Goal: Task Accomplishment & Management: Complete application form

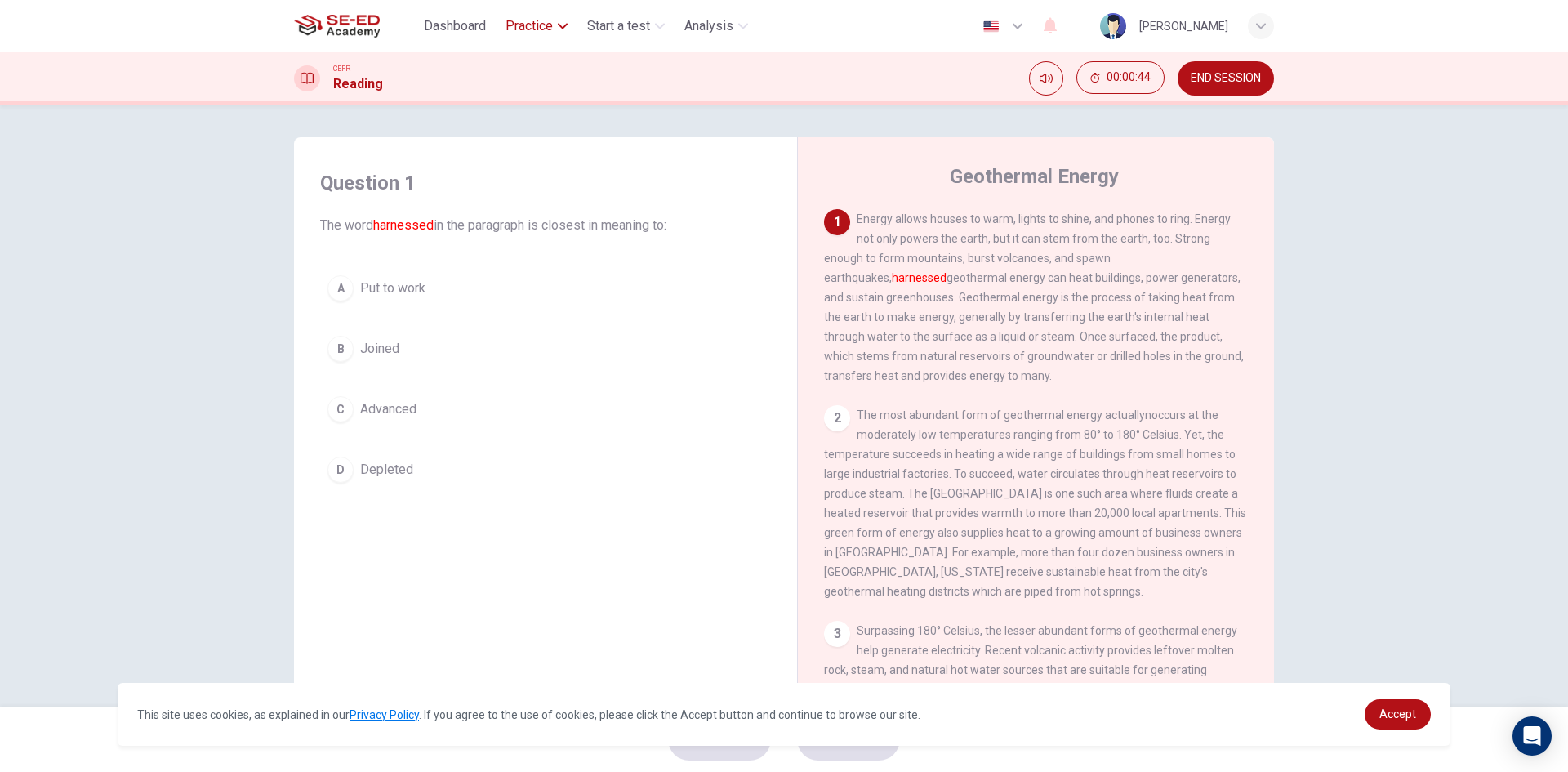
click at [536, 34] on span "Practice" at bounding box center [530, 26] width 47 height 20
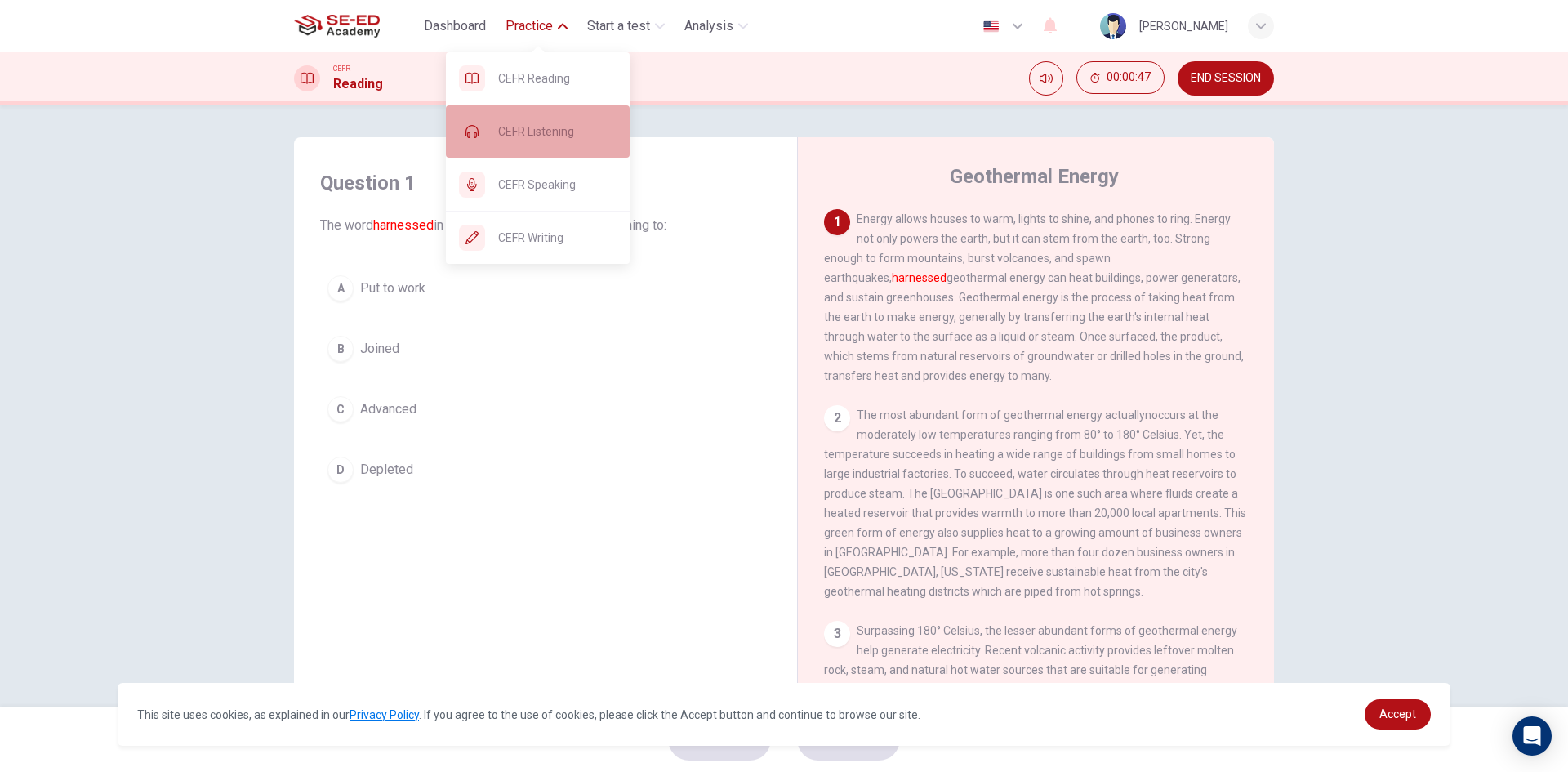
click at [566, 131] on span "CEFR Listening" at bounding box center [557, 131] width 118 height 20
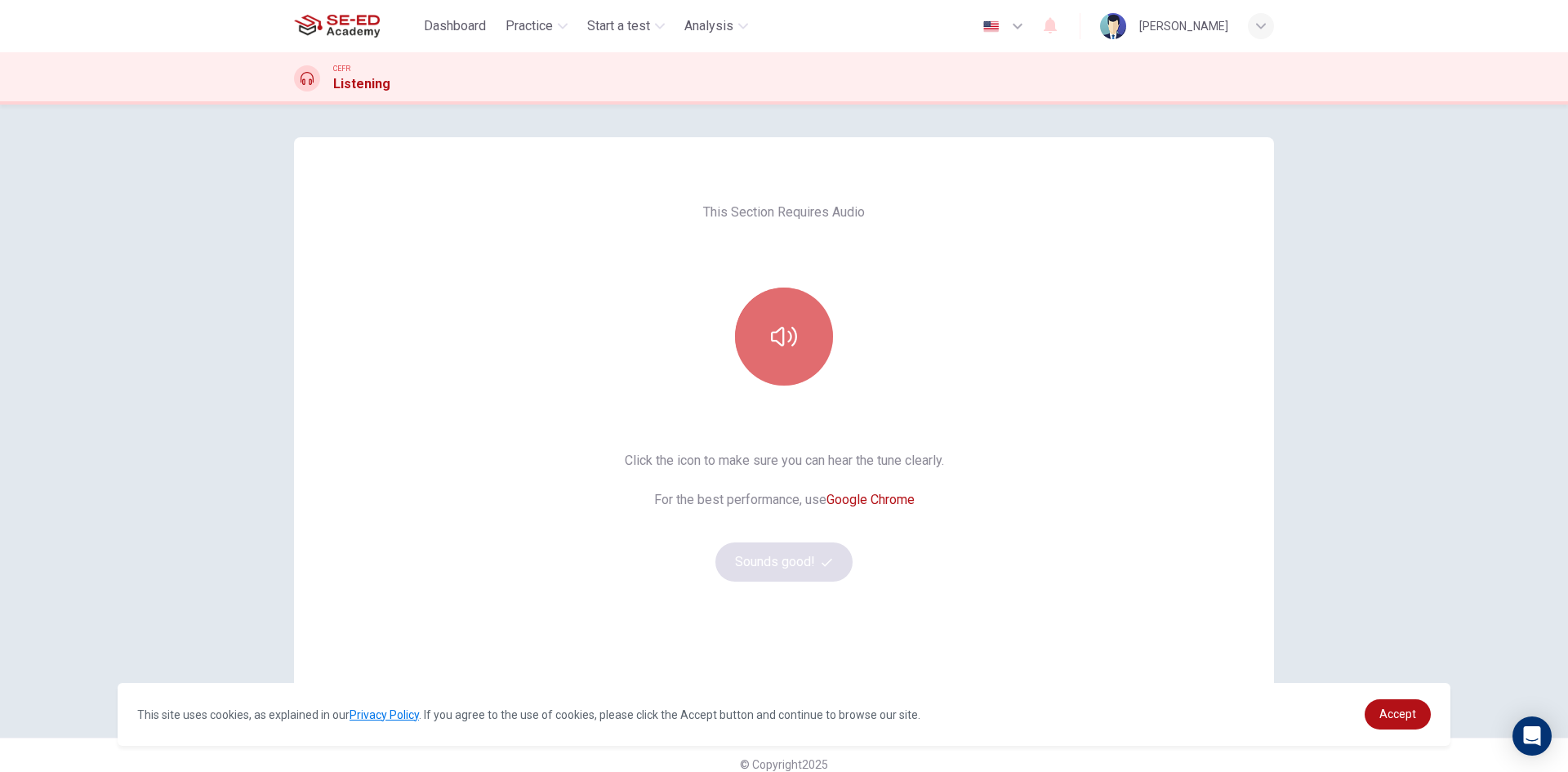
click at [793, 358] on button "button" at bounding box center [784, 335] width 98 height 98
click at [789, 353] on button "button" at bounding box center [784, 335] width 98 height 98
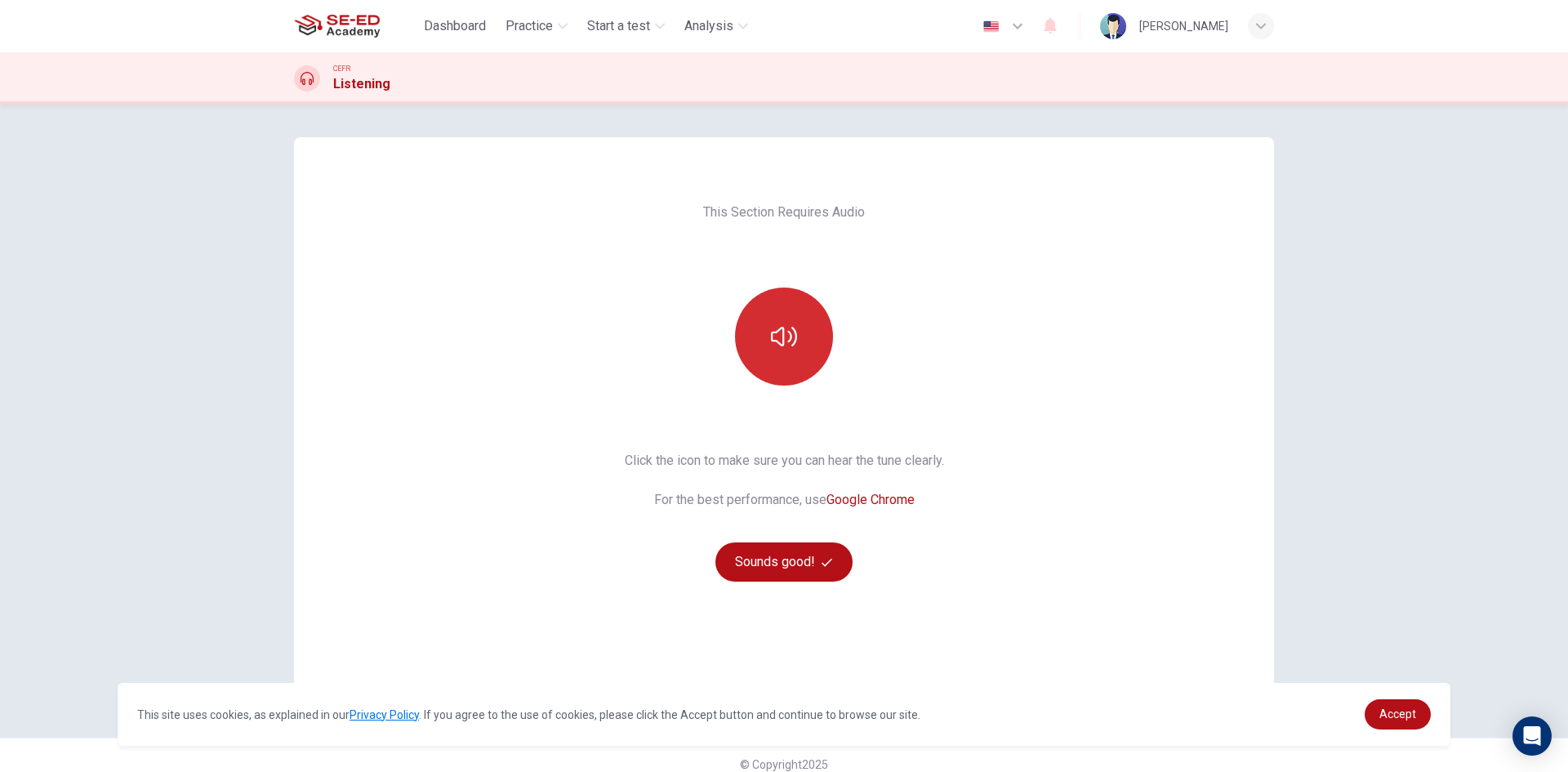
click at [787, 350] on button "button" at bounding box center [784, 335] width 98 height 98
click at [786, 319] on button "button" at bounding box center [784, 335] width 98 height 98
click at [745, 356] on button "button" at bounding box center [784, 335] width 98 height 98
click at [771, 364] on button "button" at bounding box center [784, 335] width 98 height 98
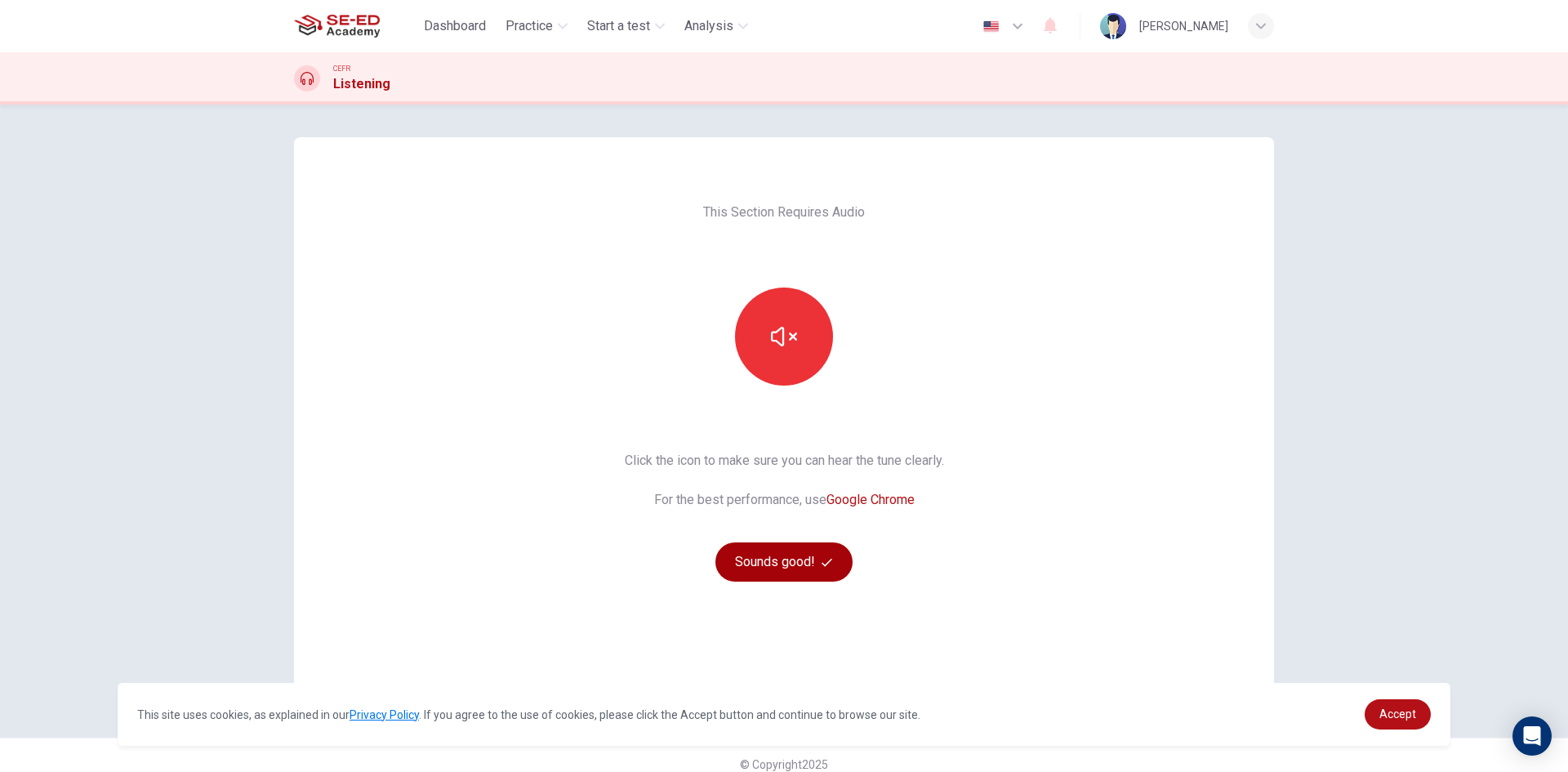
click at [811, 560] on button "Sounds good!" at bounding box center [784, 561] width 137 height 39
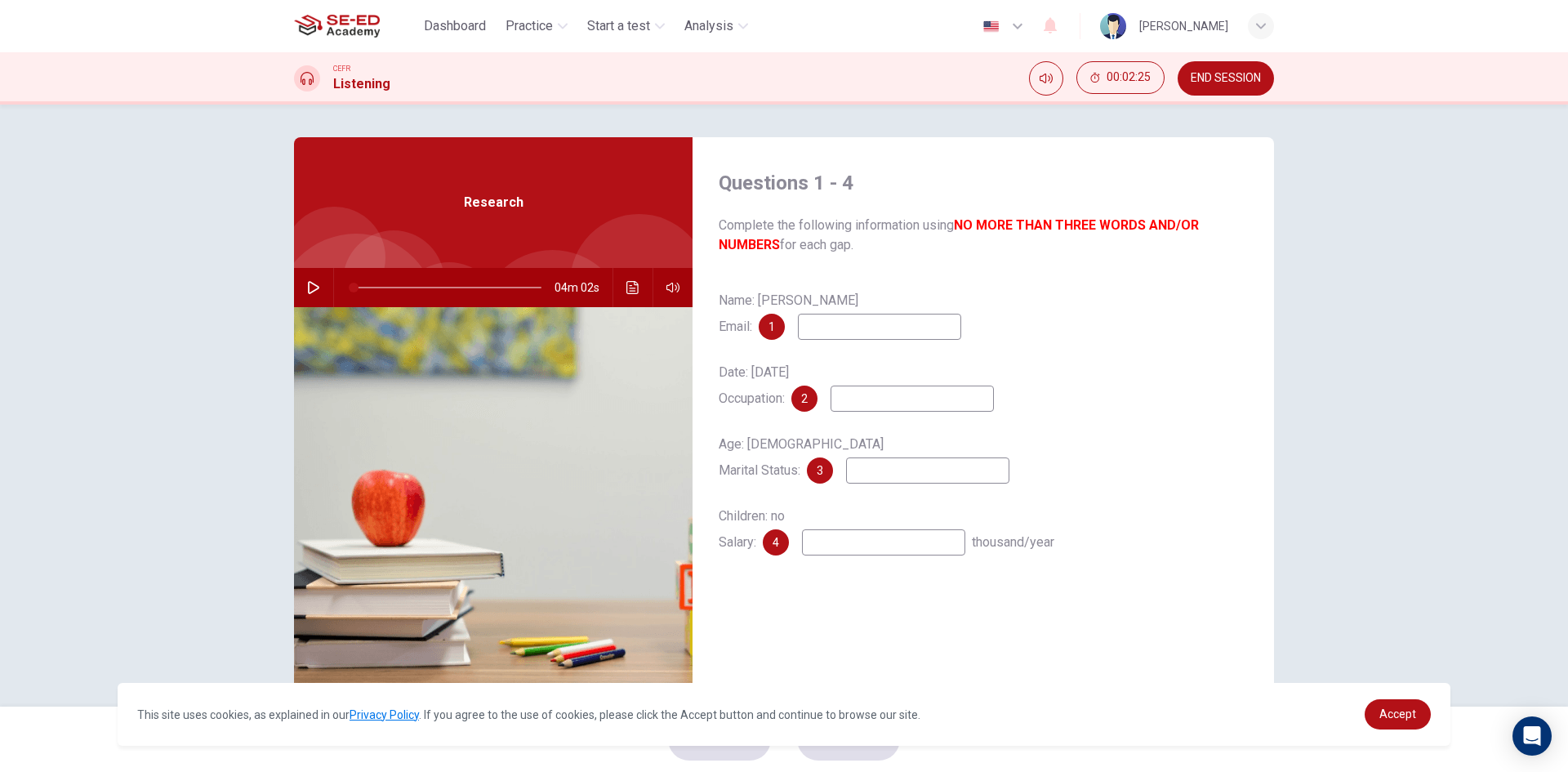
click at [310, 286] on icon "button" at bounding box center [314, 288] width 13 height 13
click at [309, 289] on icon "button" at bounding box center [314, 288] width 13 height 13
type input "21"
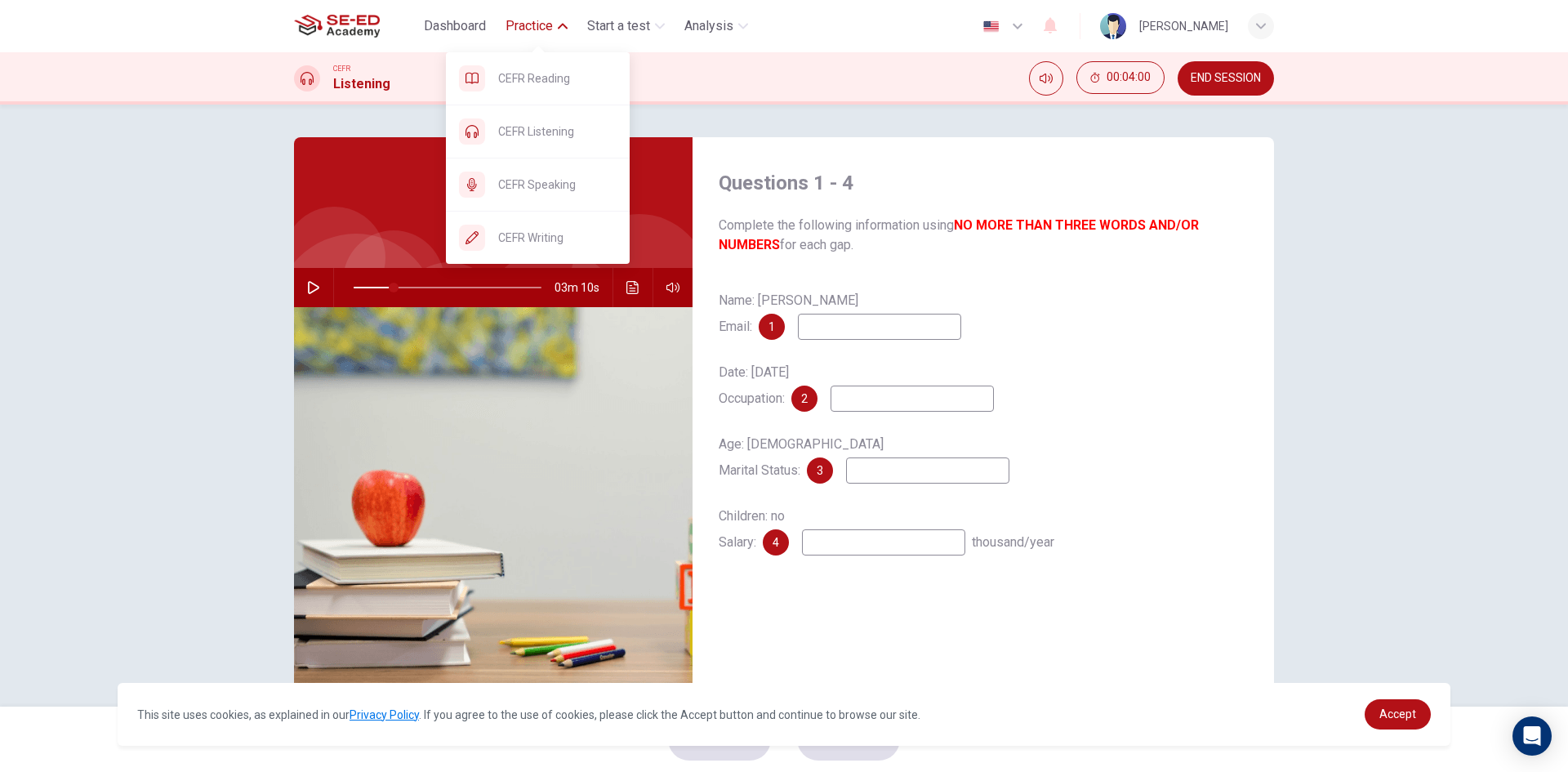
click at [541, 20] on span "Practice" at bounding box center [530, 26] width 47 height 20
click at [563, 180] on span "CEFR Speaking" at bounding box center [557, 184] width 118 height 20
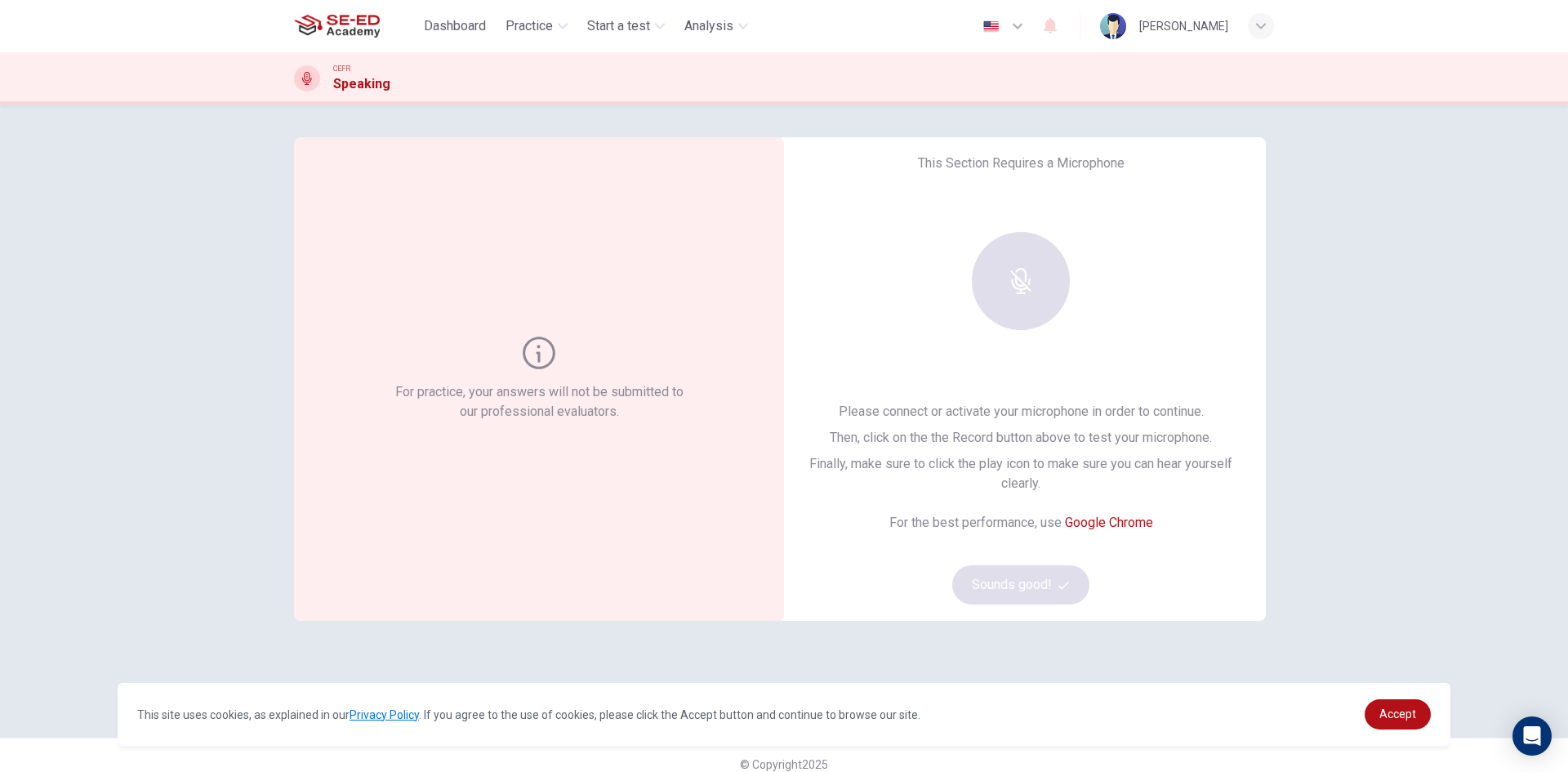
click at [1022, 296] on div at bounding box center [1020, 280] width 176 height 98
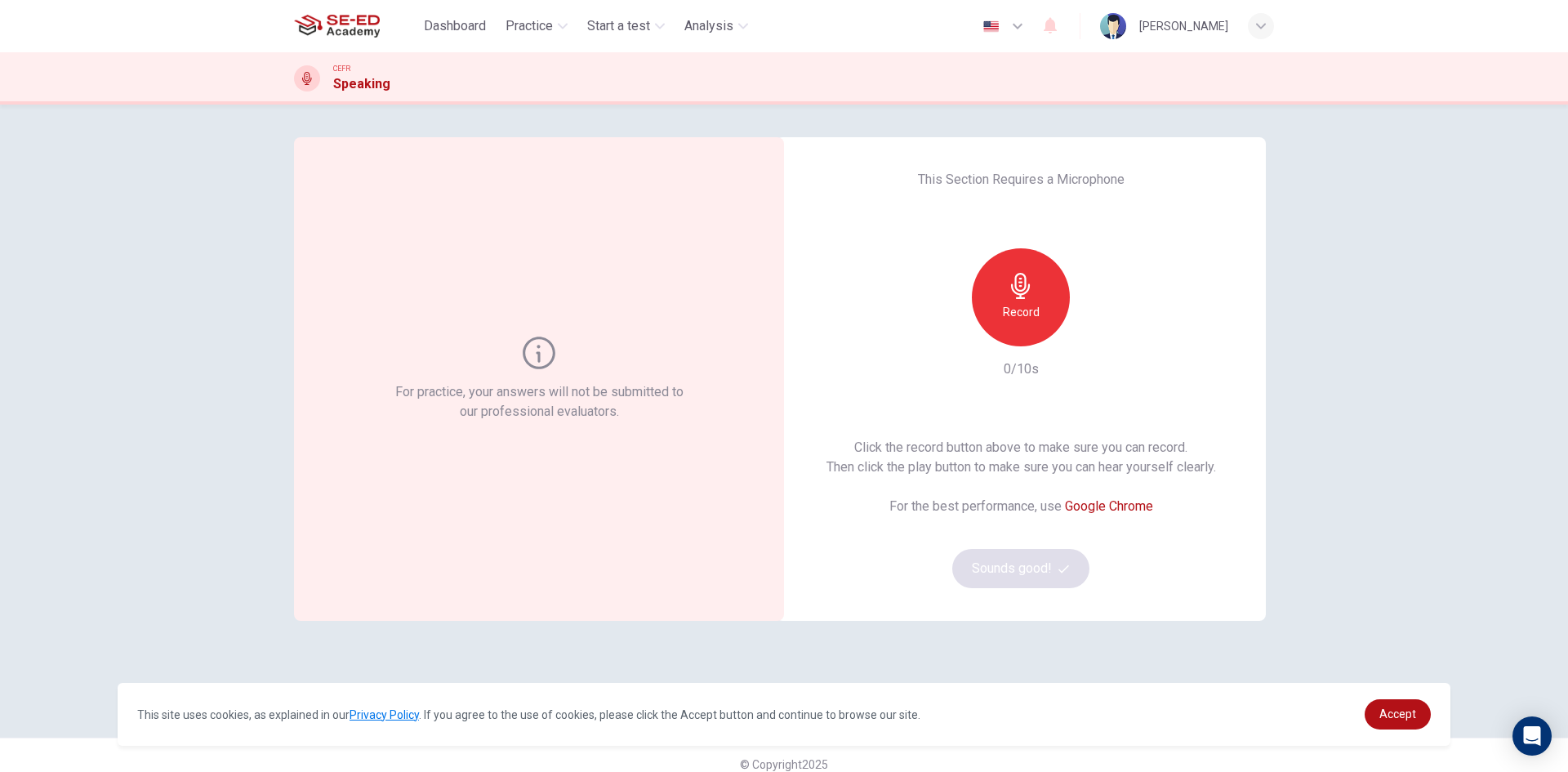
click at [1027, 325] on div "Record" at bounding box center [1020, 296] width 98 height 98
click at [452, 27] on span "Dashboard" at bounding box center [455, 26] width 63 height 20
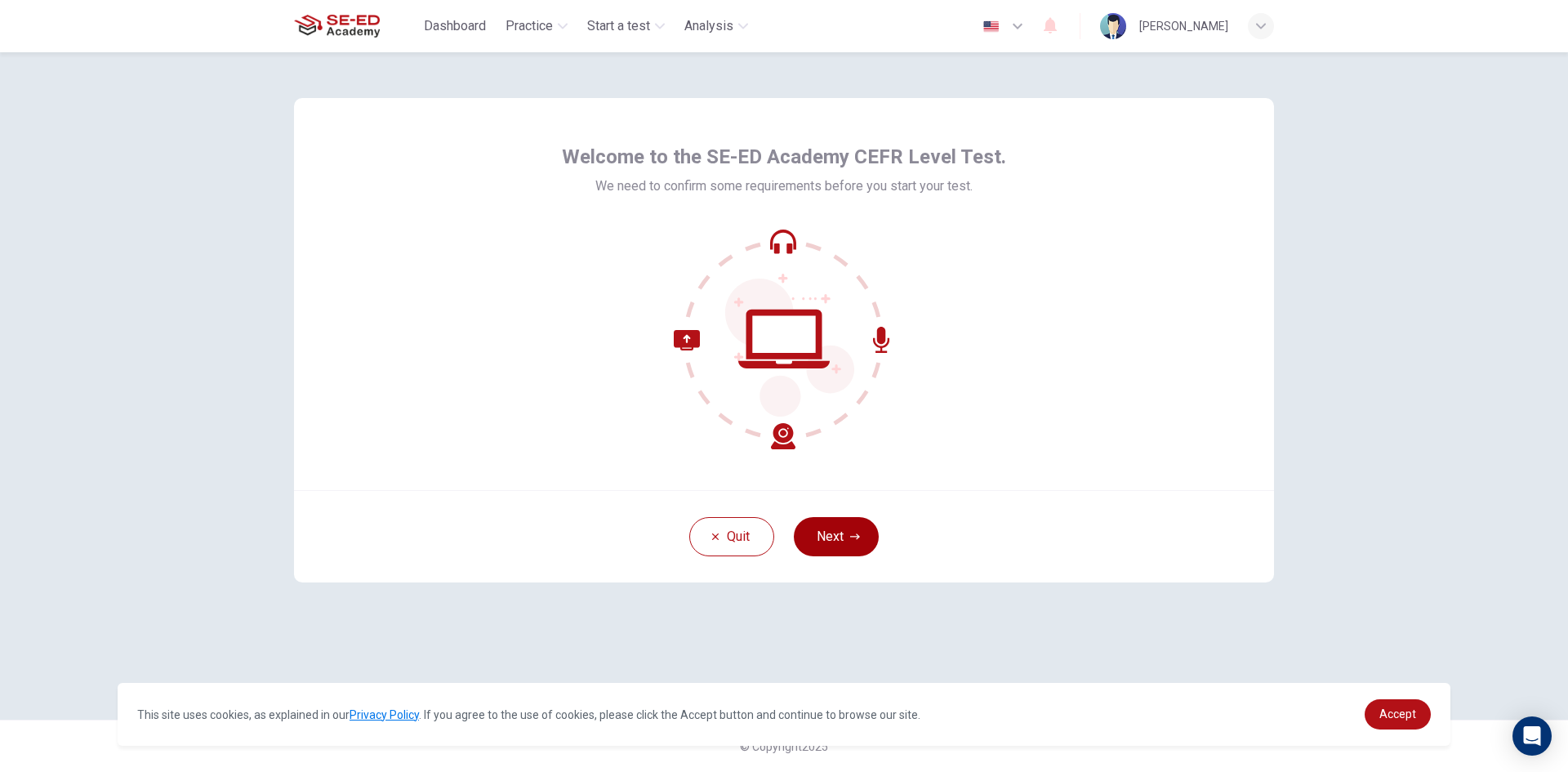
click at [832, 544] on button "Next" at bounding box center [837, 536] width 85 height 39
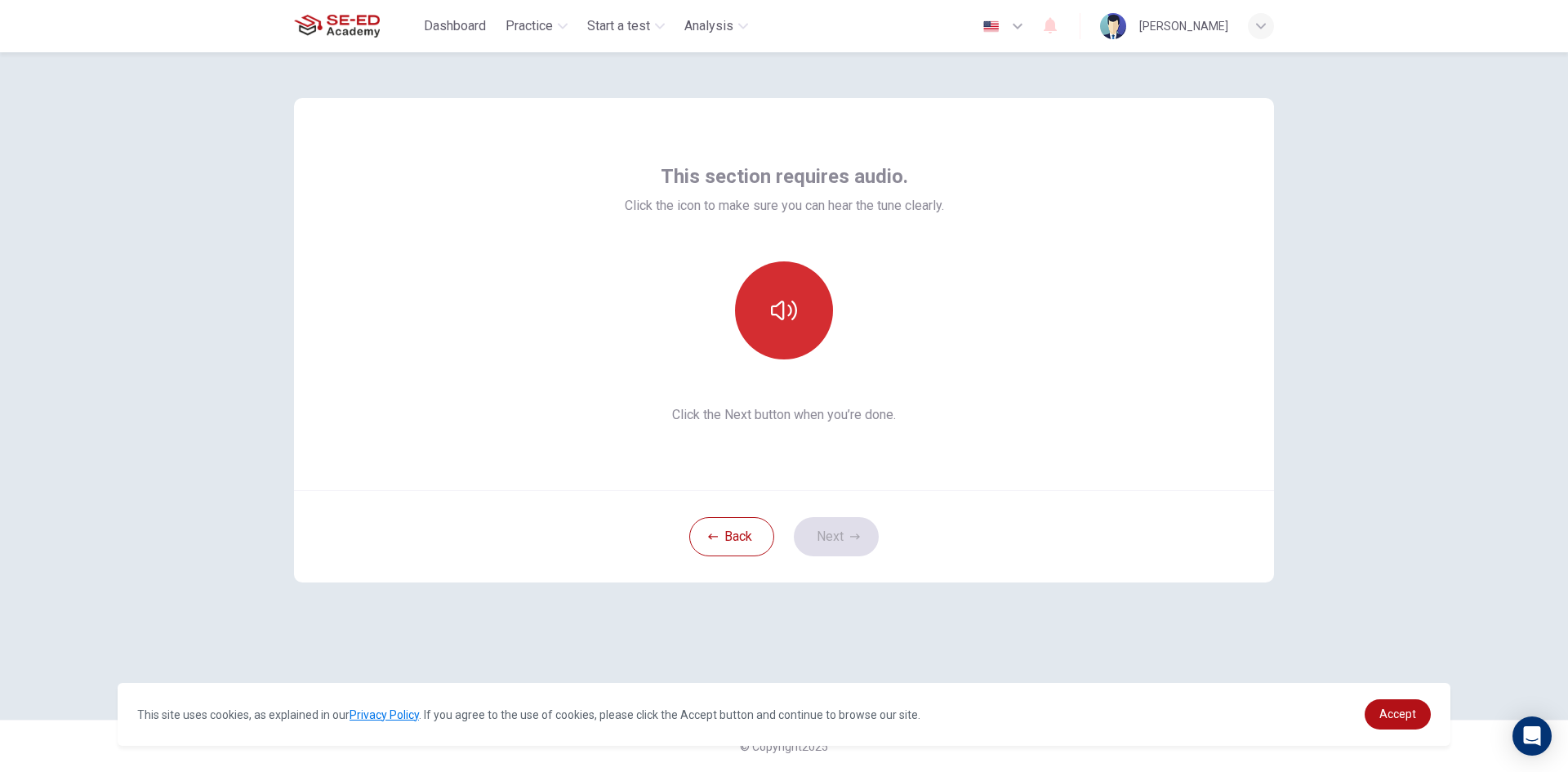
click at [809, 302] on button "button" at bounding box center [784, 310] width 98 height 98
click at [820, 536] on button "Next" at bounding box center [837, 536] width 85 height 39
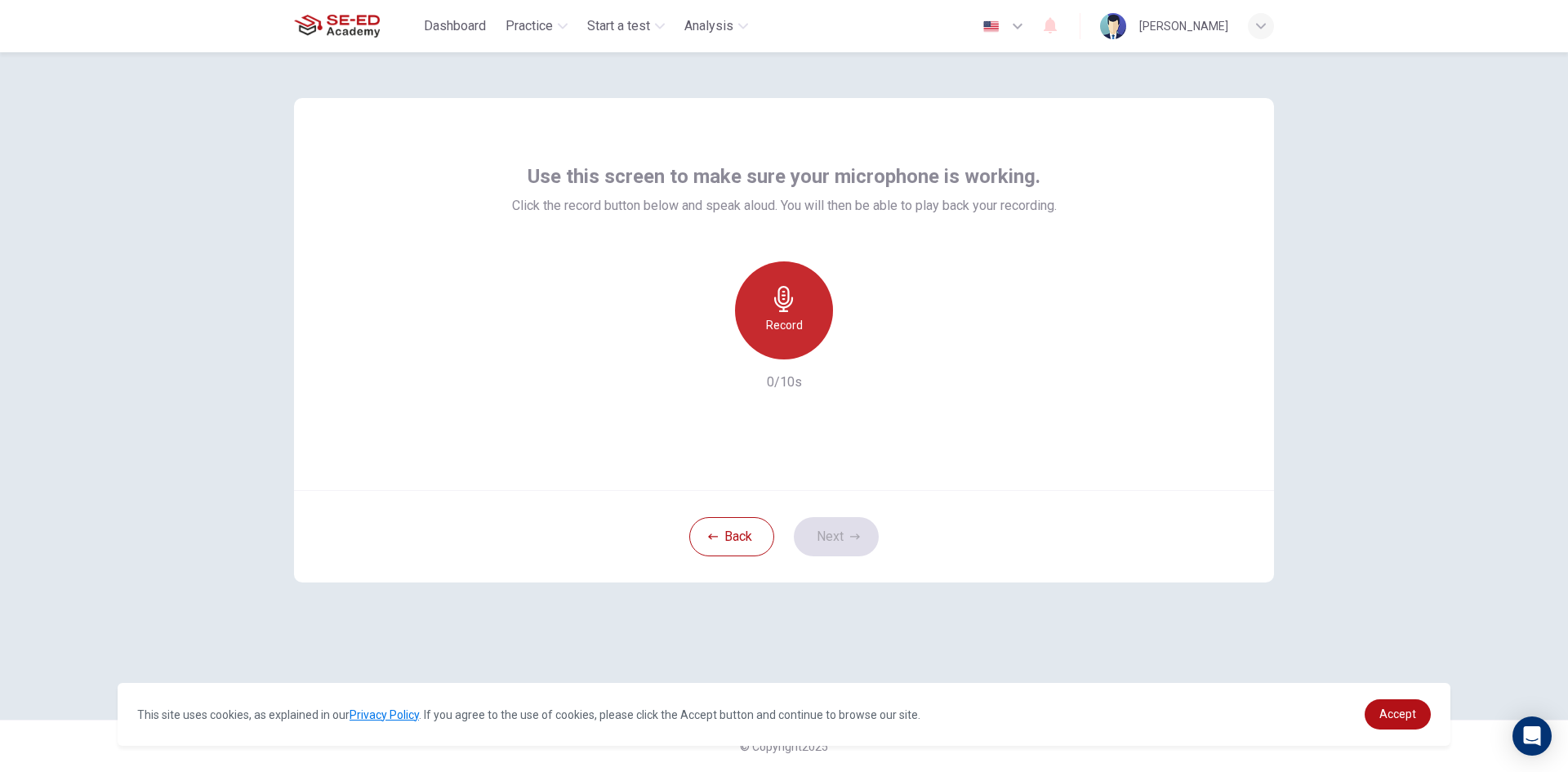
click at [812, 324] on div "Record" at bounding box center [784, 310] width 98 height 98
click at [837, 534] on button "Next" at bounding box center [837, 536] width 85 height 39
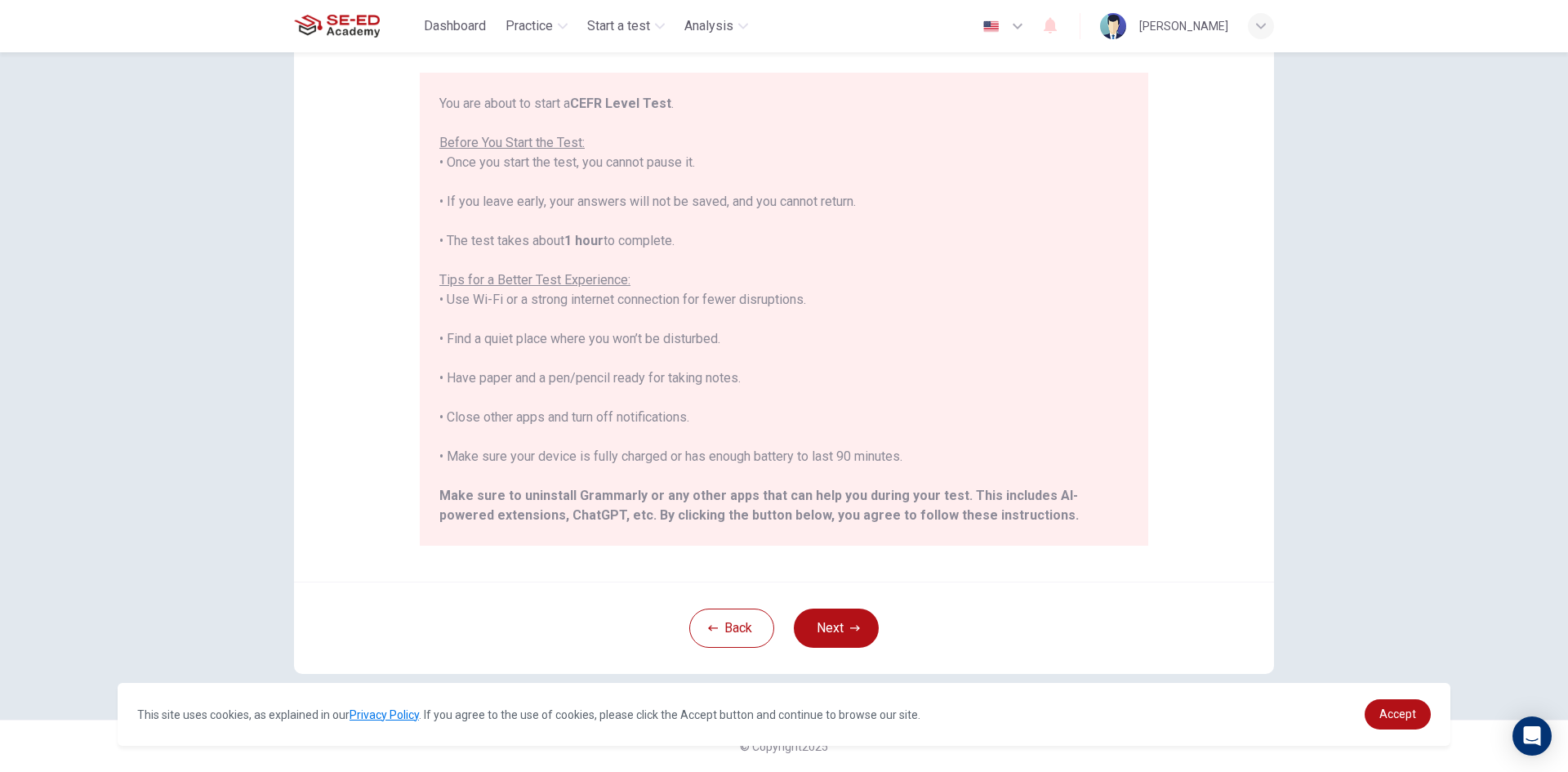
scroll to position [156, 0]
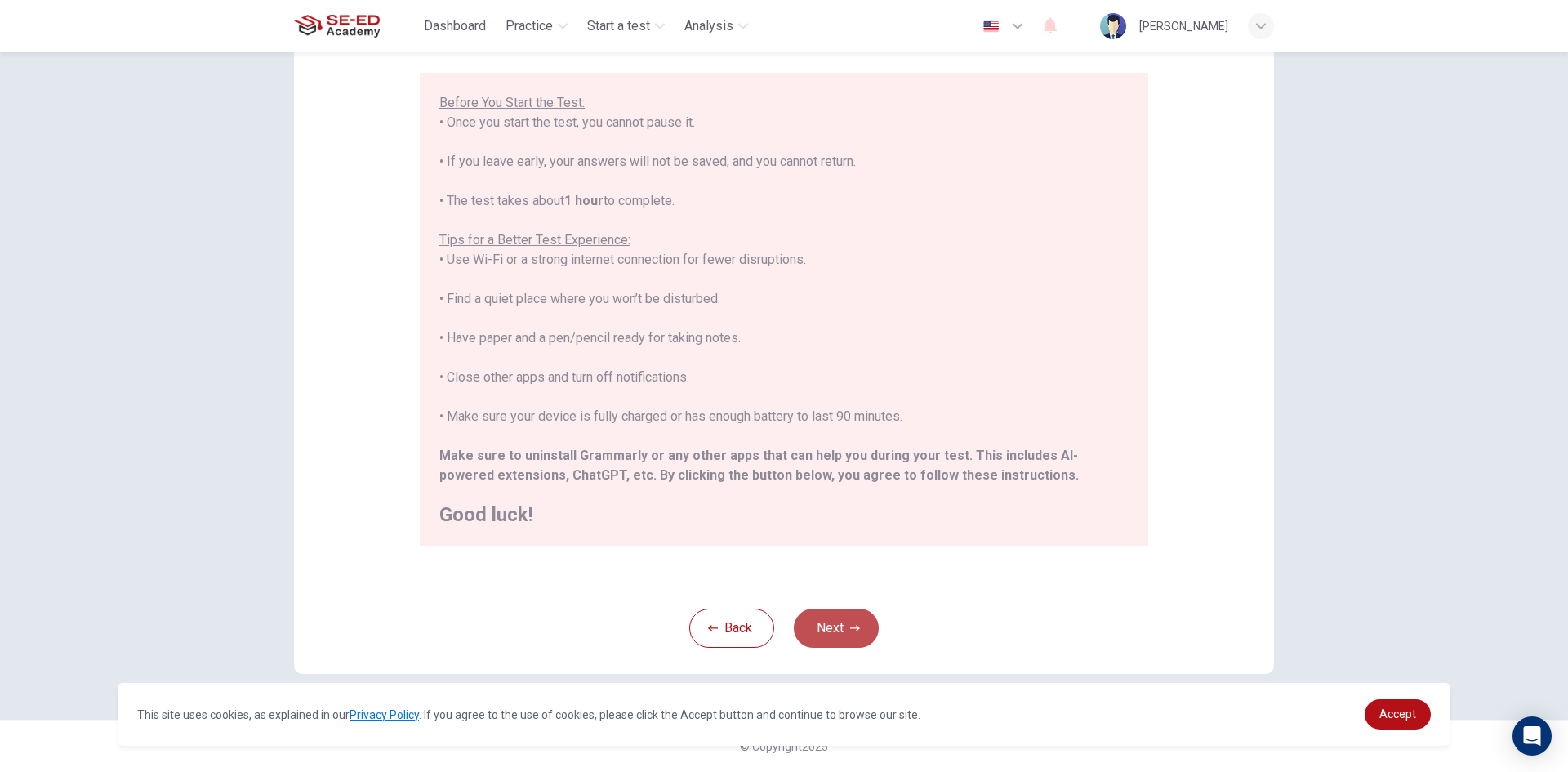
click at [838, 624] on button "Next" at bounding box center [837, 627] width 85 height 39
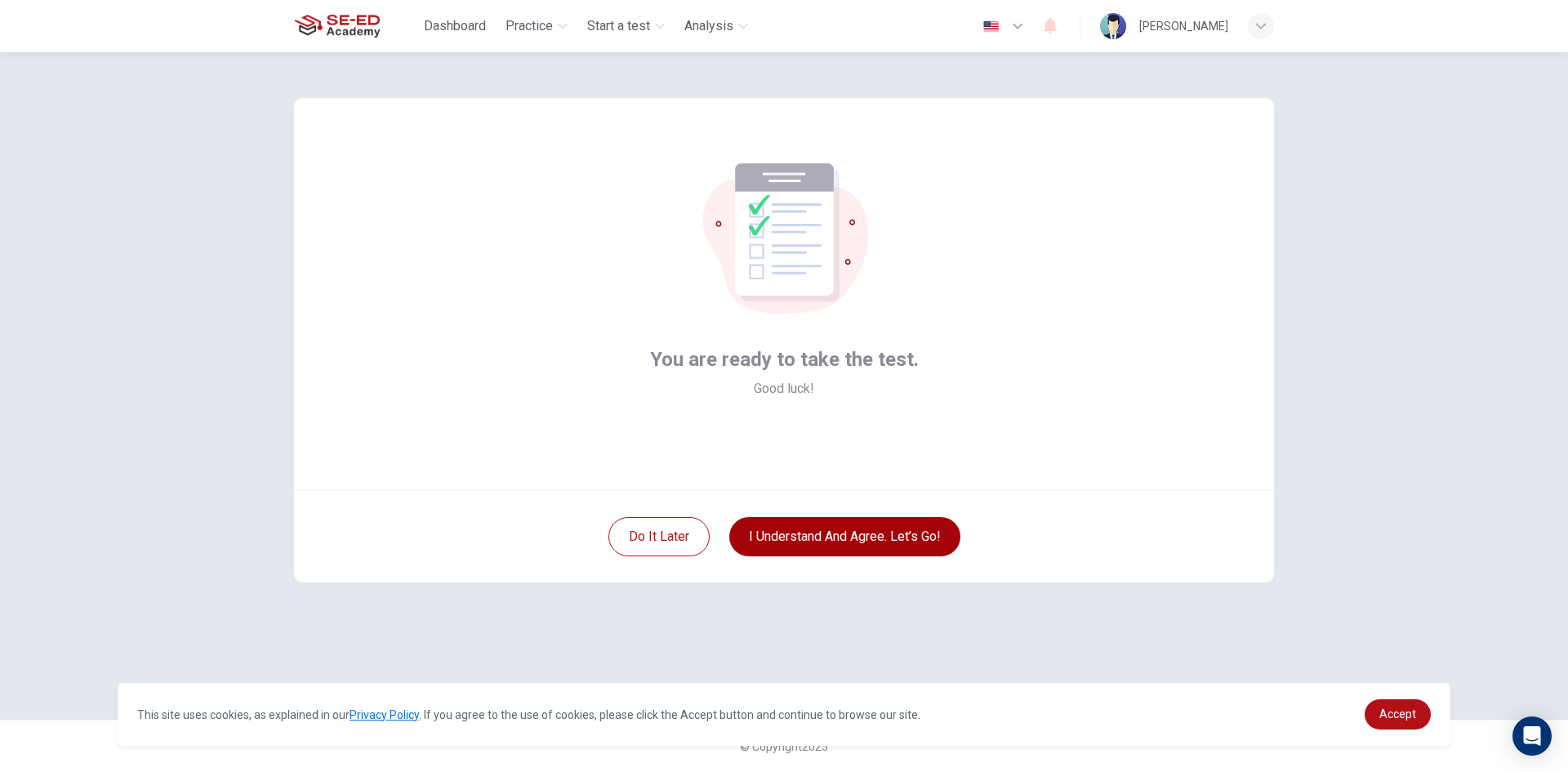
click at [861, 535] on button "I understand and agree. Let’s go!" at bounding box center [845, 536] width 231 height 39
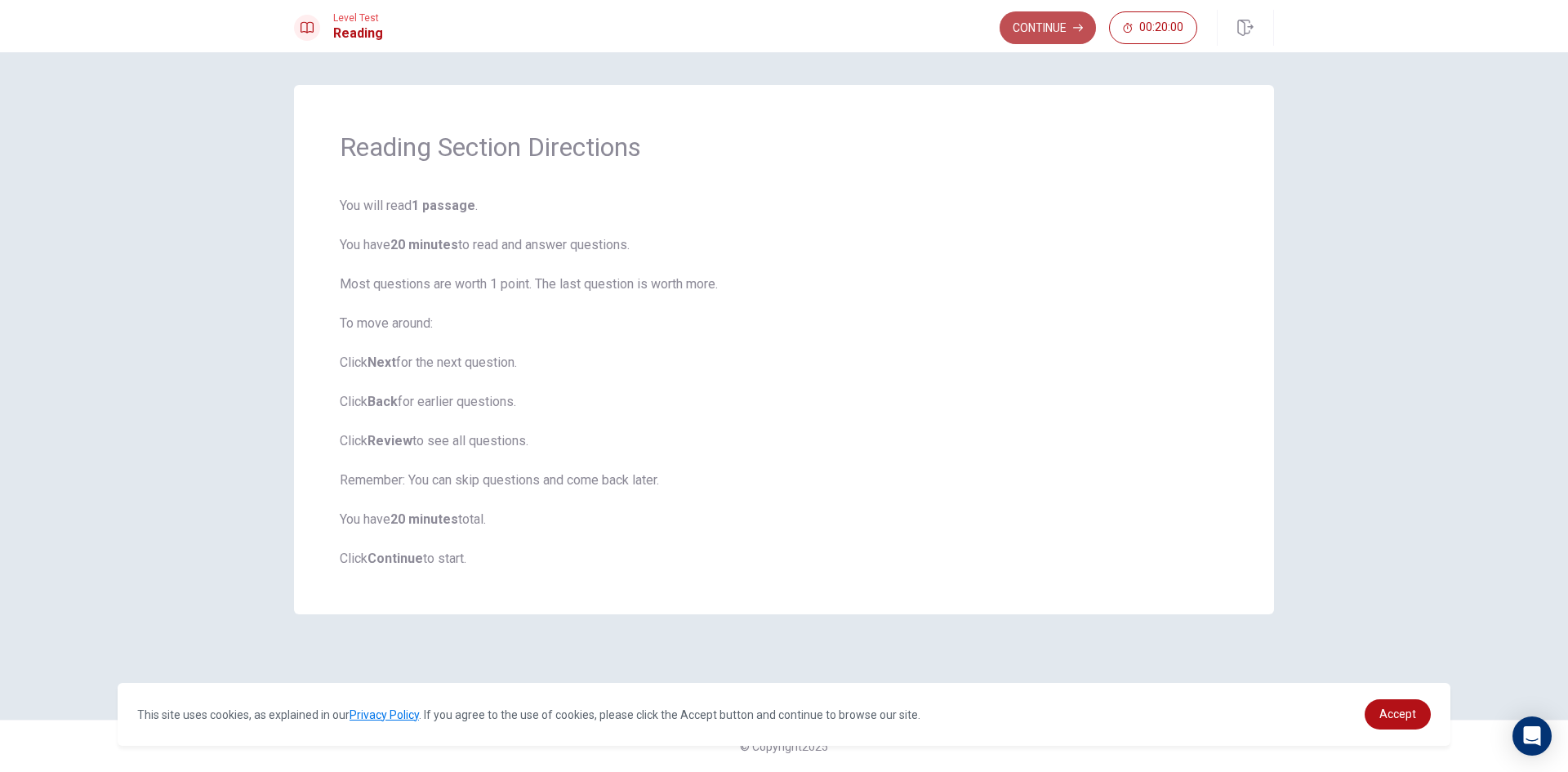
click at [1075, 22] on button "Continue" at bounding box center [1048, 27] width 97 height 32
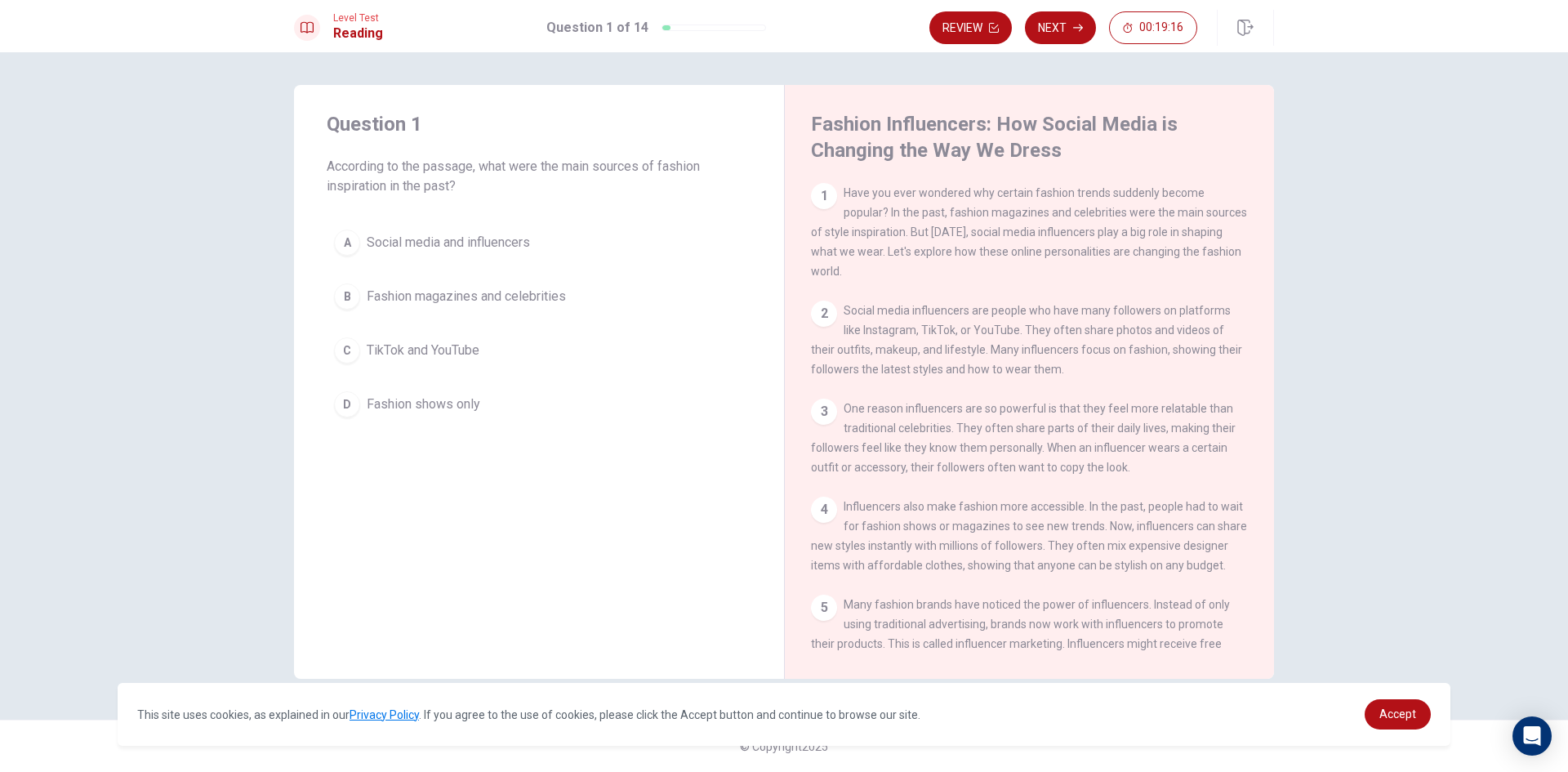
click at [346, 244] on div "A" at bounding box center [348, 242] width 27 height 27
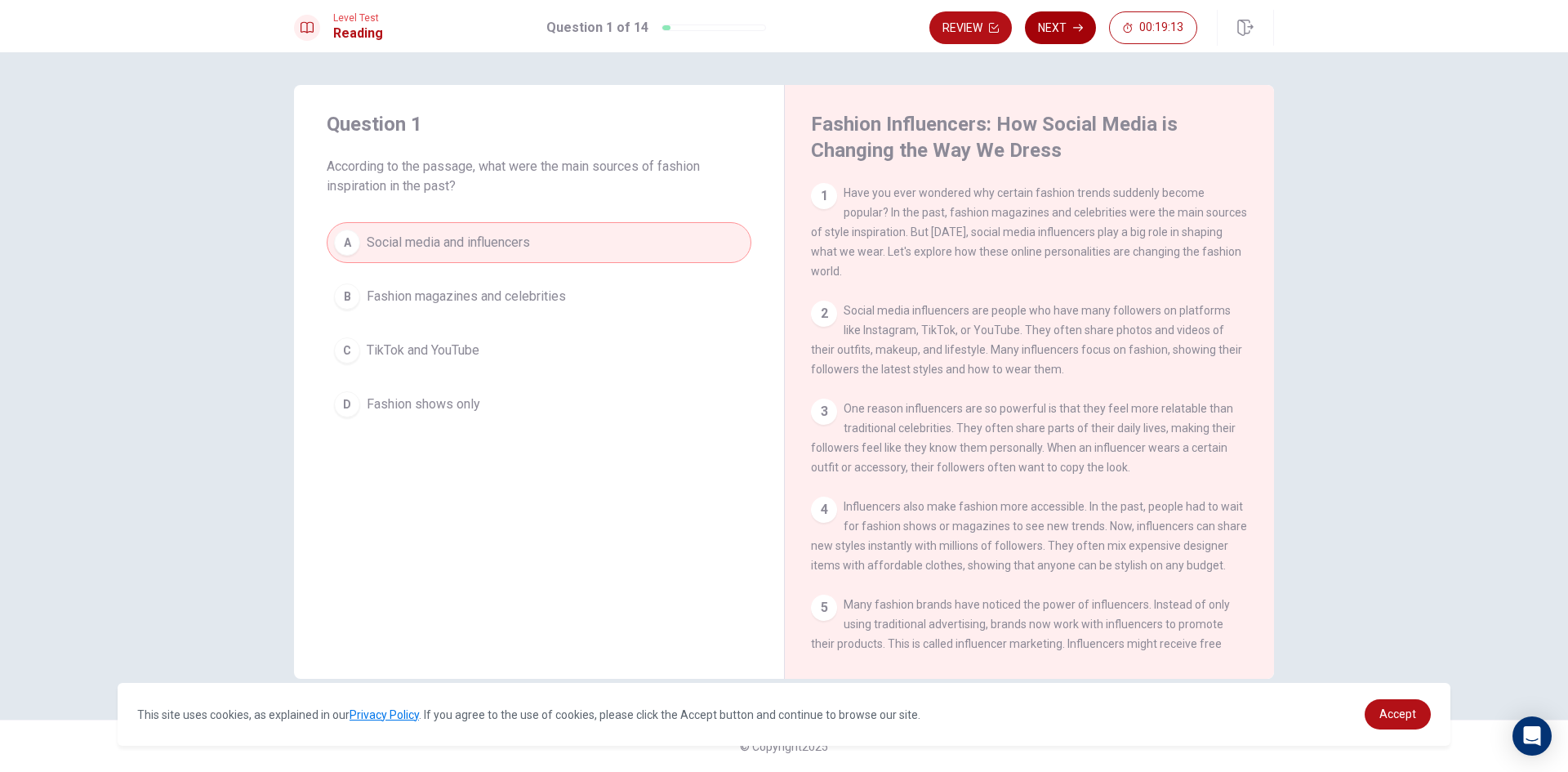
click at [1066, 35] on button "Next" at bounding box center [1060, 27] width 71 height 32
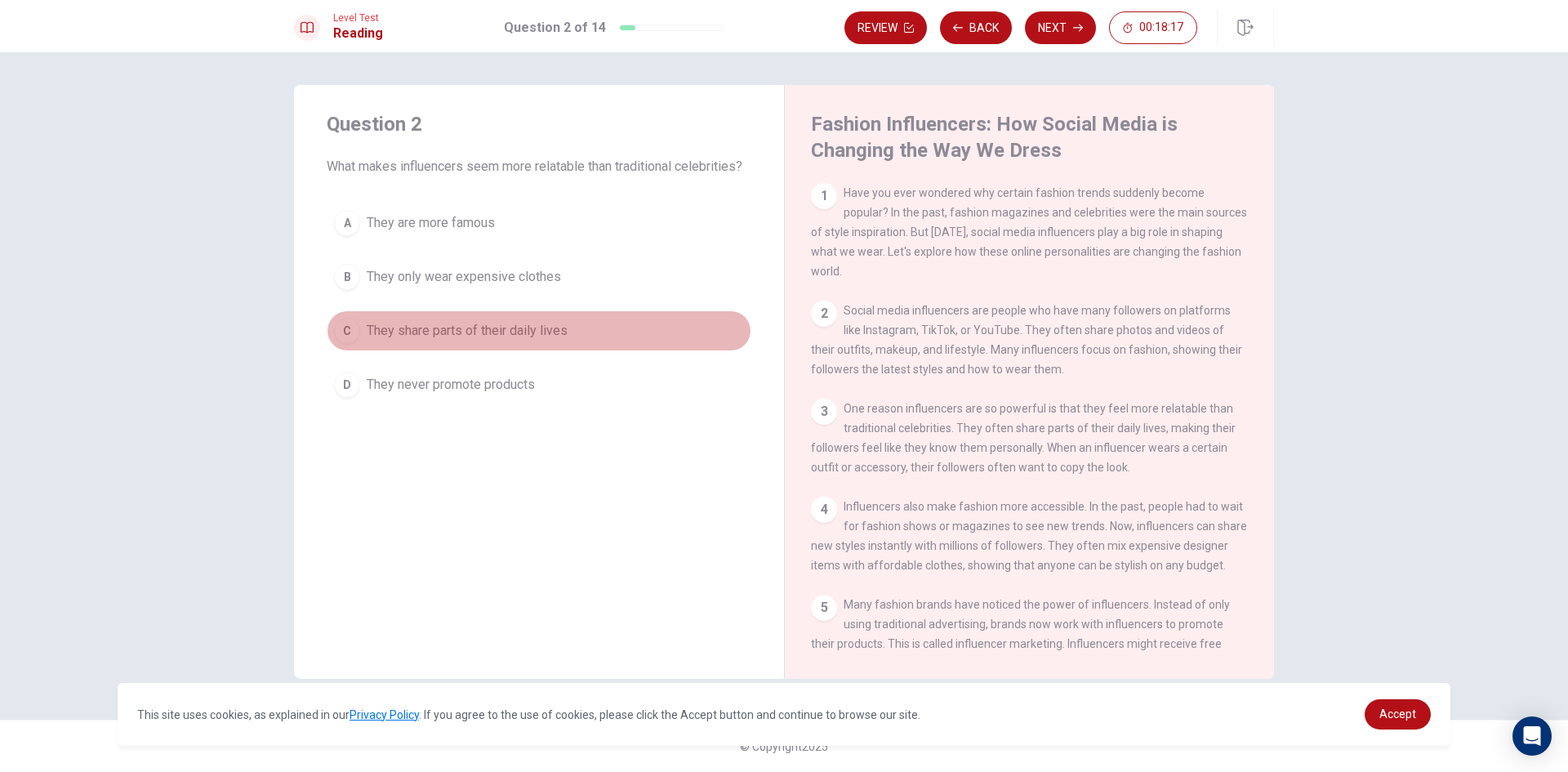
click at [343, 326] on div "C" at bounding box center [348, 331] width 27 height 27
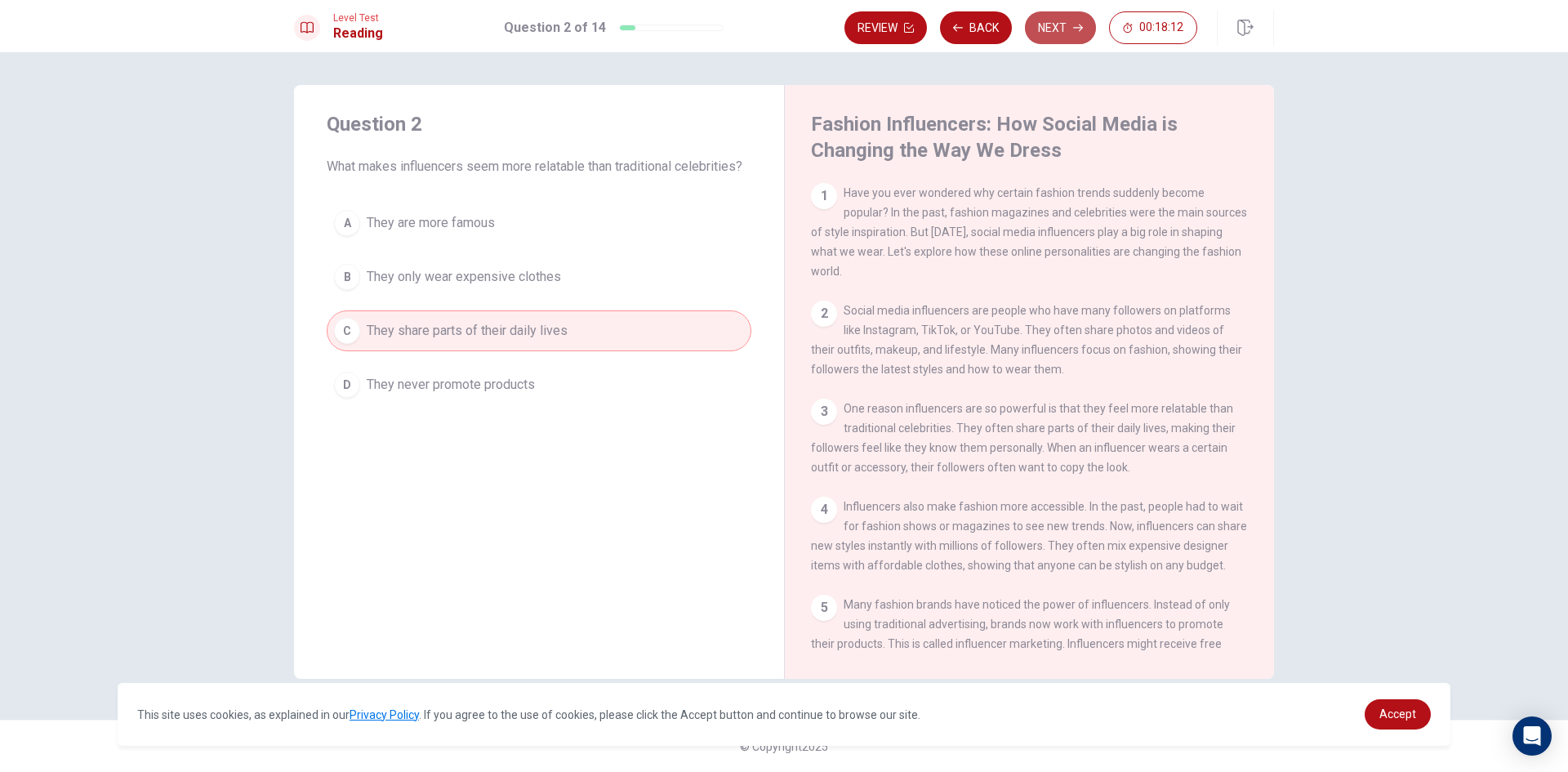
click at [1064, 27] on button "Next" at bounding box center [1060, 27] width 71 height 32
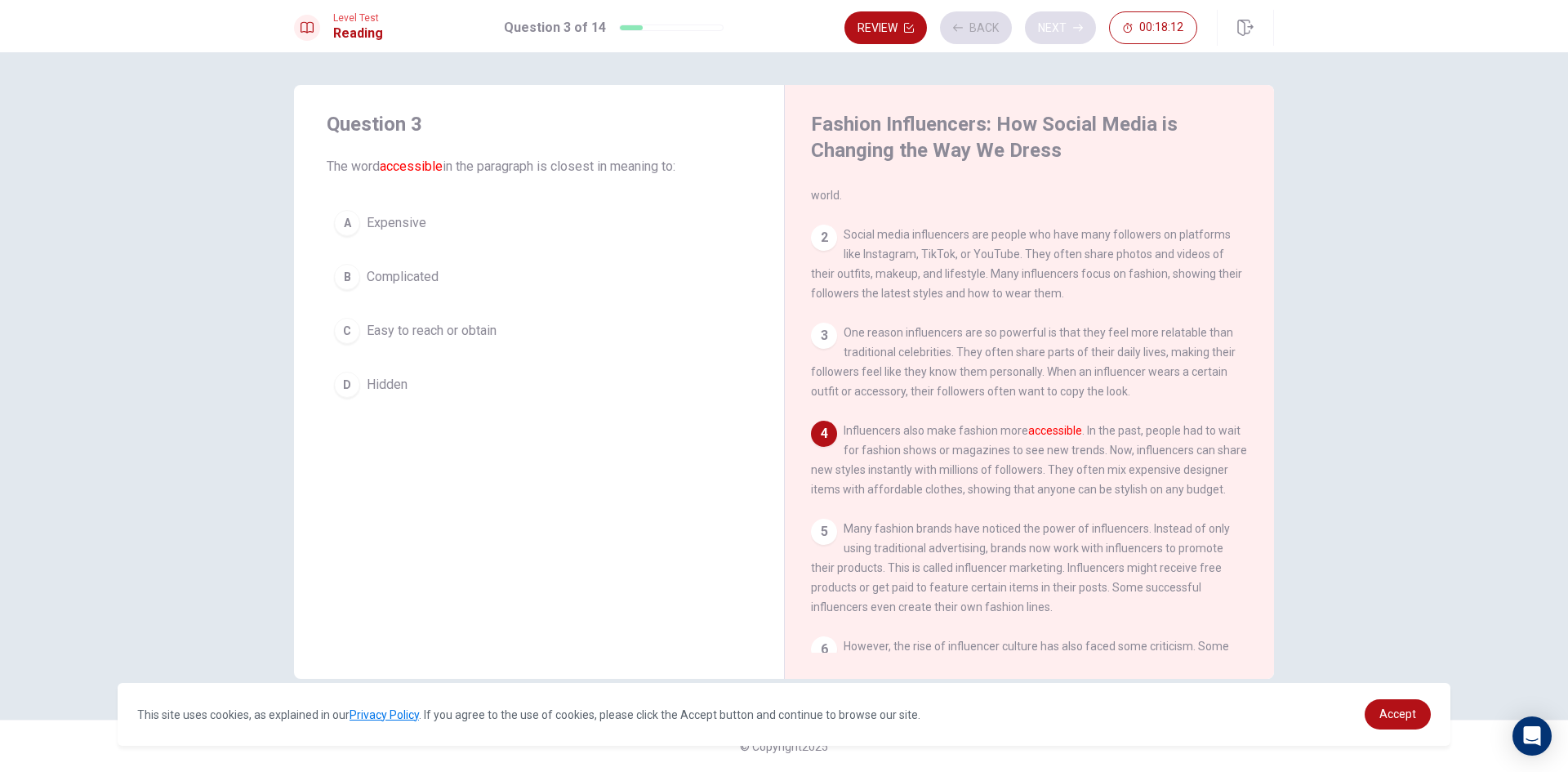
scroll to position [120, 0]
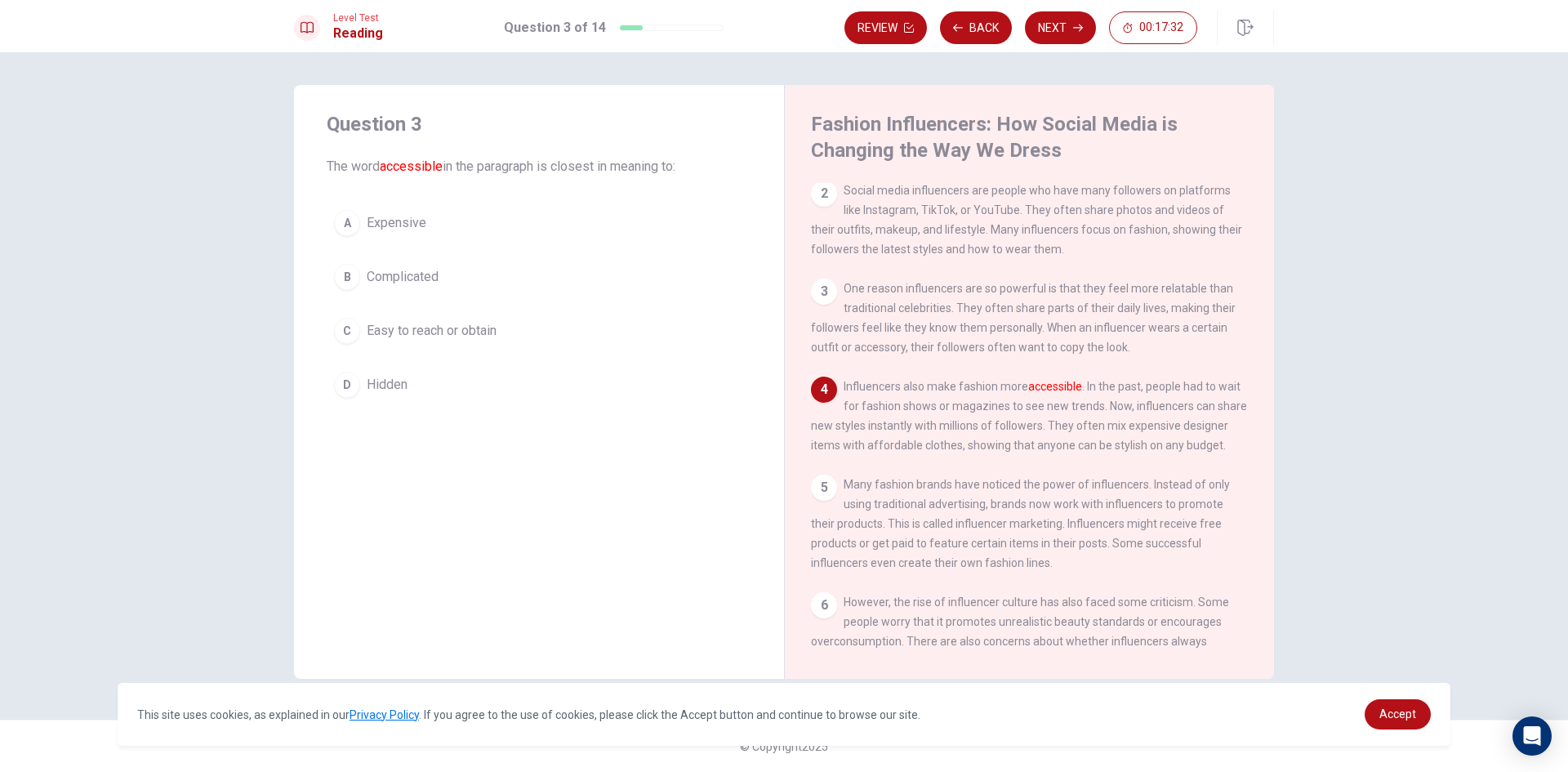
click at [351, 332] on div "C" at bounding box center [348, 331] width 27 height 27
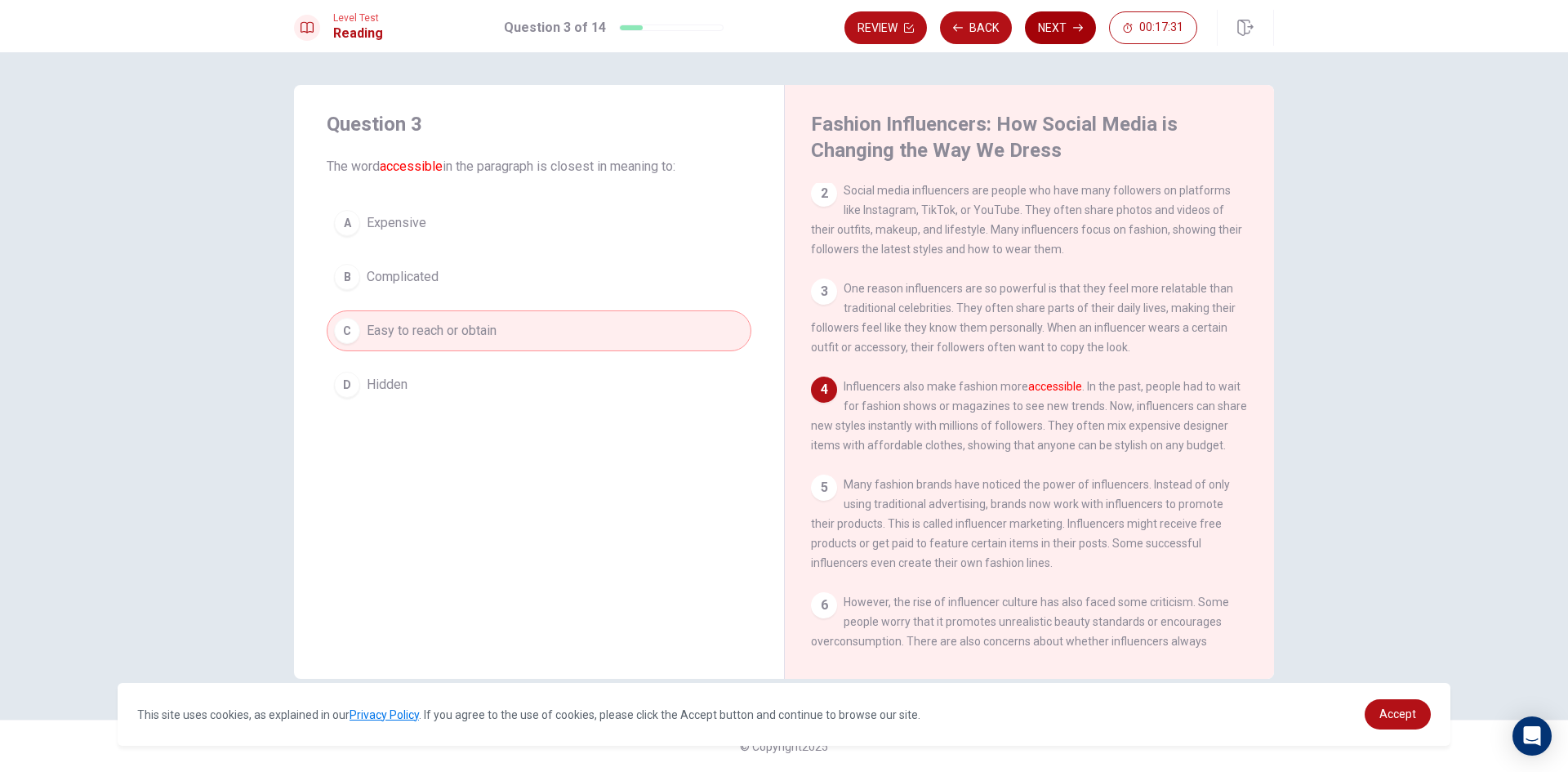
click at [1046, 32] on button "Next" at bounding box center [1060, 27] width 71 height 32
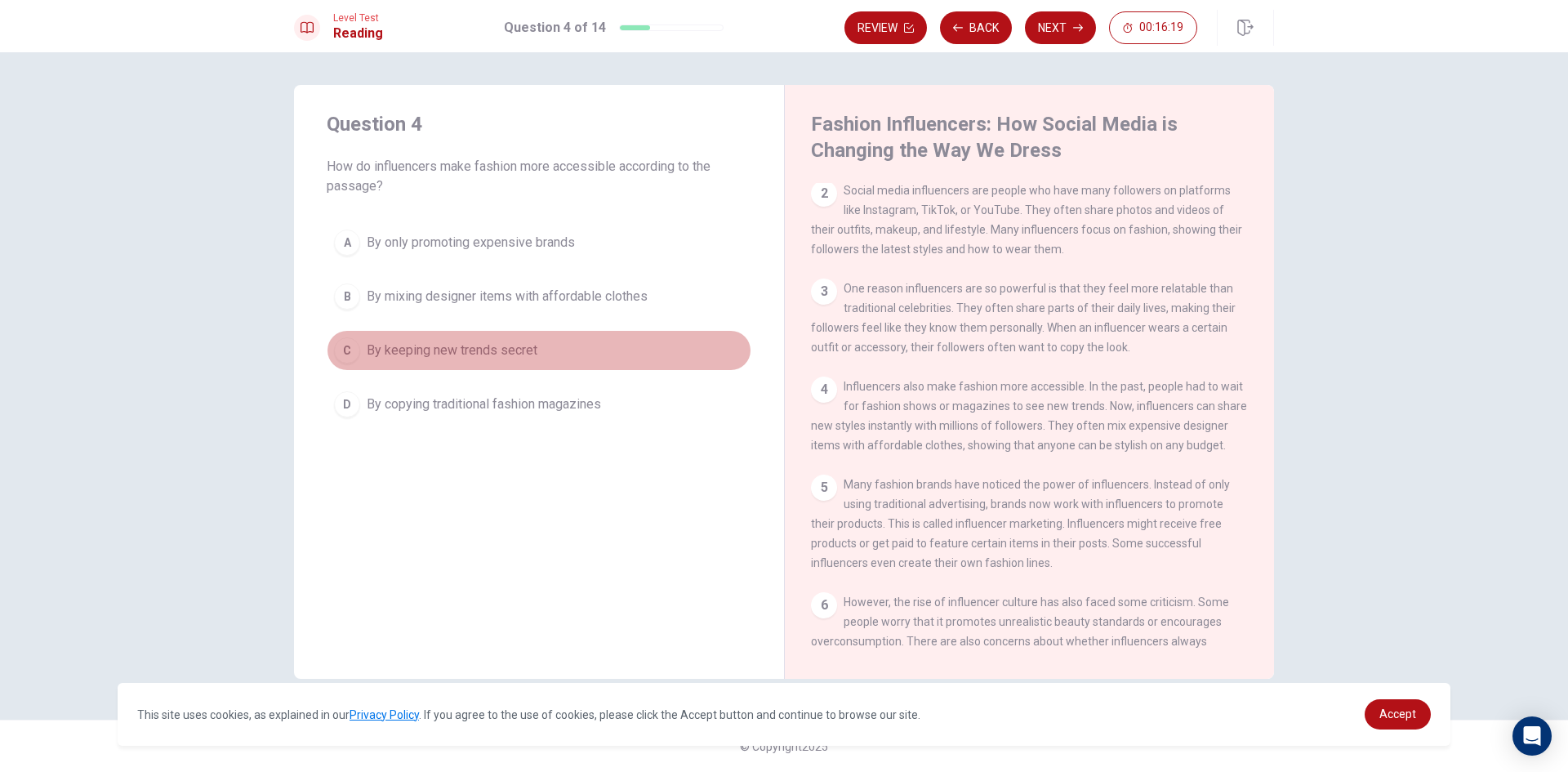
click at [572, 339] on button "C By keeping new trends secret" at bounding box center [539, 350] width 424 height 41
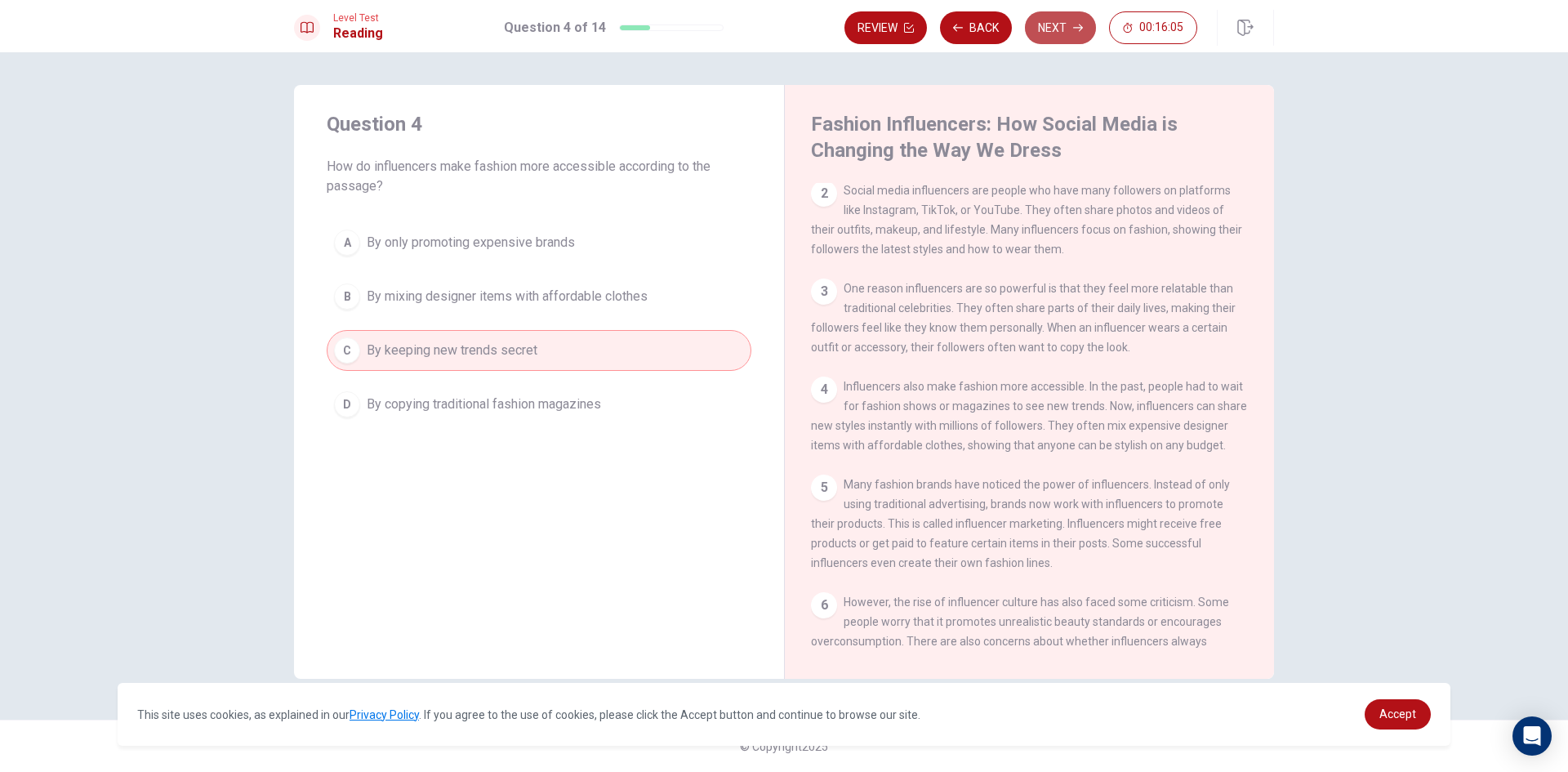
click at [1056, 19] on button "Next" at bounding box center [1060, 27] width 71 height 32
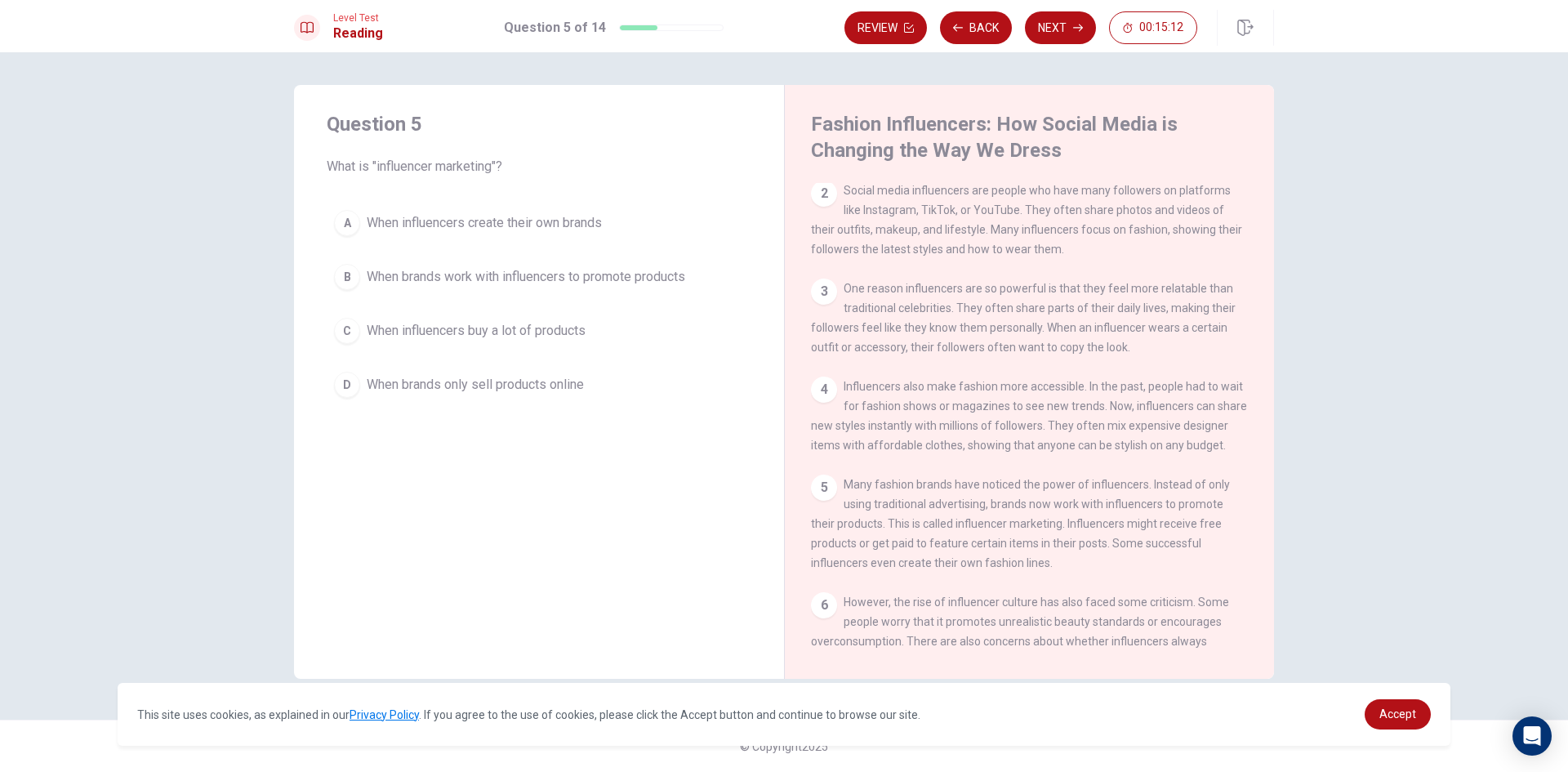
click at [632, 282] on span "When brands work with influencers to promote products" at bounding box center [526, 277] width 318 height 20
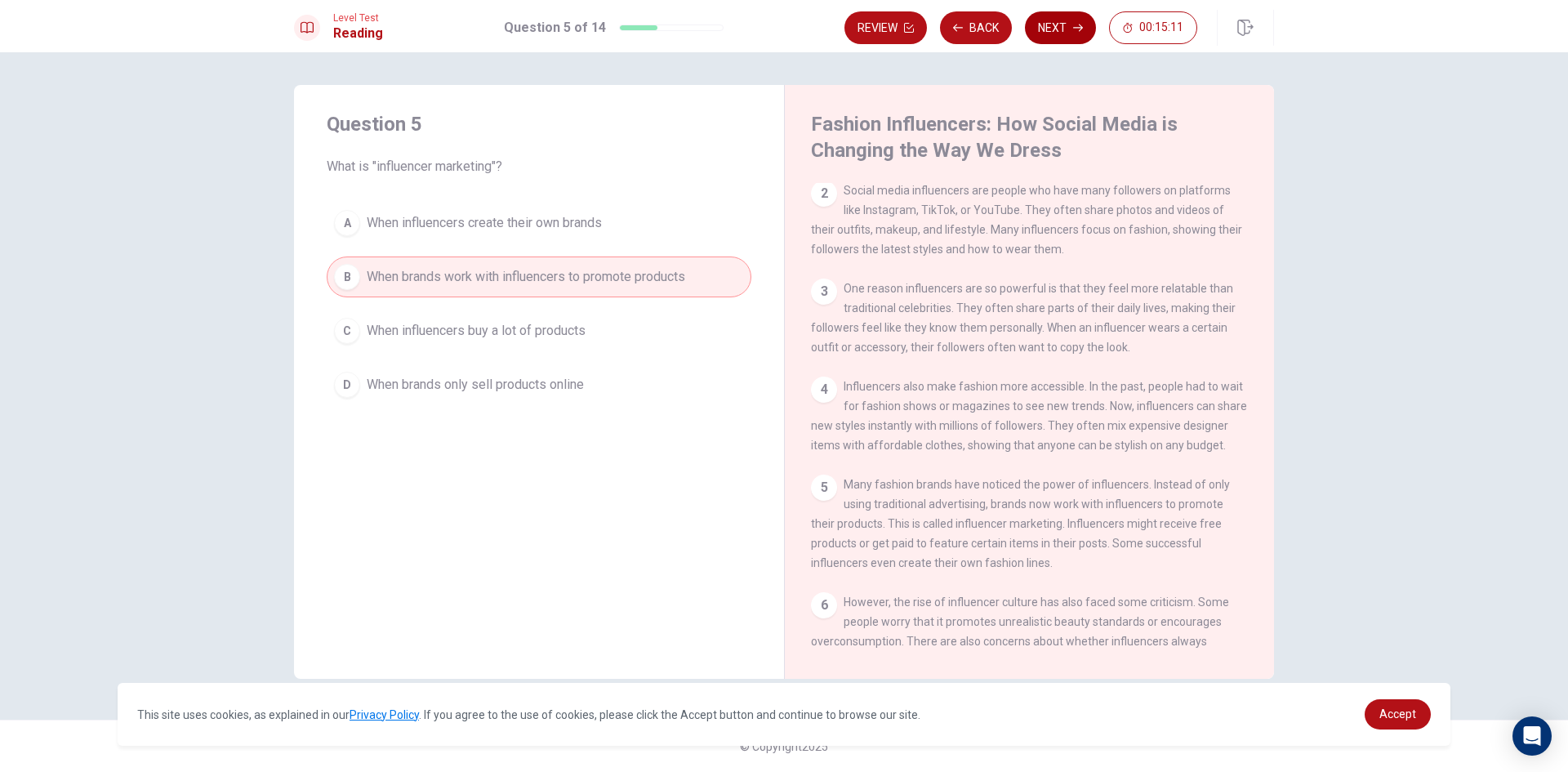
click at [1055, 25] on button "Next" at bounding box center [1060, 27] width 71 height 32
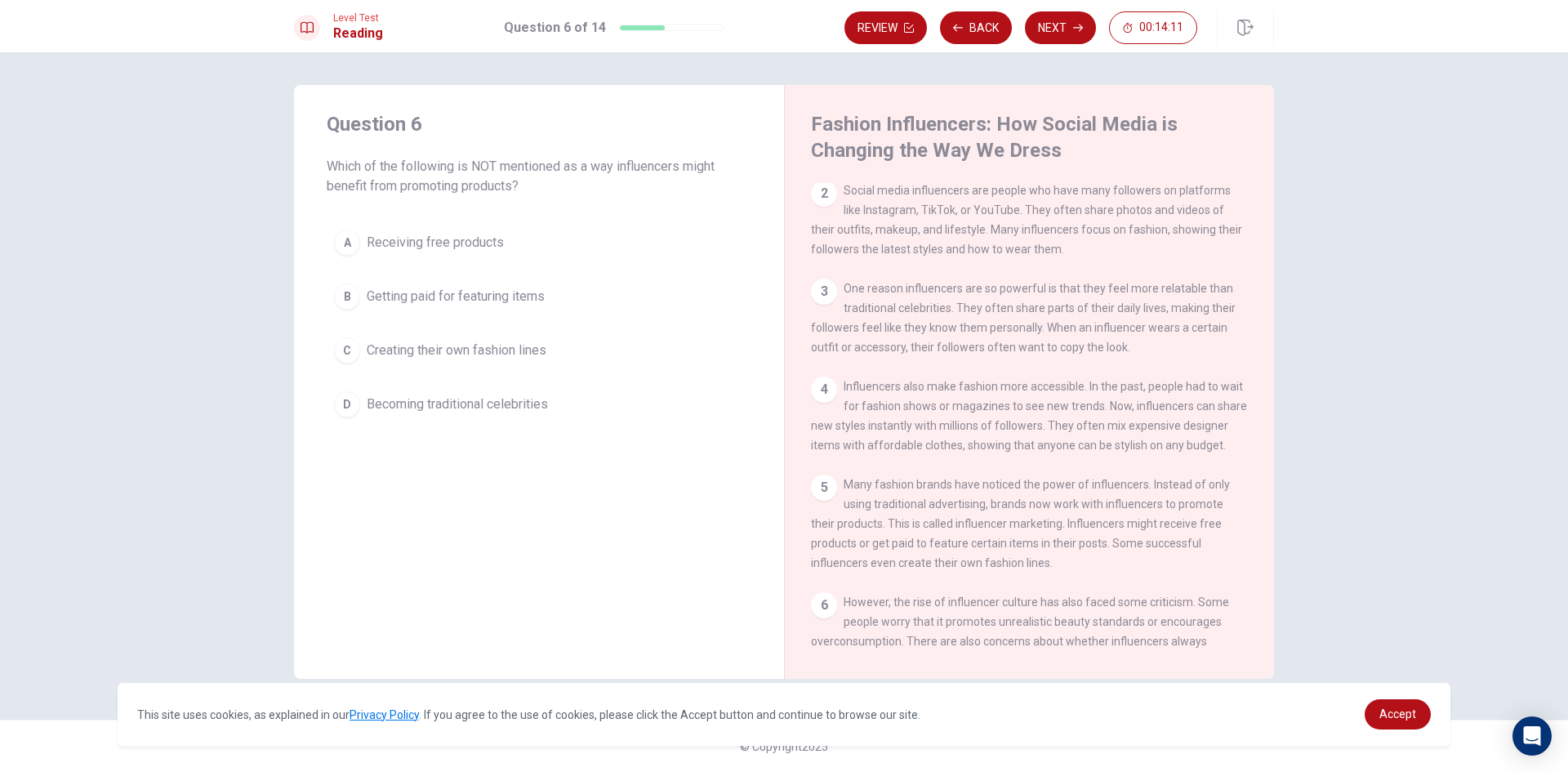
click at [431, 409] on span "Becoming traditional celebrities" at bounding box center [457, 404] width 181 height 20
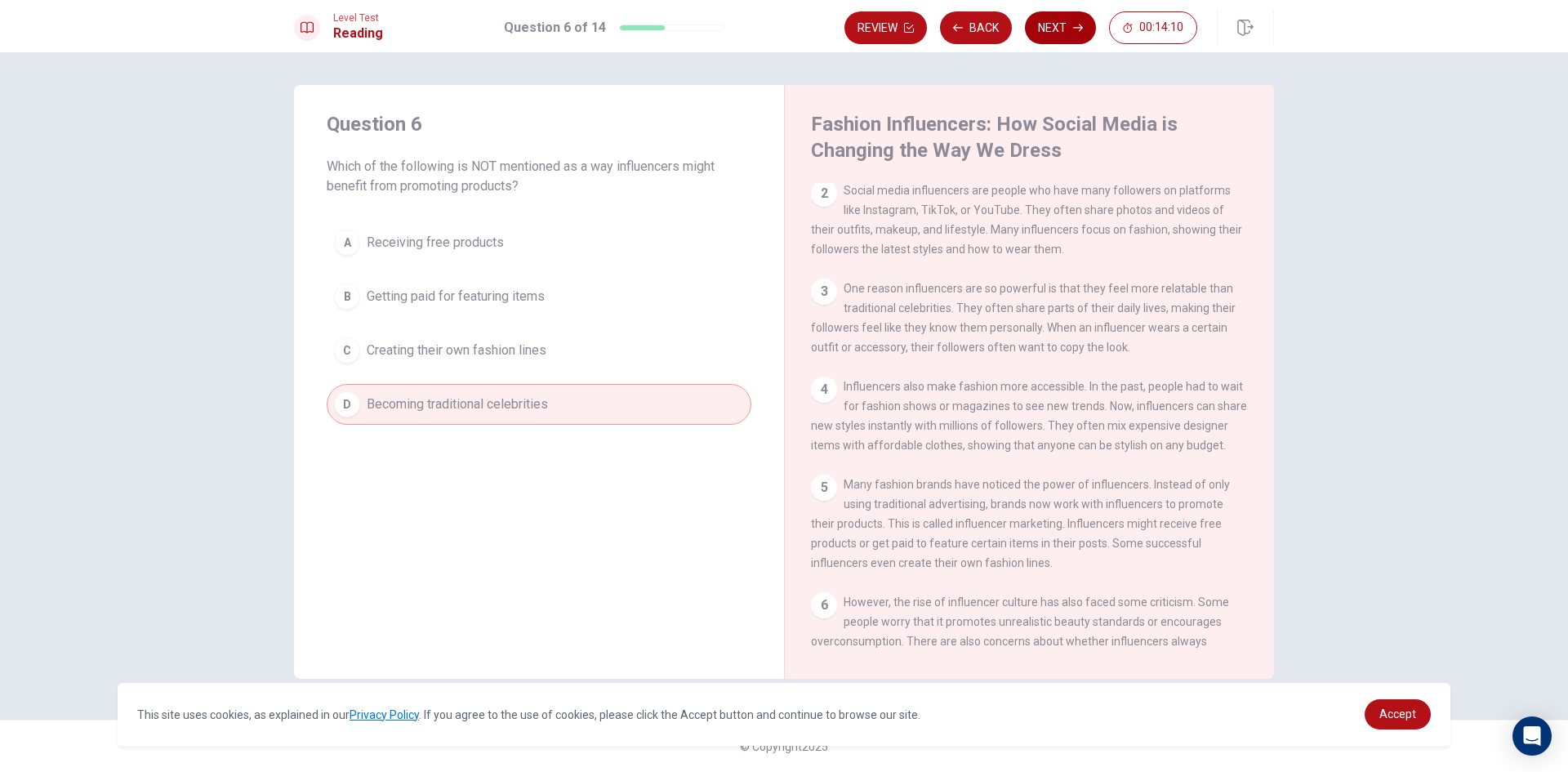
click at [1064, 27] on button "Next" at bounding box center [1060, 27] width 71 height 32
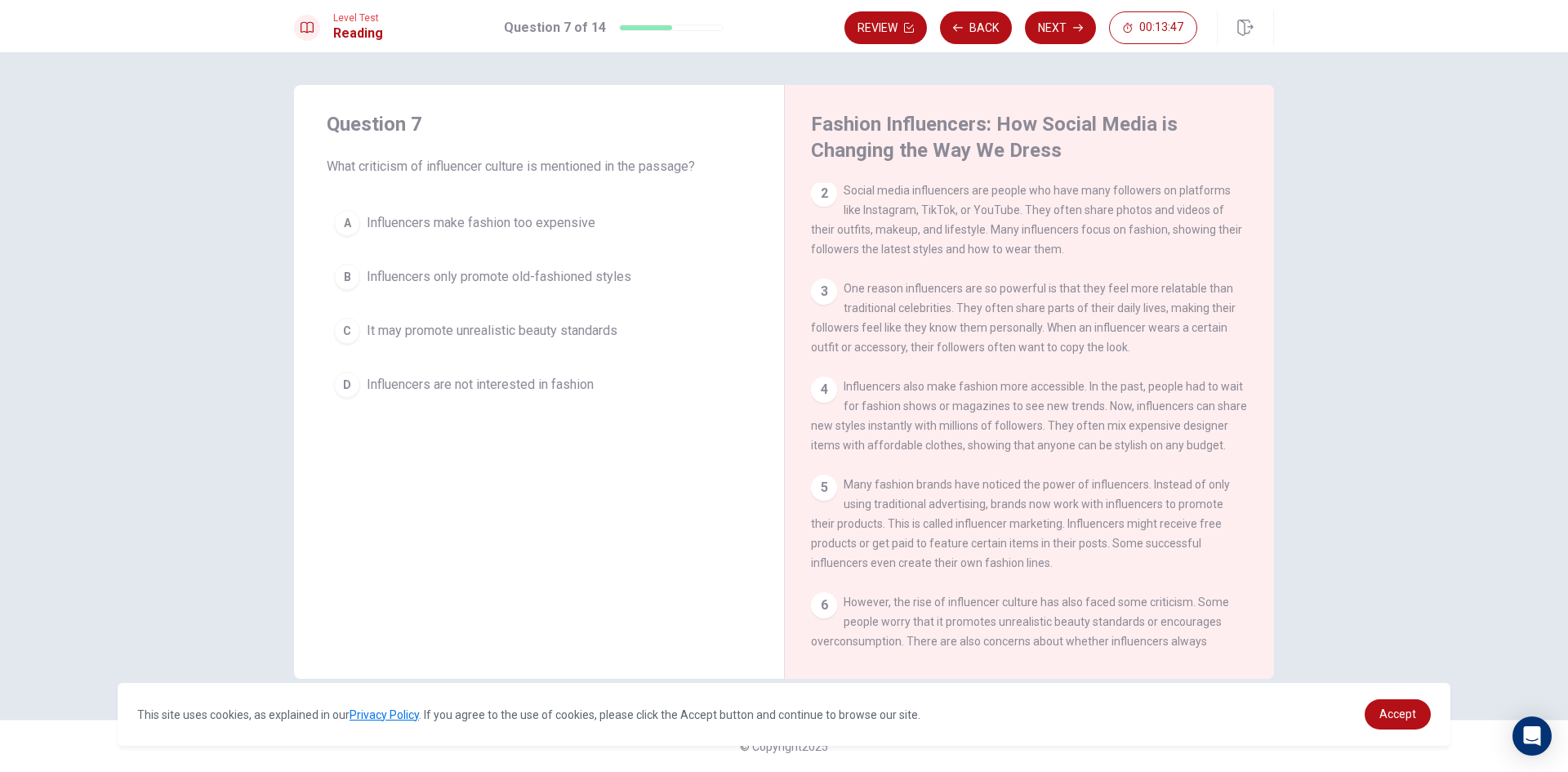
click at [641, 278] on button "B Influencers only promote old-fashioned styles" at bounding box center [539, 277] width 424 height 41
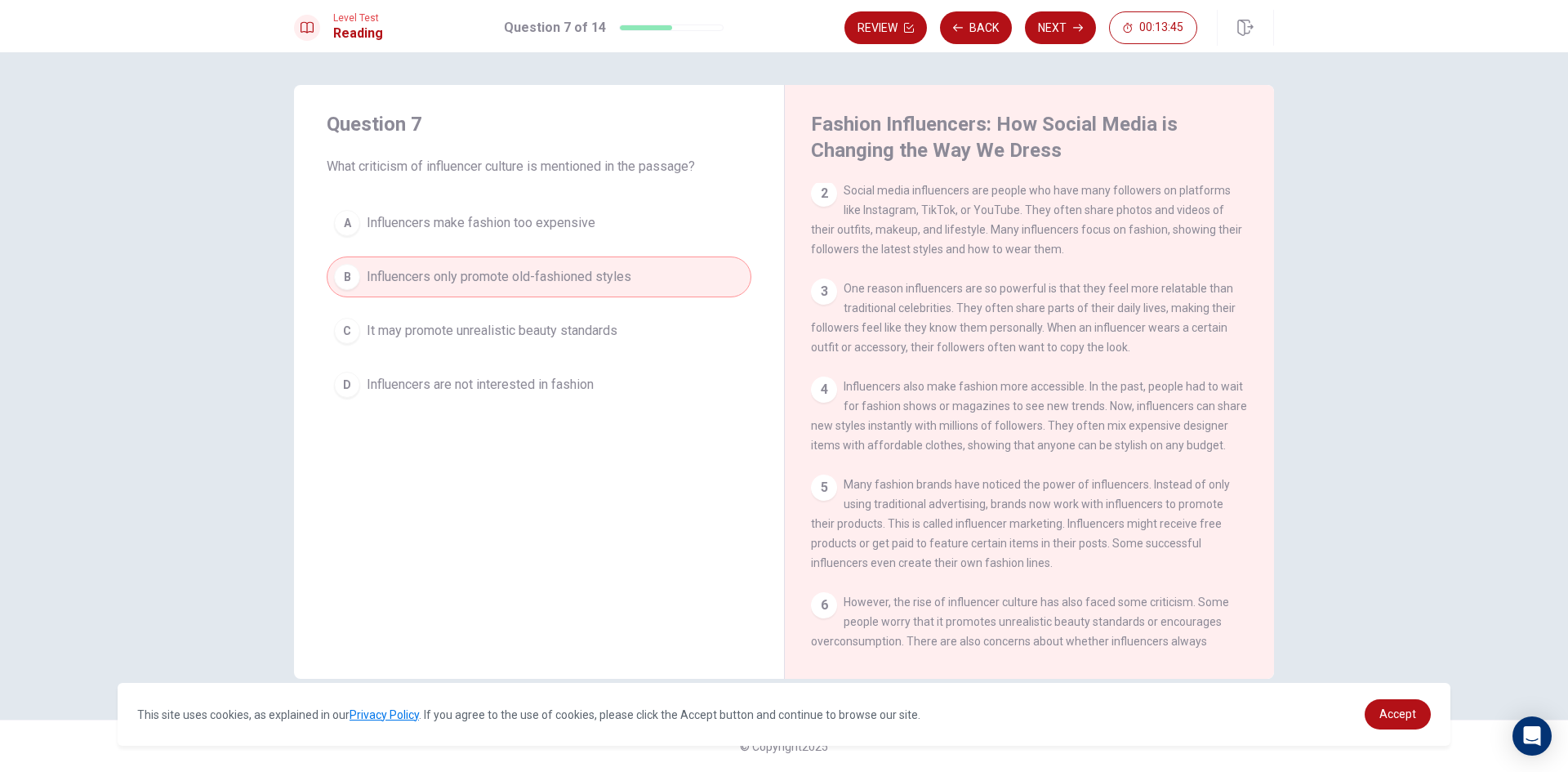
click at [636, 228] on button "A Influencers make fashion too expensive" at bounding box center [539, 223] width 424 height 41
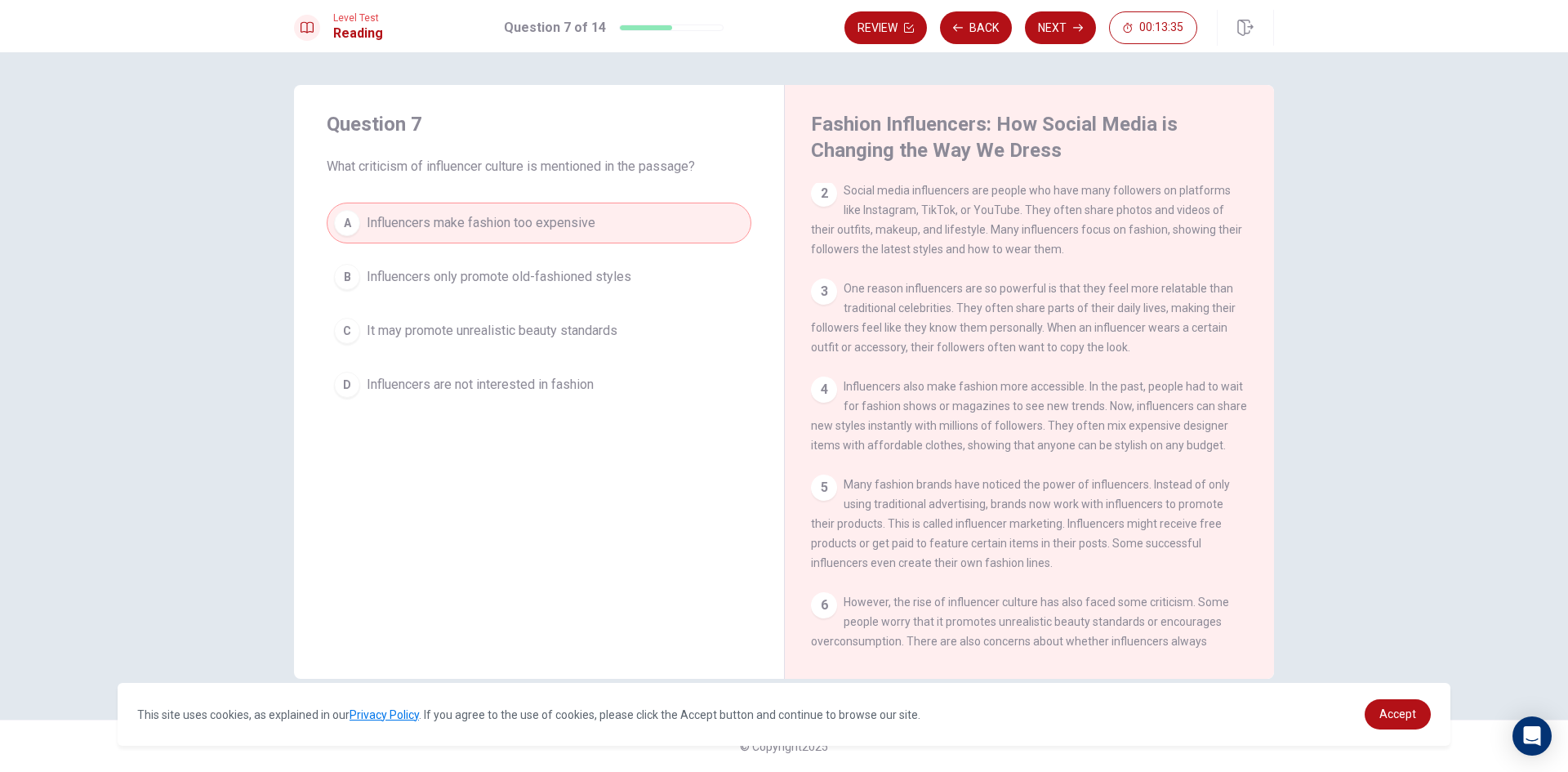
click at [562, 392] on span "Influencers are not interested in fashion" at bounding box center [480, 385] width 227 height 20
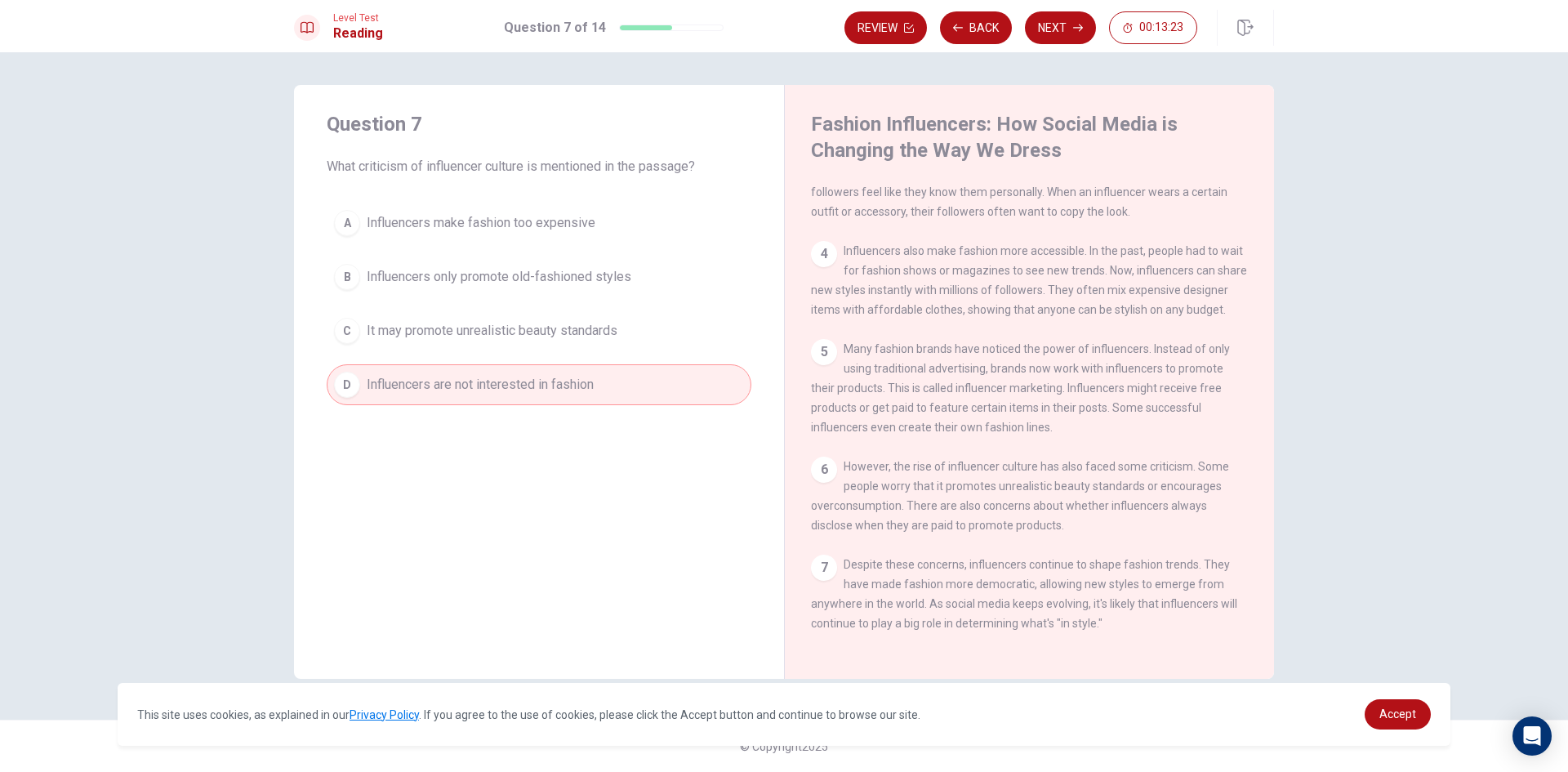
scroll to position [300, 0]
click at [634, 326] on button "C It may promote unrealistic beauty standards" at bounding box center [539, 331] width 424 height 41
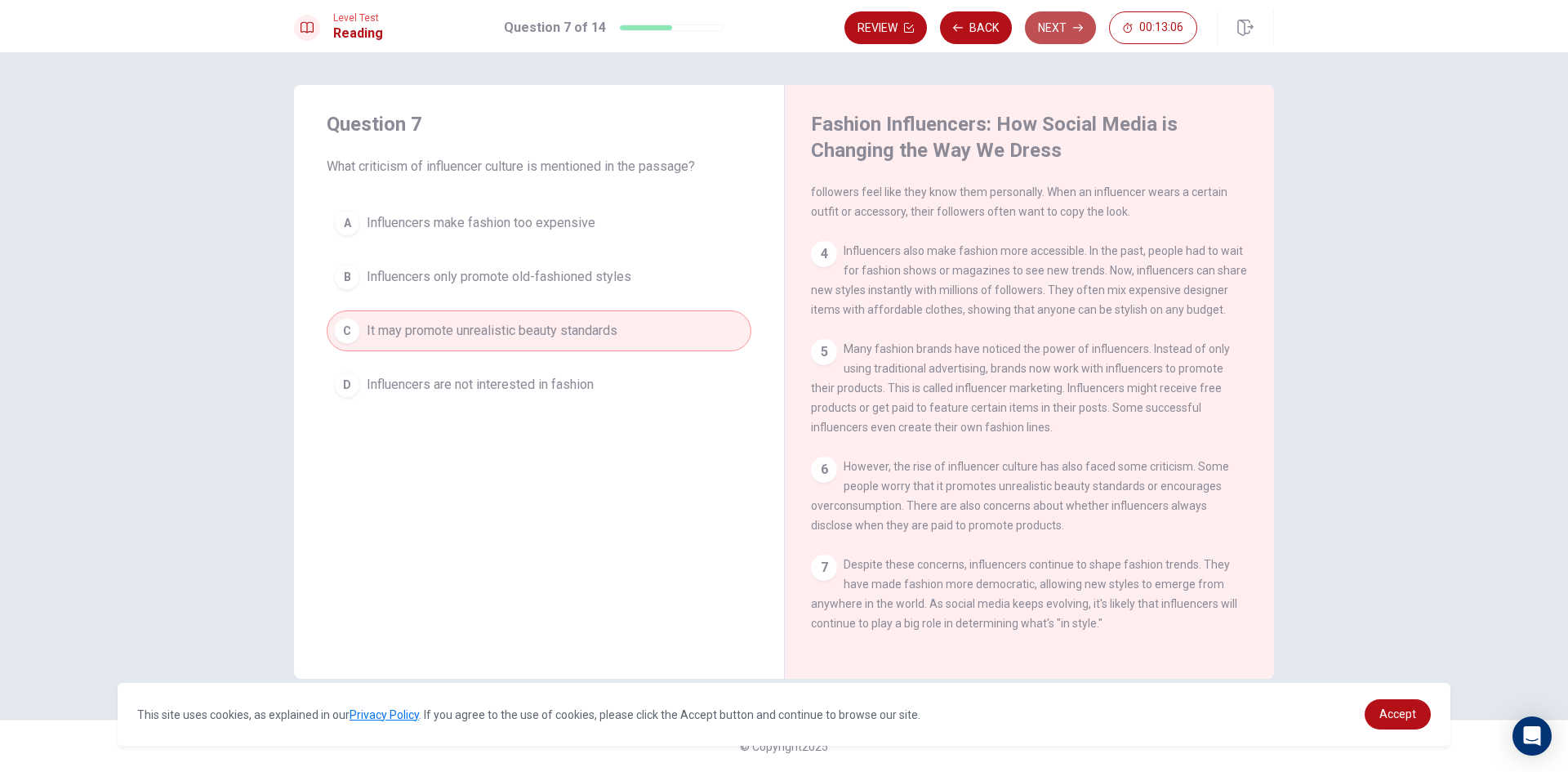
click at [1058, 16] on button "Next" at bounding box center [1060, 27] width 71 height 32
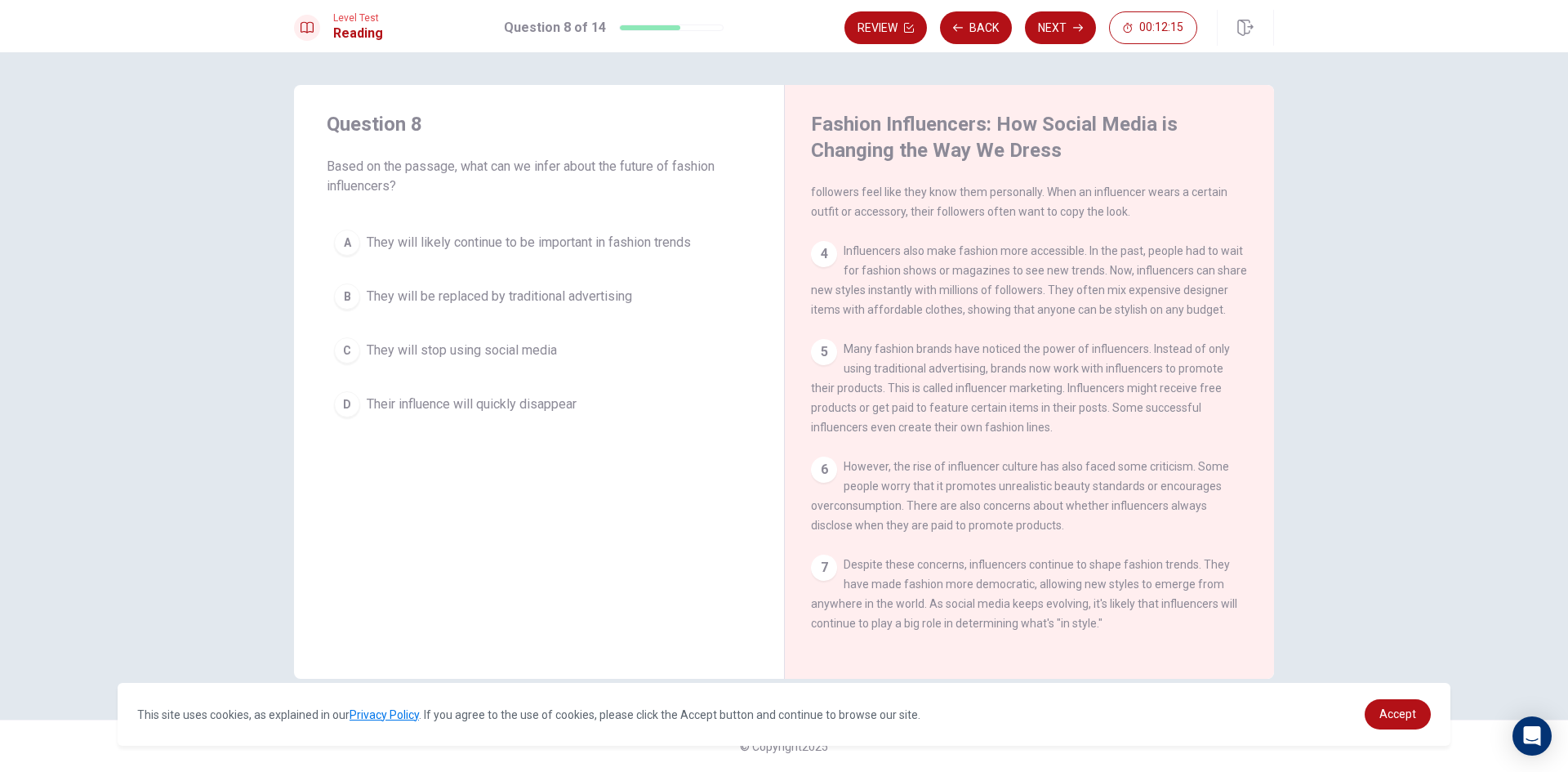
click at [616, 242] on span "They will likely continue to be important in fashion trends" at bounding box center [529, 242] width 324 height 20
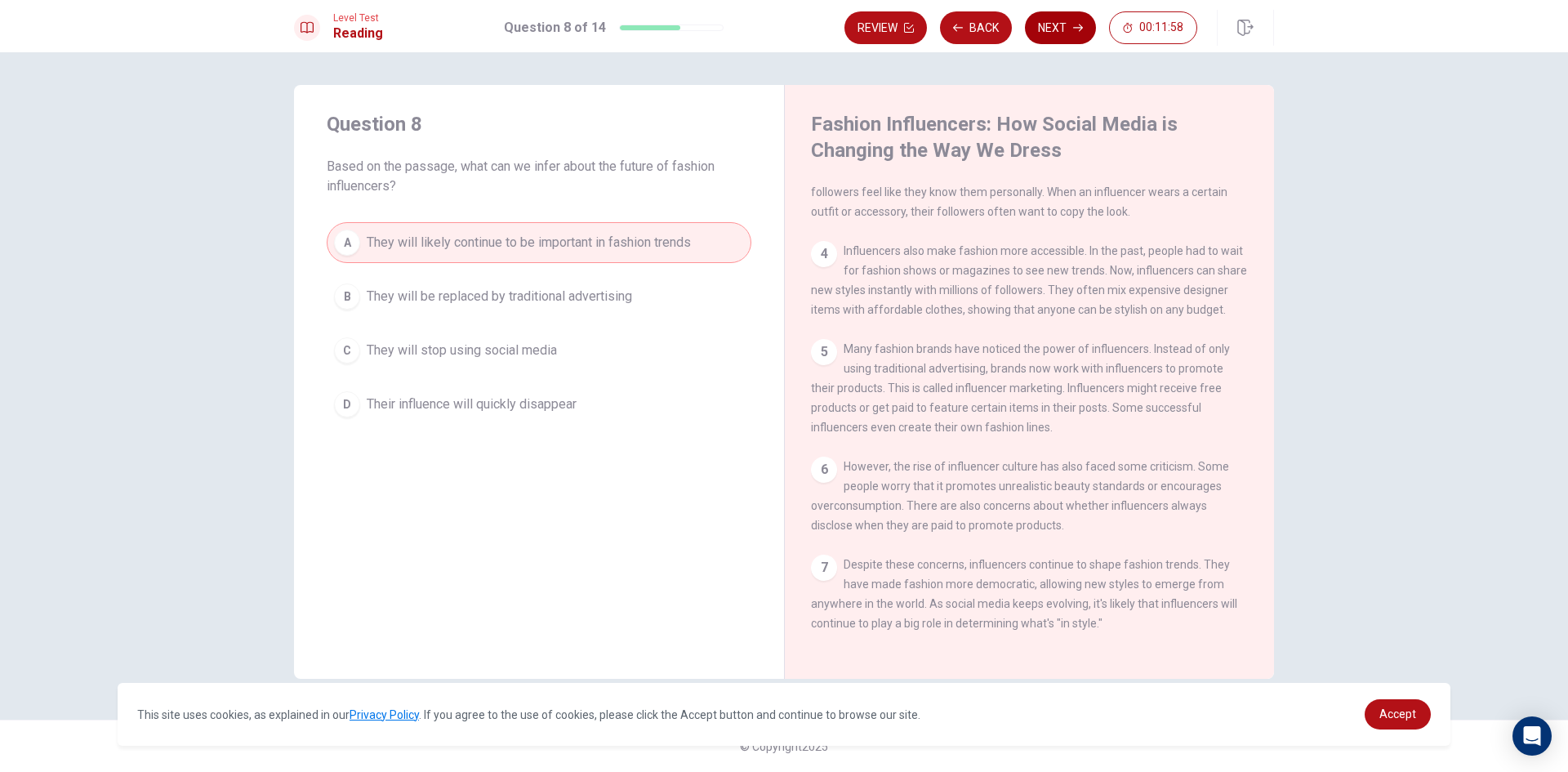
click at [1055, 33] on button "Next" at bounding box center [1060, 27] width 71 height 32
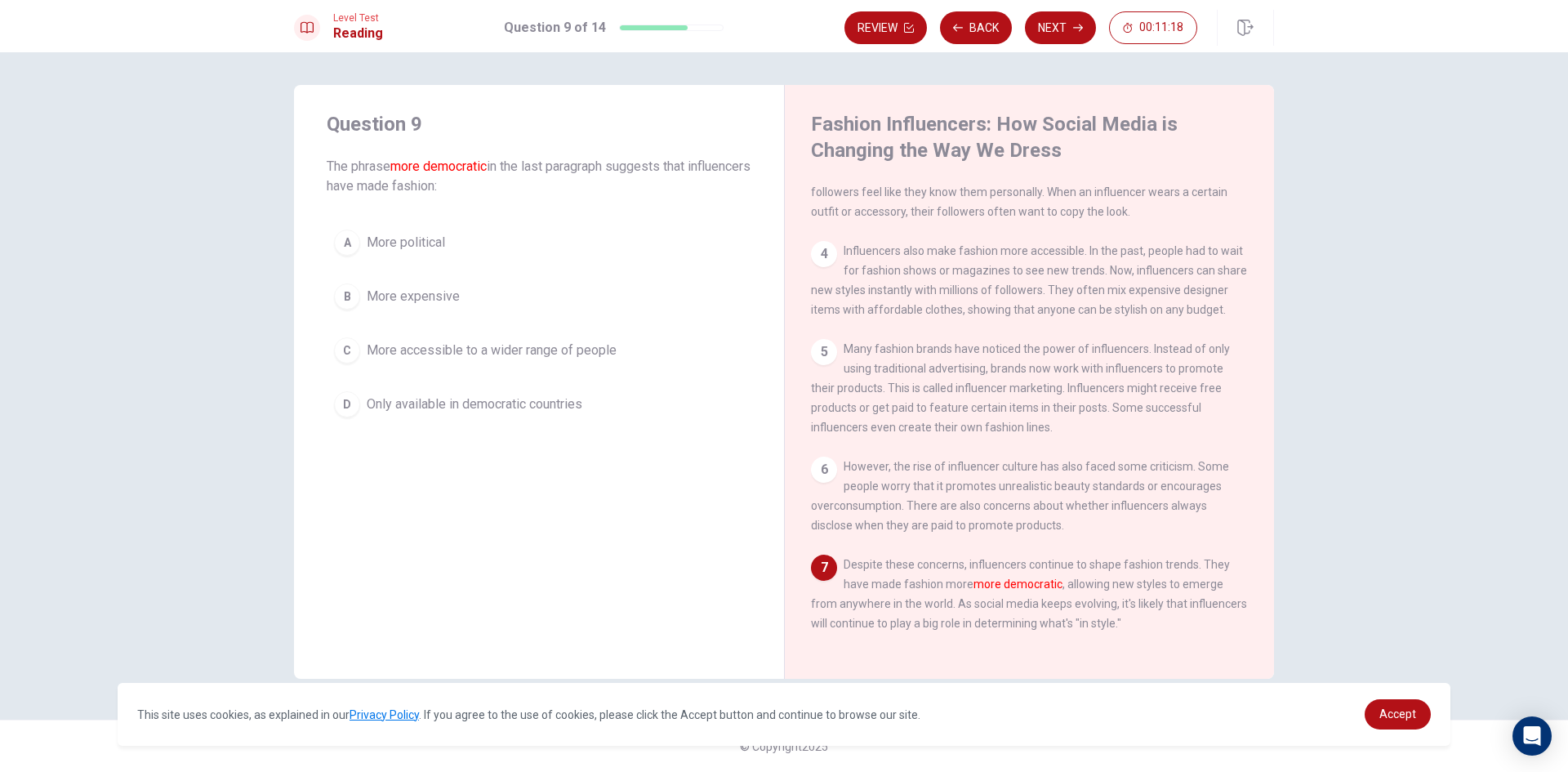
click at [582, 405] on span "Only available in democratic countries" at bounding box center [475, 404] width 216 height 20
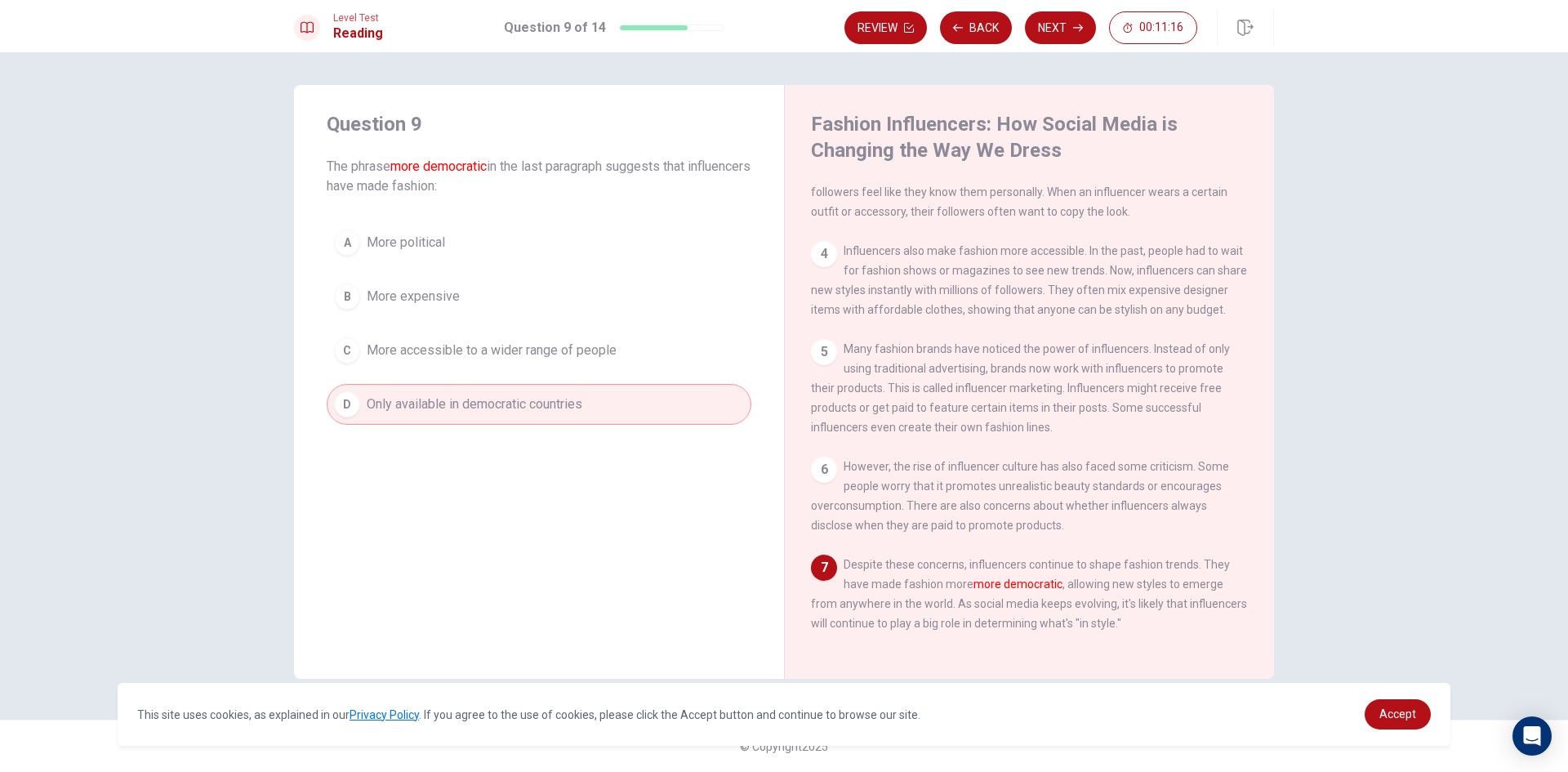
click at [439, 242] on span "More political" at bounding box center [406, 242] width 79 height 20
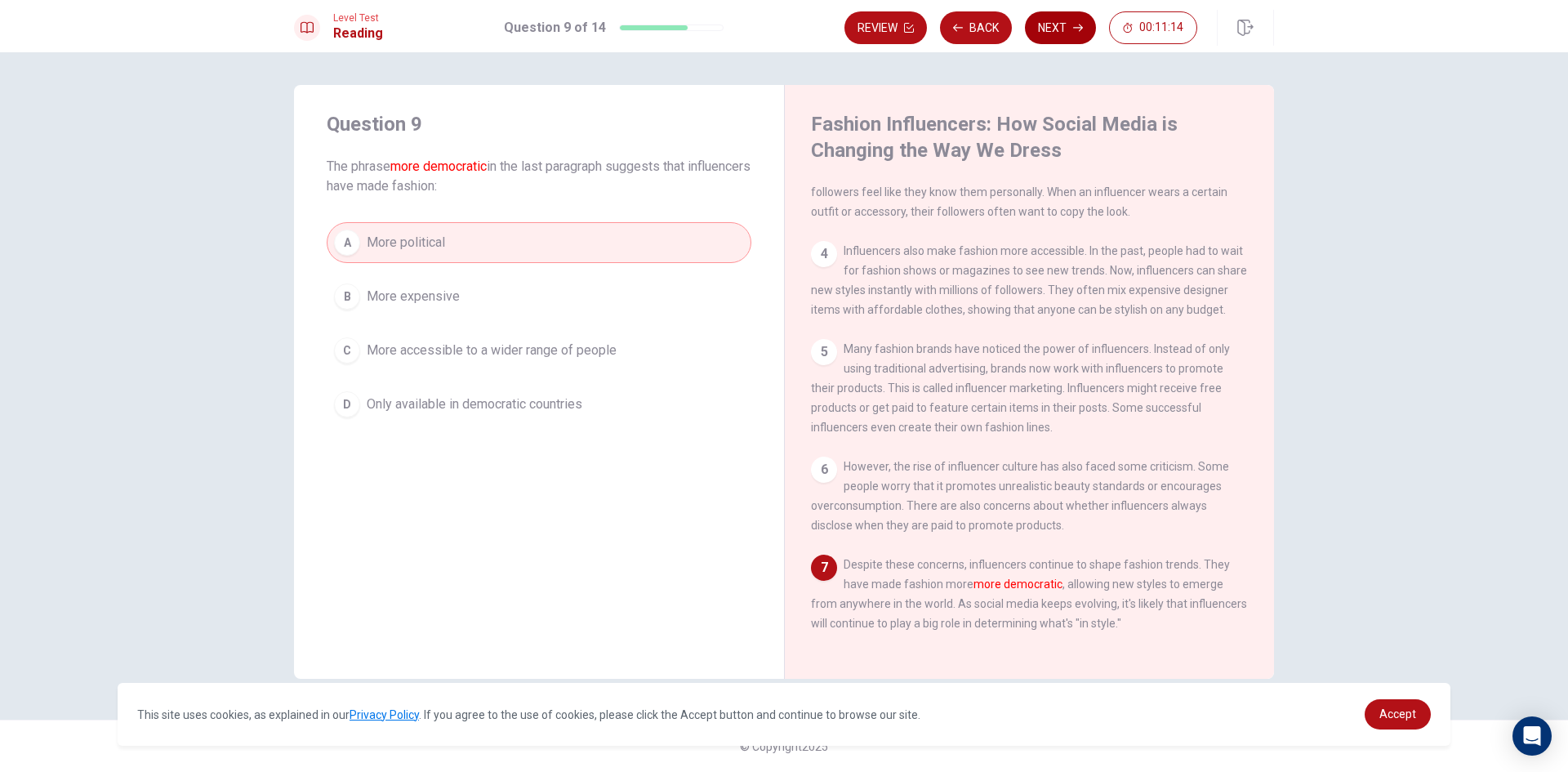
click at [1054, 29] on button "Next" at bounding box center [1060, 27] width 71 height 32
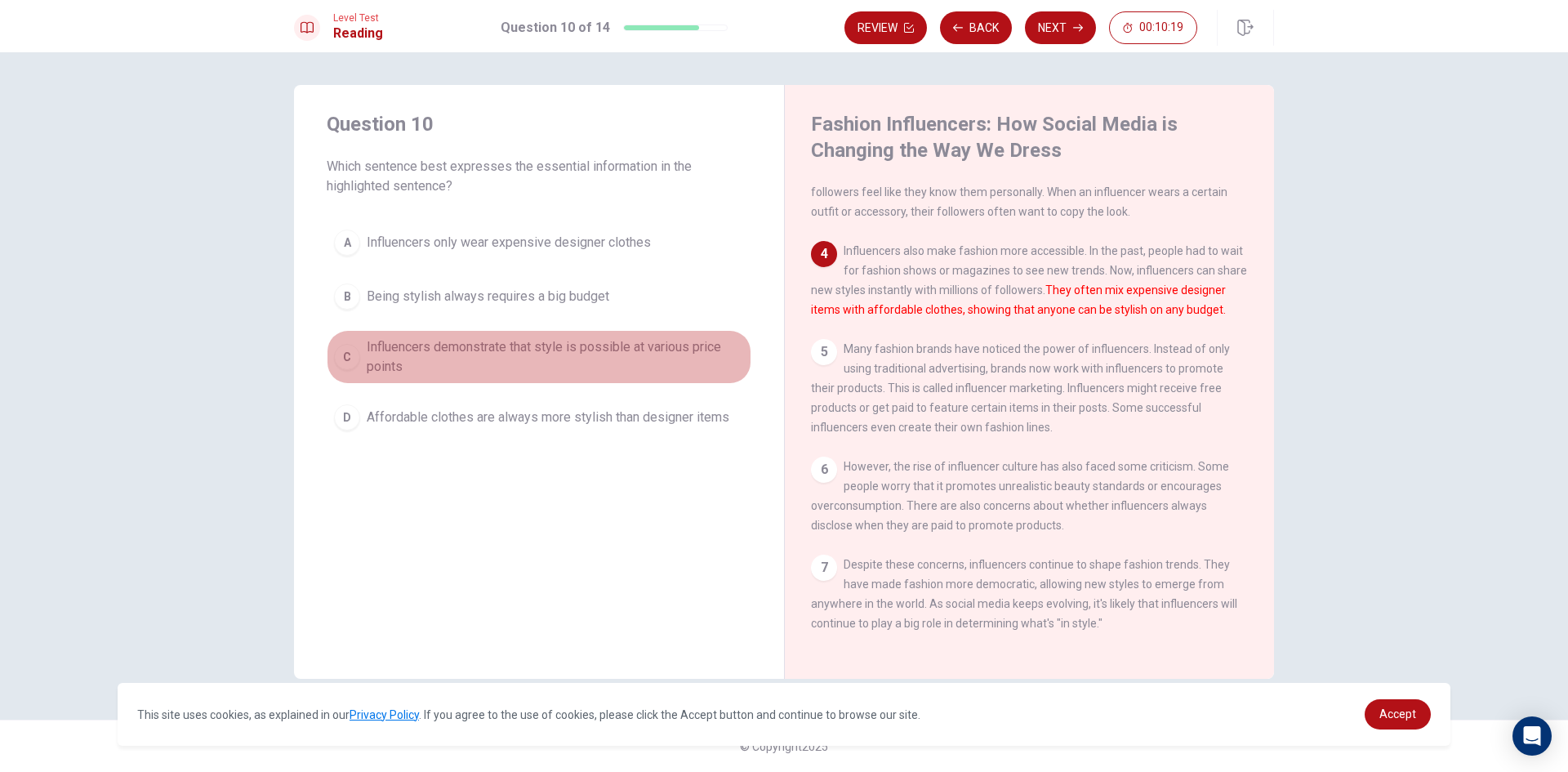
click at [608, 346] on span "Influencers demonstrate that style is possible at various price points" at bounding box center [555, 356] width 377 height 39
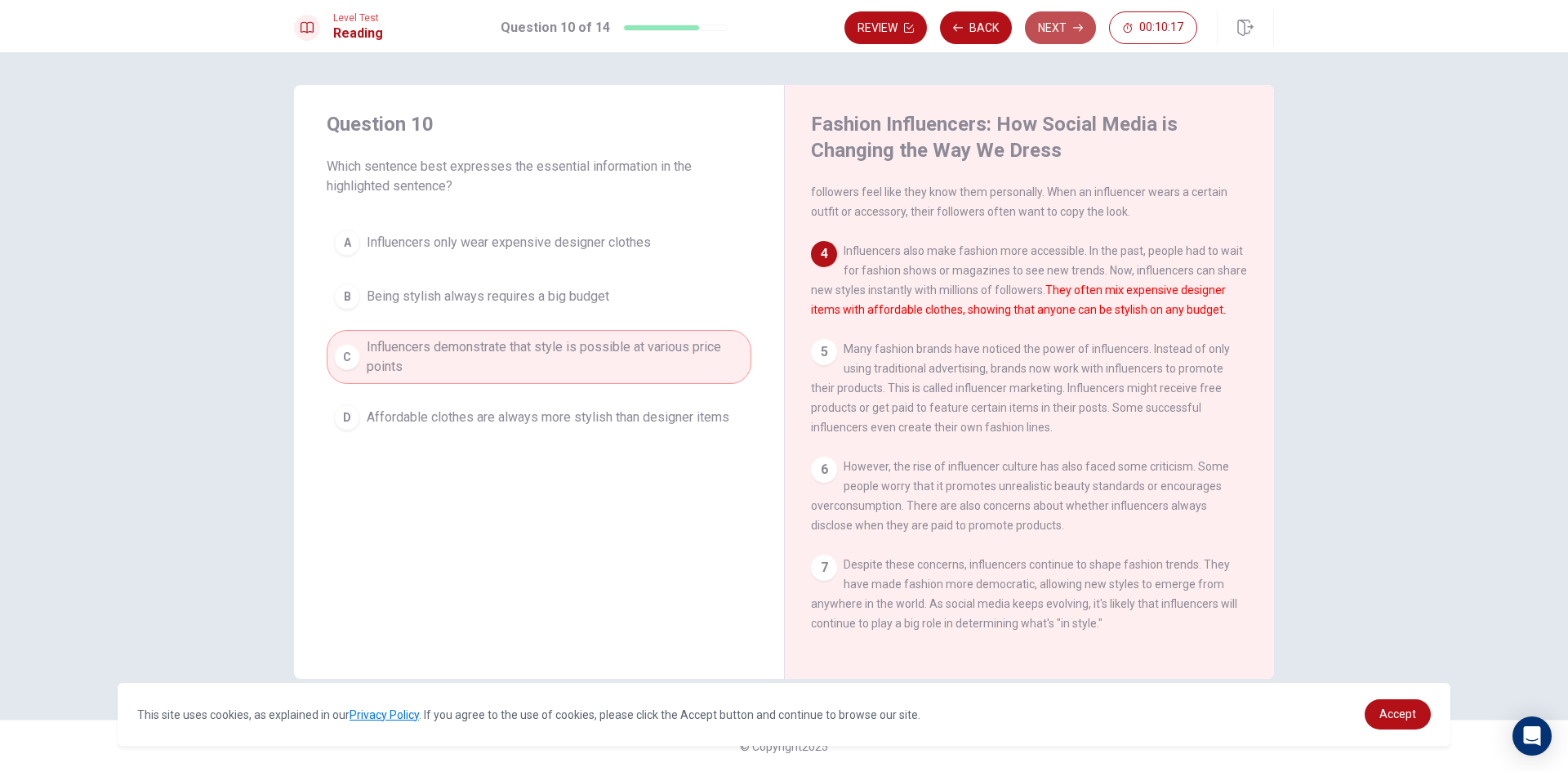
click at [1051, 32] on button "Next" at bounding box center [1060, 27] width 71 height 32
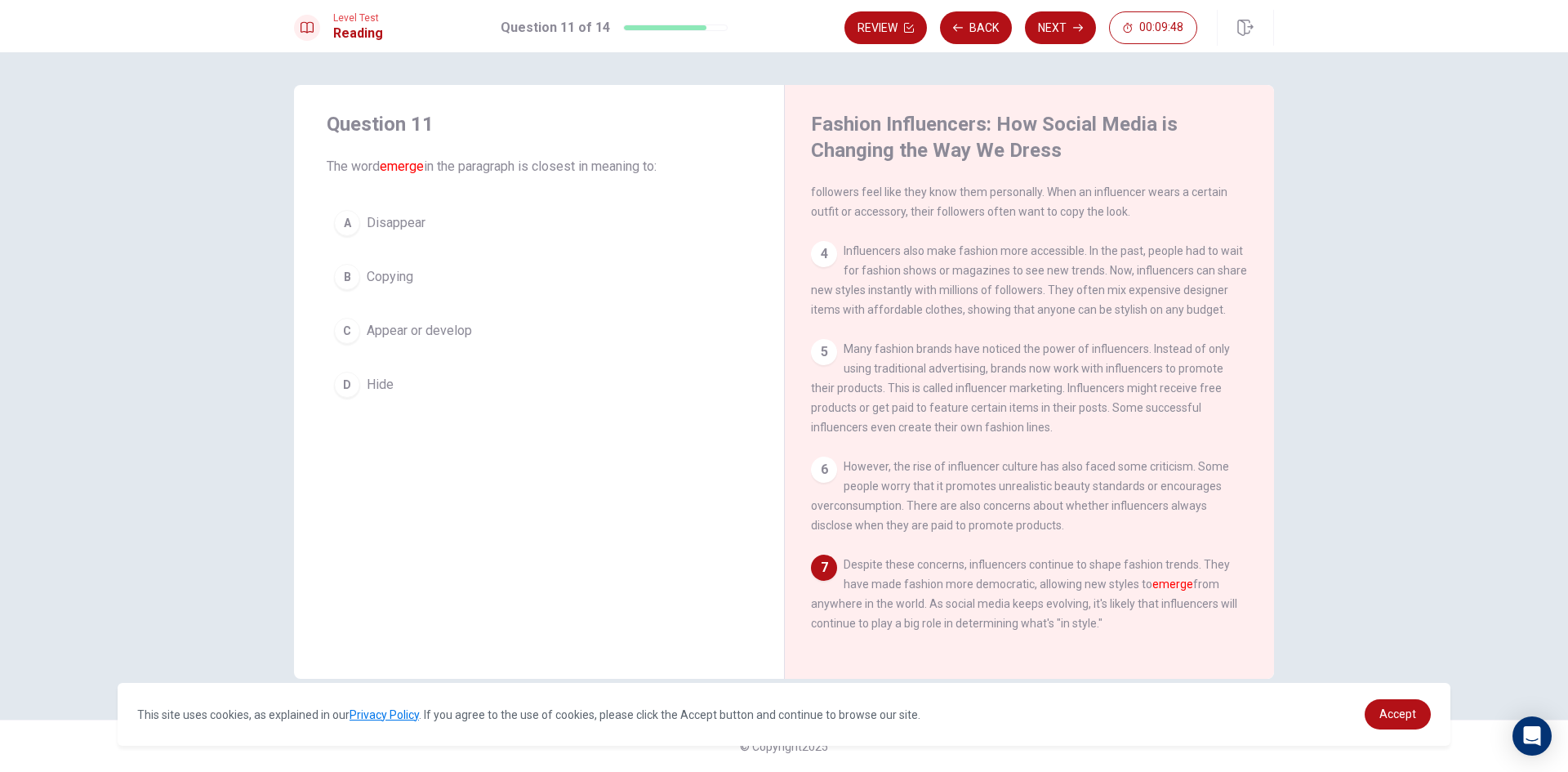
click at [498, 332] on button "C Appear or develop" at bounding box center [539, 331] width 424 height 41
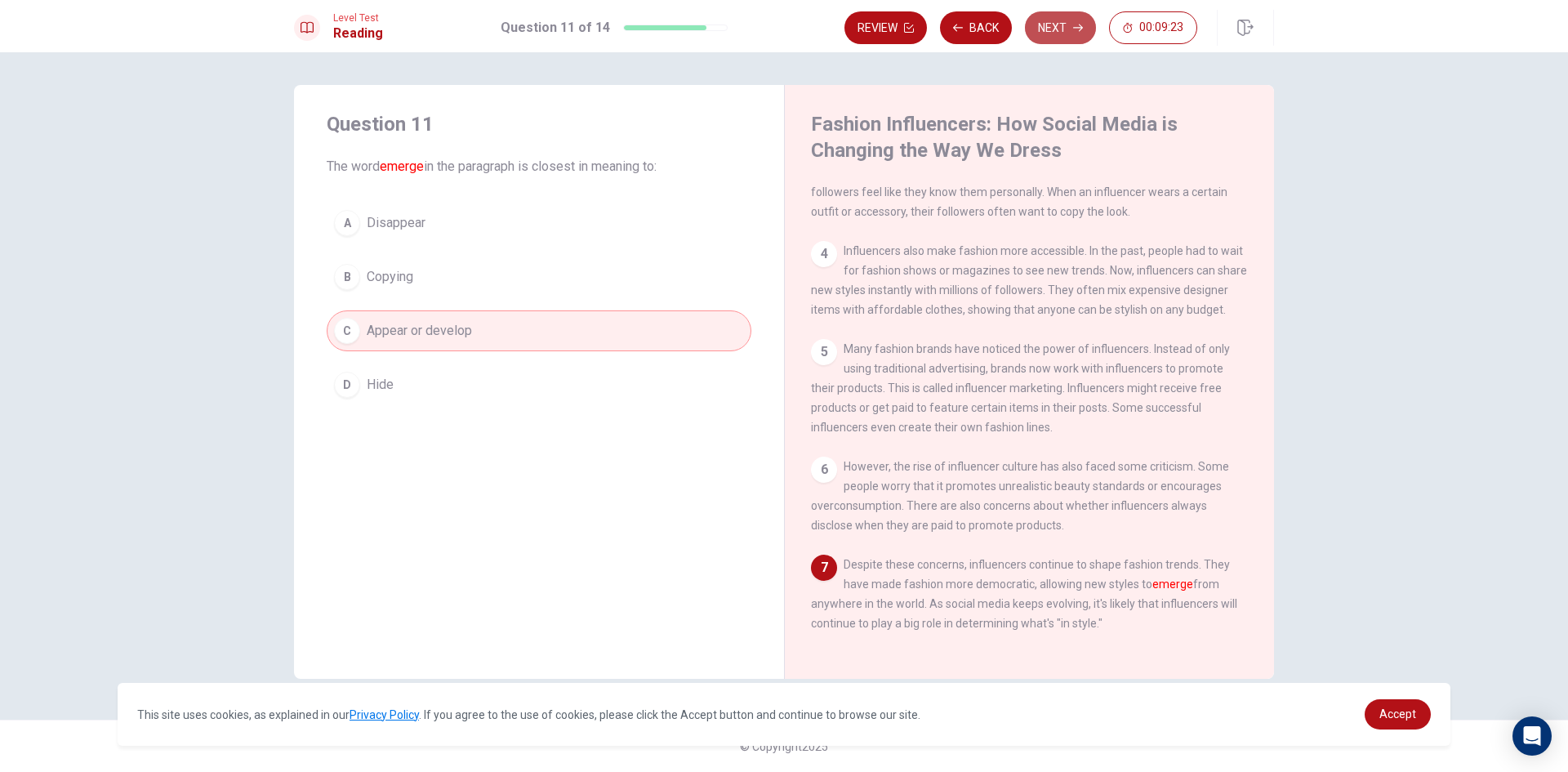
click at [1051, 30] on button "Next" at bounding box center [1060, 27] width 71 height 32
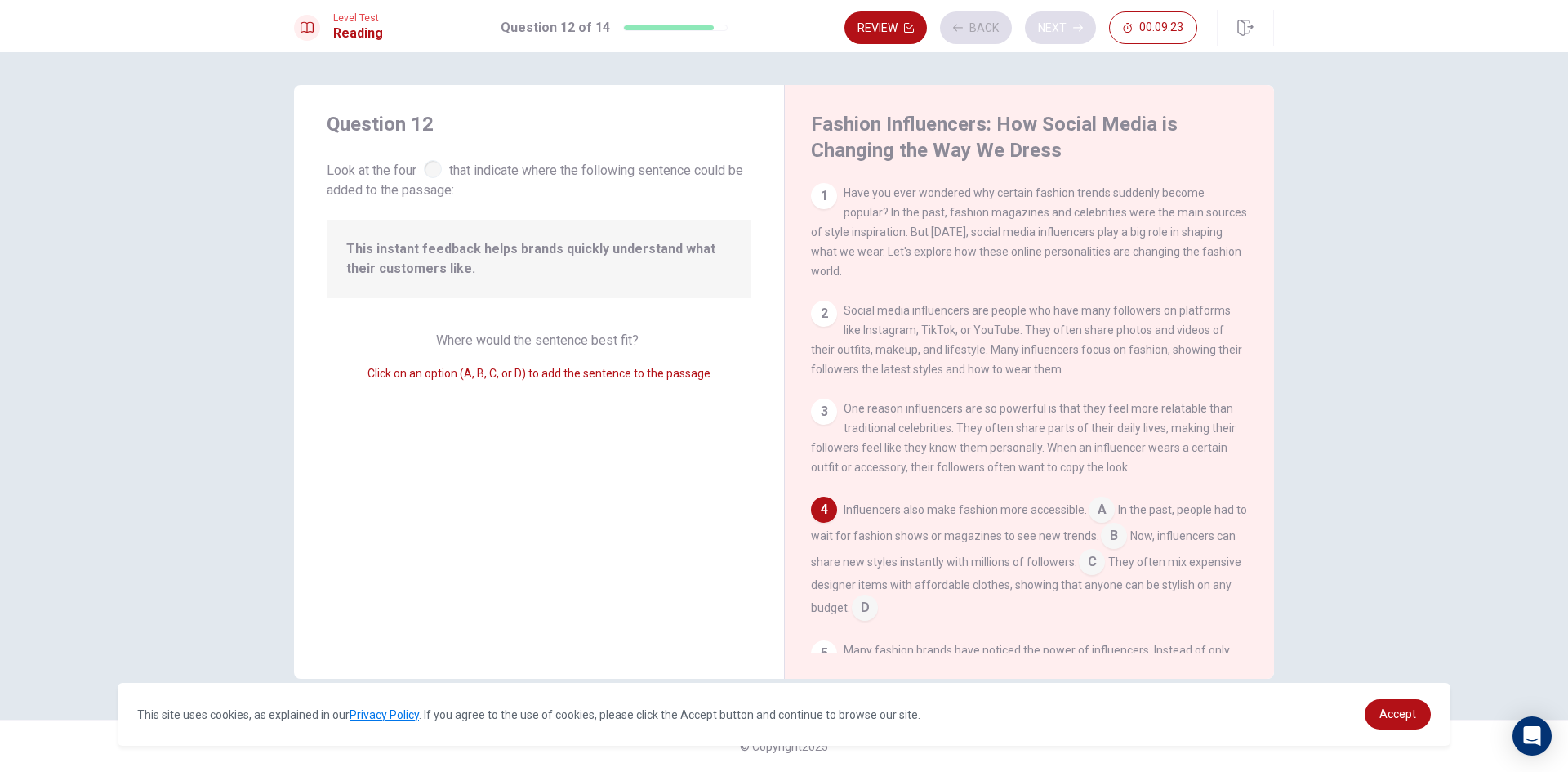
scroll to position [142, 0]
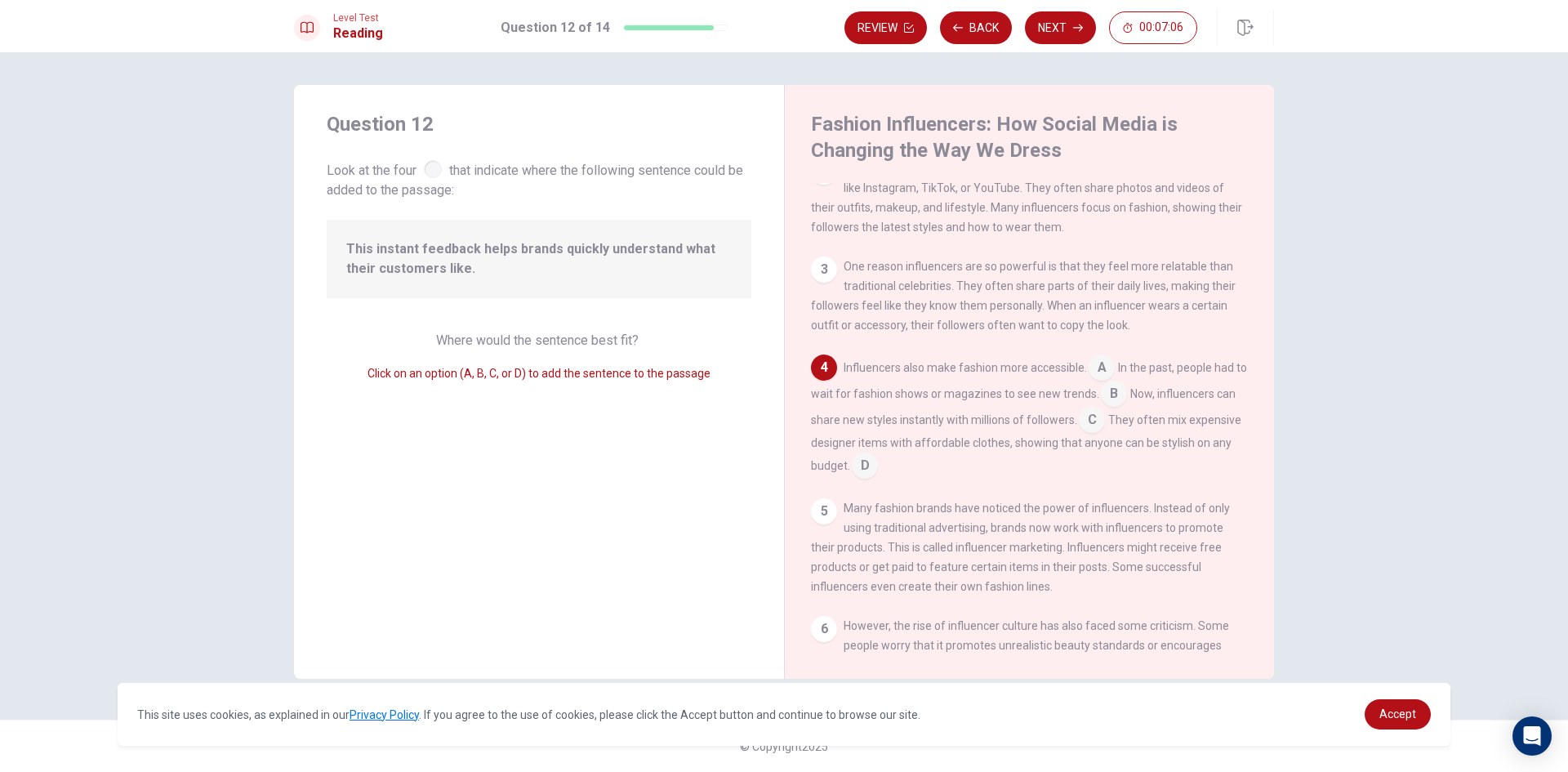
click at [1121, 407] on input at bounding box center [1114, 395] width 27 height 27
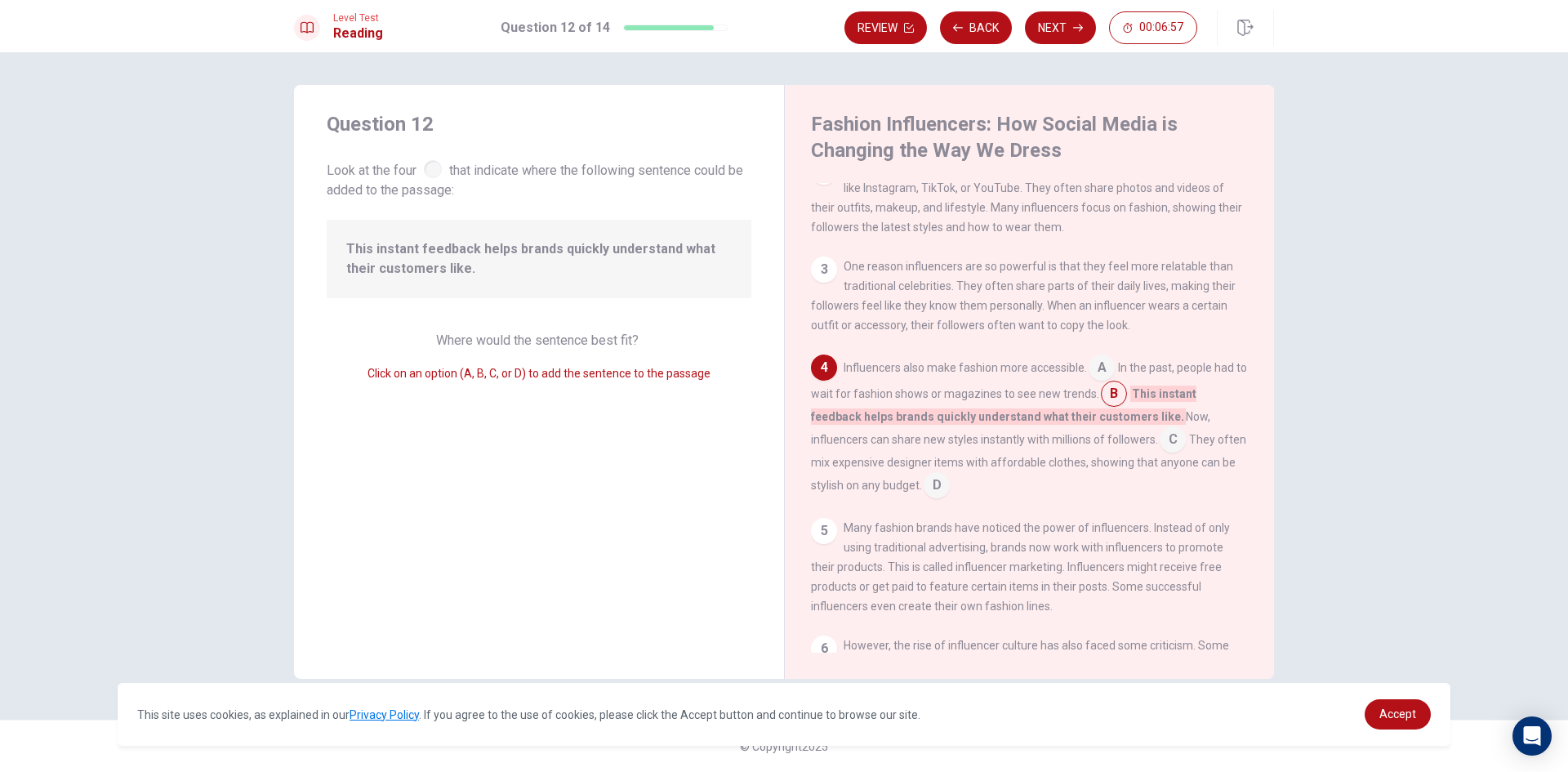
click at [1180, 453] on input at bounding box center [1173, 441] width 27 height 27
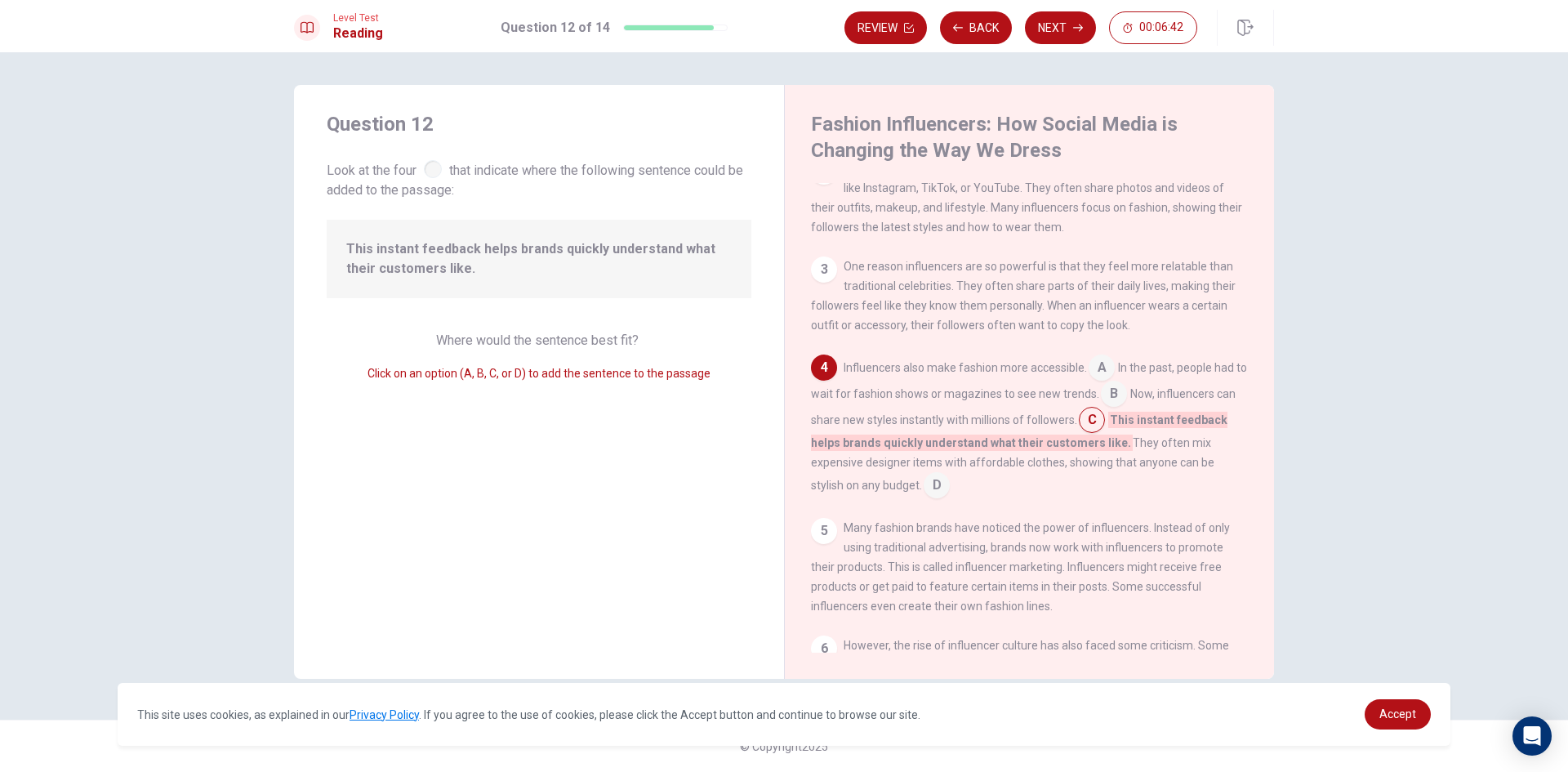
click at [944, 494] on input at bounding box center [937, 487] width 27 height 27
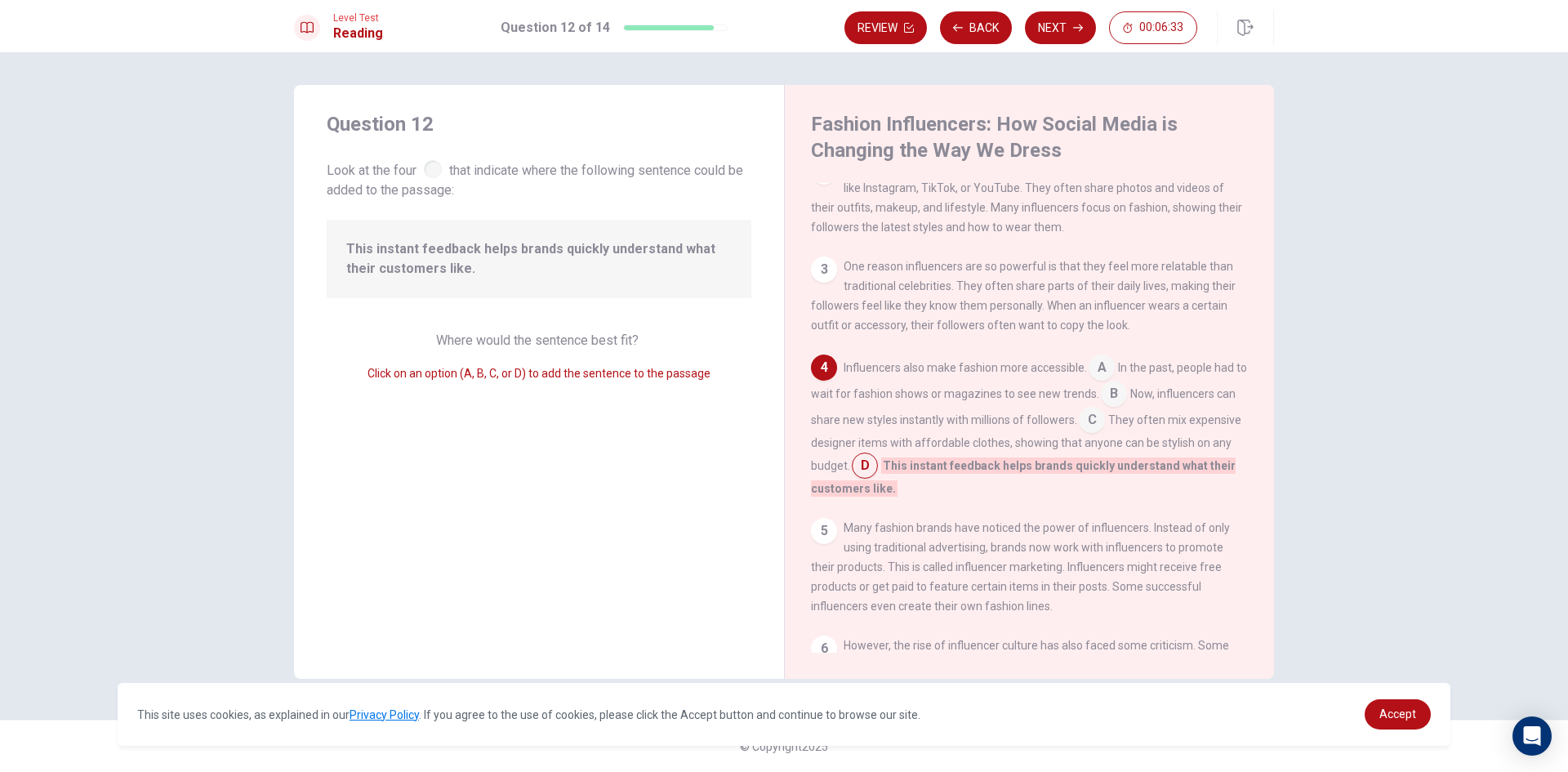
click at [1125, 402] on input at bounding box center [1114, 395] width 27 height 27
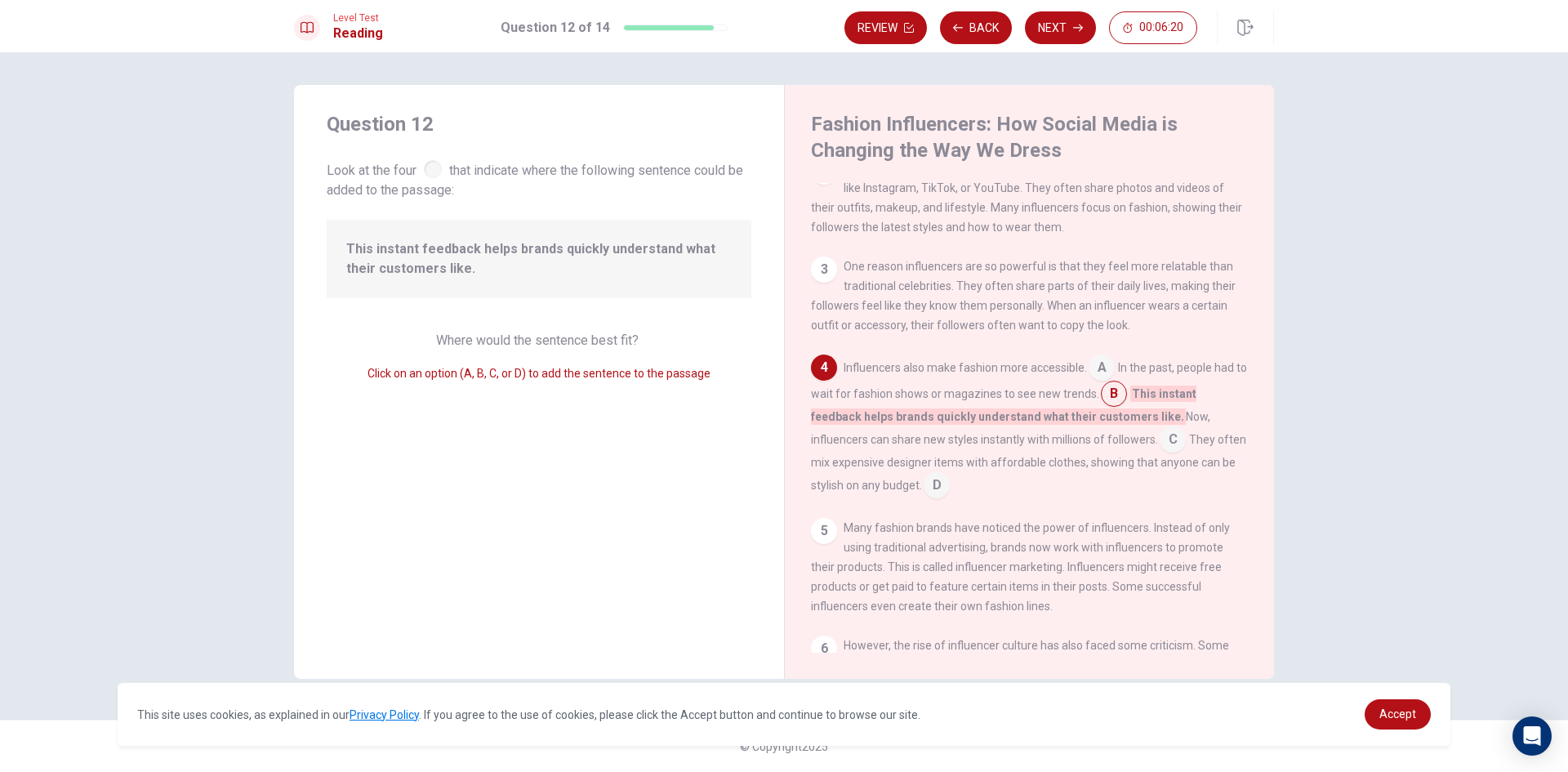
click at [1174, 449] on input at bounding box center [1173, 441] width 27 height 27
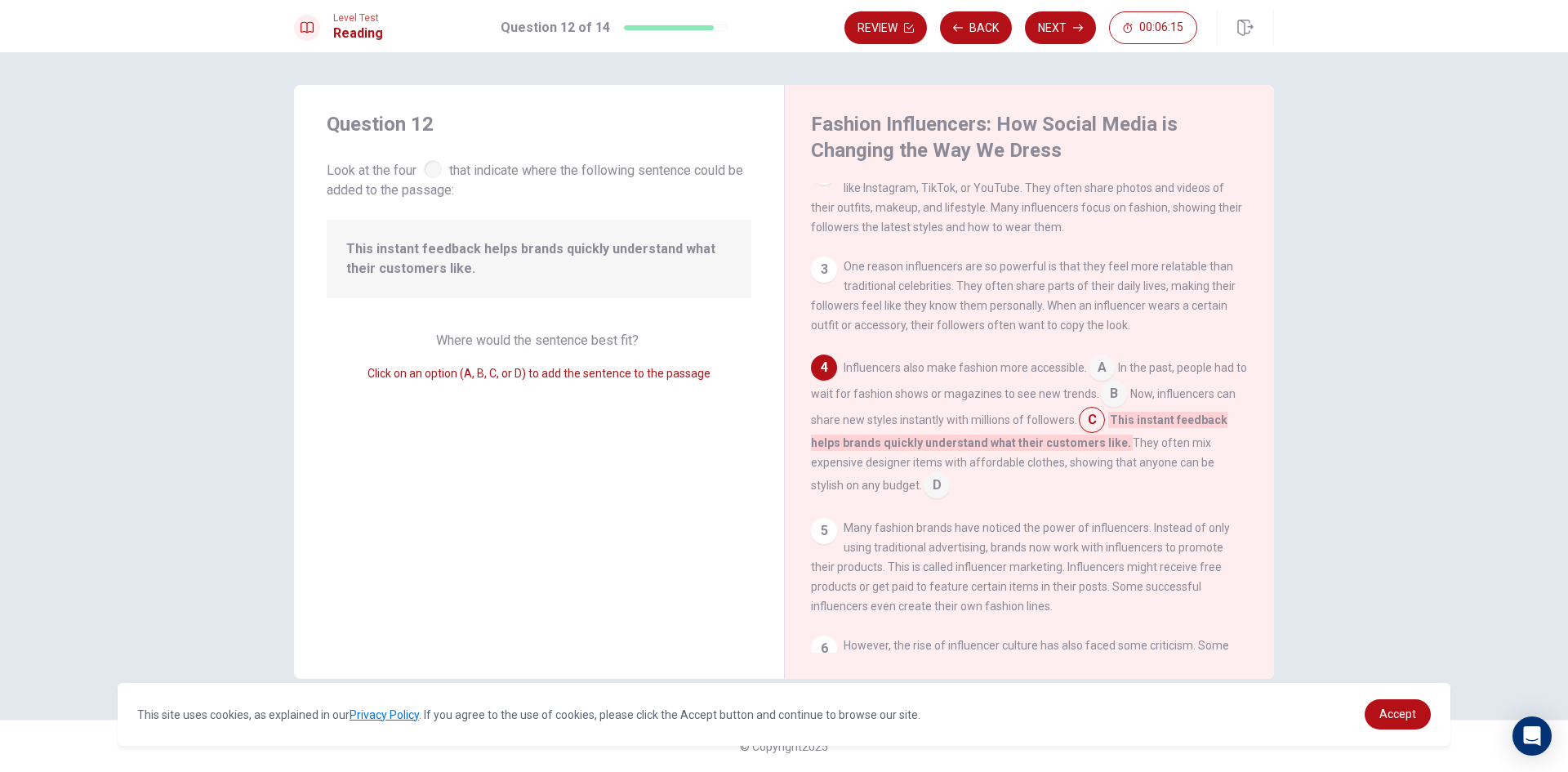
click at [946, 494] on input at bounding box center [937, 487] width 27 height 27
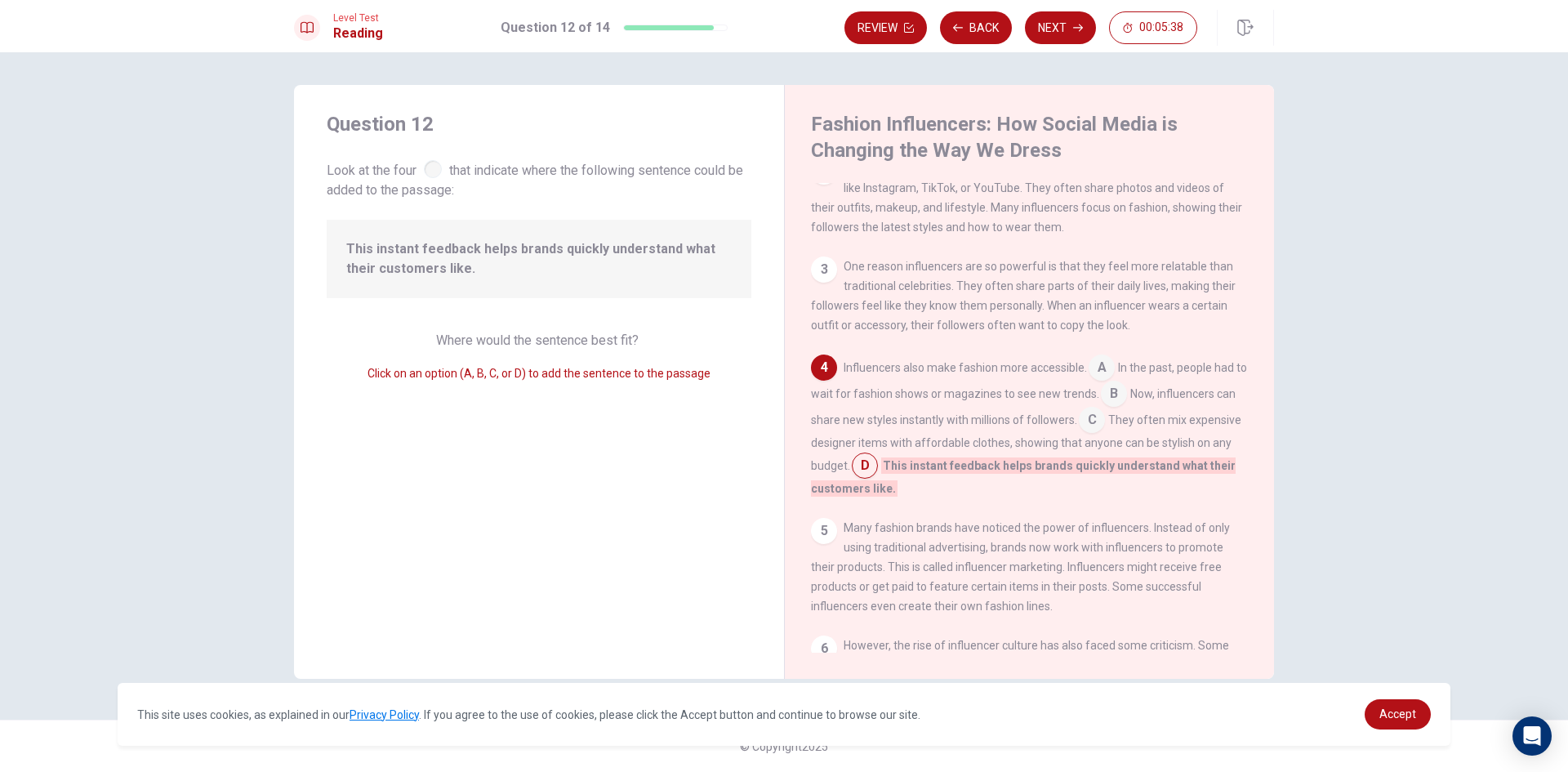
click at [1105, 435] on input at bounding box center [1092, 422] width 27 height 27
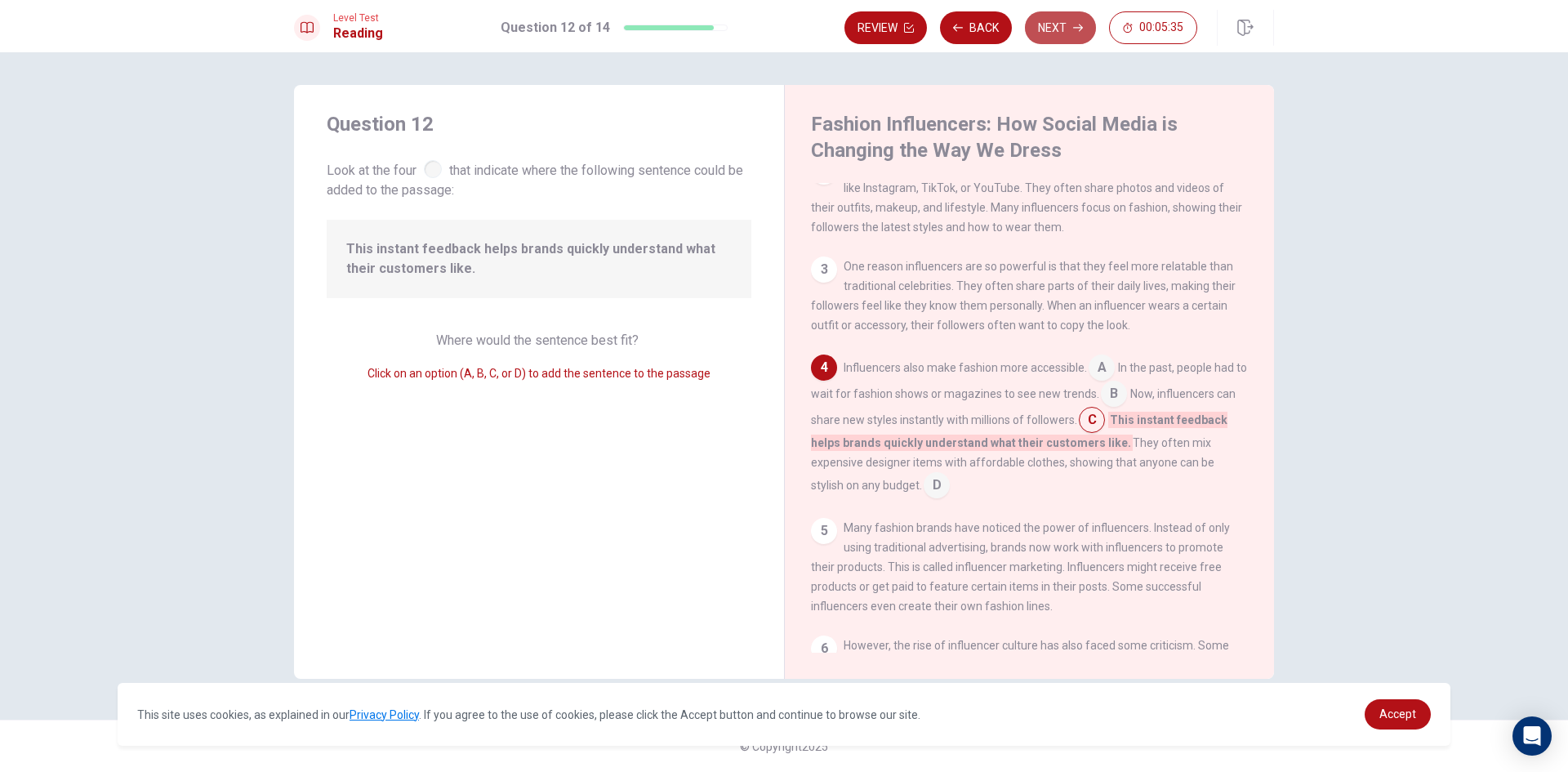
click at [1031, 15] on button "Next" at bounding box center [1060, 27] width 71 height 32
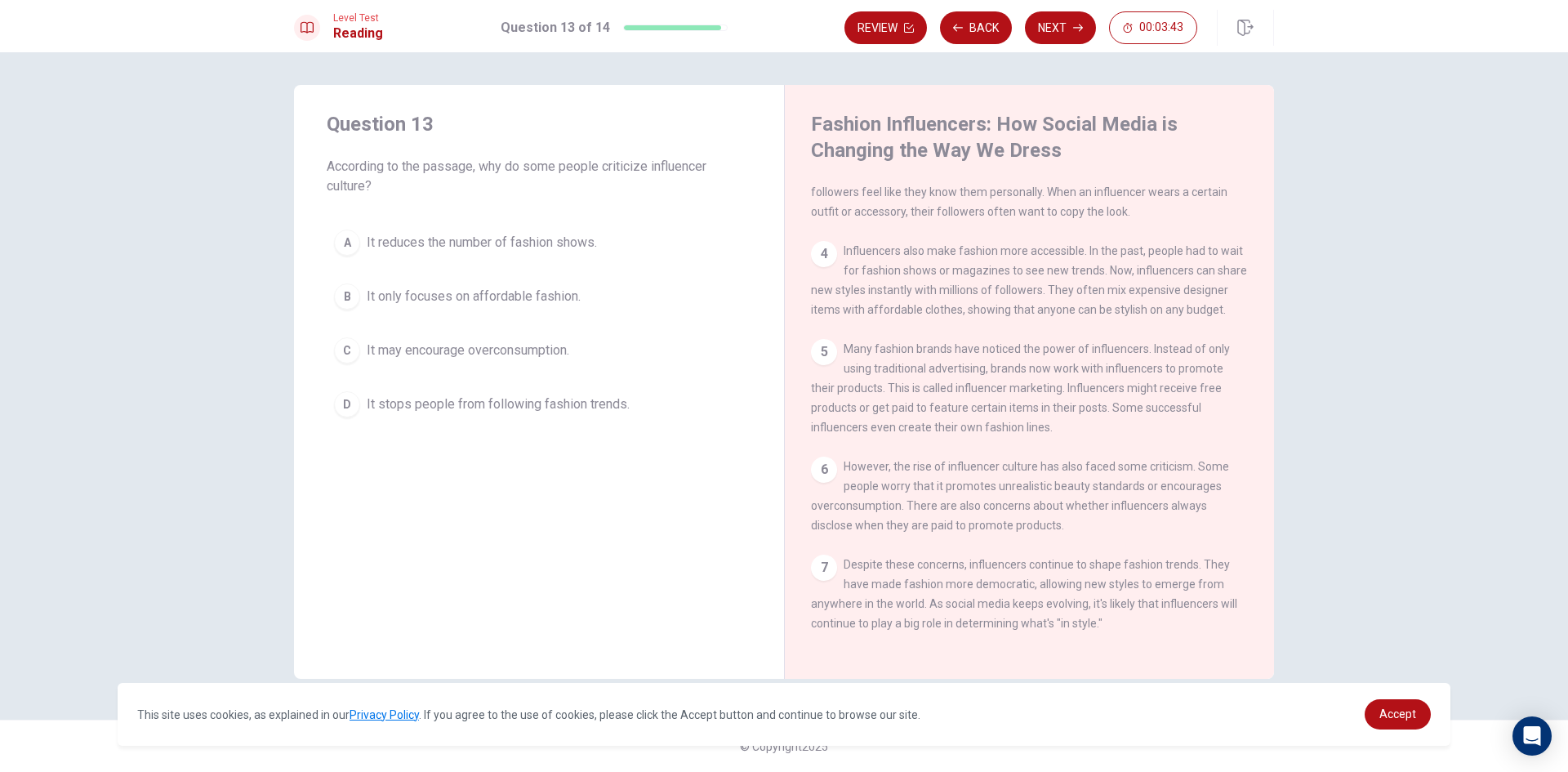
scroll to position [300, 0]
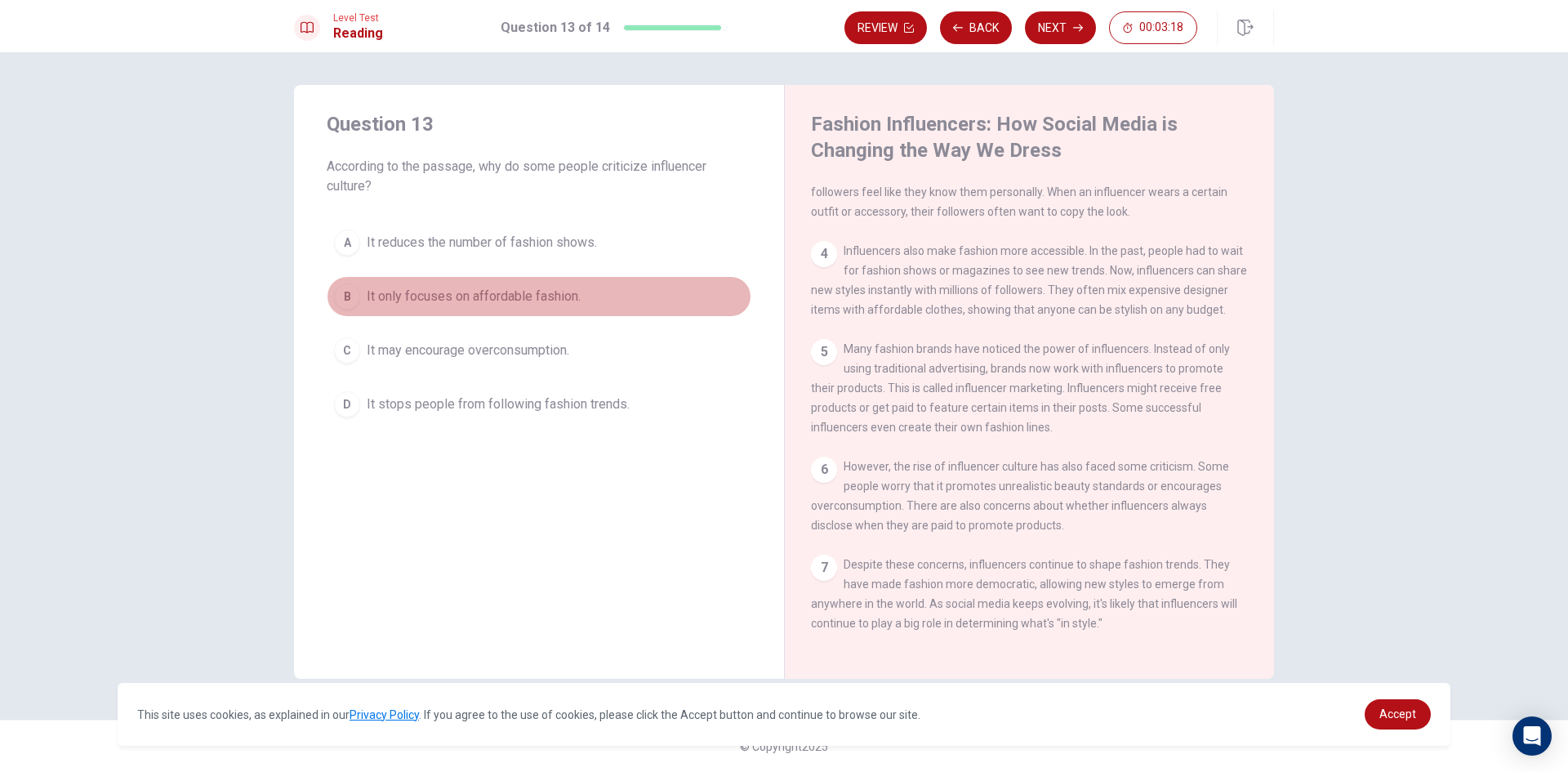
click at [565, 295] on span "It only focuses on affordable fashion." at bounding box center [474, 296] width 214 height 20
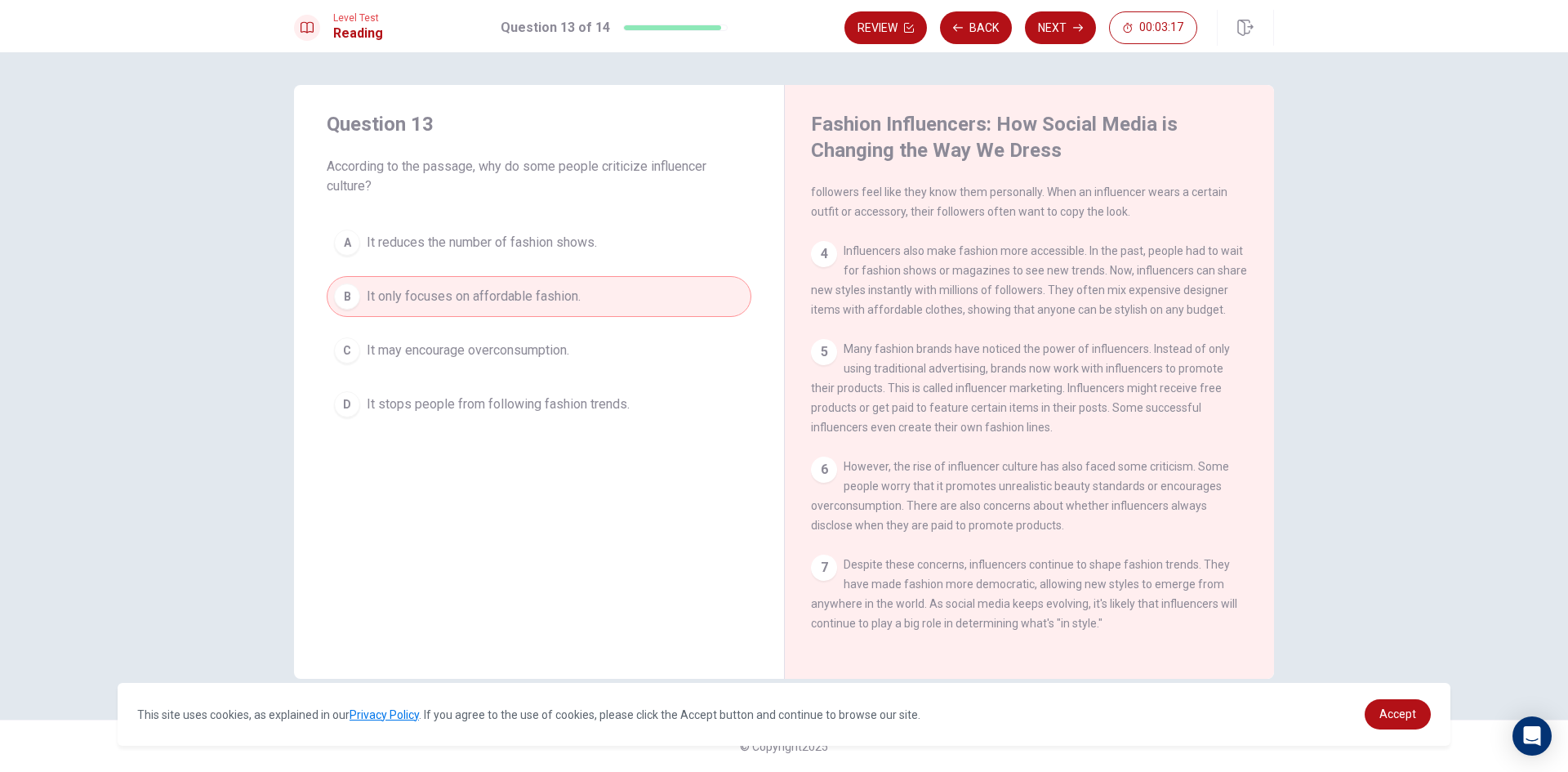
click at [587, 356] on button "C It may encourage overconsumption." at bounding box center [539, 350] width 424 height 41
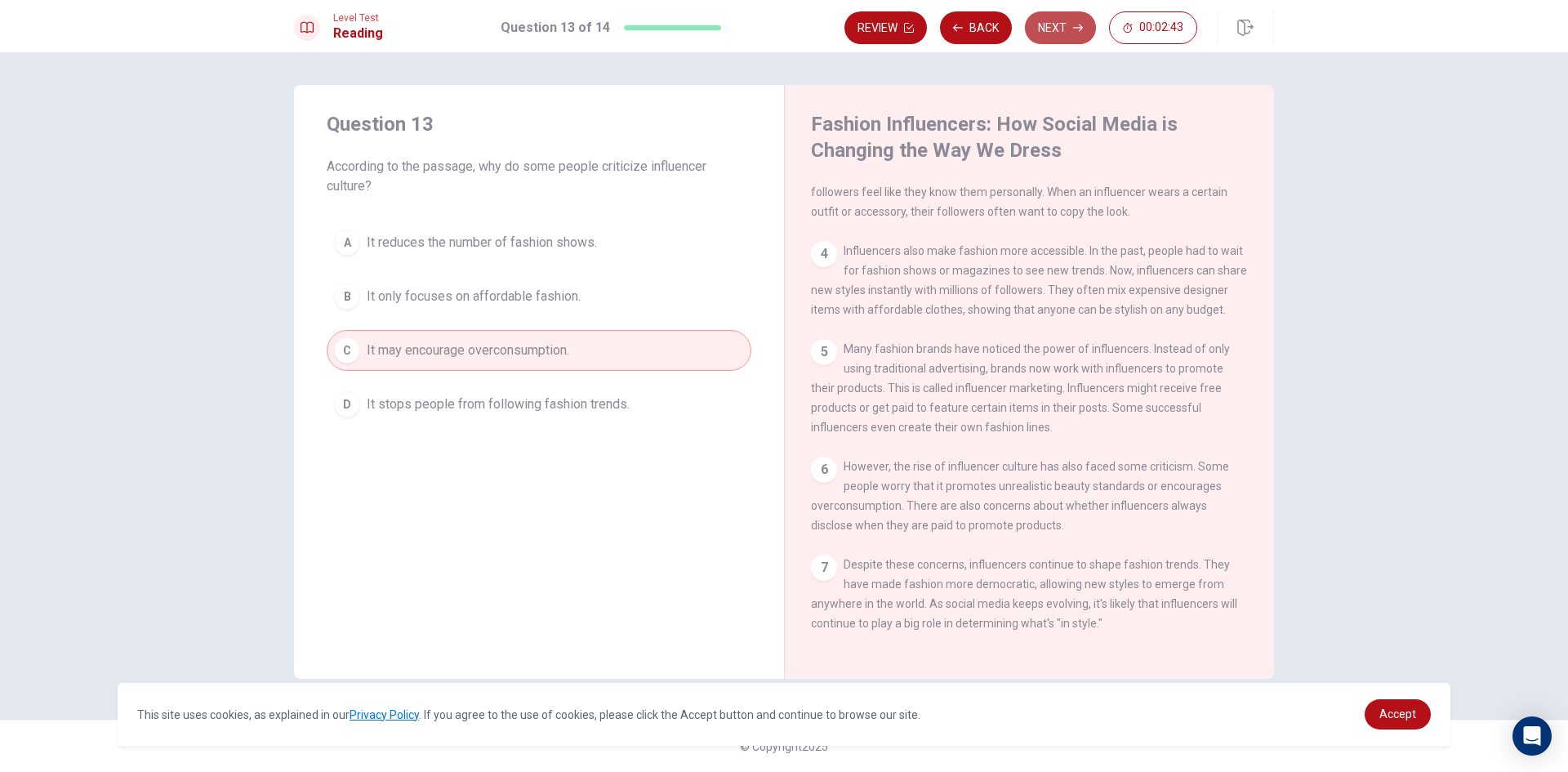
click at [1050, 21] on button "Next" at bounding box center [1060, 27] width 71 height 32
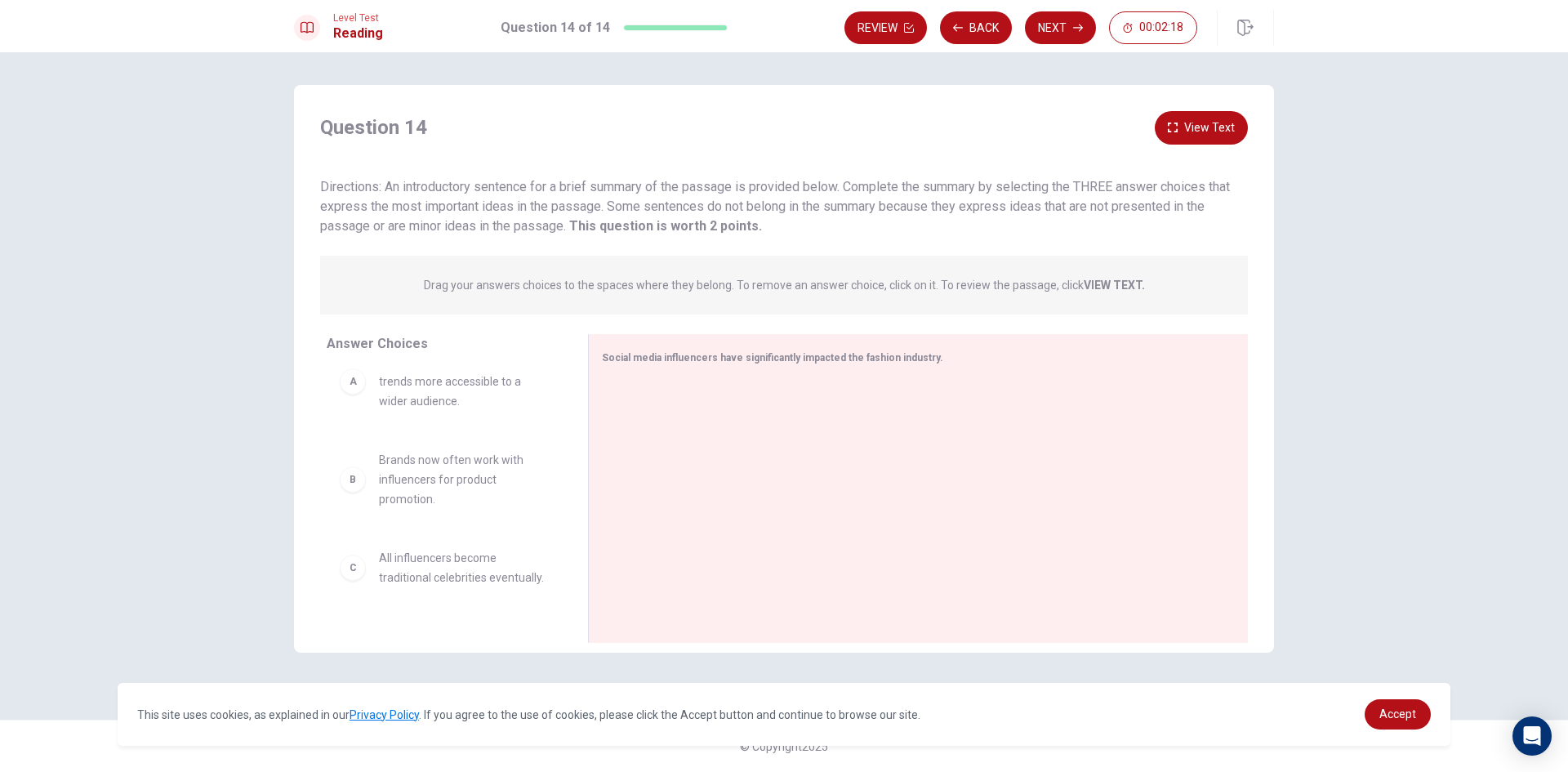
scroll to position [0, 0]
click at [365, 421] on div "A Influencers have made fashion trends more accessible to a wider audience." at bounding box center [444, 409] width 209 height 59
click at [357, 421] on div "A" at bounding box center [353, 409] width 27 height 27
click at [654, 367] on div "Social media influencers have significantly impacted the fashion industry." at bounding box center [908, 357] width 613 height 21
click at [657, 359] on span "Social media influencers have significantly impacted the fashion industry." at bounding box center [772, 357] width 341 height 11
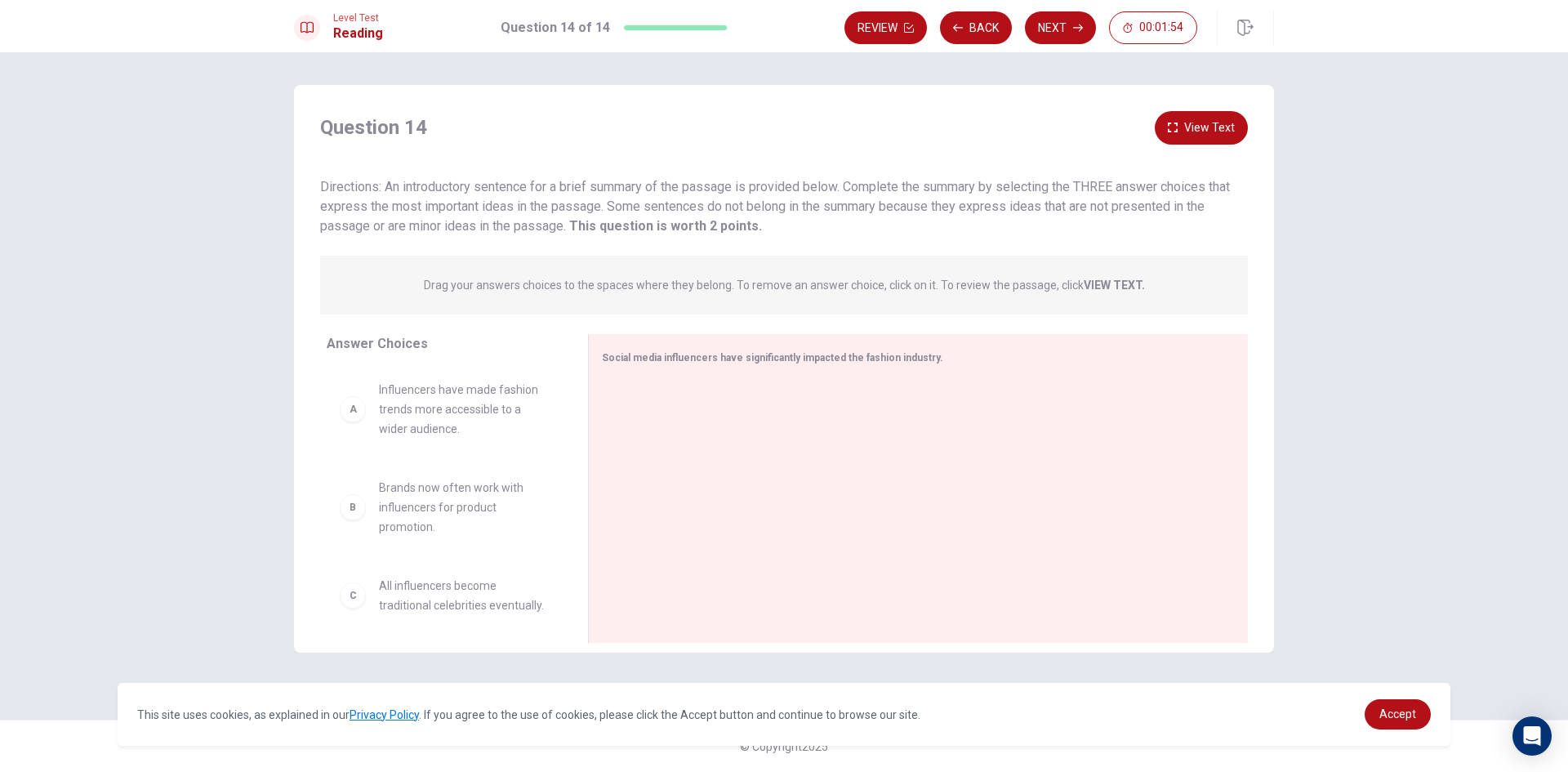
click at [412, 403] on span "Influencers have made fashion trends more accessible to a wider audience." at bounding box center [463, 409] width 170 height 59
click at [662, 387] on div at bounding box center [911, 490] width 620 height 219
click at [663, 370] on div "Social media influencers have significantly impacted the fashion industry." at bounding box center [918, 489] width 659 height 309
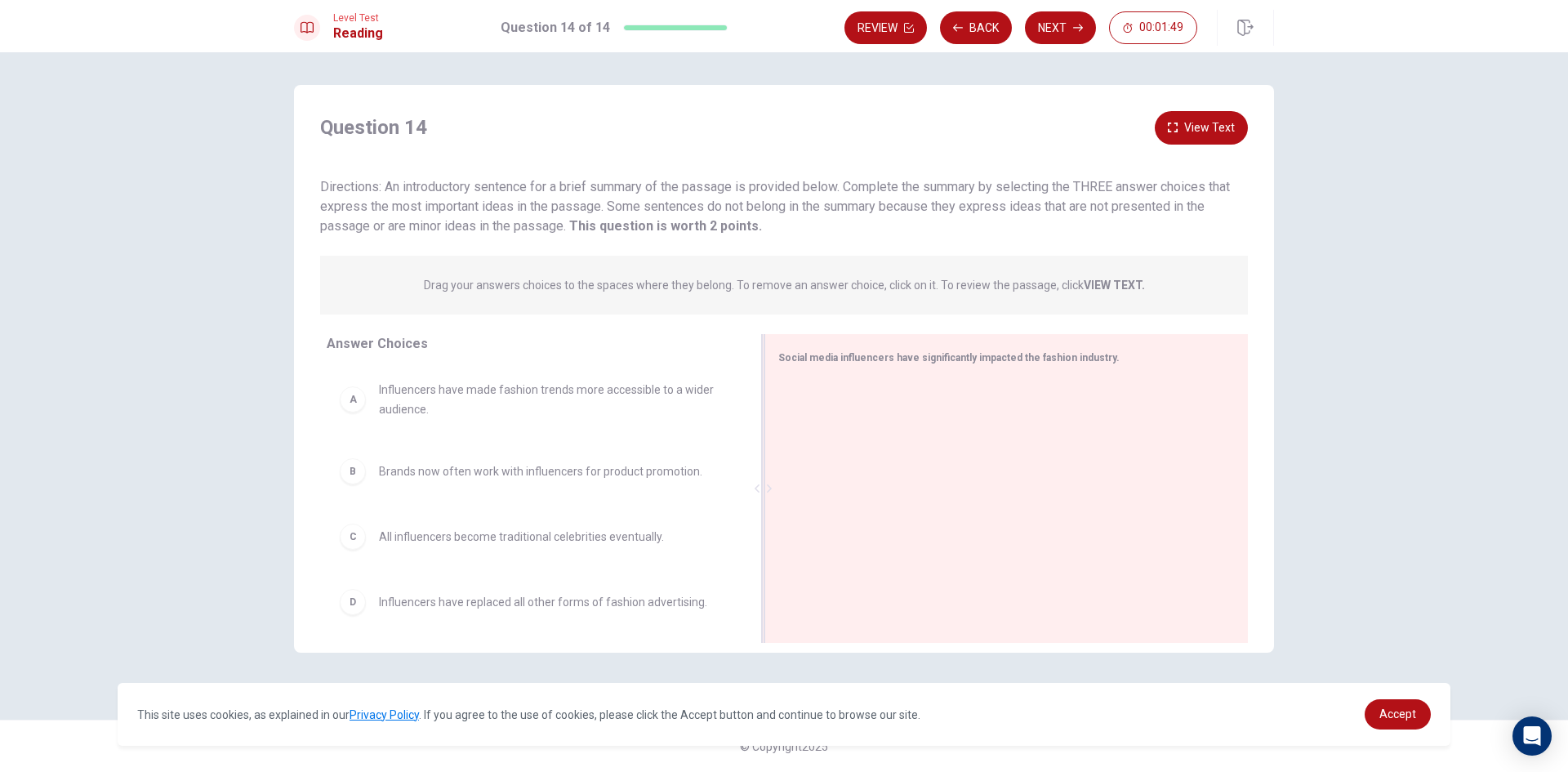
drag, startPoint x: 588, startPoint y: 371, endPoint x: 813, endPoint y: 387, distance: 225.6
click at [813, 387] on div "Social media influencers have significantly impacted the fashion industry." at bounding box center [1006, 489] width 483 height 309
click at [883, 360] on span "Social media influencers have significantly impacted the fashion industry." at bounding box center [948, 357] width 341 height 11
click at [1125, 364] on div "Social media influencers have significantly impacted the fashion industry." at bounding box center [996, 357] width 437 height 21
click at [1109, 361] on div "Social media influencers have significantly impacted the fashion industry." at bounding box center [996, 357] width 437 height 21
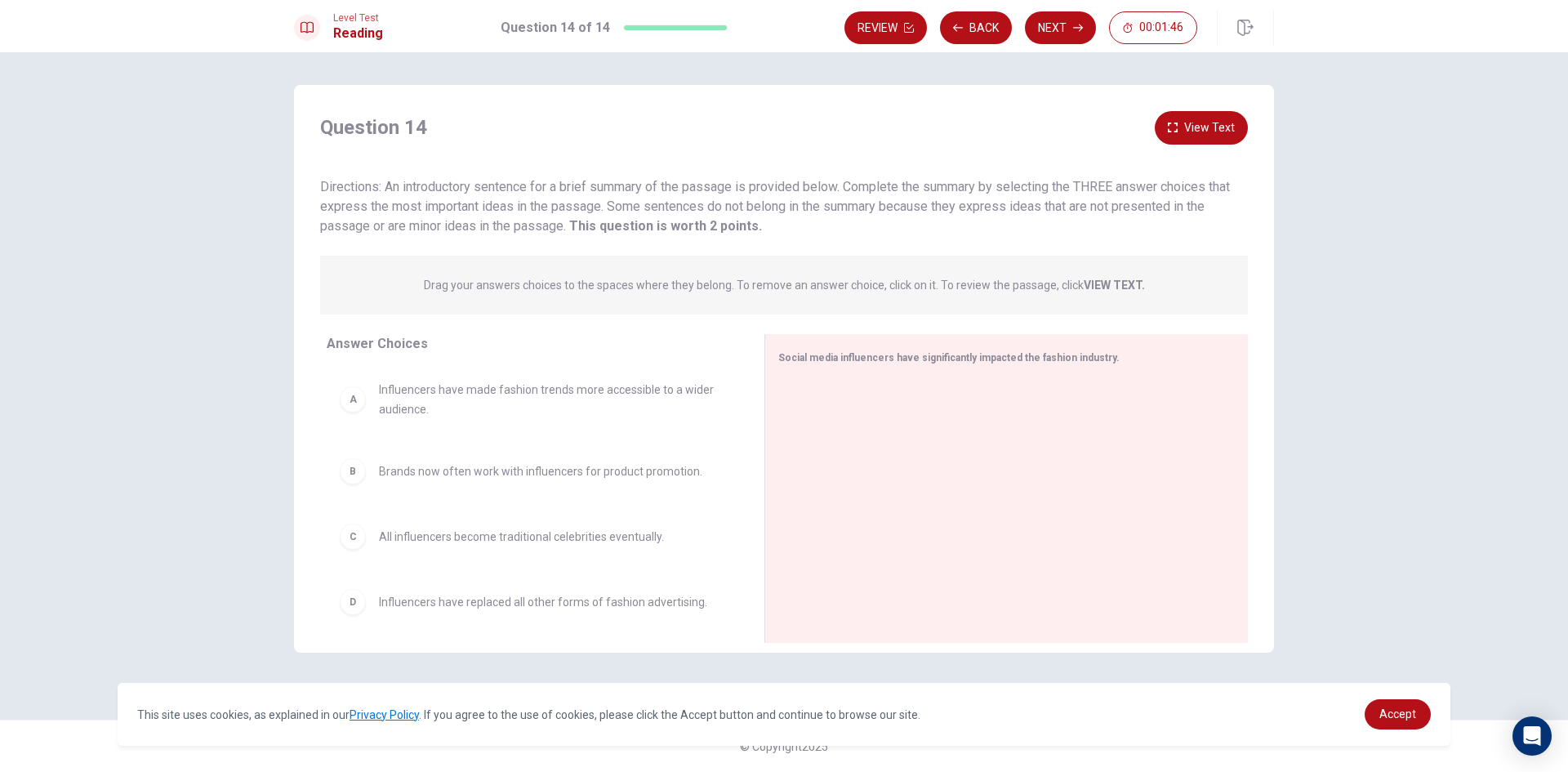
click at [355, 396] on div "A" at bounding box center [353, 400] width 27 height 27
click at [360, 412] on div "A Influencers have made fashion trends more accessible to a wider audience." at bounding box center [532, 399] width 386 height 39
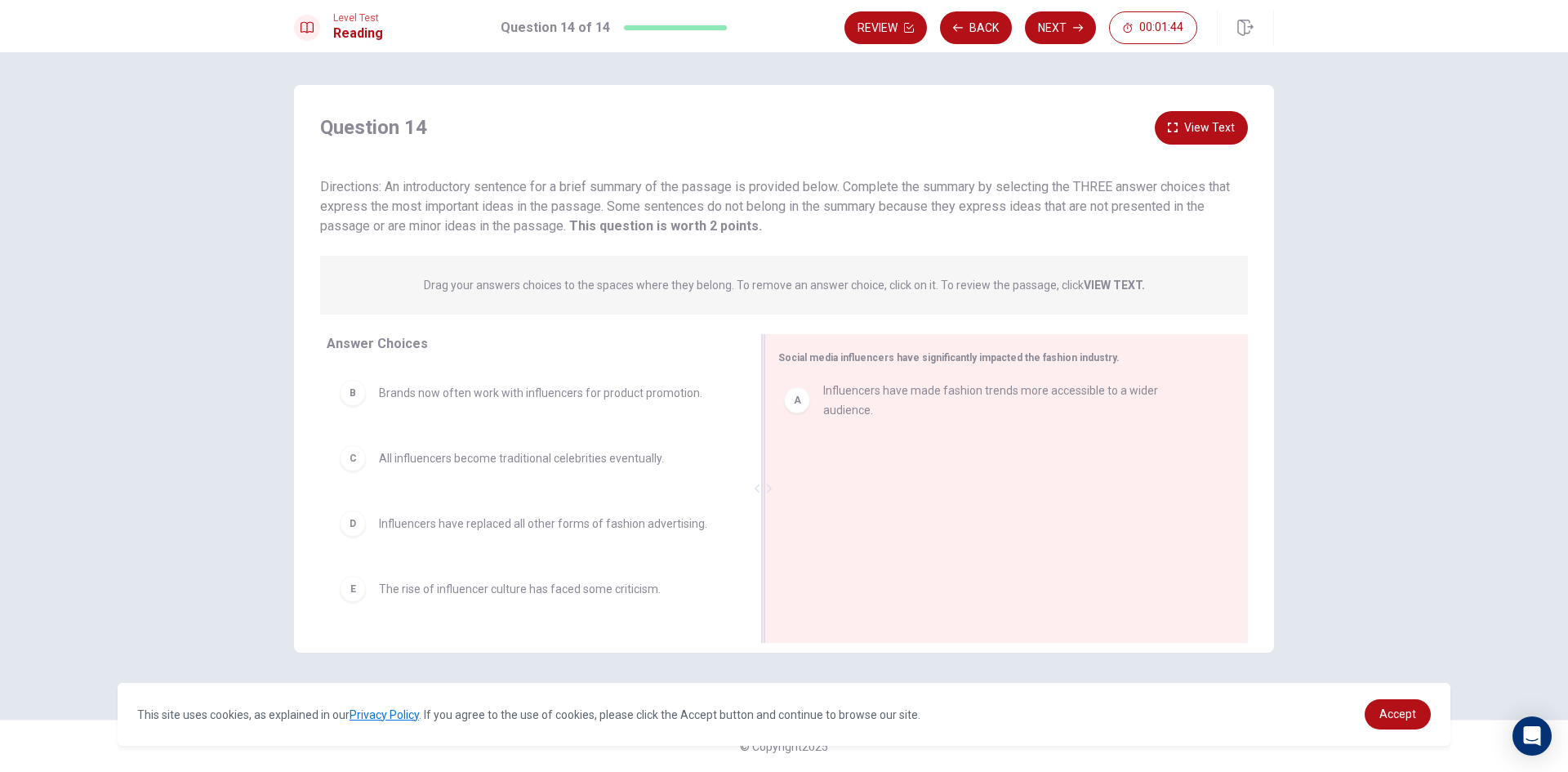
drag, startPoint x: 377, startPoint y: 409, endPoint x: 826, endPoint y: 405, distance: 449.0
drag, startPoint x: 450, startPoint y: 532, endPoint x: 911, endPoint y: 470, distance: 465.2
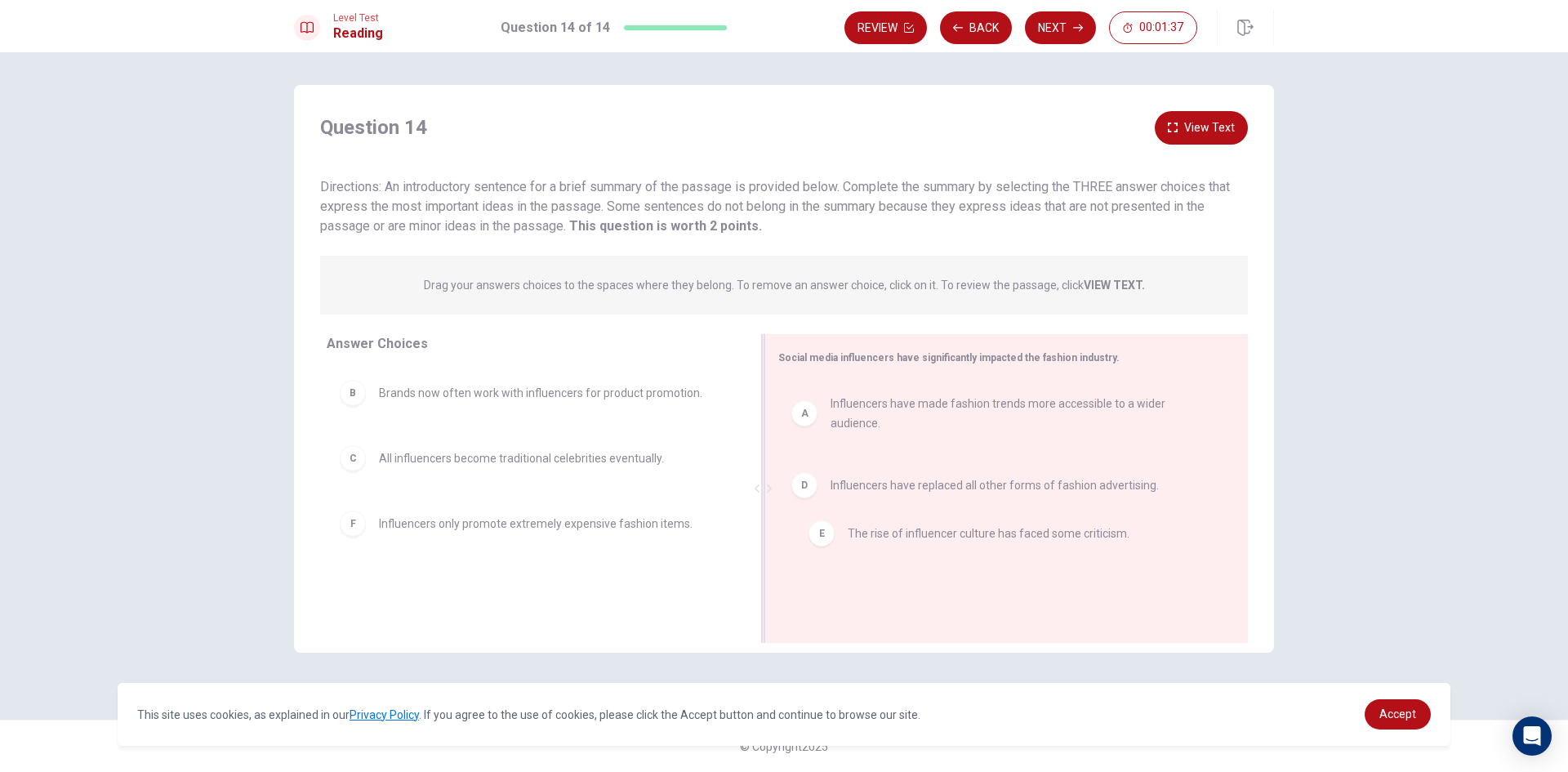
drag, startPoint x: 550, startPoint y: 519, endPoint x: 1070, endPoint y: 531, distance: 520.1
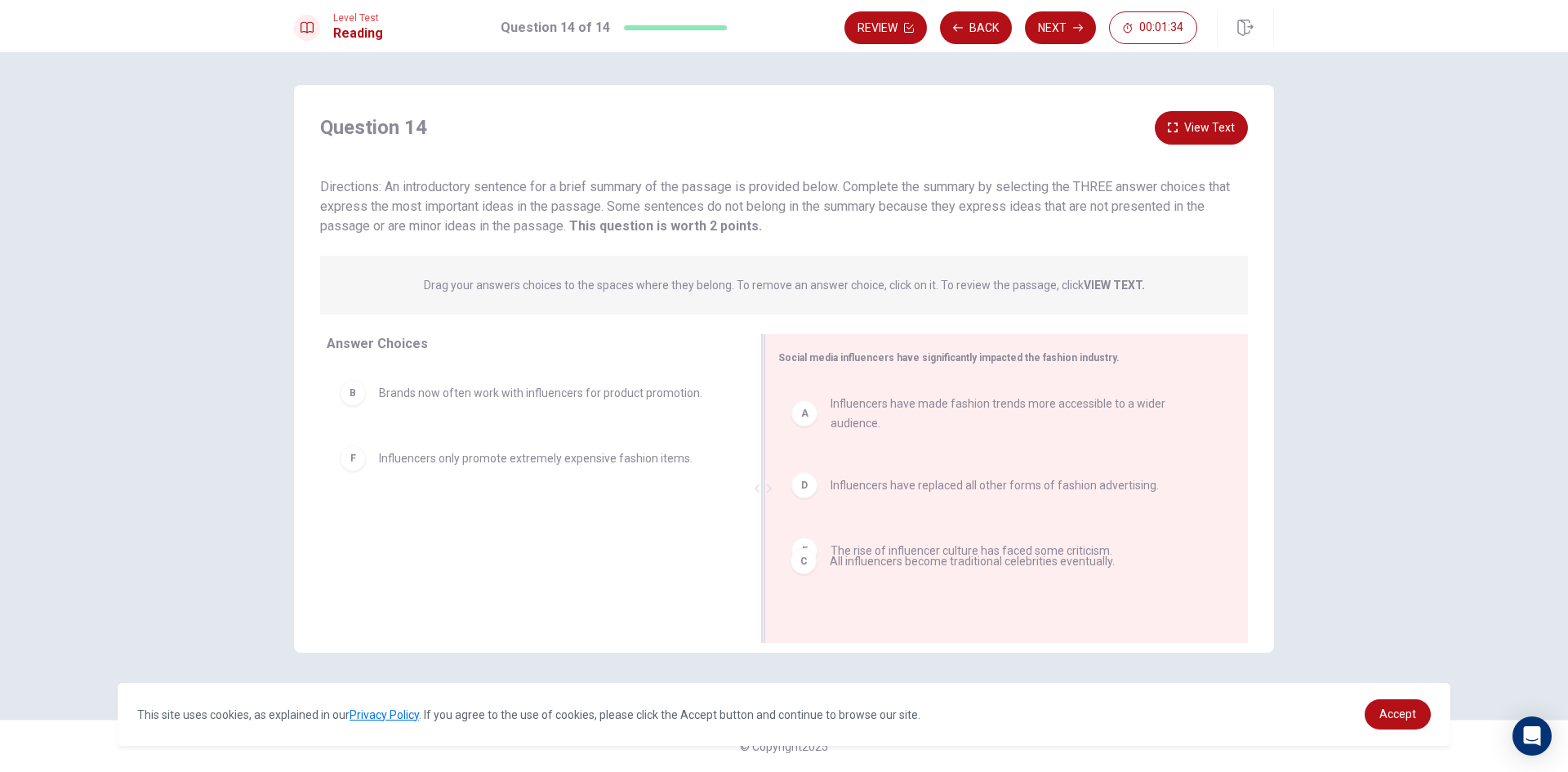
drag, startPoint x: 586, startPoint y: 463, endPoint x: 1059, endPoint y: 599, distance: 492.2
drag, startPoint x: 646, startPoint y: 422, endPoint x: 968, endPoint y: 457, distance: 323.9
drag, startPoint x: 625, startPoint y: 463, endPoint x: 1090, endPoint y: 613, distance: 488.6
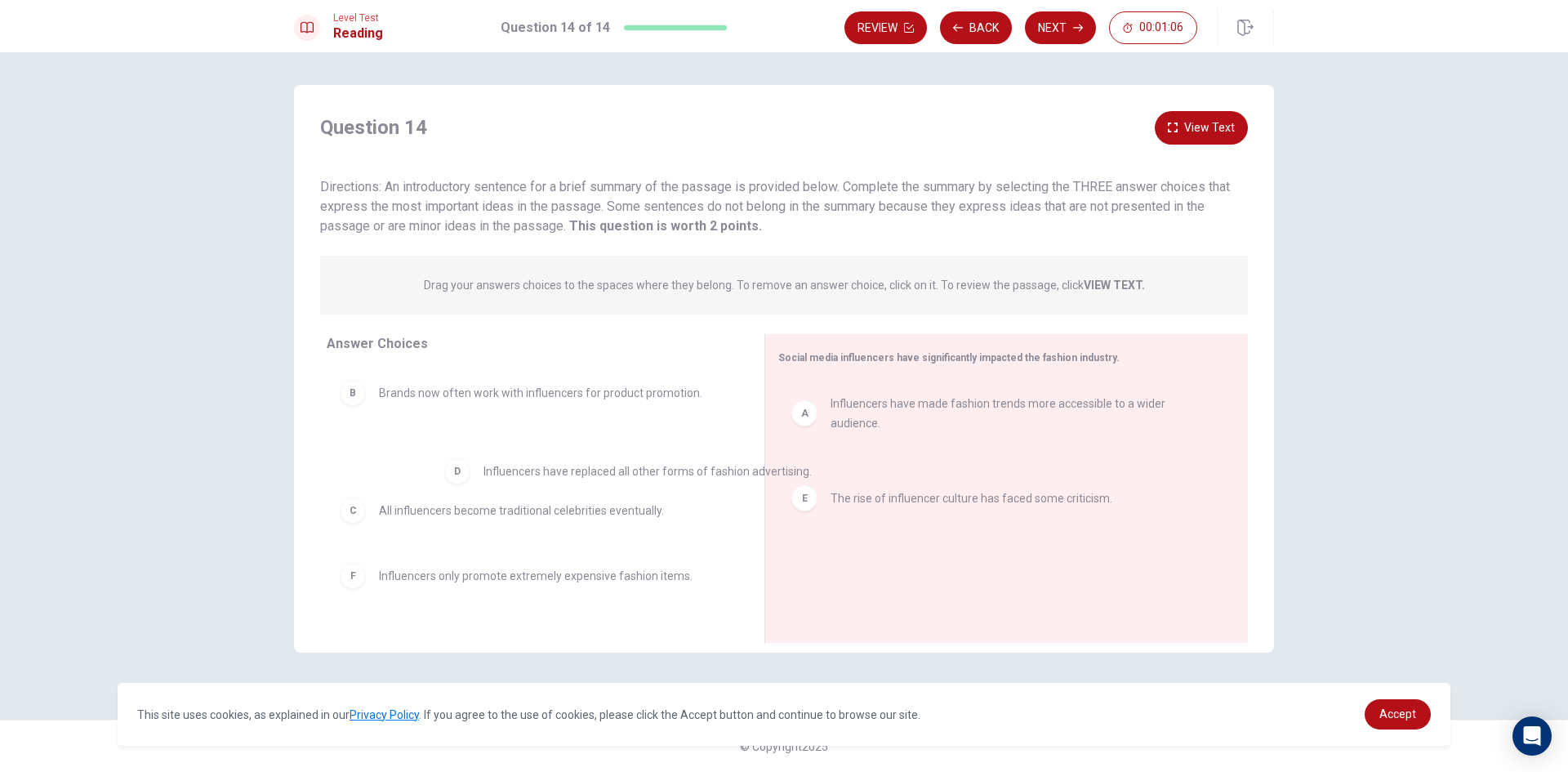
drag, startPoint x: 802, startPoint y: 480, endPoint x: 423, endPoint y: 459, distance: 379.6
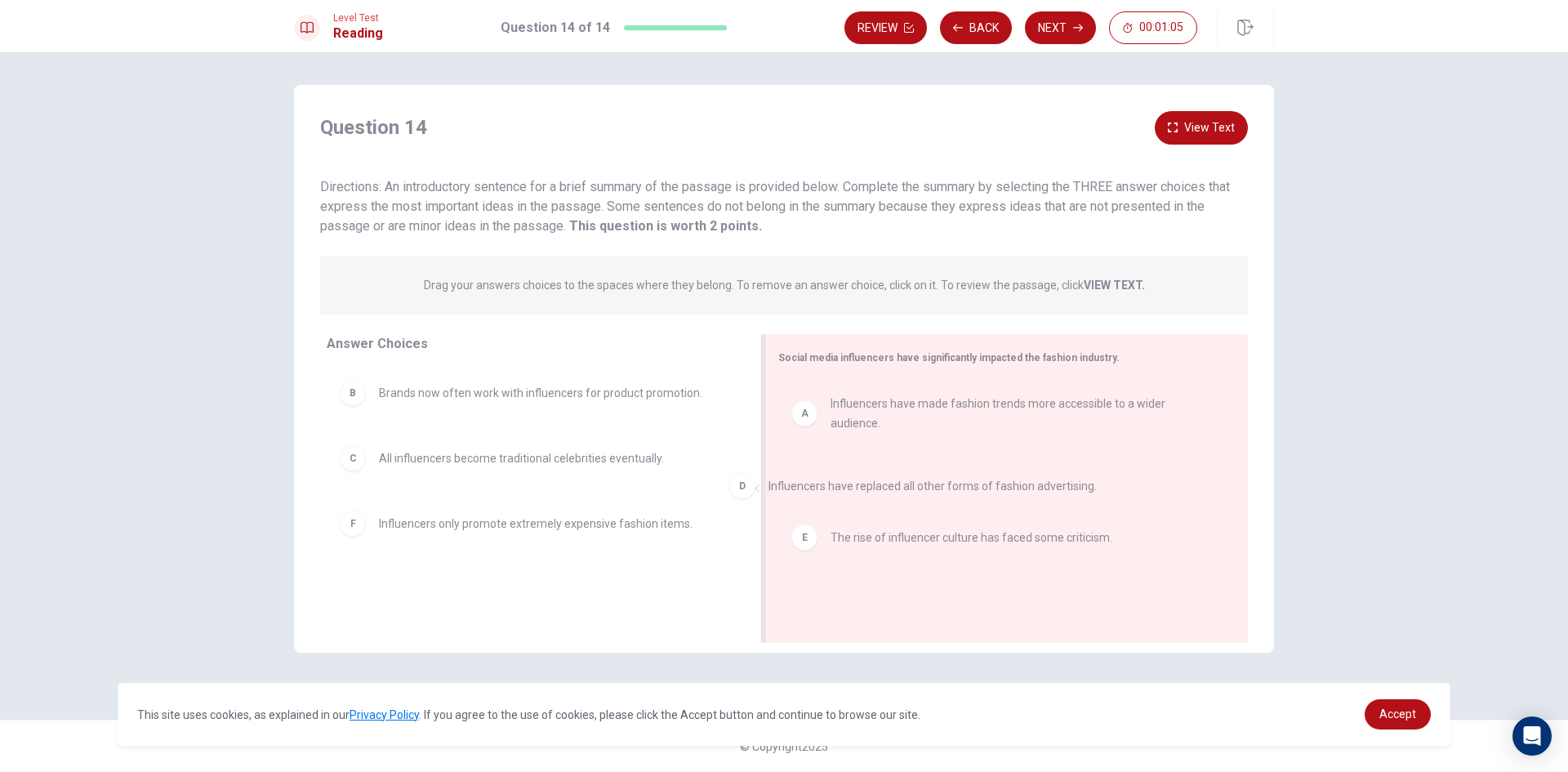
drag, startPoint x: 463, startPoint y: 521, endPoint x: 897, endPoint y: 477, distance: 436.2
drag, startPoint x: 862, startPoint y: 556, endPoint x: 514, endPoint y: 543, distance: 348.2
drag, startPoint x: 549, startPoint y: 528, endPoint x: 570, endPoint y: 566, distance: 43.4
drag, startPoint x: 579, startPoint y: 599, endPoint x: 1086, endPoint y: 559, distance: 508.6
click at [1073, 32] on icon "button" at bounding box center [1078, 27] width 9 height 9
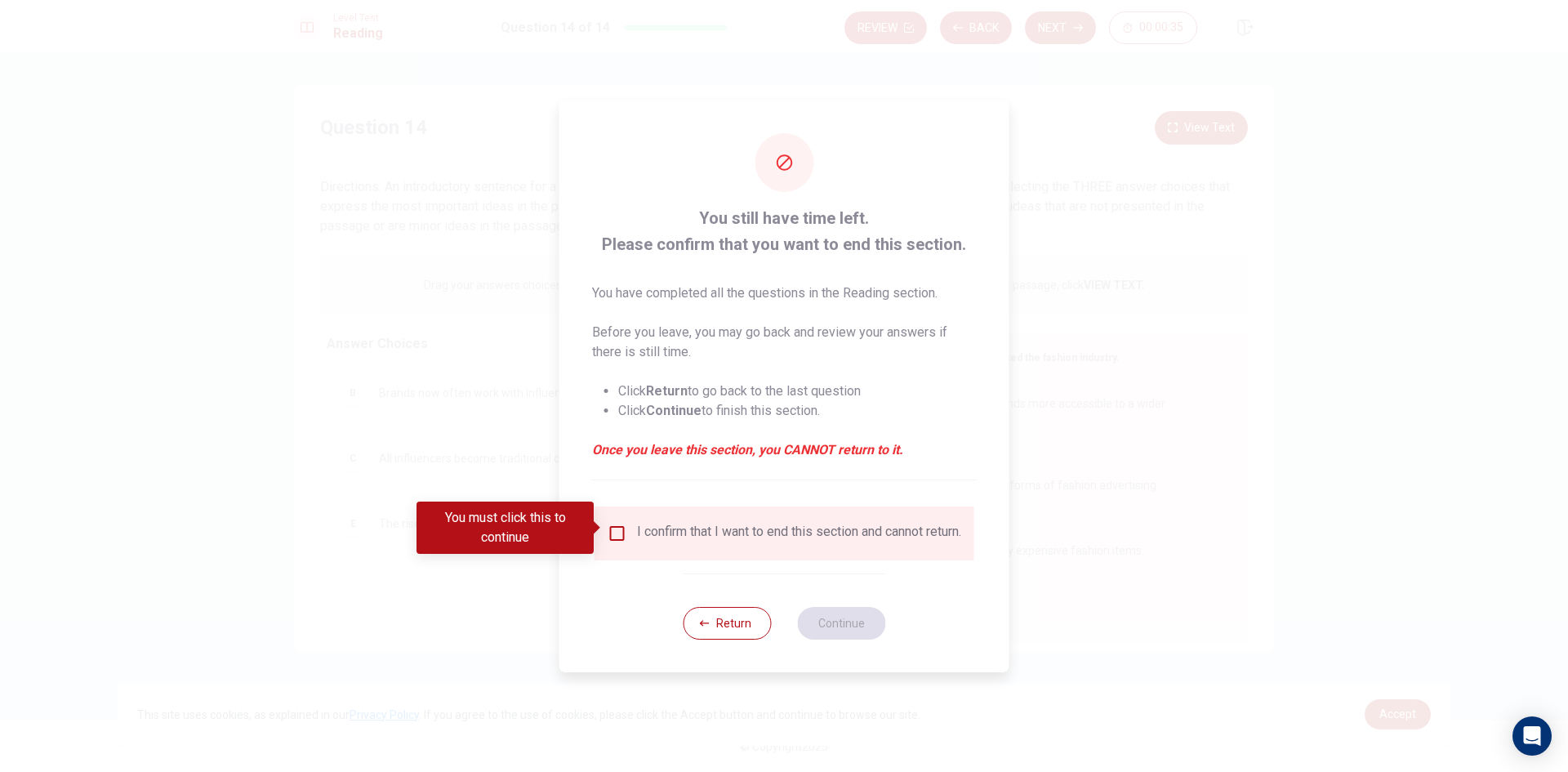
click at [624, 524] on div "I confirm that I want to end this section and cannot return." at bounding box center [784, 533] width 353 height 20
click at [613, 524] on input "You must click this to continue" at bounding box center [617, 533] width 20 height 20
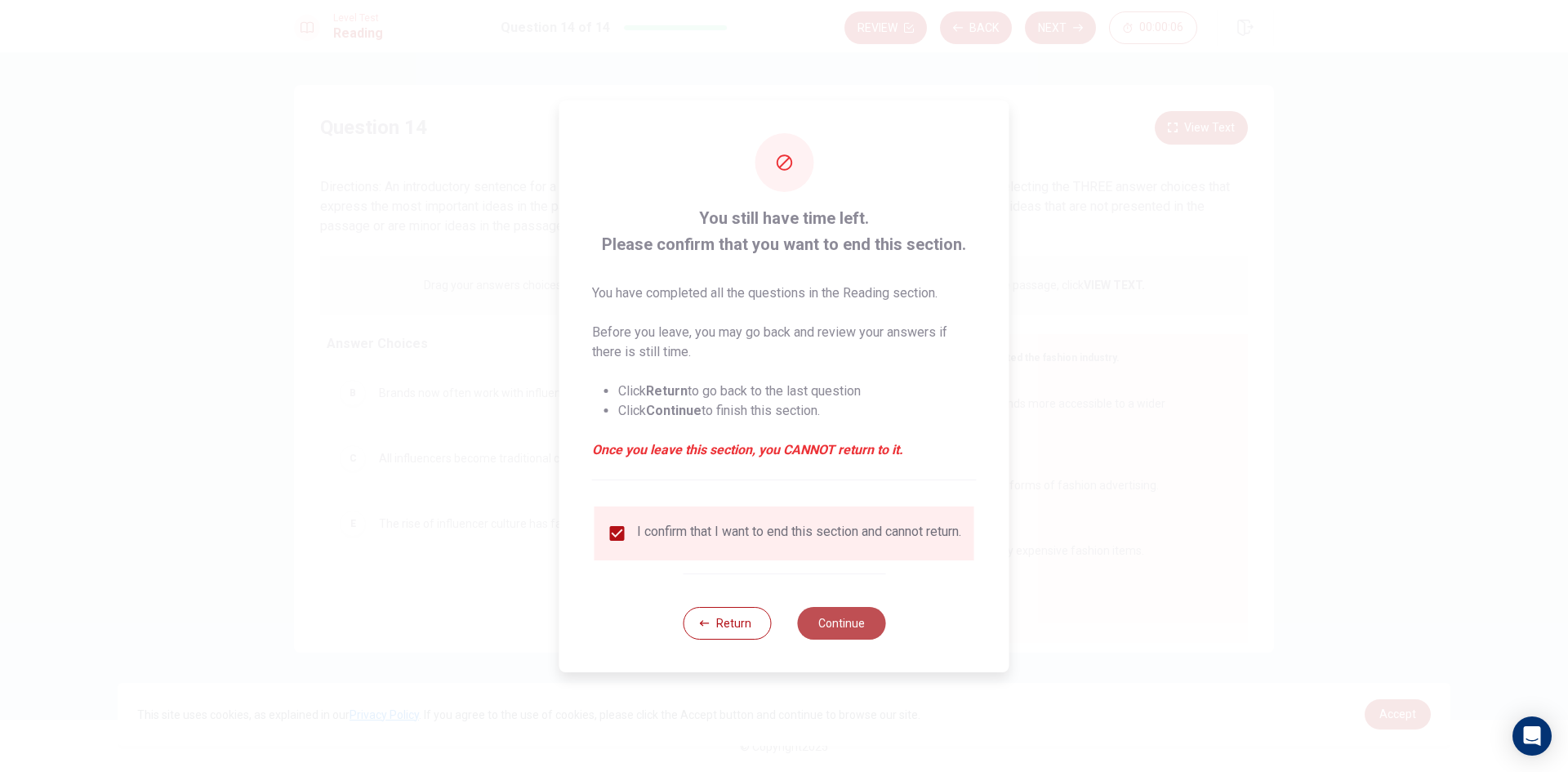
click at [846, 633] on button "Continue" at bounding box center [840, 622] width 88 height 32
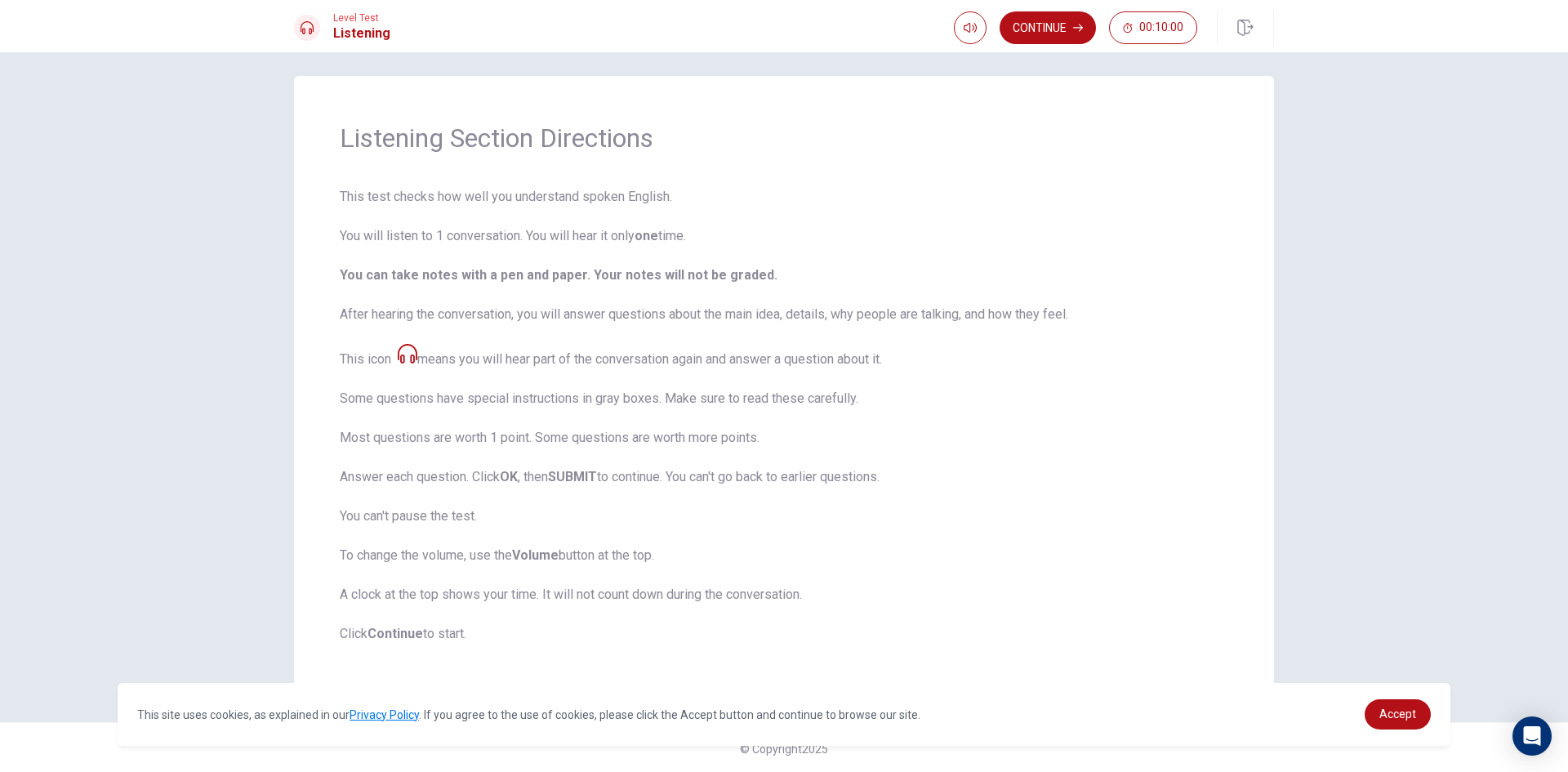
scroll to position [11, 0]
click at [1057, 31] on button "Continue" at bounding box center [1048, 27] width 97 height 32
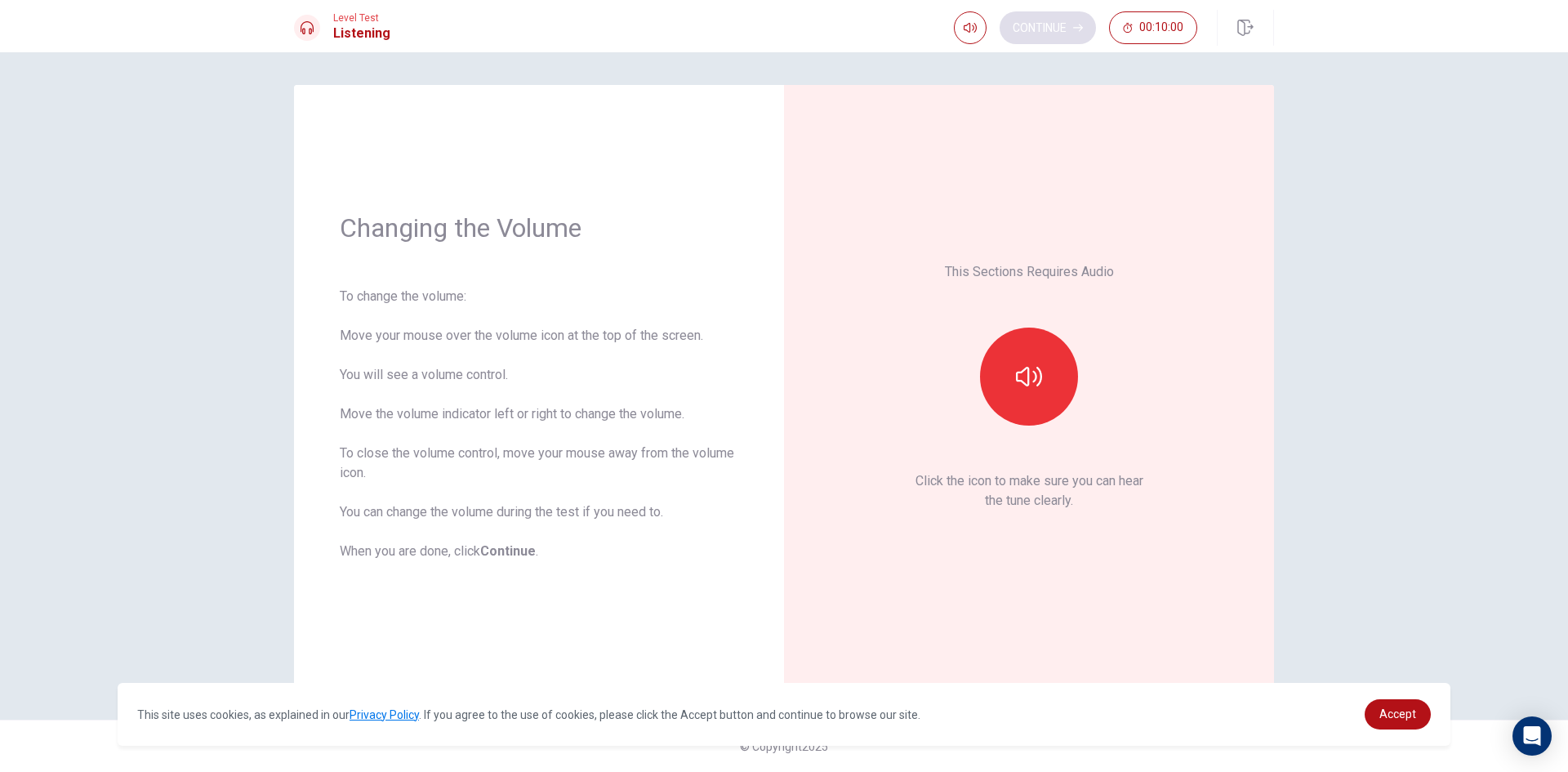
scroll to position [0, 0]
click at [1015, 379] on button "button" at bounding box center [1028, 376] width 98 height 98
click at [1036, 27] on button "Continue" at bounding box center [1048, 27] width 97 height 32
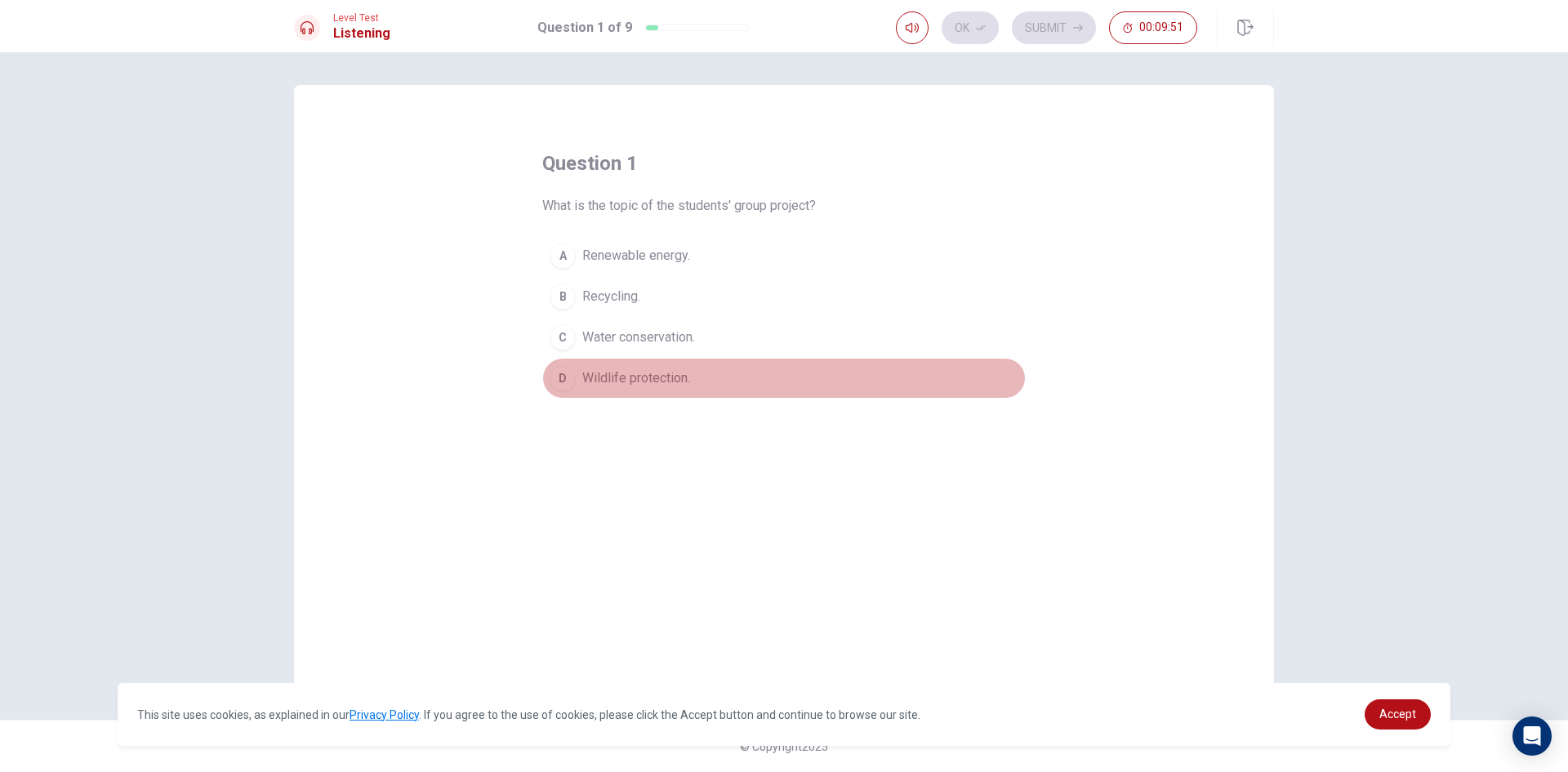
click at [641, 376] on span "Wildlife protection." at bounding box center [637, 378] width 108 height 20
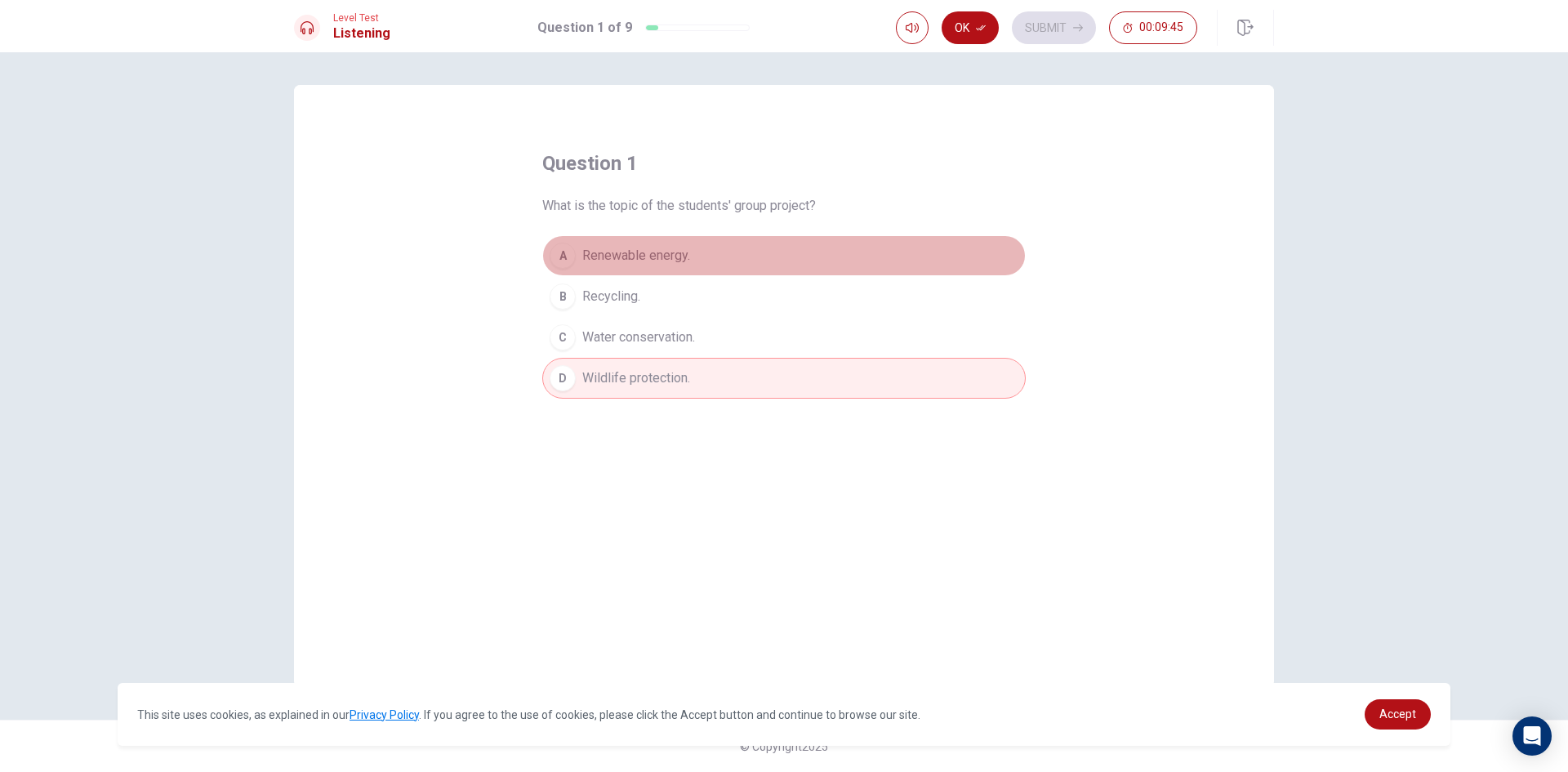
drag, startPoint x: 688, startPoint y: 258, endPoint x: 720, endPoint y: 228, distance: 43.9
click at [688, 257] on span "Renewable energy." at bounding box center [637, 255] width 108 height 20
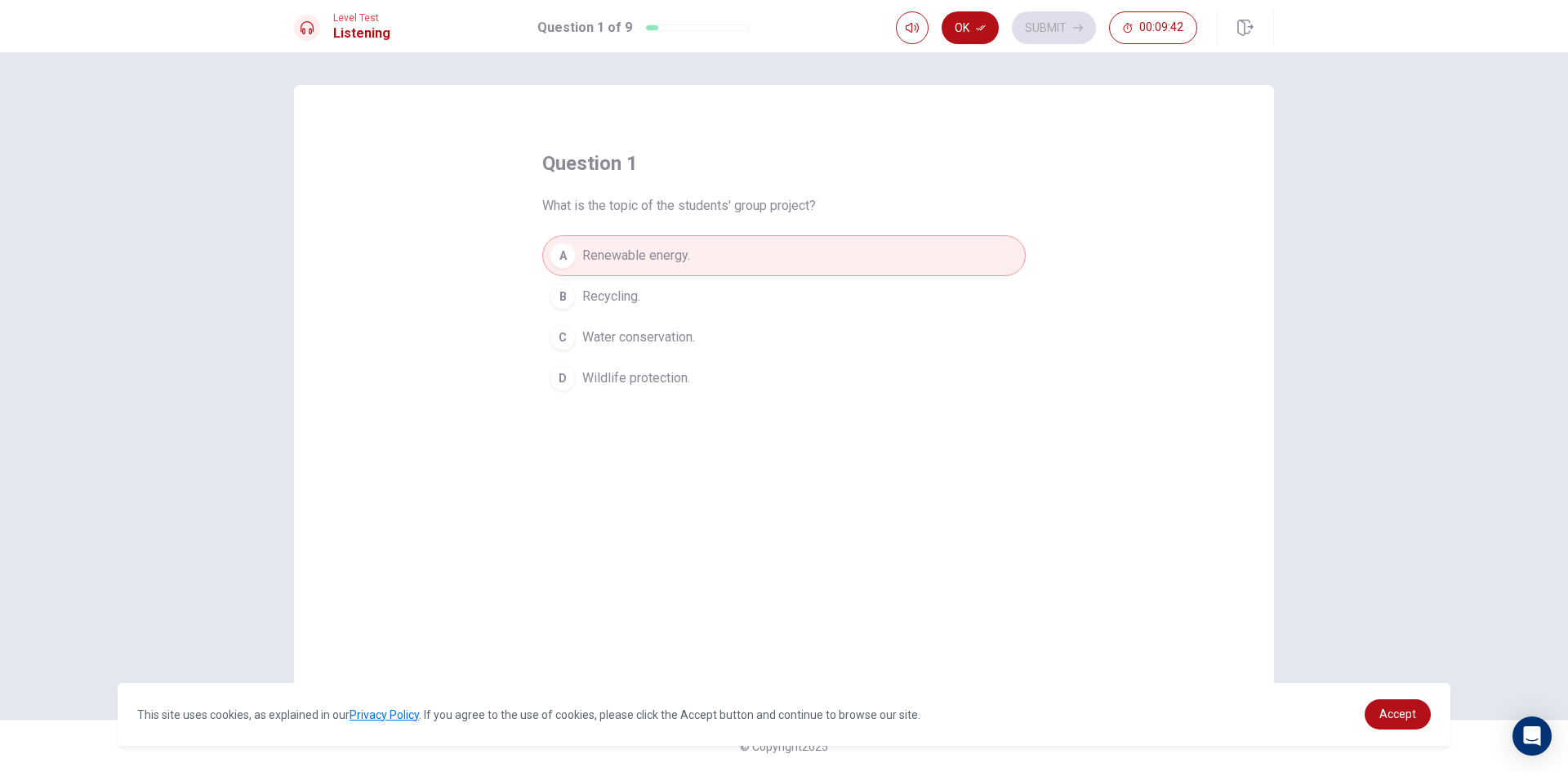
click at [1062, 39] on div "Ok Submit 00:09:42" at bounding box center [1047, 27] width 301 height 32
click at [974, 28] on button "Ok" at bounding box center [970, 27] width 57 height 32
click at [1063, 33] on button "Submit" at bounding box center [1054, 27] width 84 height 32
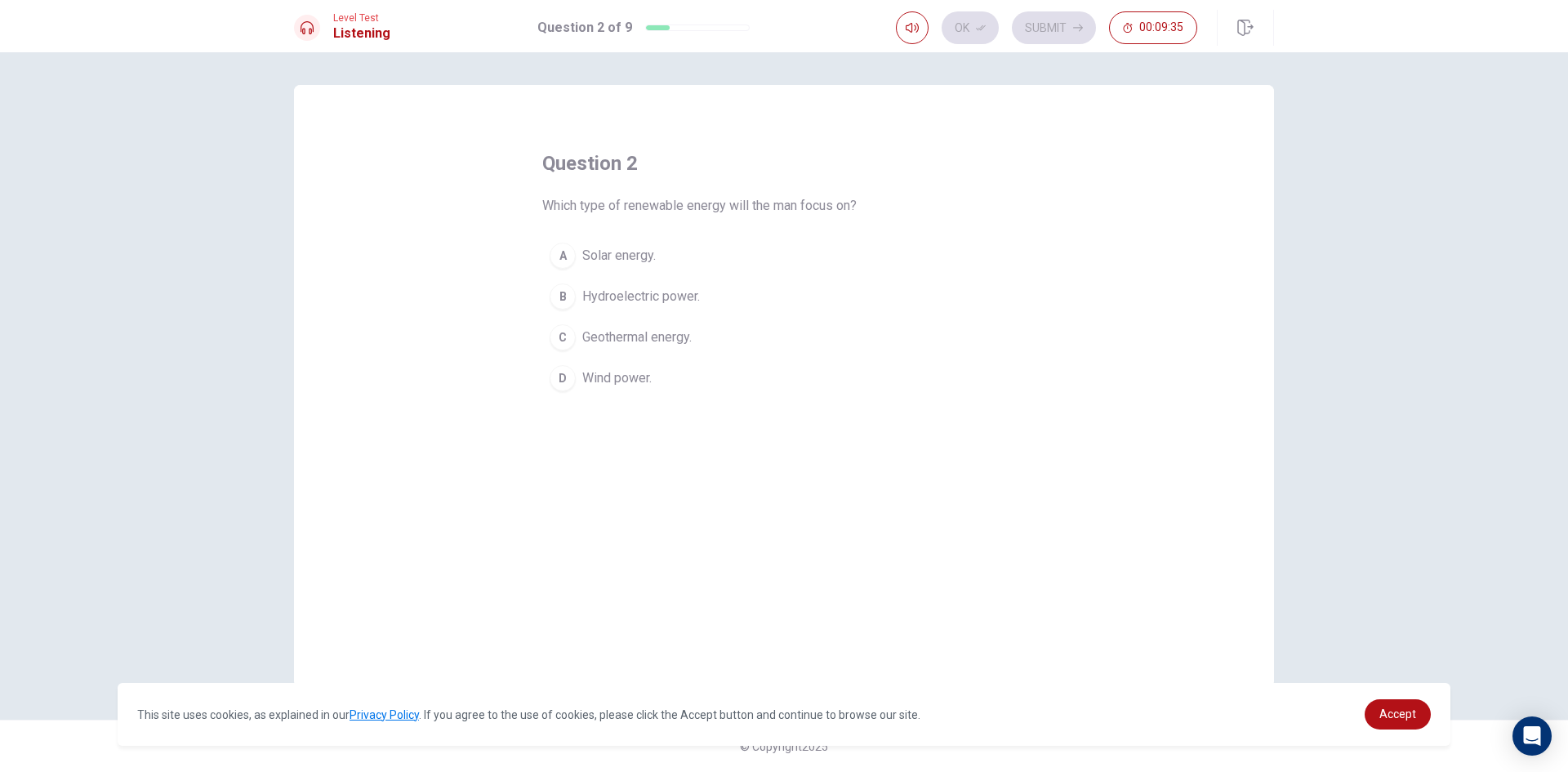
click at [640, 367] on button "D Wind power." at bounding box center [784, 378] width 483 height 41
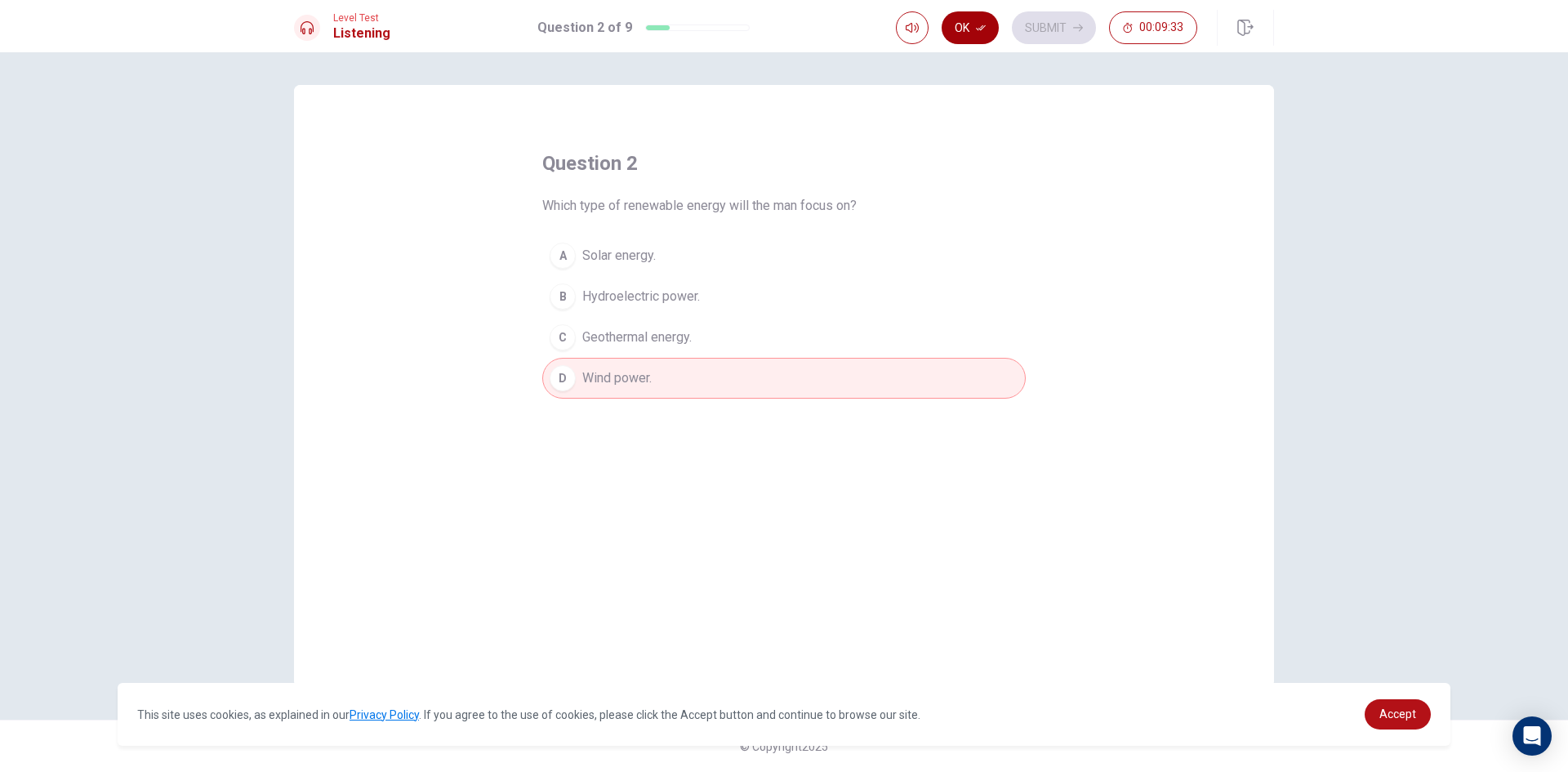
click at [978, 32] on icon "button" at bounding box center [981, 27] width 9 height 9
click at [1068, 41] on button "Submit" at bounding box center [1054, 27] width 84 height 32
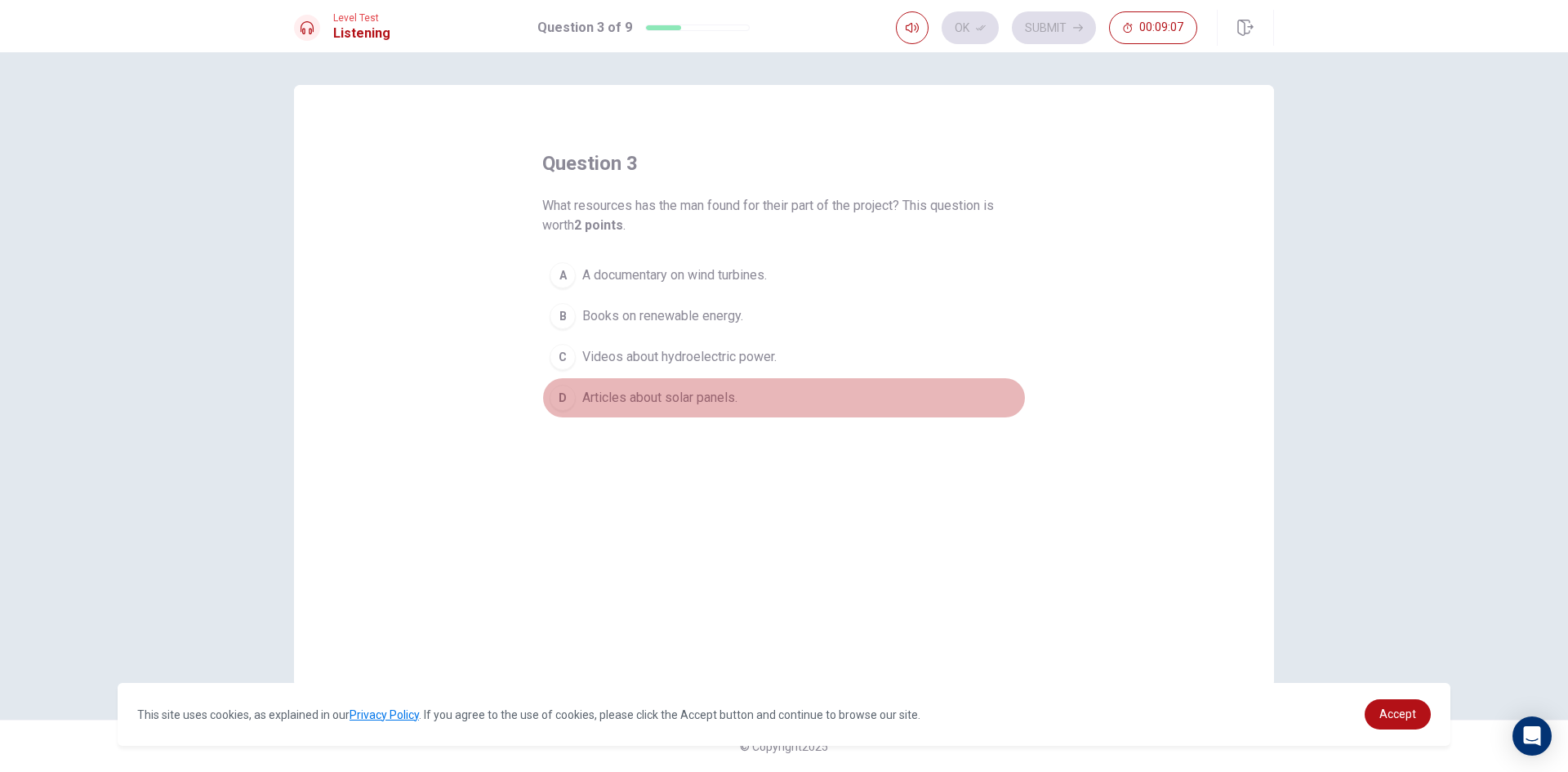
click at [734, 393] on span "Articles about solar panels." at bounding box center [660, 397] width 155 height 20
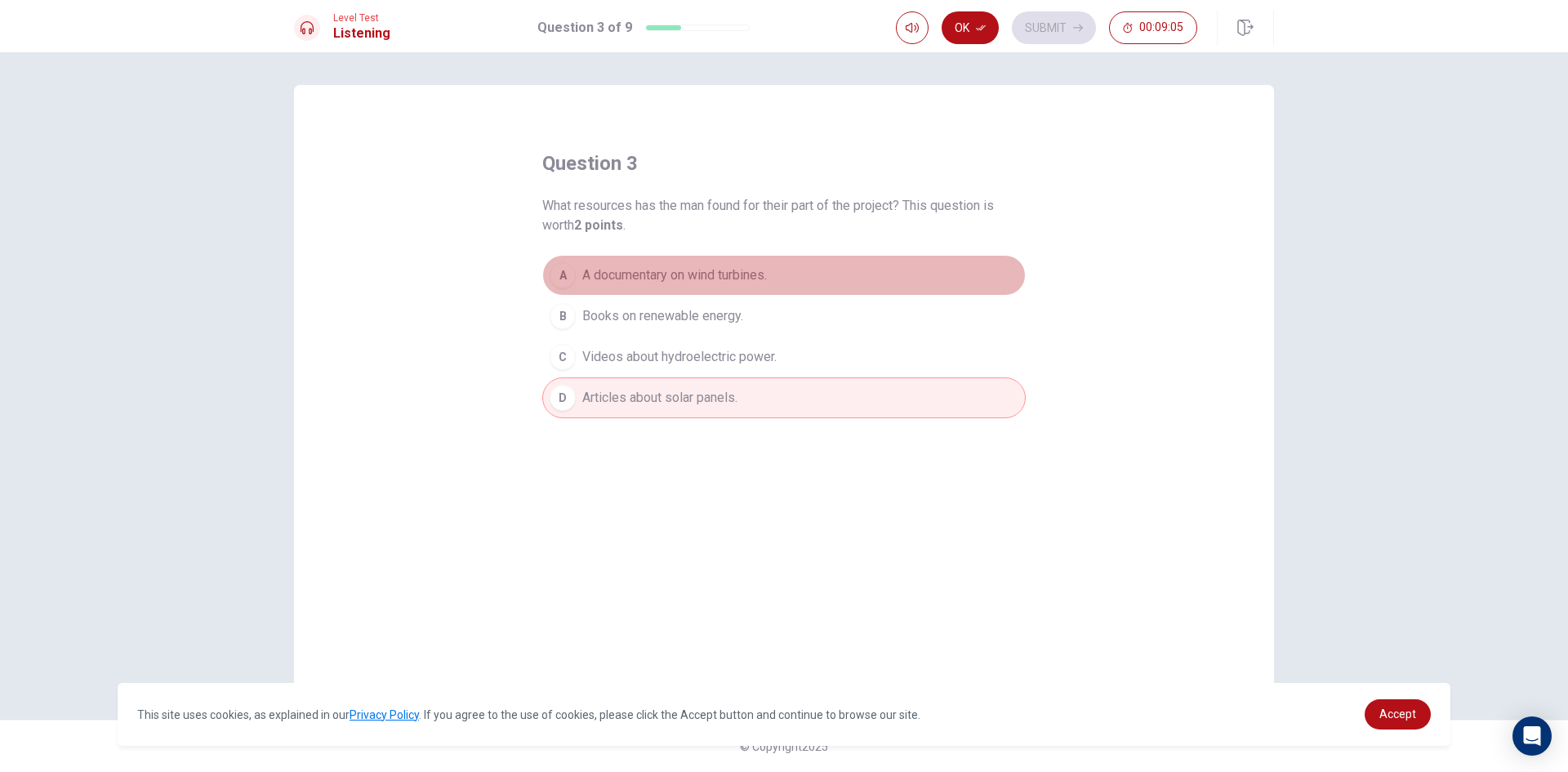
click at [748, 275] on span "A documentary on wind turbines." at bounding box center [675, 275] width 185 height 20
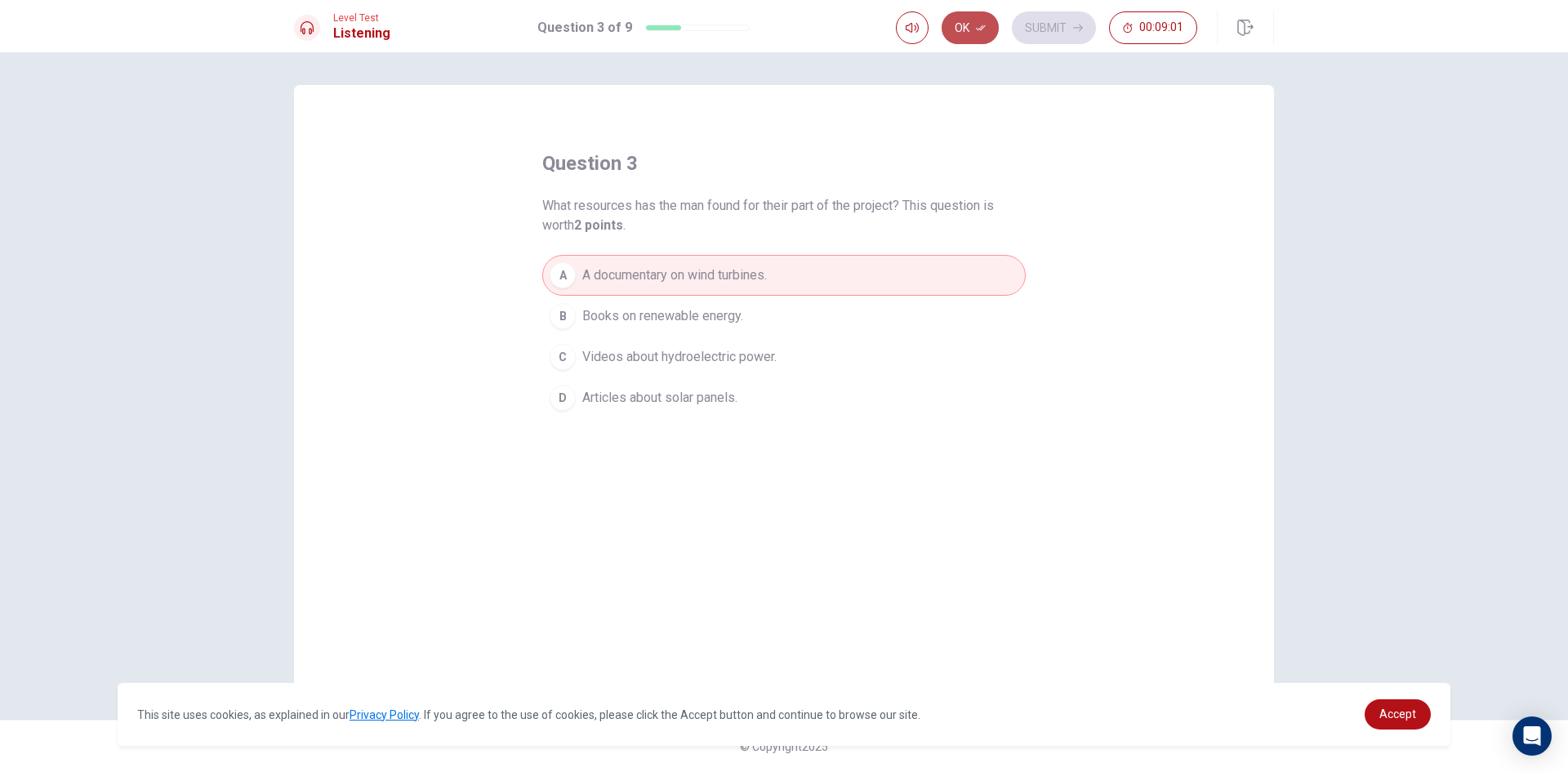
click at [972, 25] on button "Ok" at bounding box center [970, 27] width 57 height 32
drag, startPoint x: 1038, startPoint y: 30, endPoint x: 1026, endPoint y: 37, distance: 13.9
click at [1032, 34] on button "Submit" at bounding box center [1054, 27] width 84 height 32
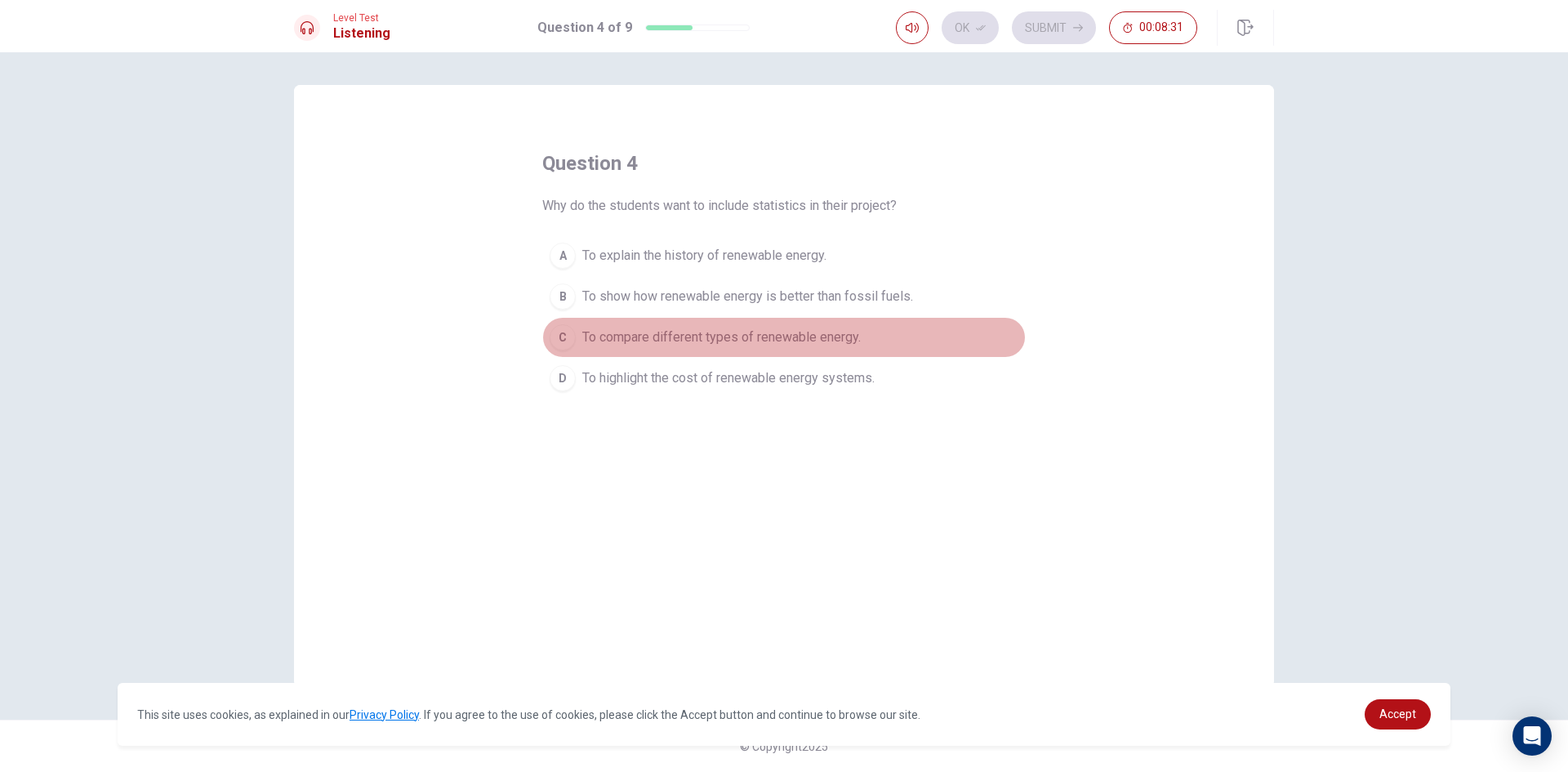
click at [564, 336] on div "C" at bounding box center [563, 337] width 27 height 27
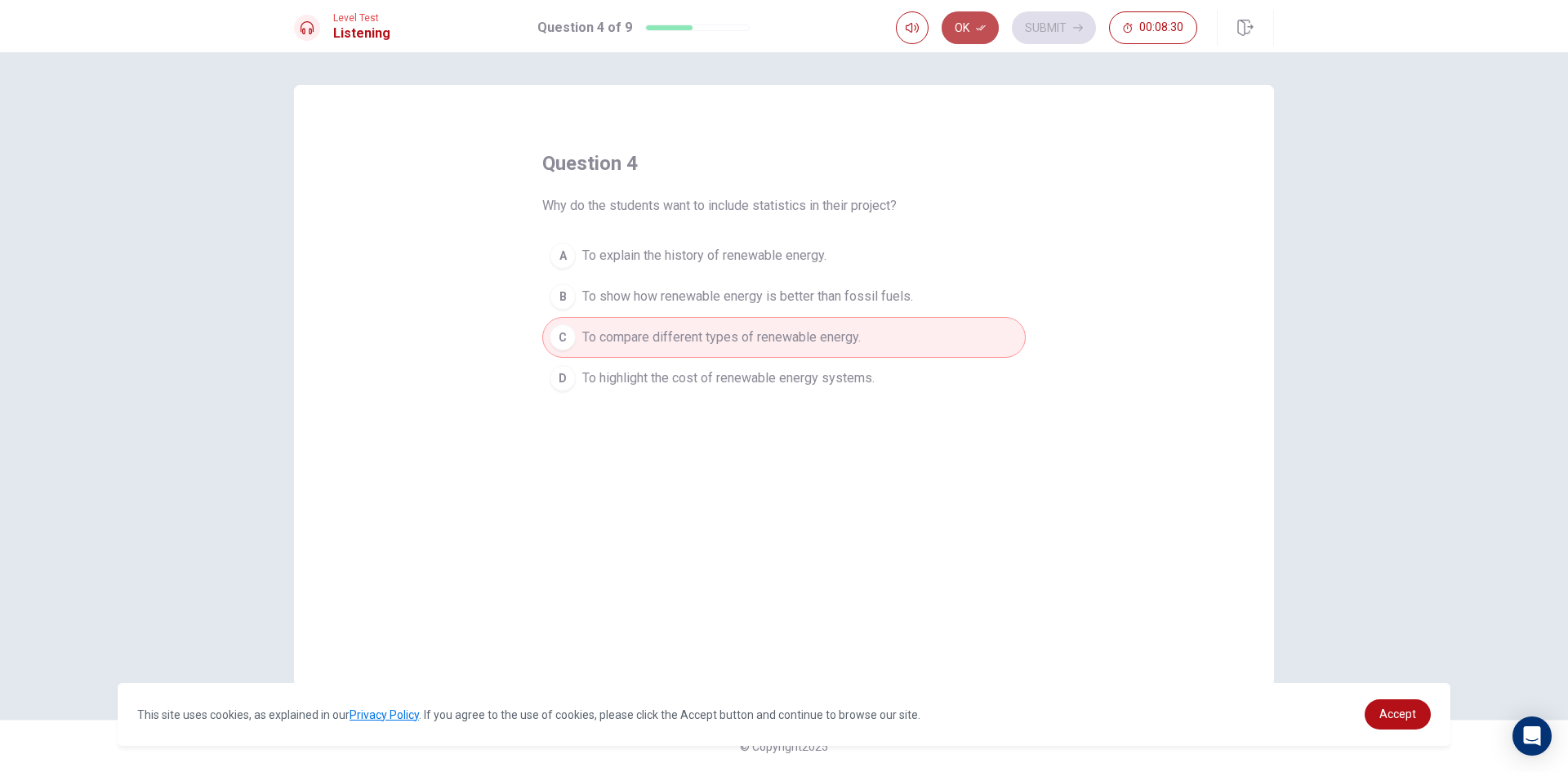
click at [979, 39] on button "Ok" at bounding box center [970, 27] width 57 height 32
click at [1033, 37] on button "Submit" at bounding box center [1054, 27] width 84 height 32
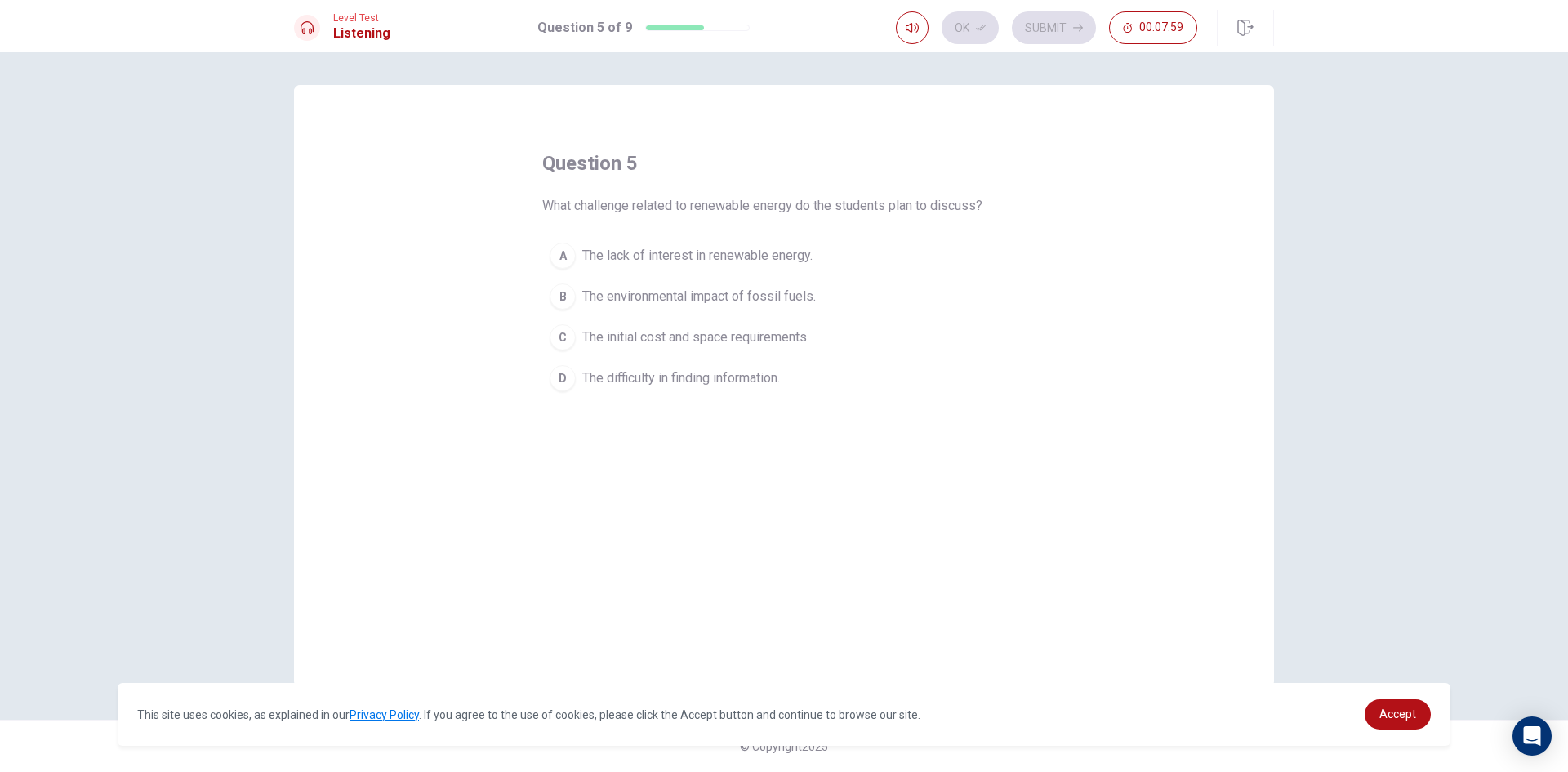
click at [735, 251] on span "The lack of interest in renewable energy." at bounding box center [697, 255] width 230 height 20
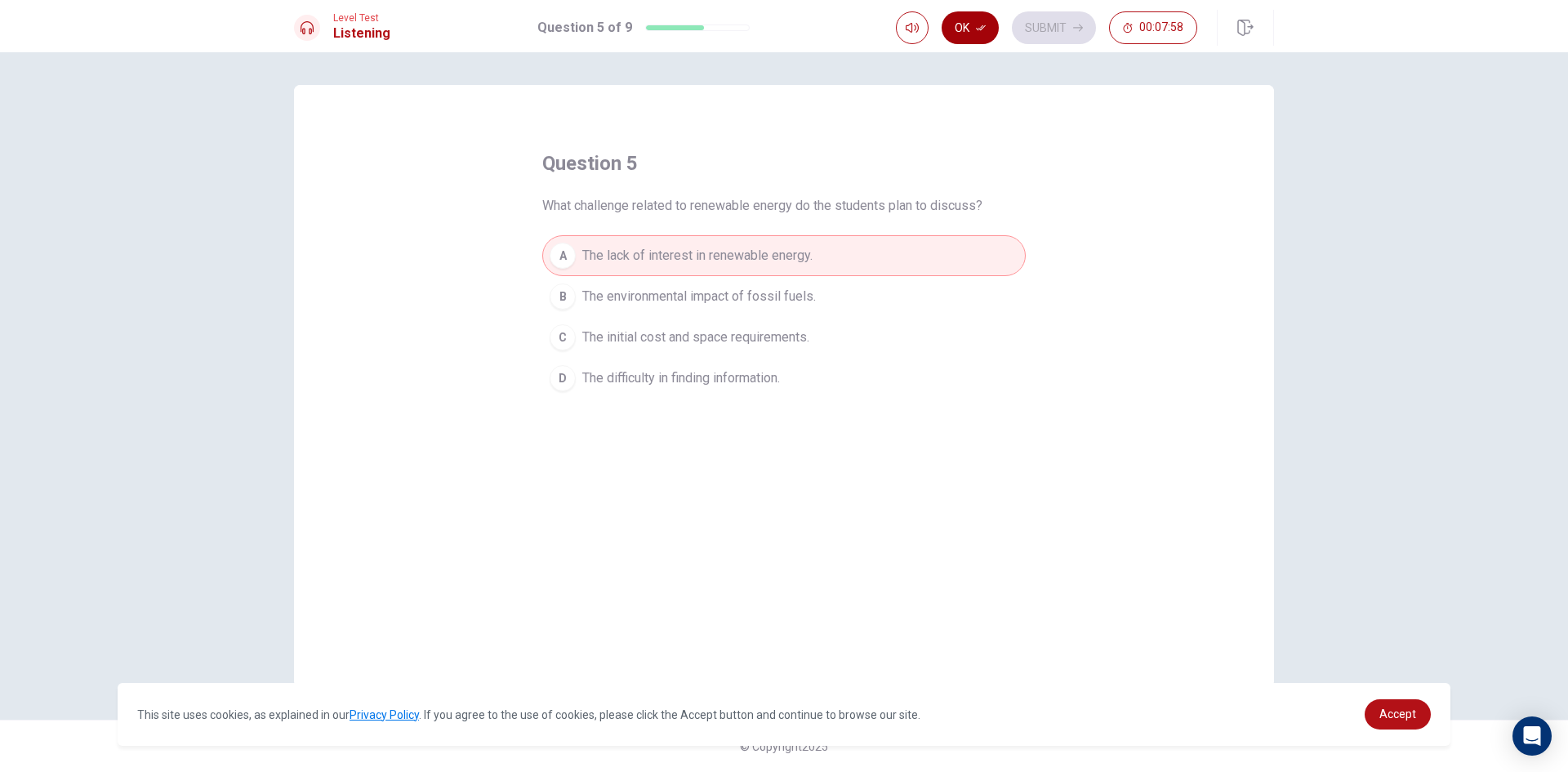
click at [974, 27] on button "Ok" at bounding box center [970, 27] width 57 height 32
click at [1080, 39] on button "Submit" at bounding box center [1054, 27] width 84 height 32
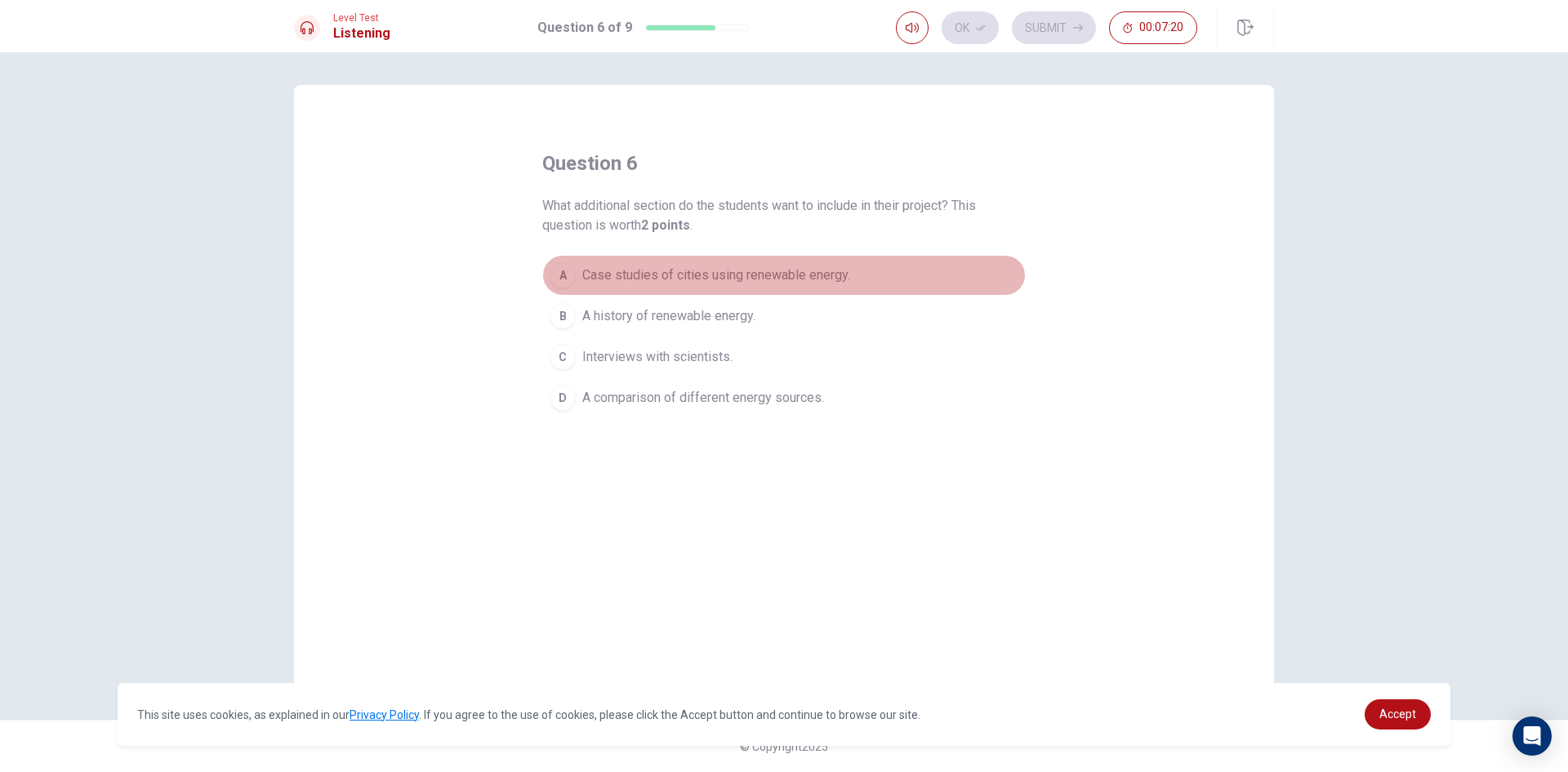
click at [808, 276] on span "Case studies of cities using renewable energy." at bounding box center [716, 275] width 268 height 20
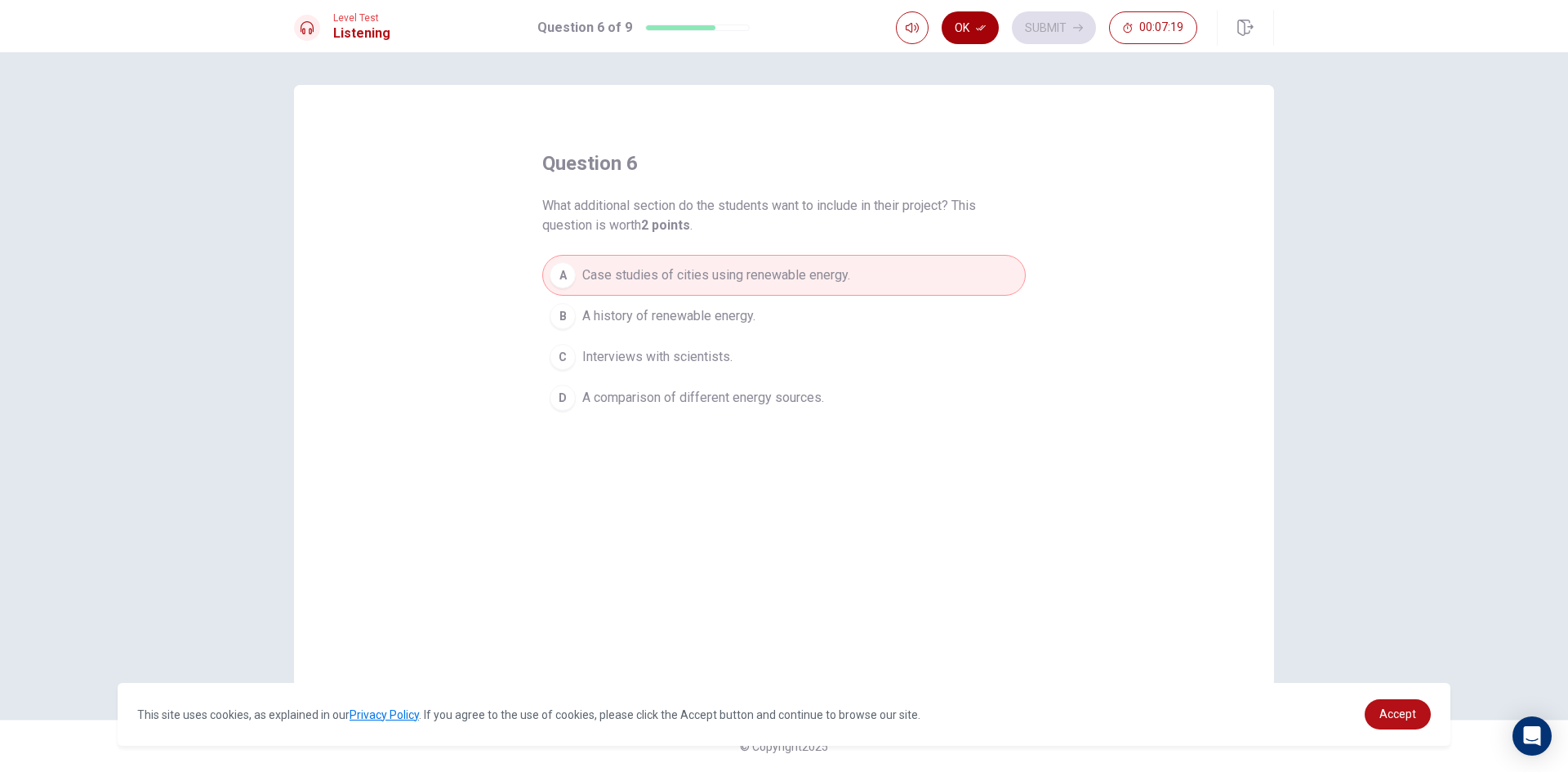
click at [972, 32] on button "Ok" at bounding box center [970, 27] width 57 height 32
click at [1057, 36] on button "Submit" at bounding box center [1054, 27] width 84 height 32
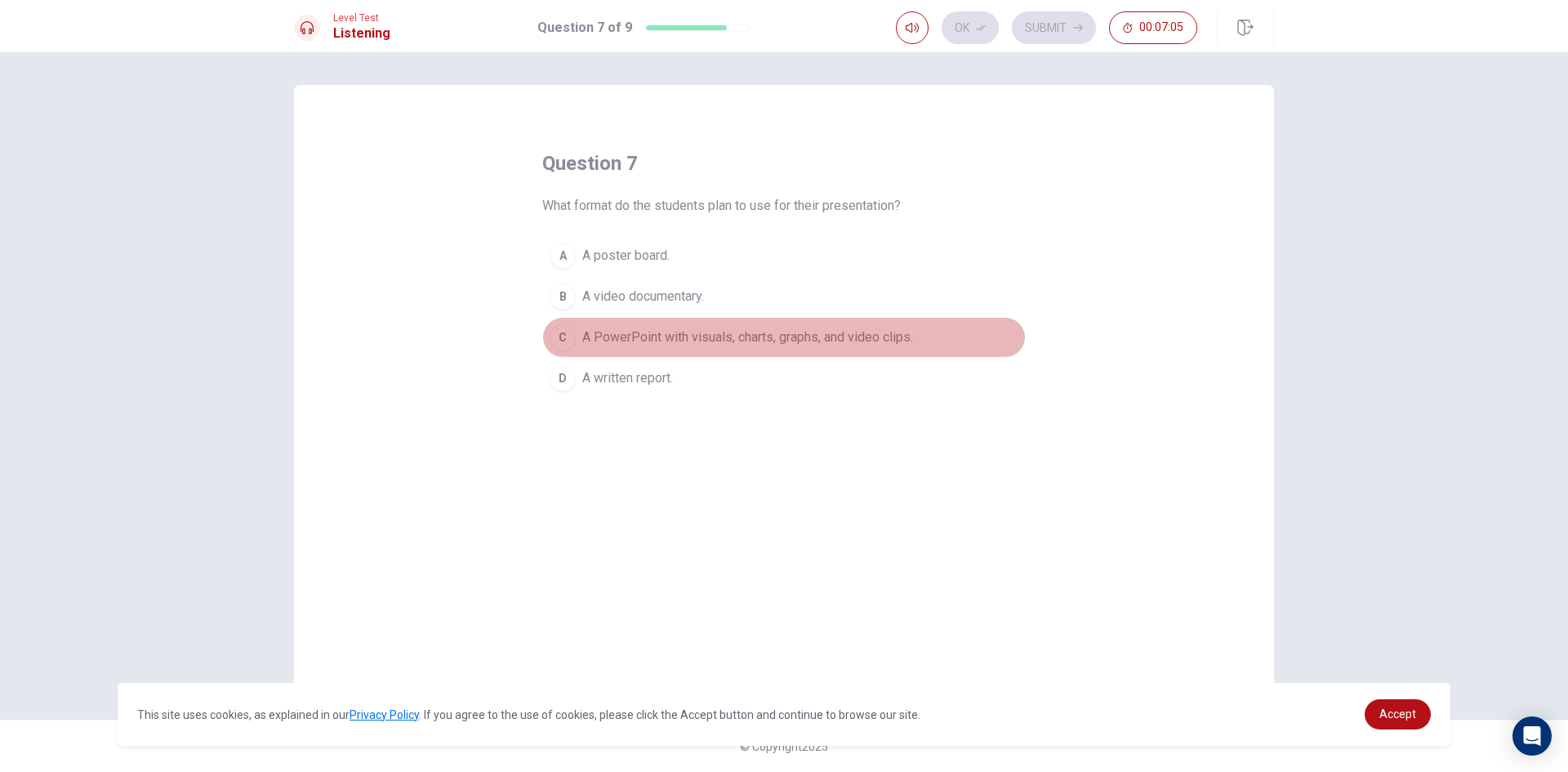
click at [786, 341] on span "A PowerPoint with visuals, charts, graphs, and video clips." at bounding box center [748, 337] width 331 height 20
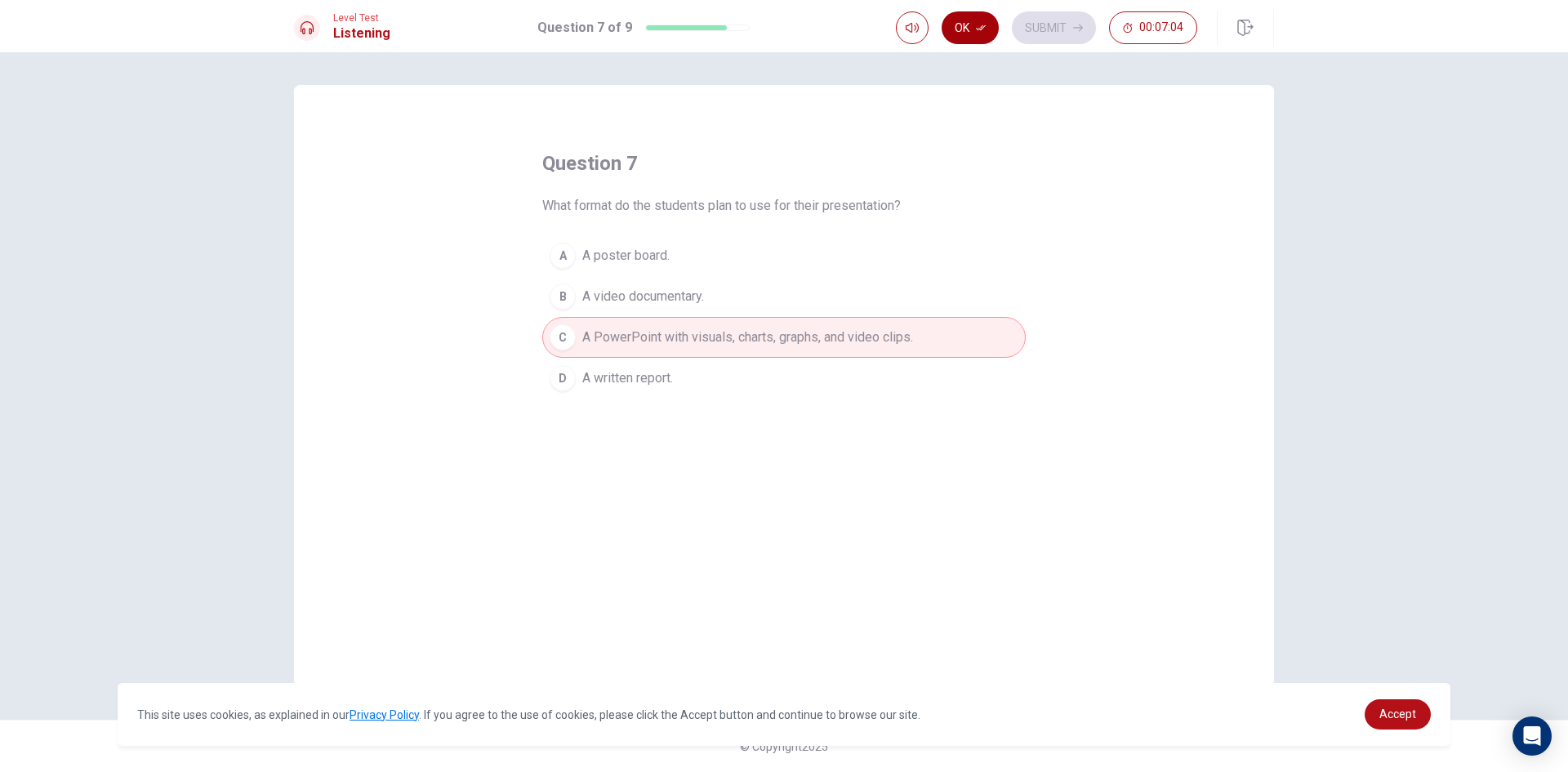
click at [961, 32] on button "Ok" at bounding box center [970, 27] width 57 height 32
click at [1020, 40] on button "Submit" at bounding box center [1054, 27] width 84 height 32
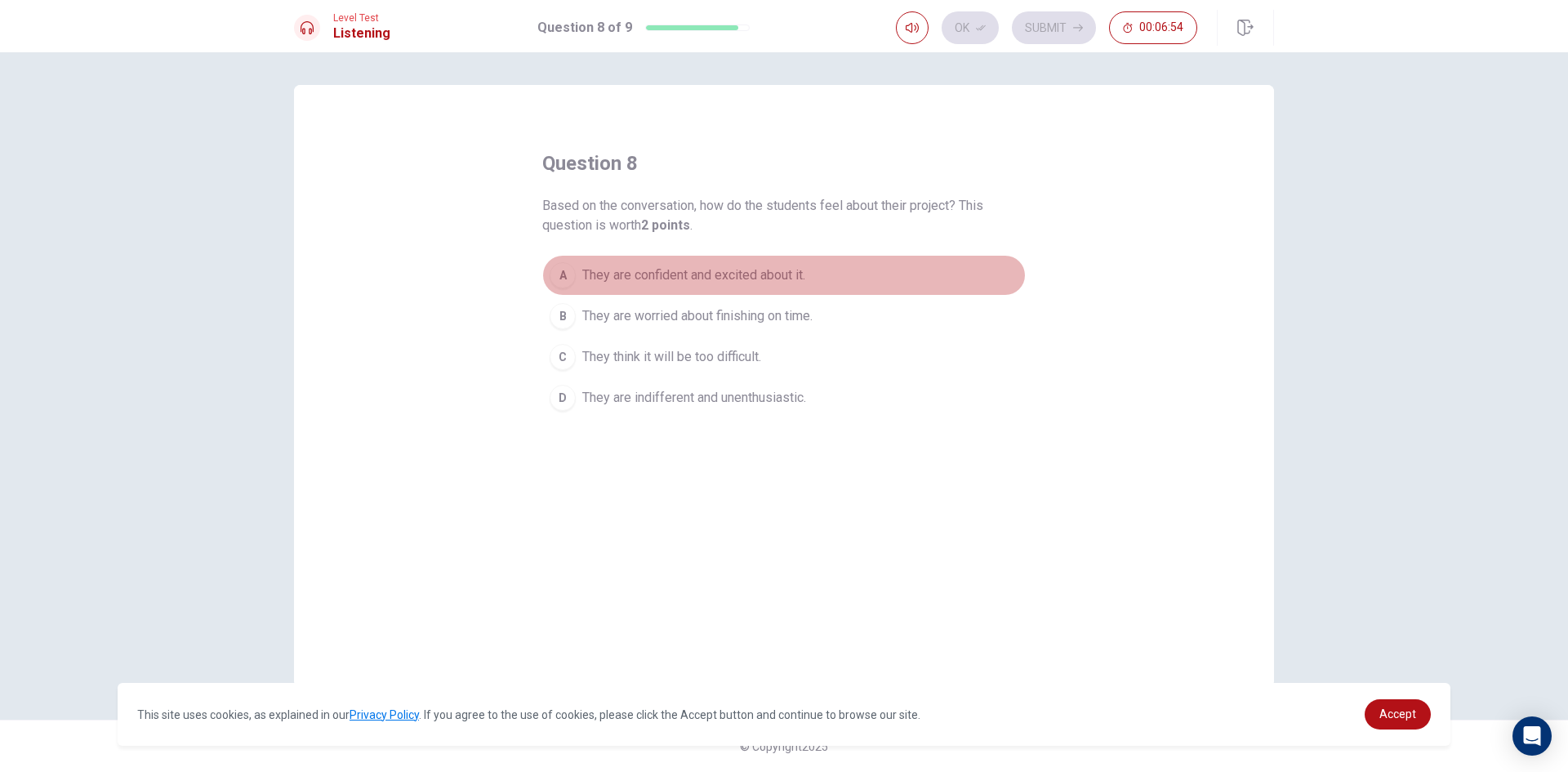
click at [783, 277] on span "They are confident and excited about it." at bounding box center [694, 275] width 223 height 20
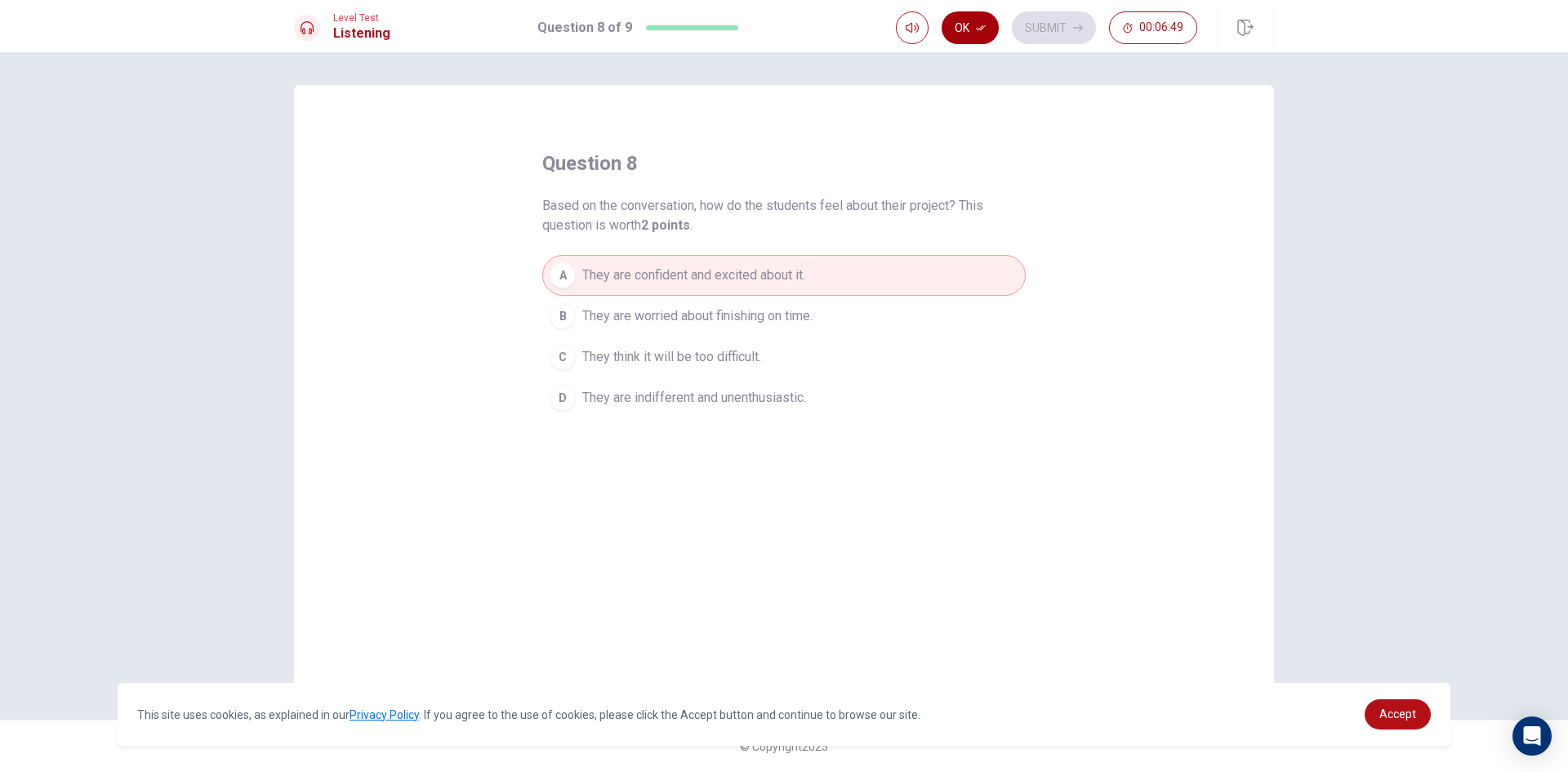
click at [961, 31] on button "Ok" at bounding box center [970, 27] width 57 height 32
click at [1050, 27] on button "Submit" at bounding box center [1054, 27] width 84 height 32
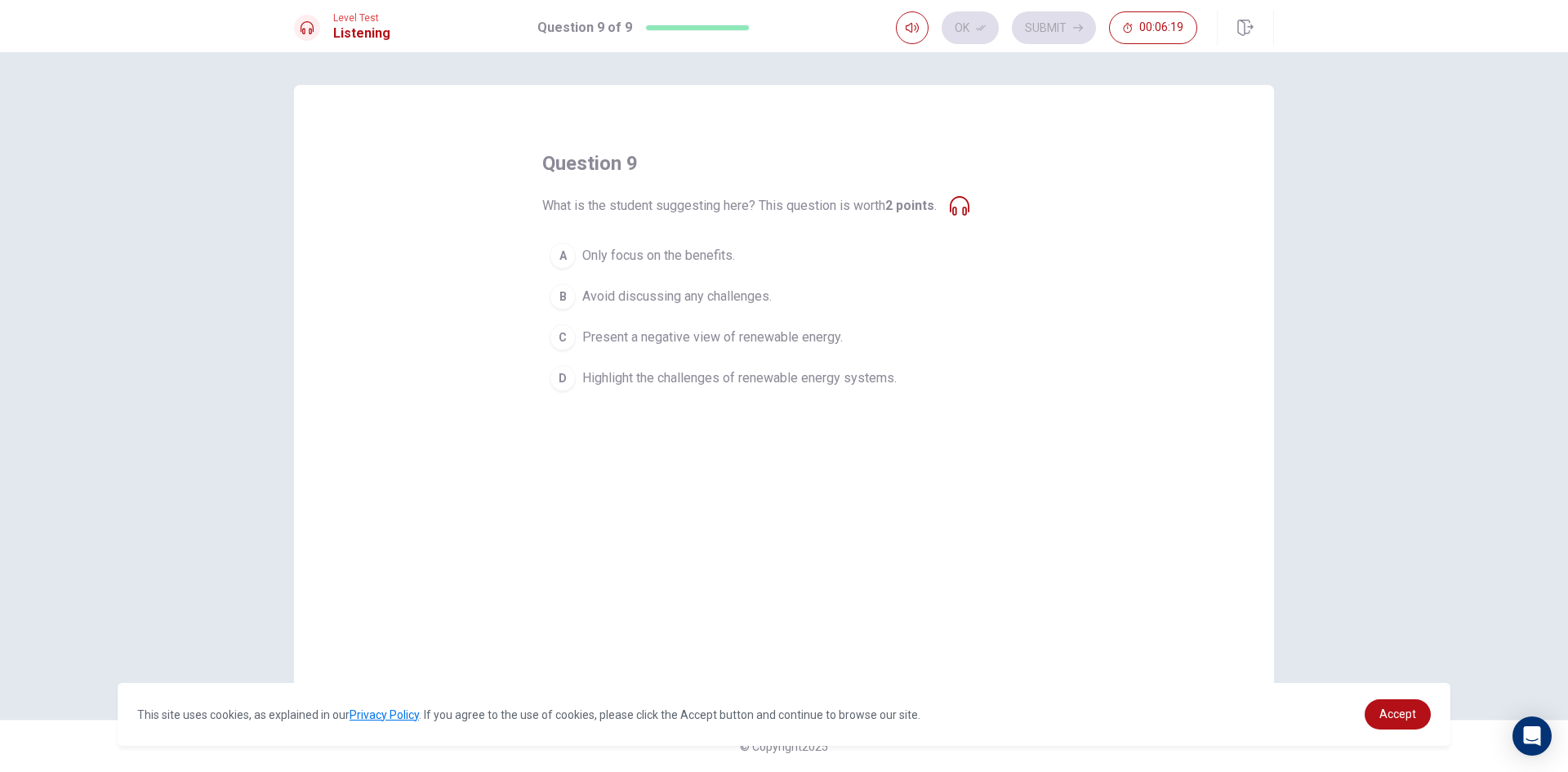
click at [838, 380] on span "Highlight the challenges of renewable energy systems." at bounding box center [740, 378] width 315 height 20
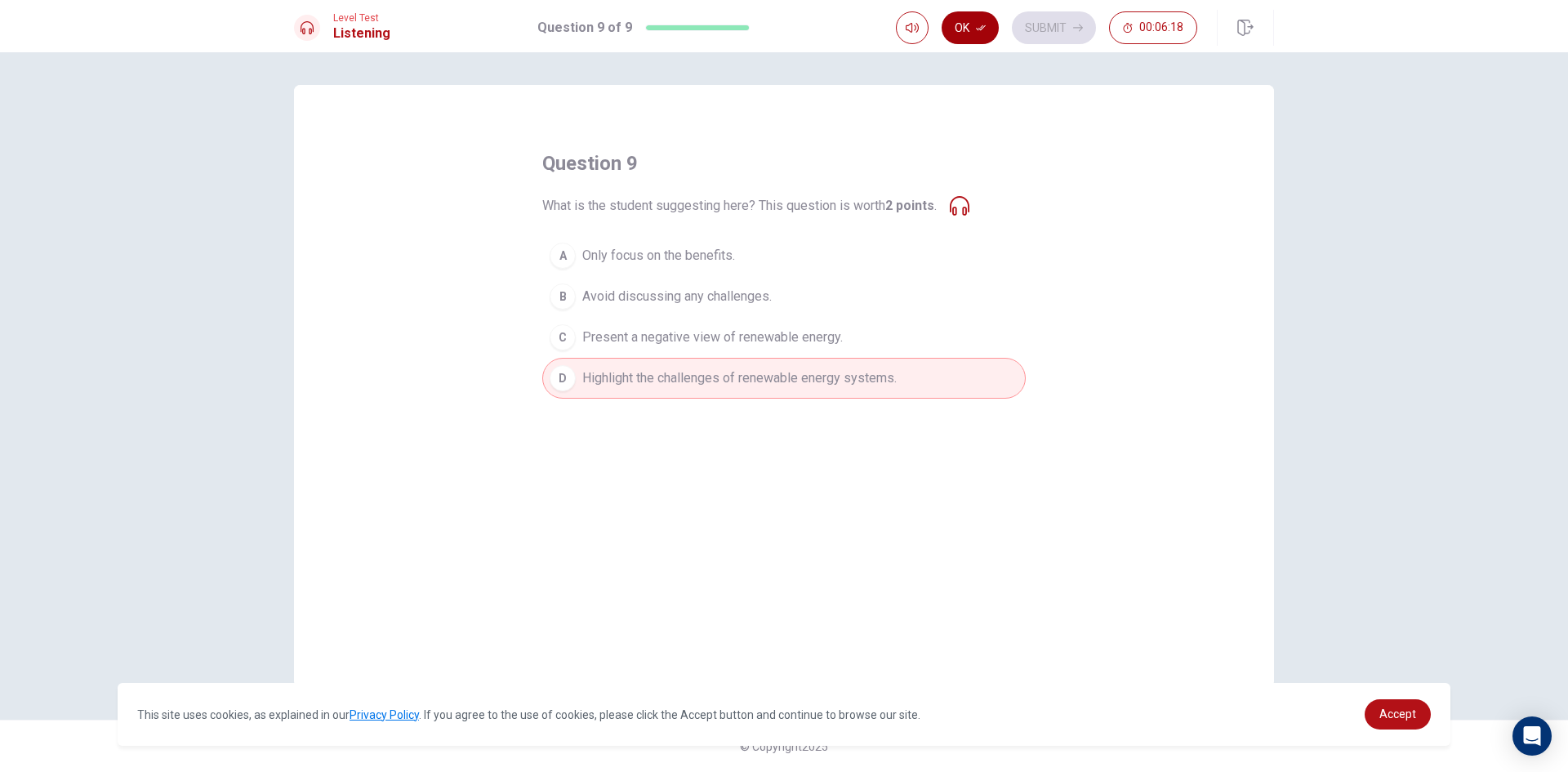
click at [979, 27] on icon "button" at bounding box center [981, 27] width 9 height 9
click at [1084, 37] on button "Submit" at bounding box center [1054, 27] width 84 height 32
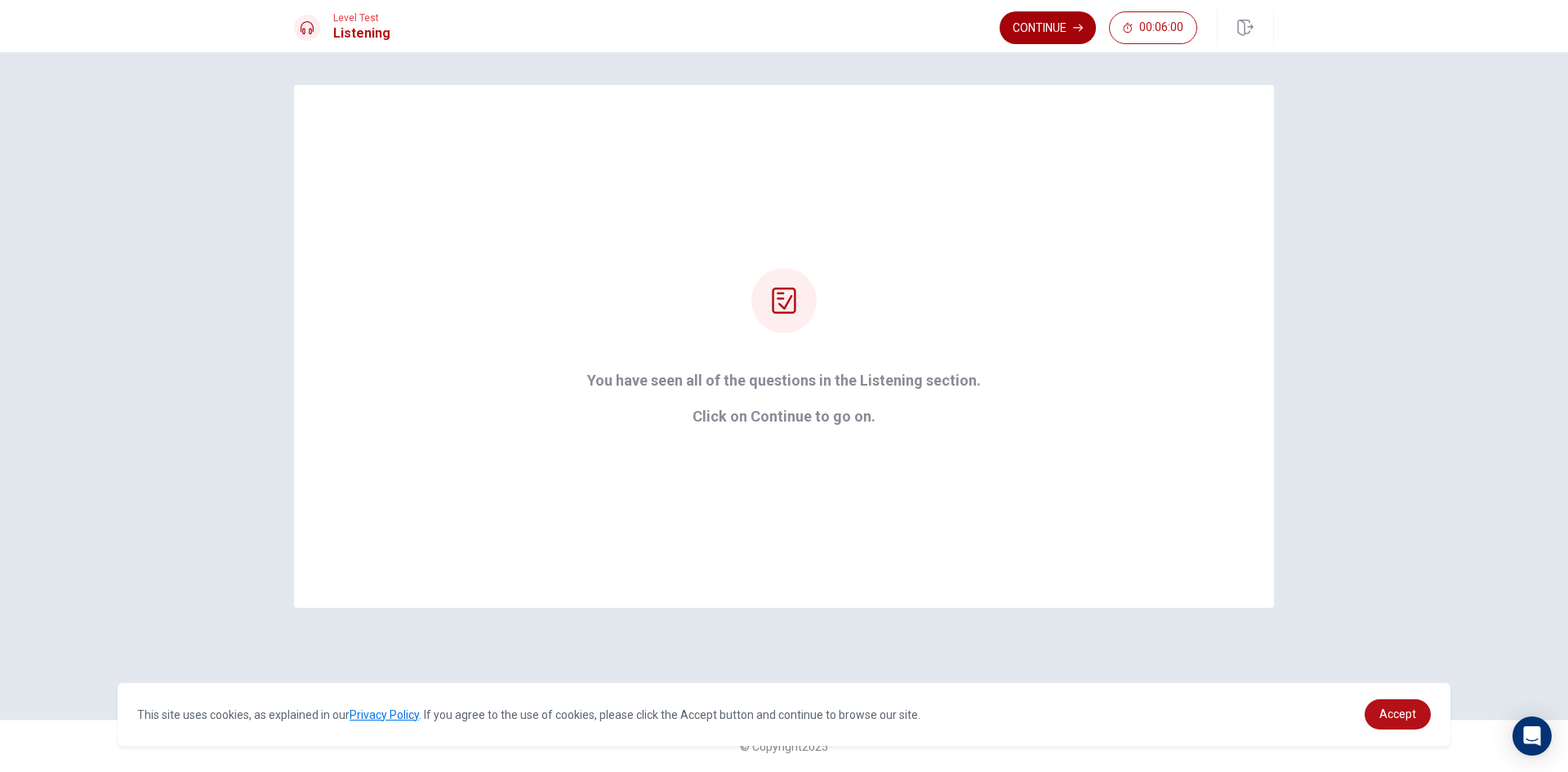
click at [1075, 29] on icon "button" at bounding box center [1078, 27] width 9 height 9
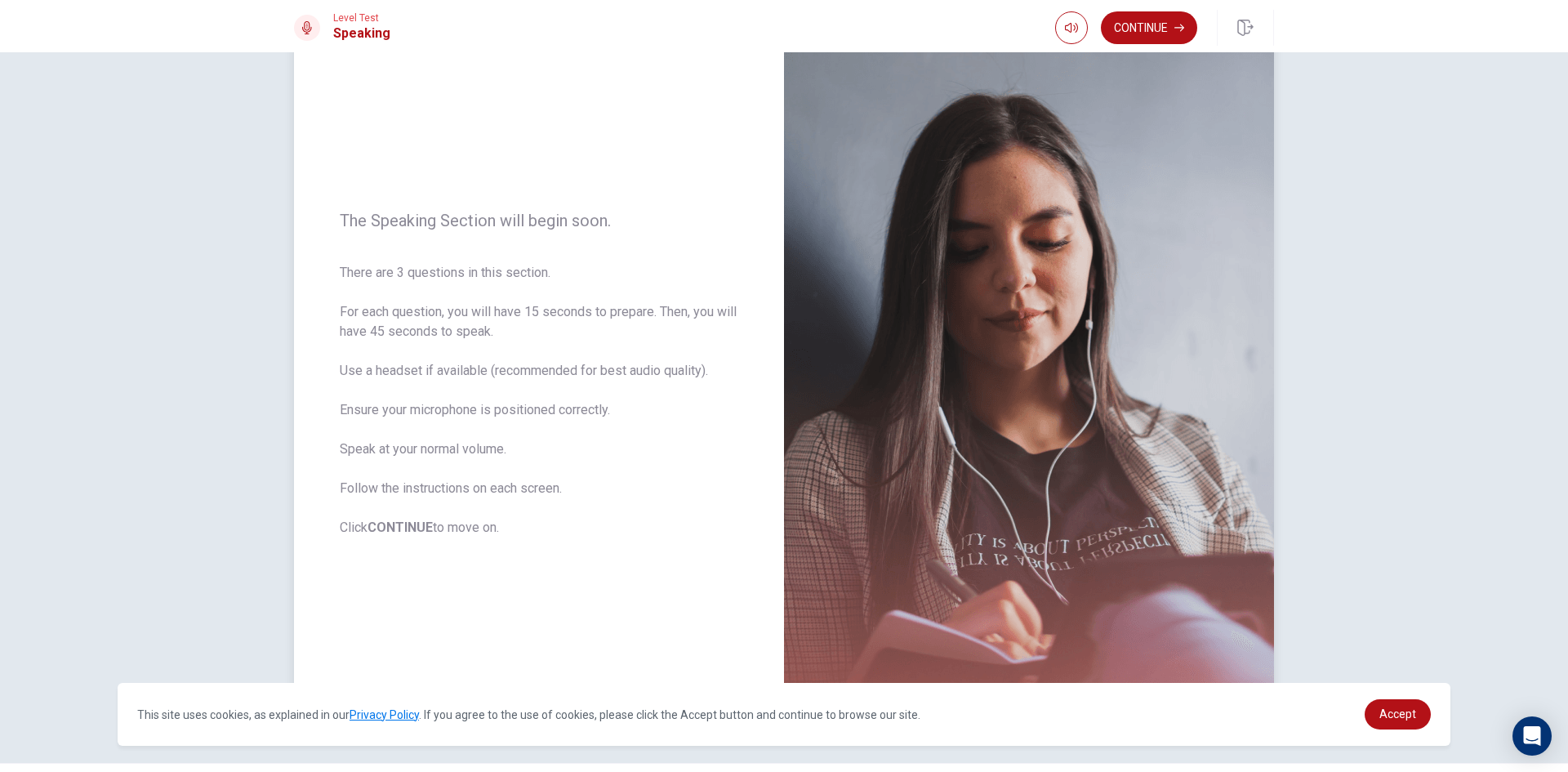
scroll to position [28, 0]
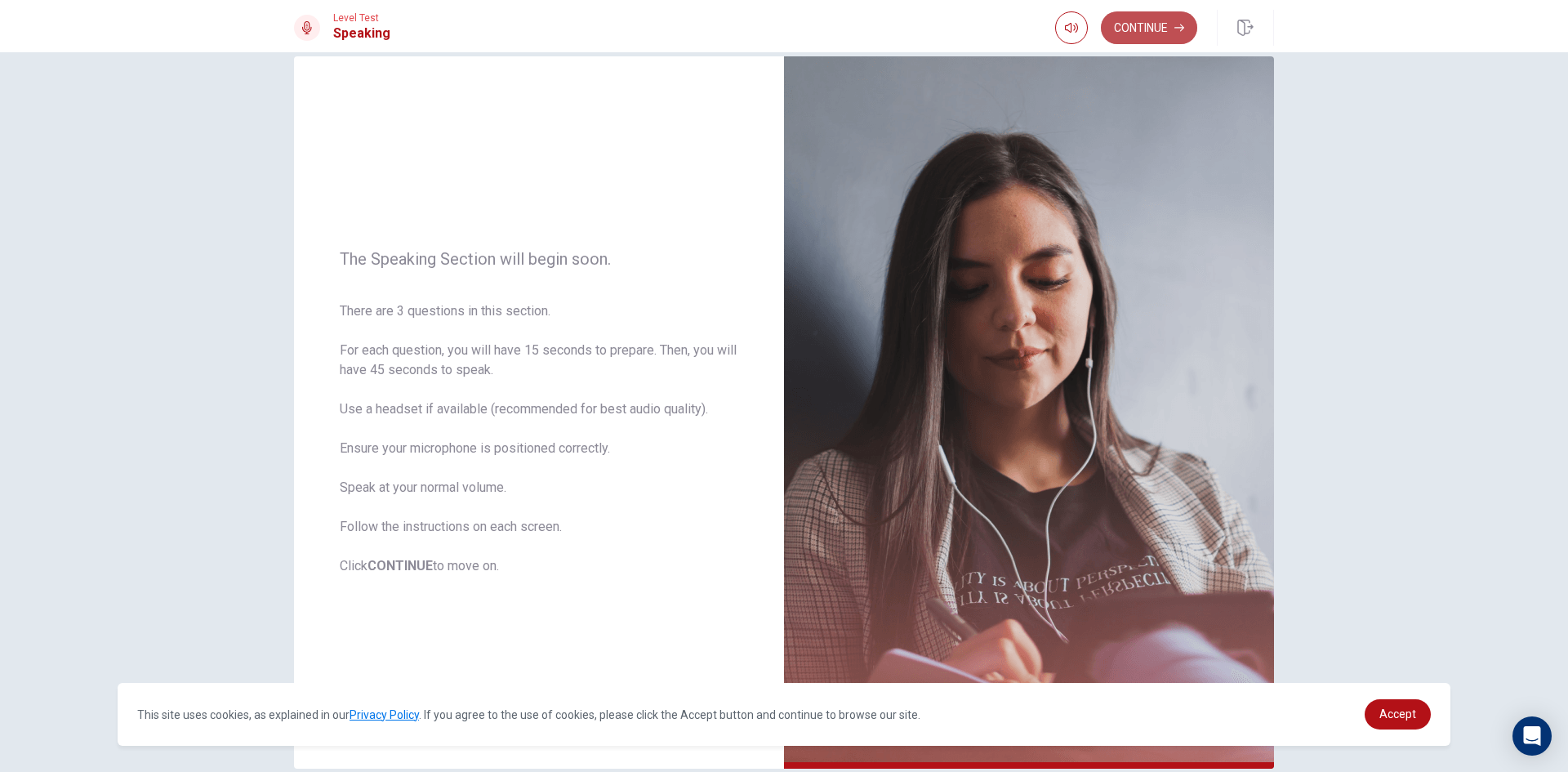
click at [1154, 36] on button "Continue" at bounding box center [1149, 27] width 97 height 32
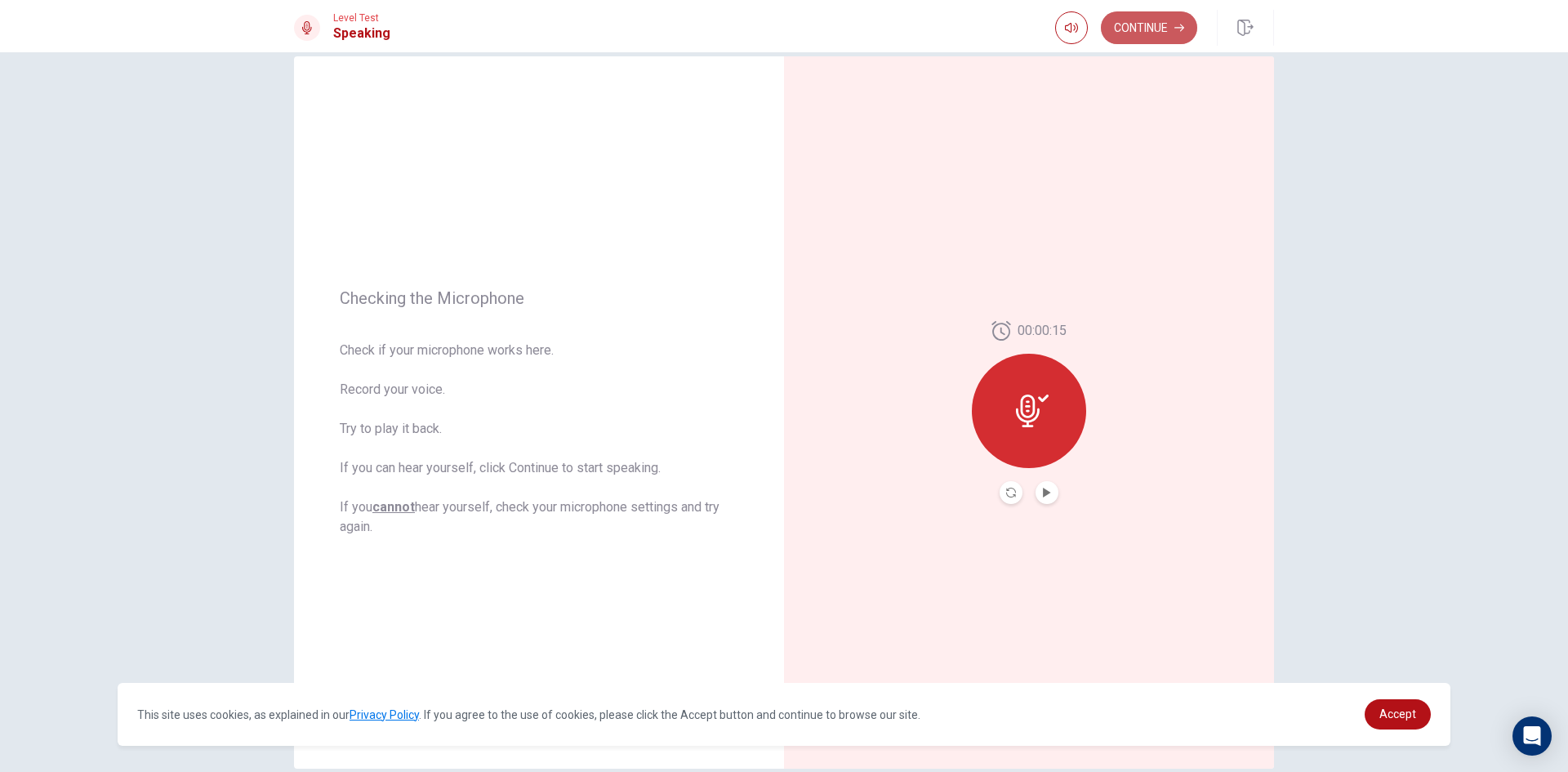
click at [1170, 30] on button "Continue" at bounding box center [1149, 27] width 97 height 32
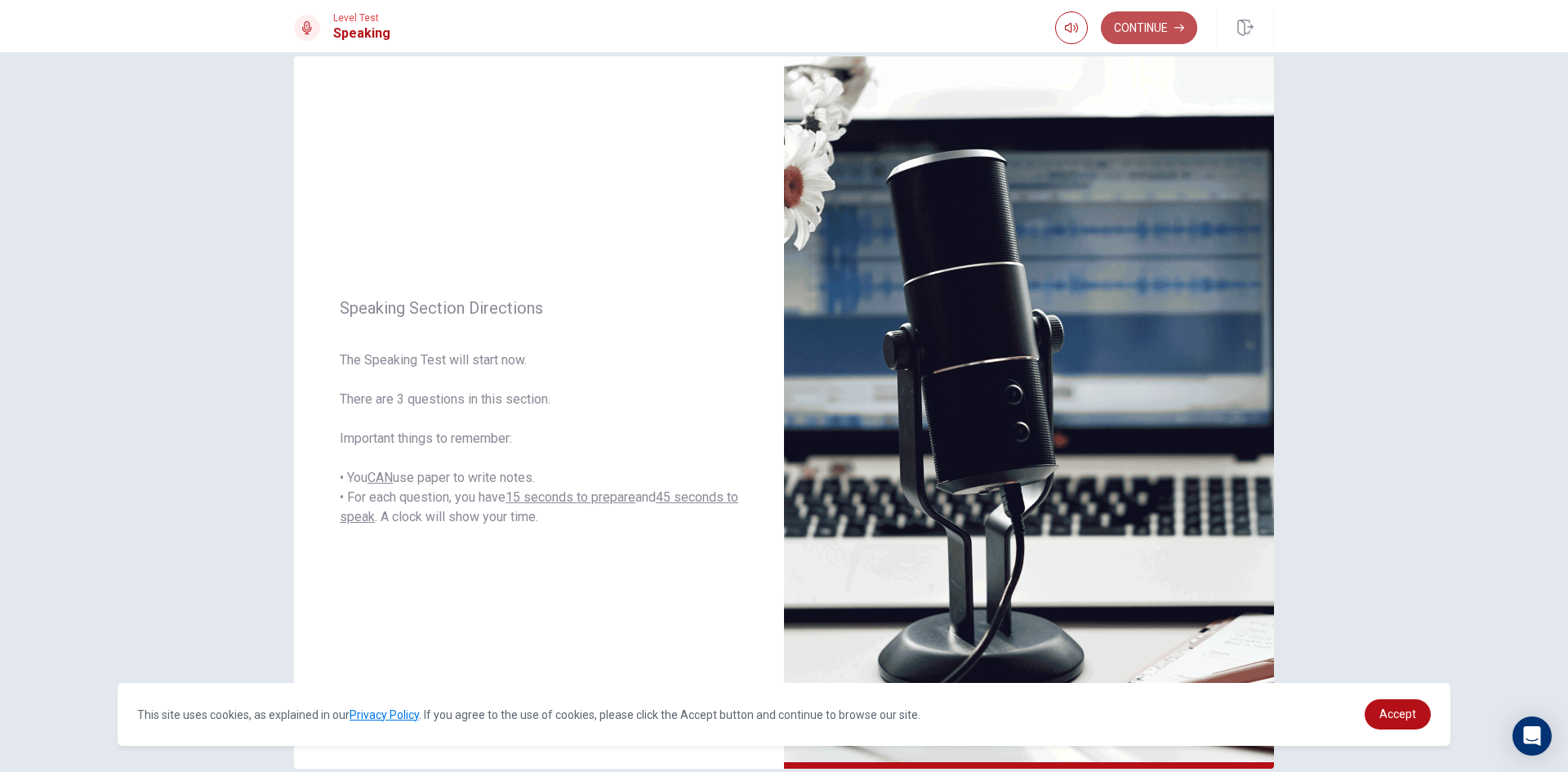
click at [1150, 28] on button "Continue" at bounding box center [1149, 27] width 97 height 32
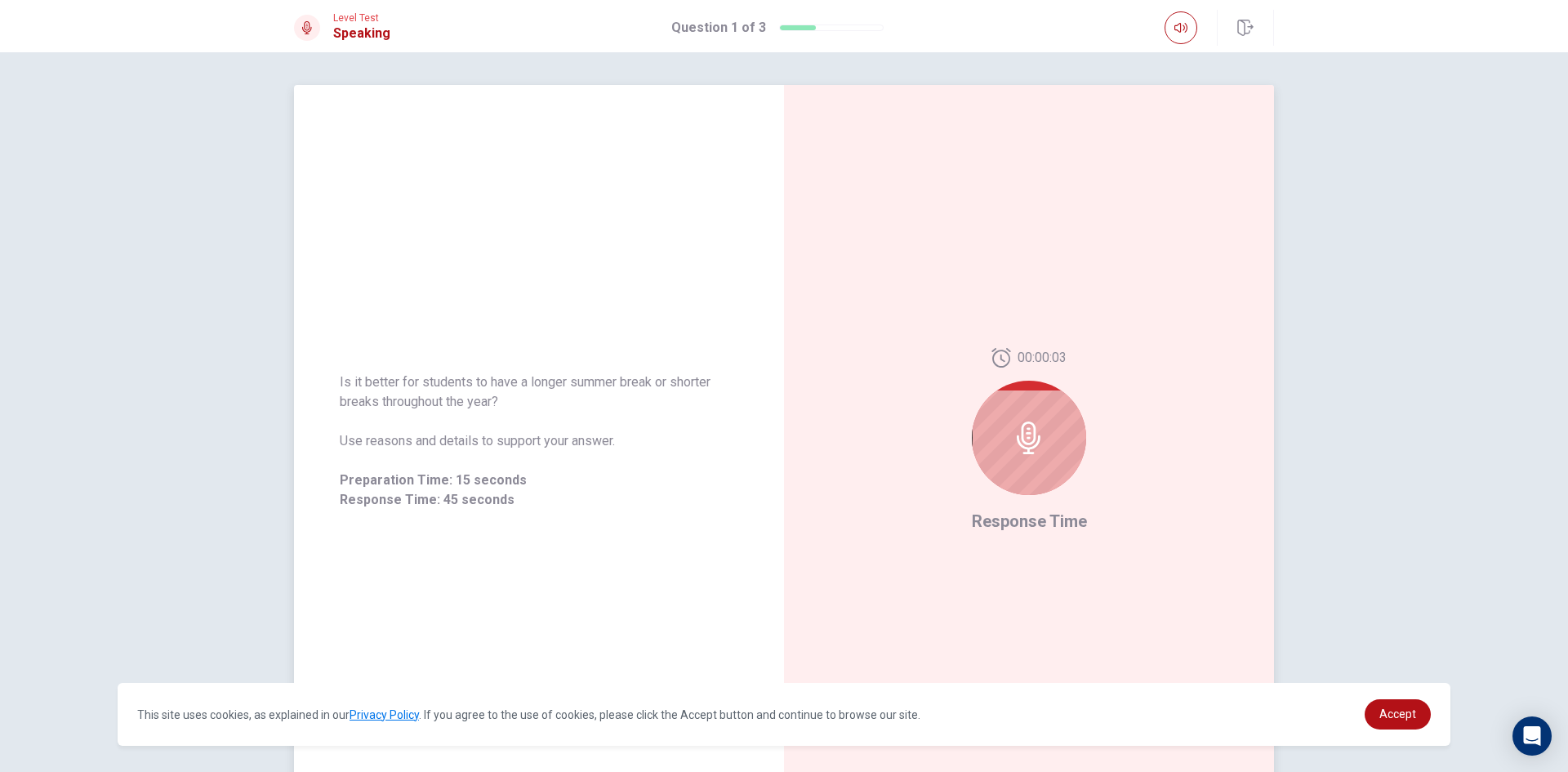
click at [1045, 443] on div at bounding box center [1029, 438] width 115 height 115
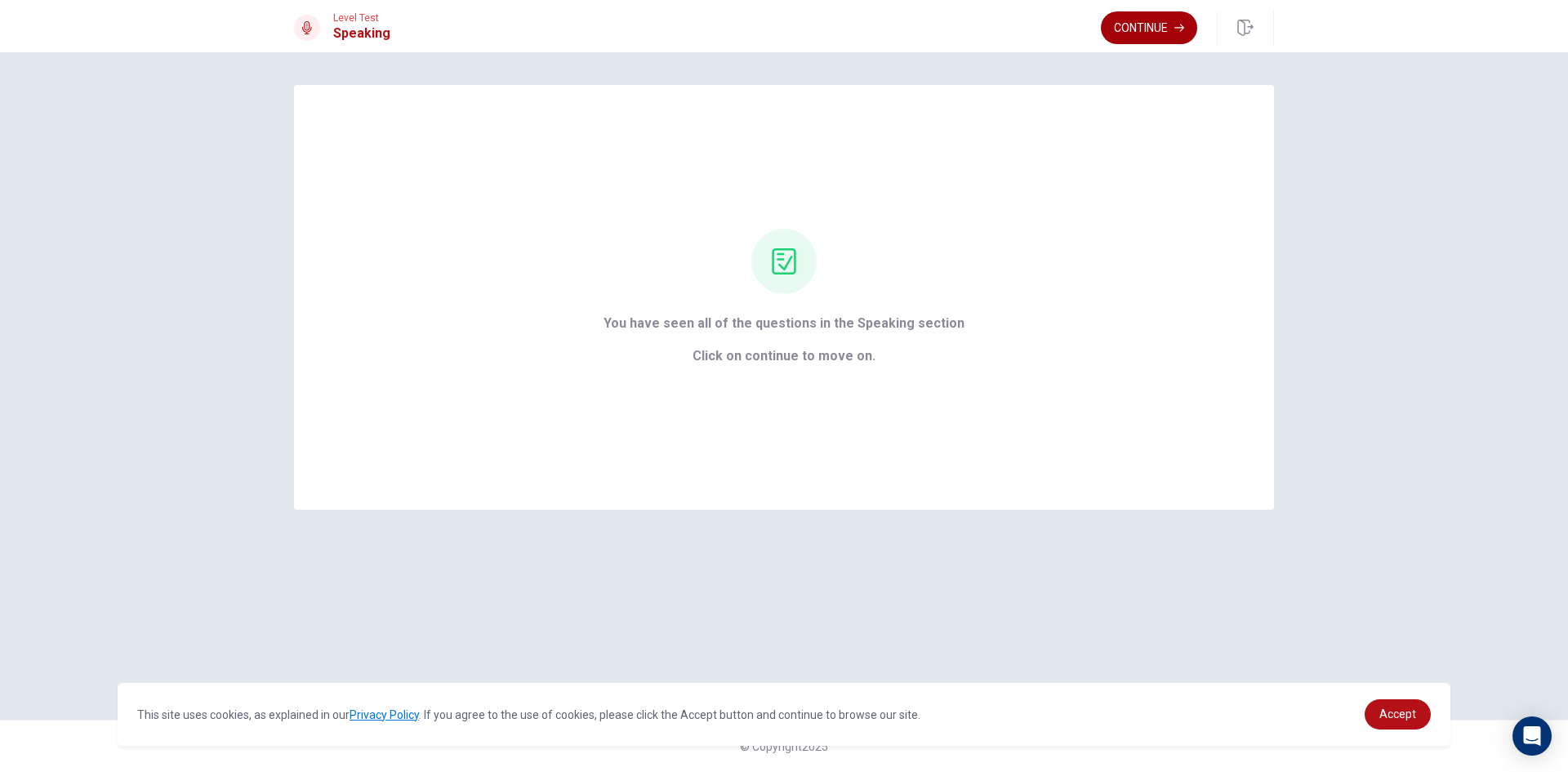
click at [1175, 25] on icon "button" at bounding box center [1179, 27] width 9 height 9
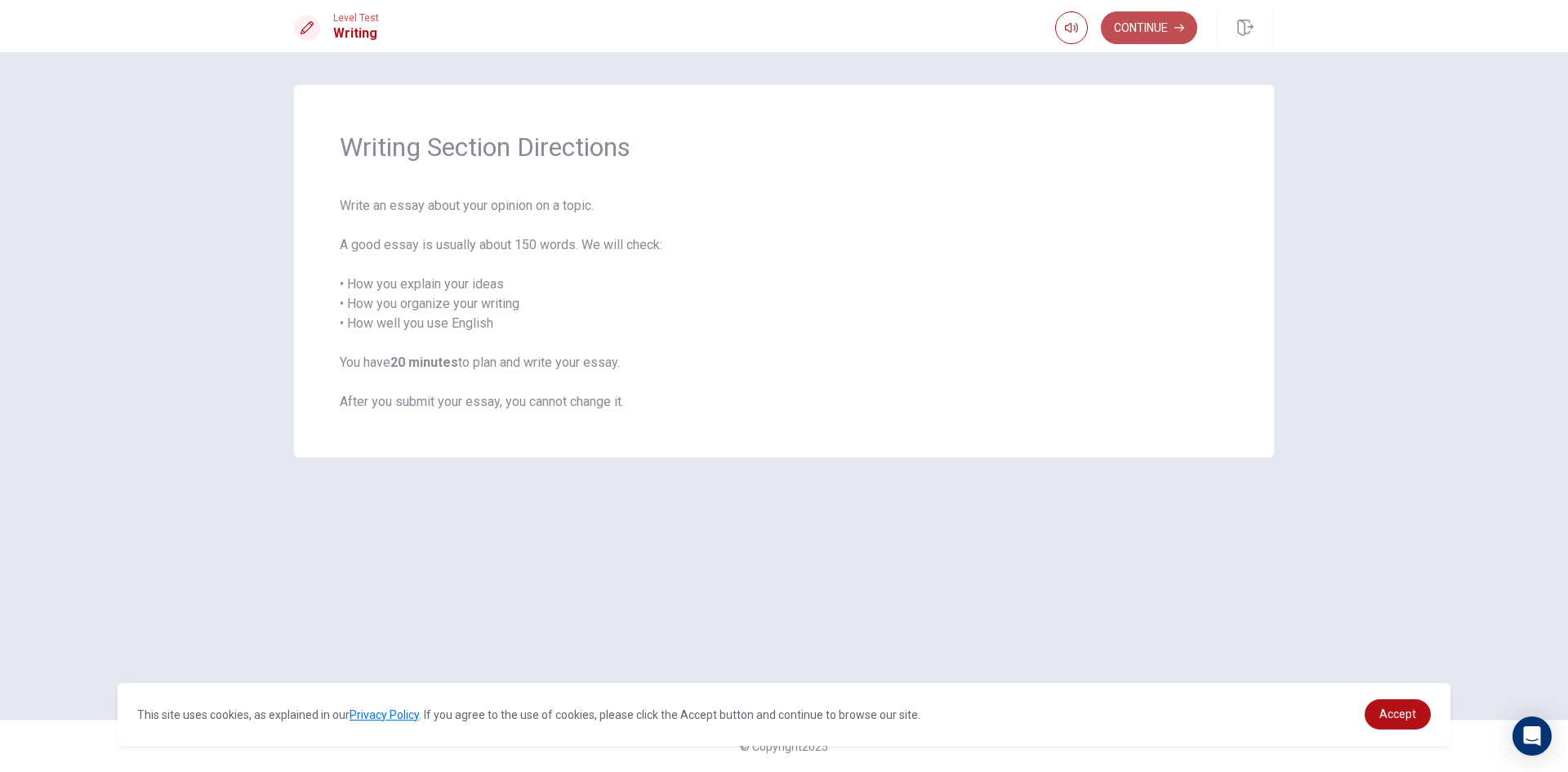
click at [1145, 28] on button "Continue" at bounding box center [1149, 27] width 97 height 32
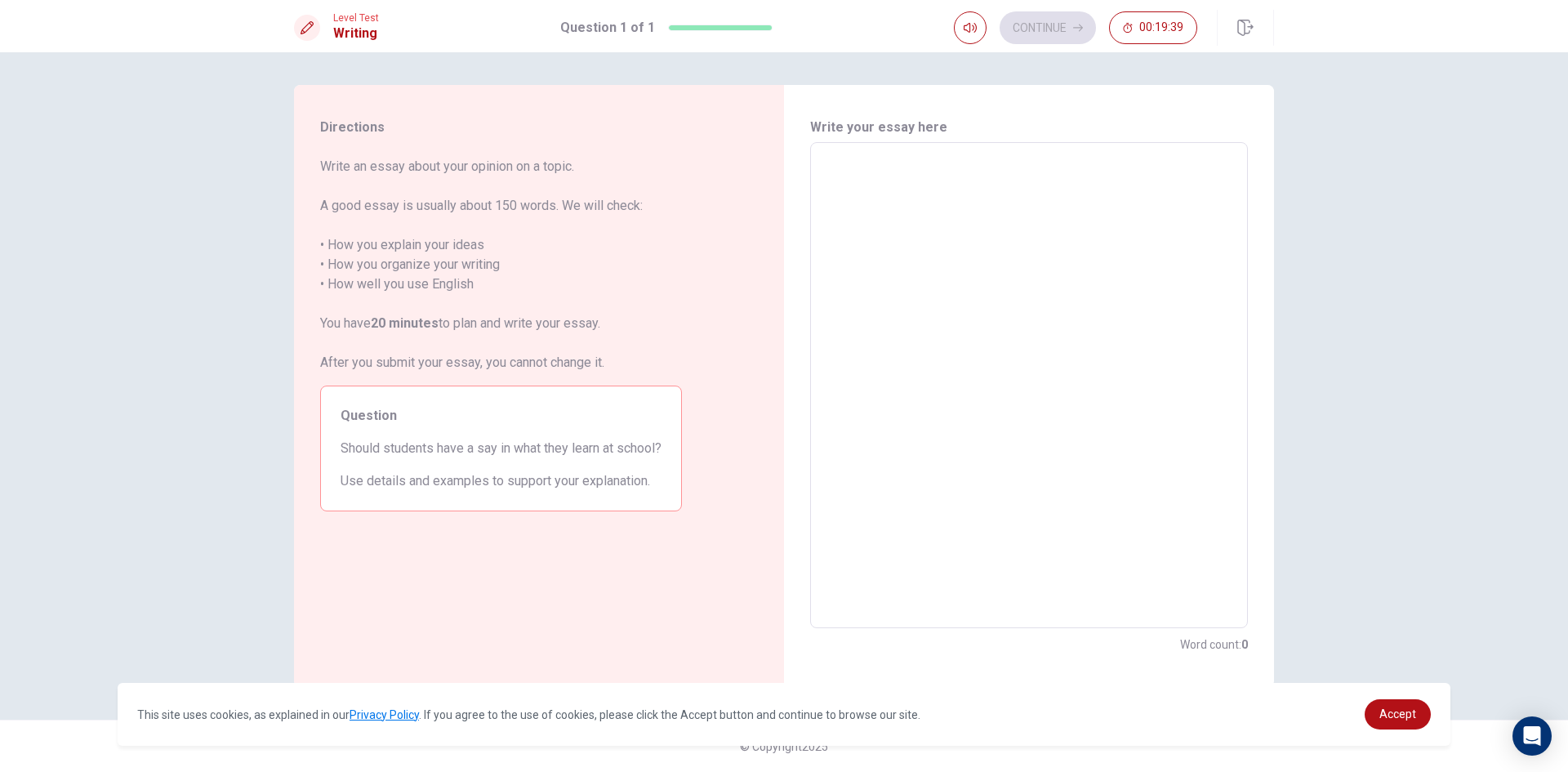
click at [990, 109] on div "Write your essay here x ​ Word count : 0" at bounding box center [1028, 386] width 490 height 601
click at [991, 165] on textarea at bounding box center [1029, 386] width 415 height 458
type textarea "i"
type textarea "x"
type textarea "i"
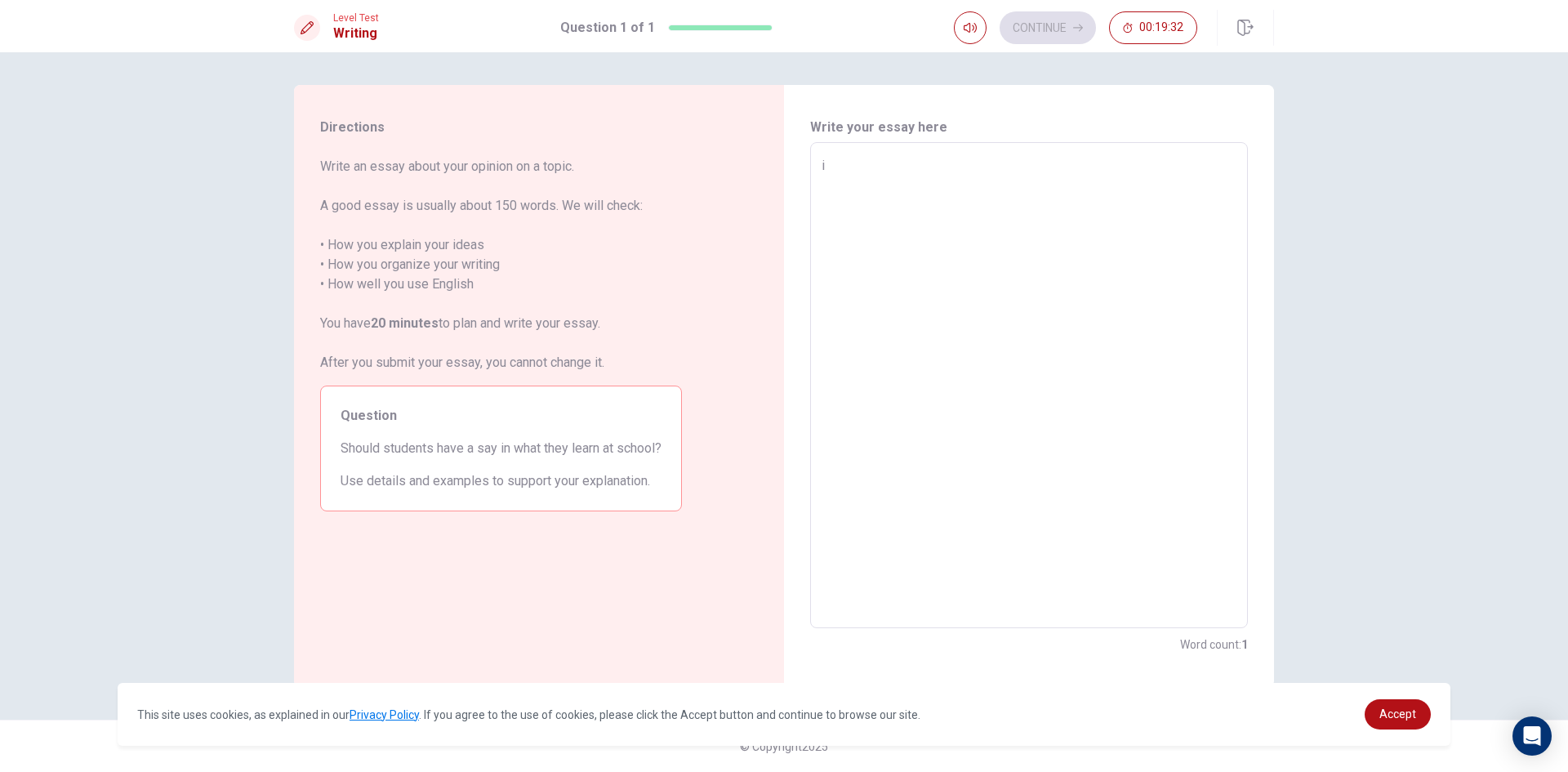
type textarea "x"
type textarea "i t"
type textarea "x"
type textarea "i th"
type textarea "x"
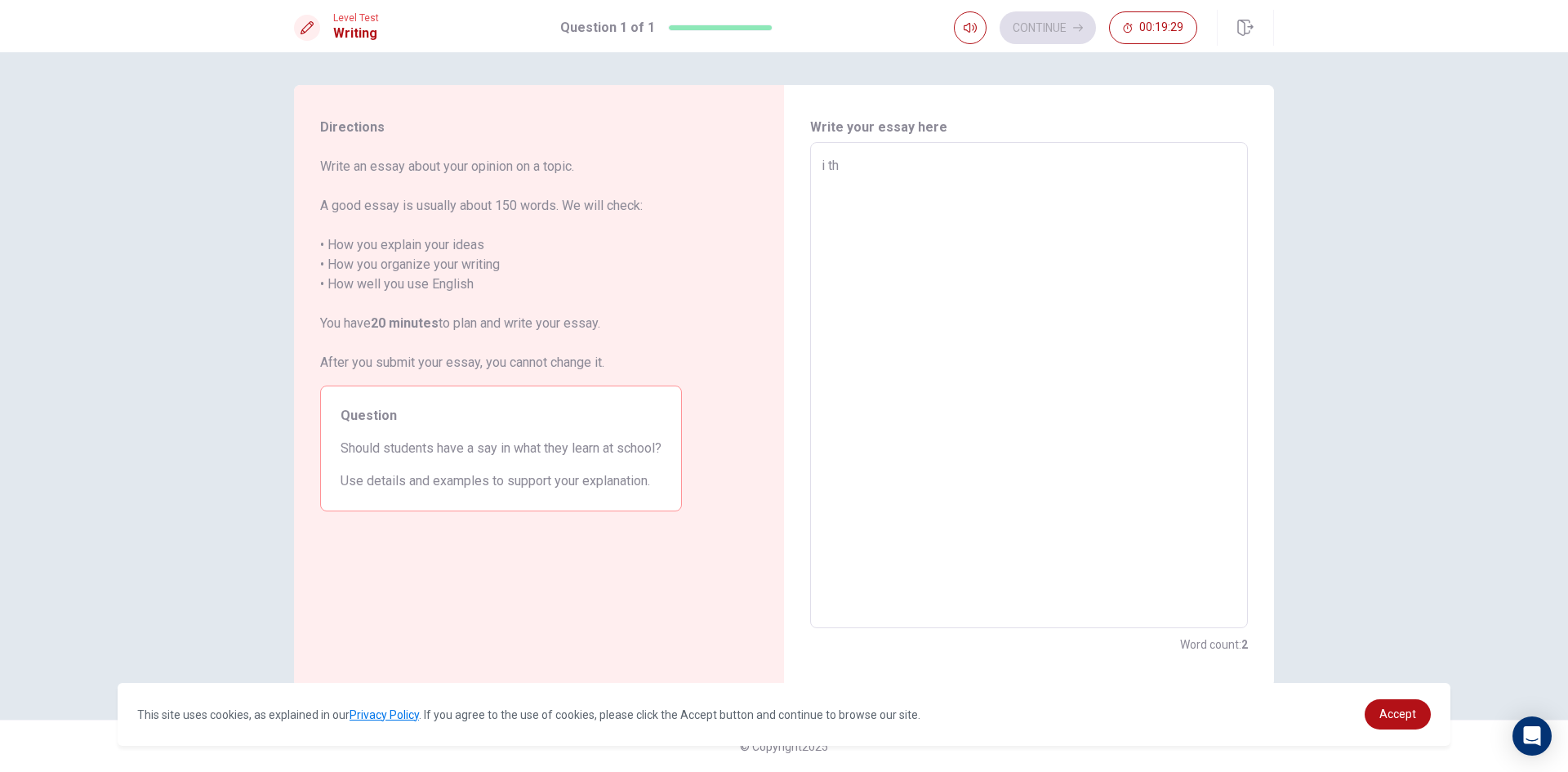
type textarea "i thi"
type textarea "x"
type textarea "i thin"
type textarea "x"
type textarea "i think"
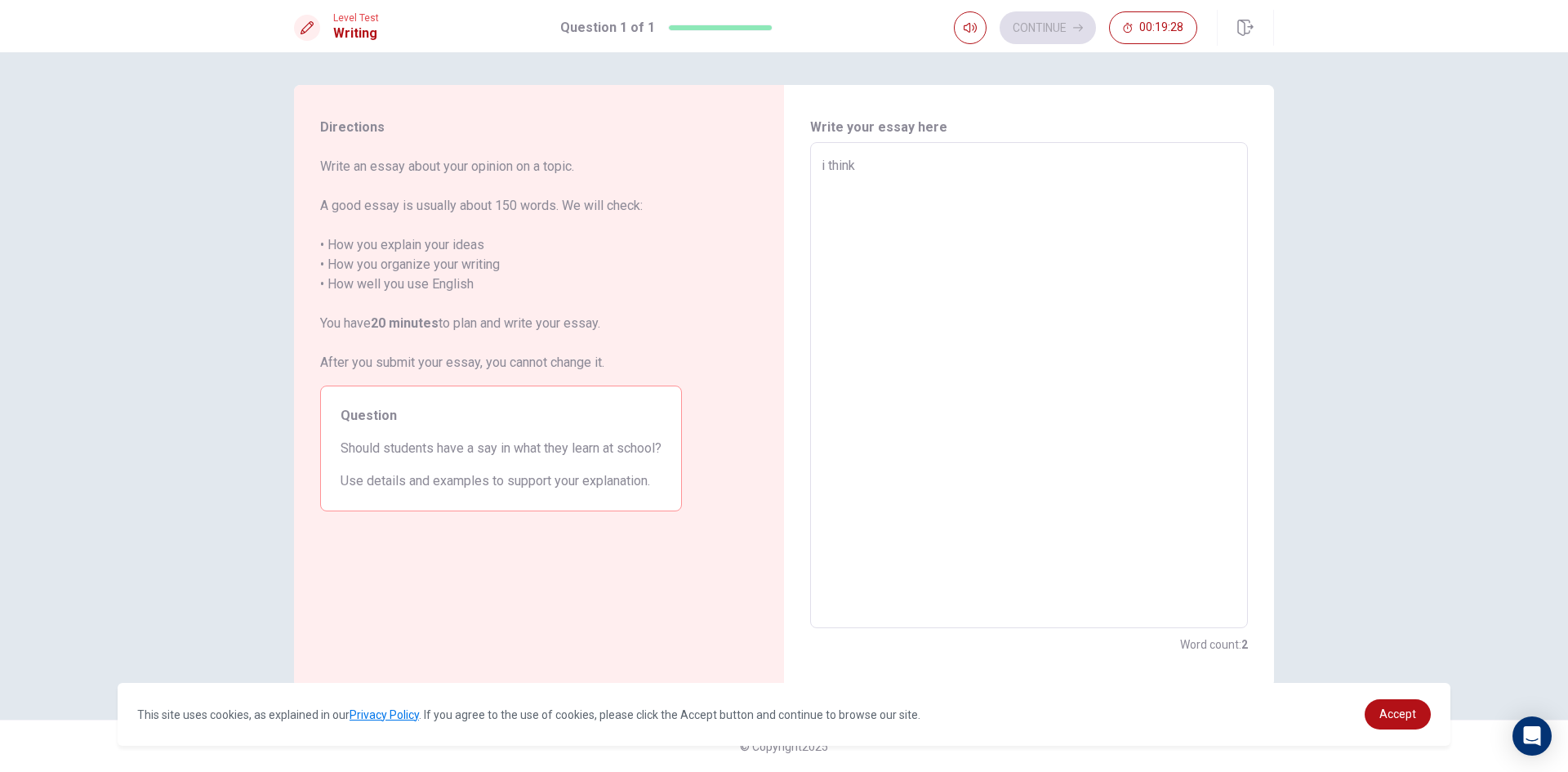
type textarea "x"
type textarea "i think"
type textarea "x"
type textarea "i think s"
type textarea "x"
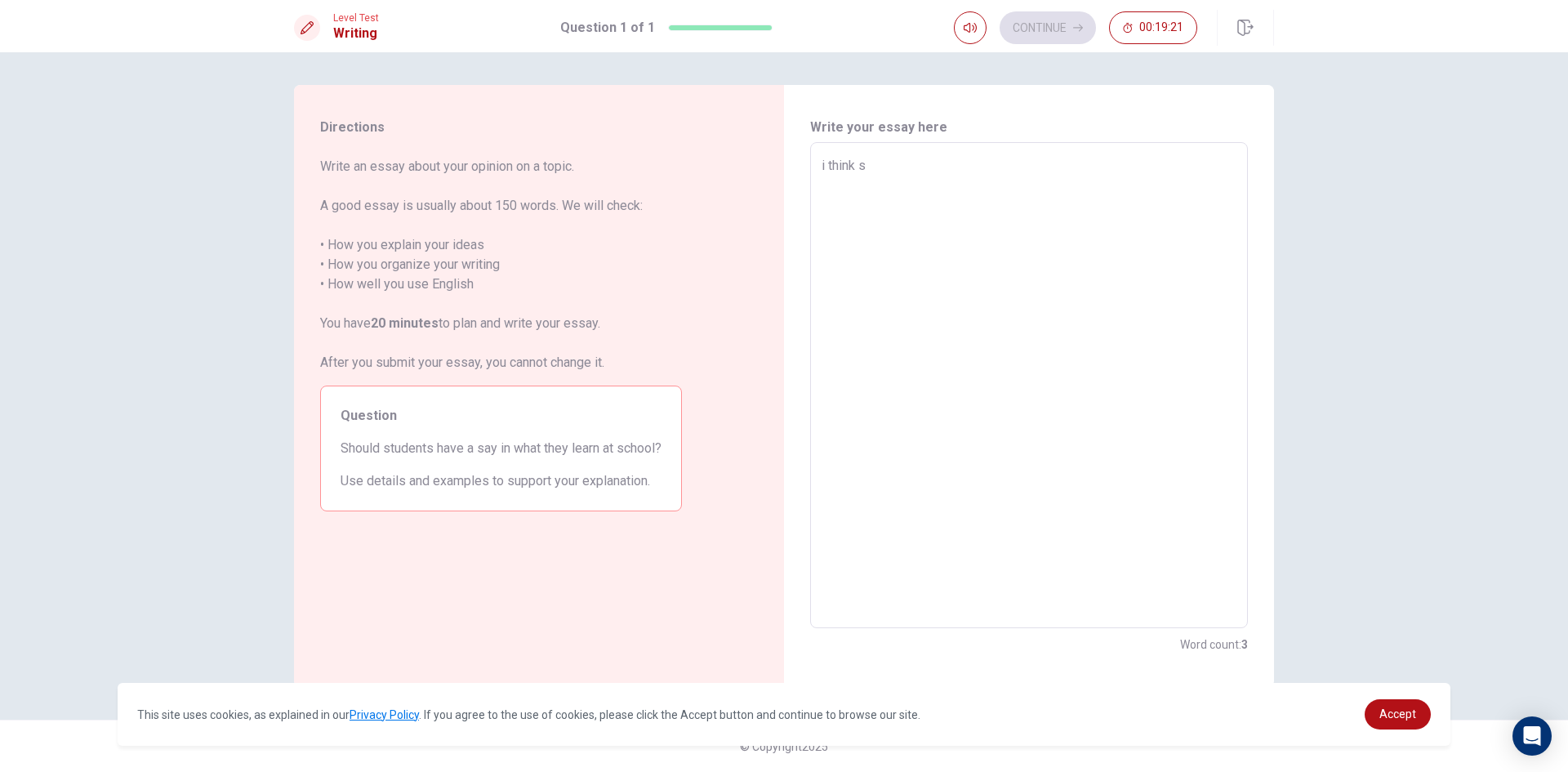
type textarea "i think st"
type textarea "x"
type textarea "i think stu"
type textarea "x"
type textarea "i think stud"
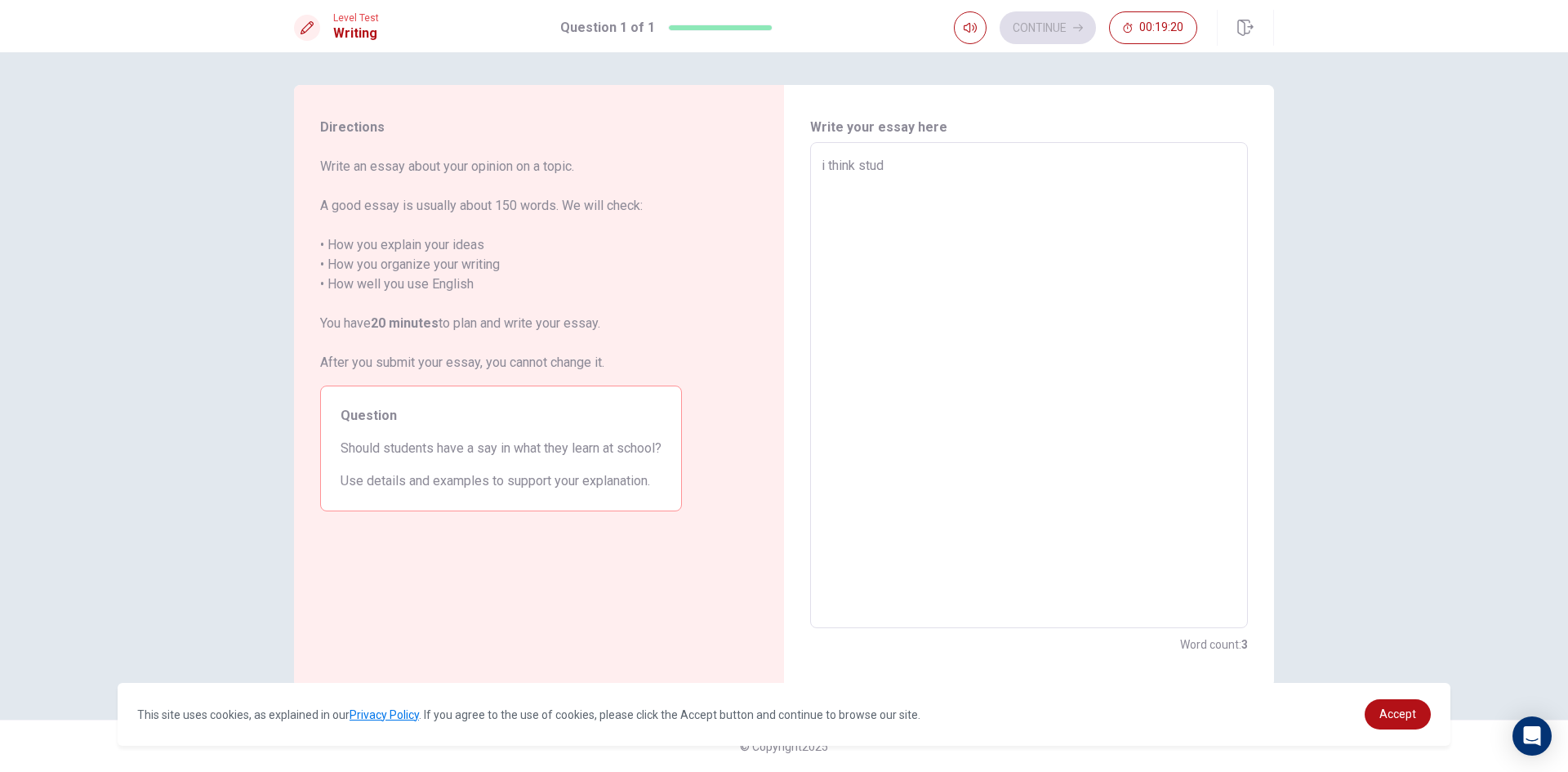
type textarea "x"
type textarea "i think stude"
type textarea "x"
type textarea "i think studen"
type textarea "x"
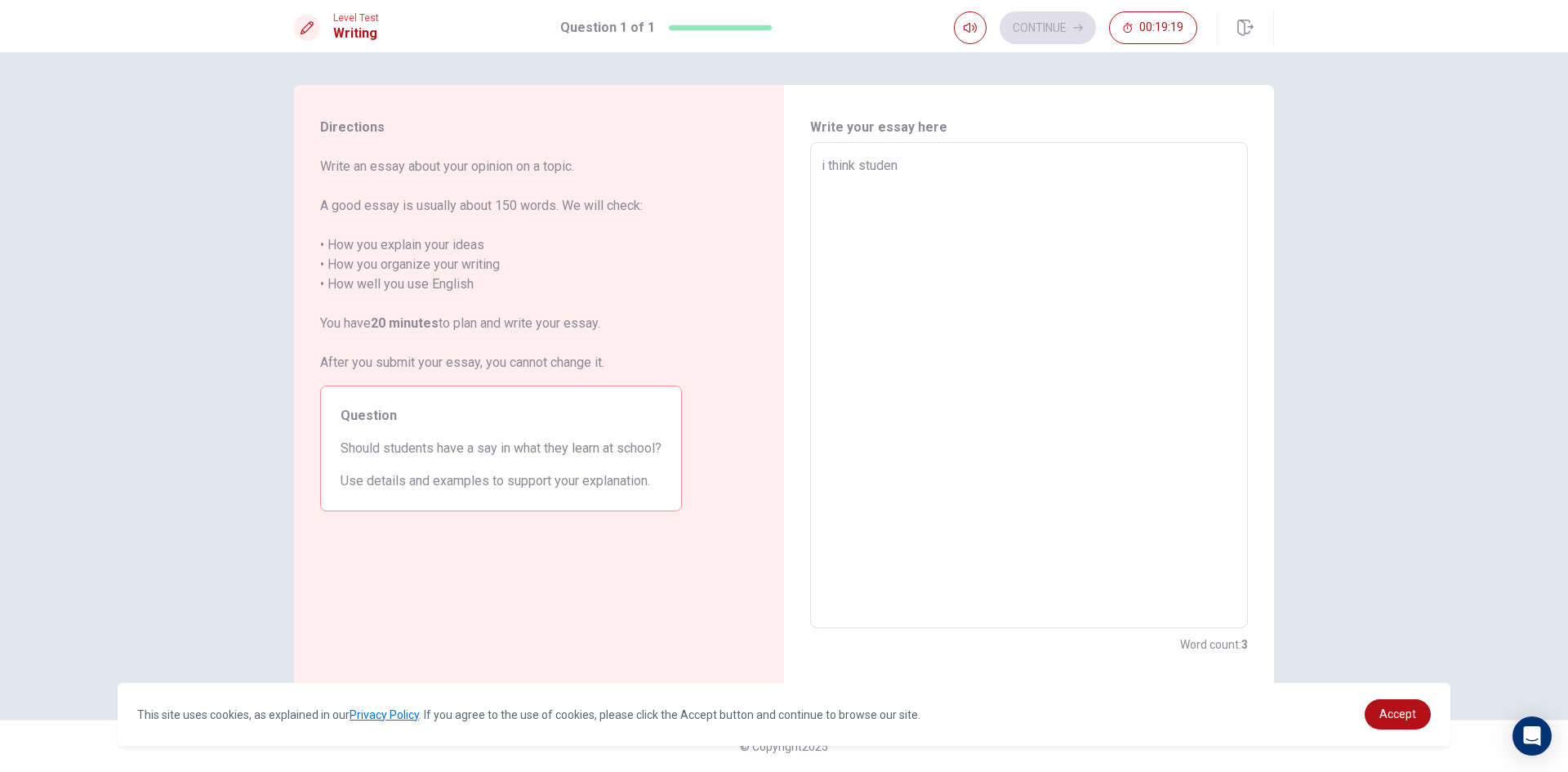
type textarea "i think student"
type textarea "x"
type textarea "i think students"
type textarea "x"
type textarea "i think students"
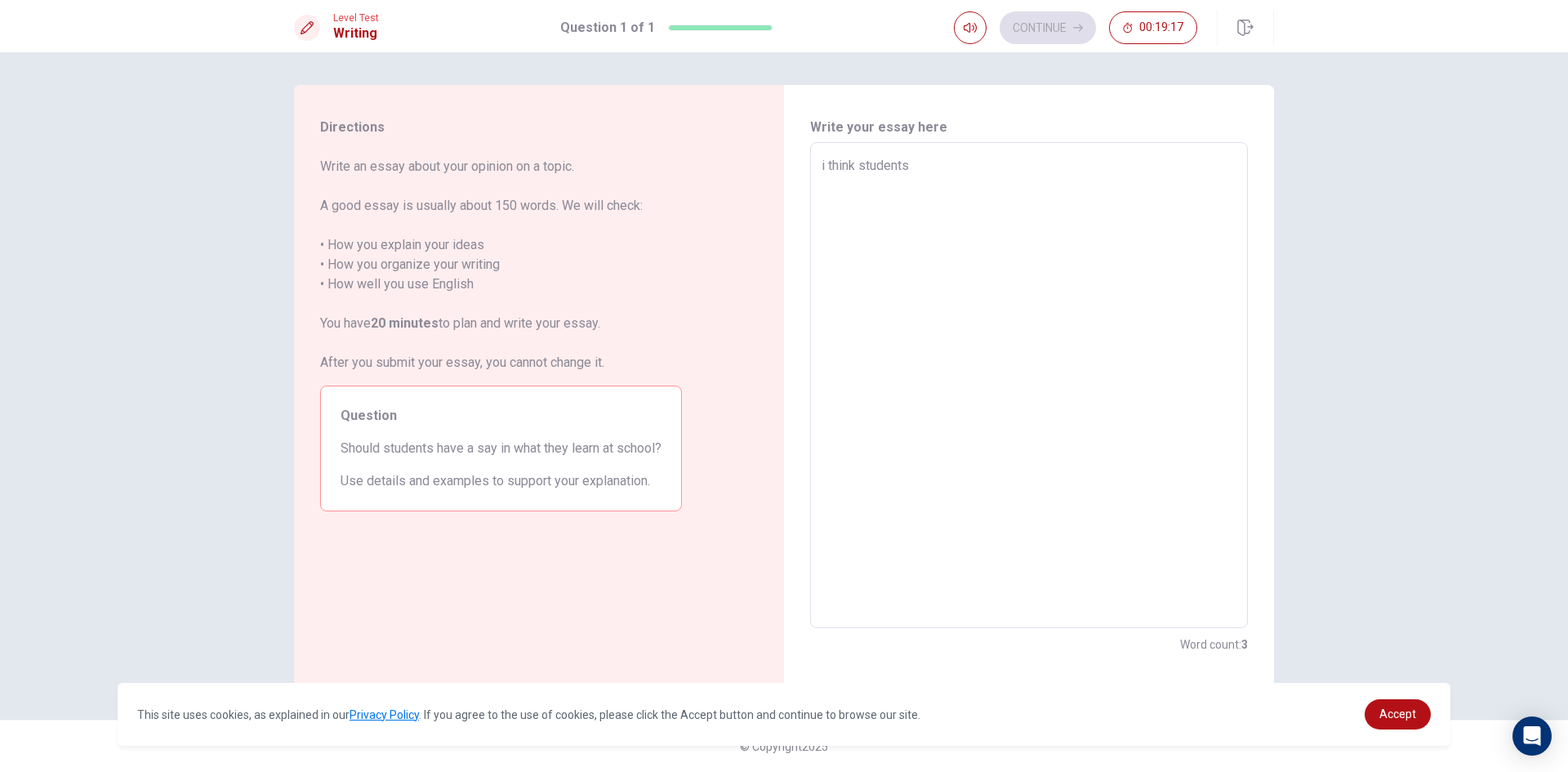
type textarea "x"
type textarea "i think students s"
type textarea "x"
type textarea "i think students sh"
type textarea "x"
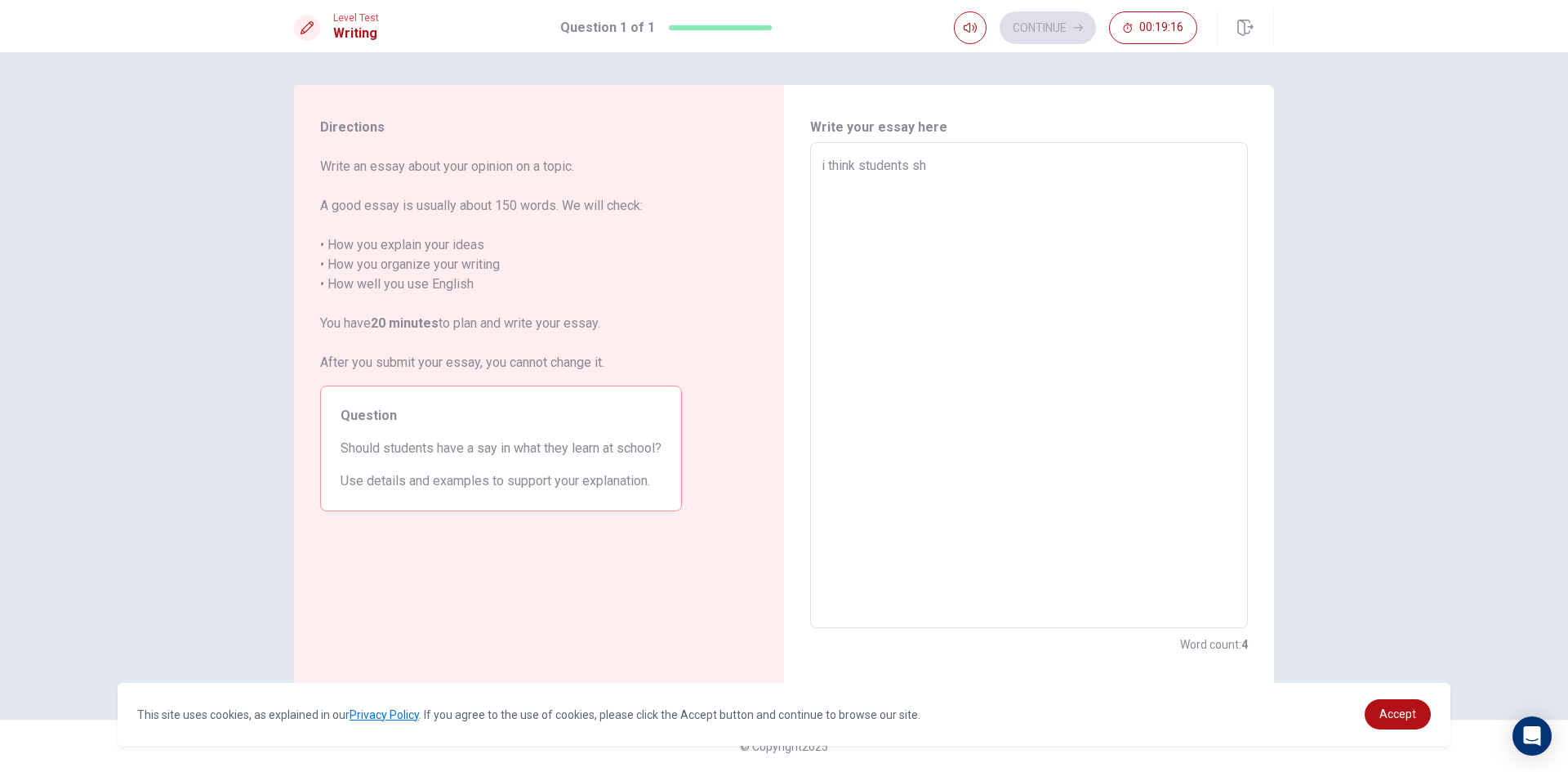
type textarea "i think students sho"
type textarea "x"
type textarea "i think students sh"
type textarea "x"
type textarea "i think students s"
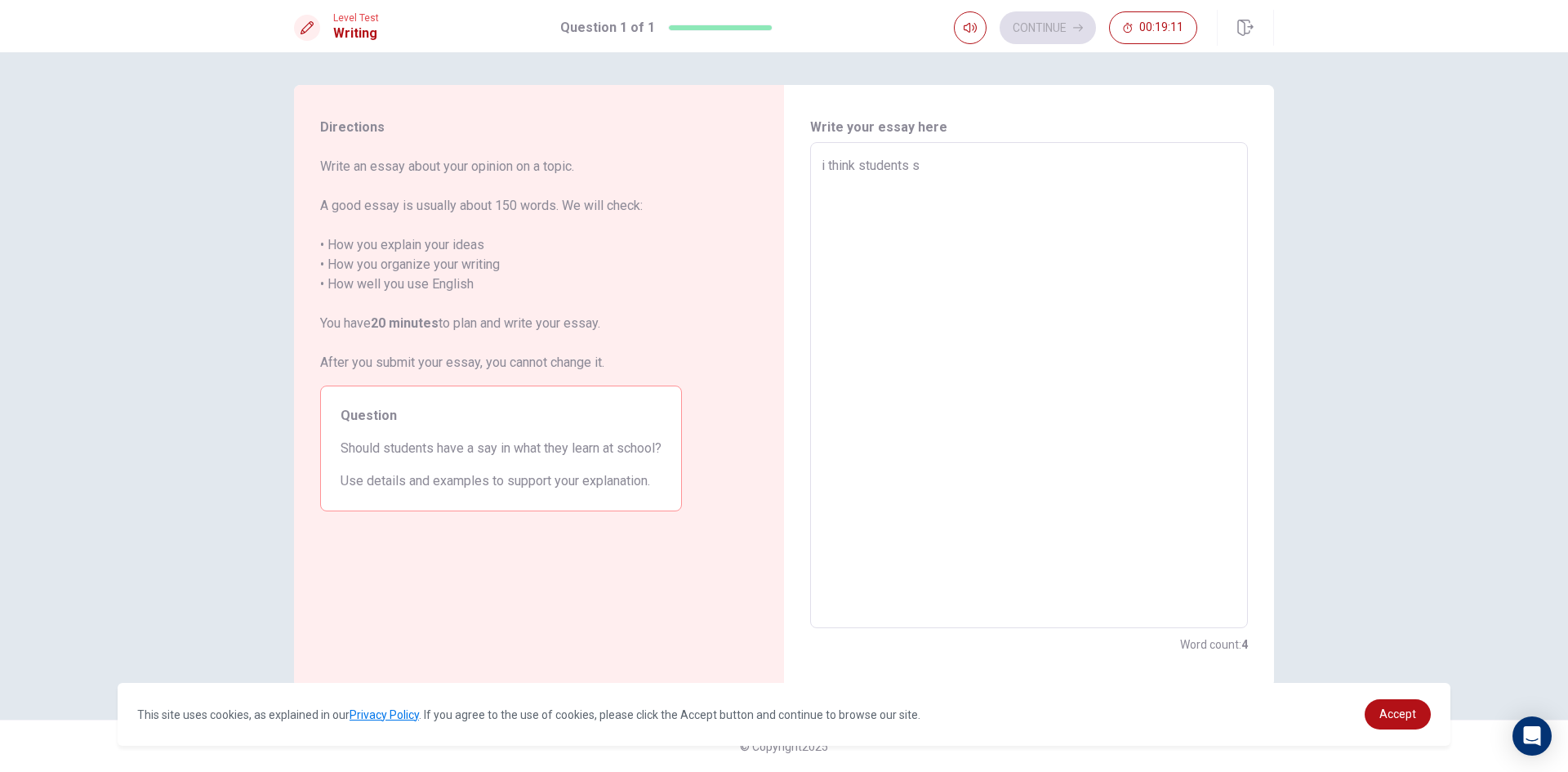
type textarea "x"
type textarea "i think students"
click at [858, 168] on textarea "i think students" at bounding box center [1029, 386] width 415 height 458
type textarea "x"
type textarea "i think sstudents"
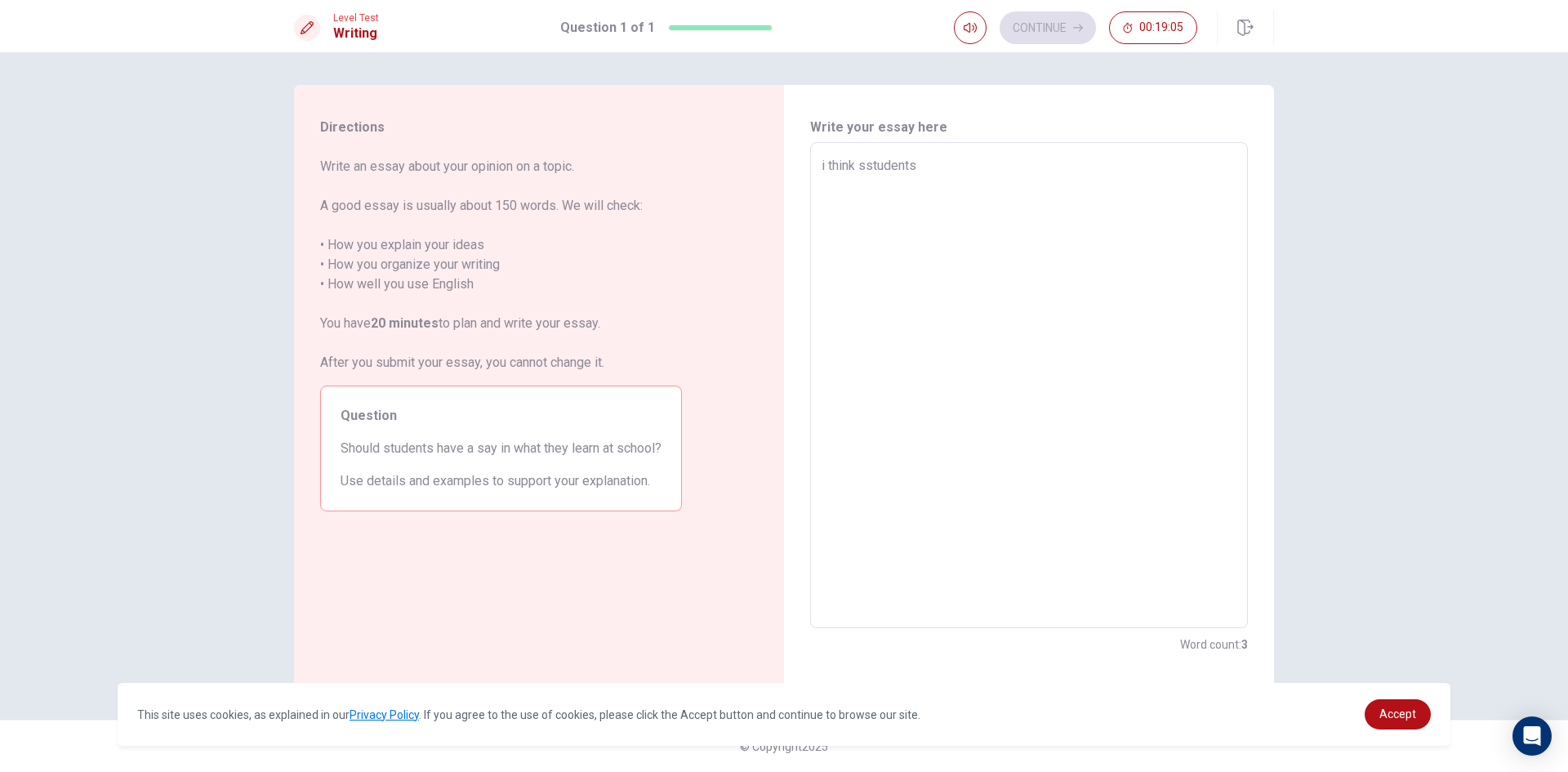
type textarea "x"
type textarea "i think shstudents"
type textarea "x"
type textarea "i think shostudents"
type textarea "x"
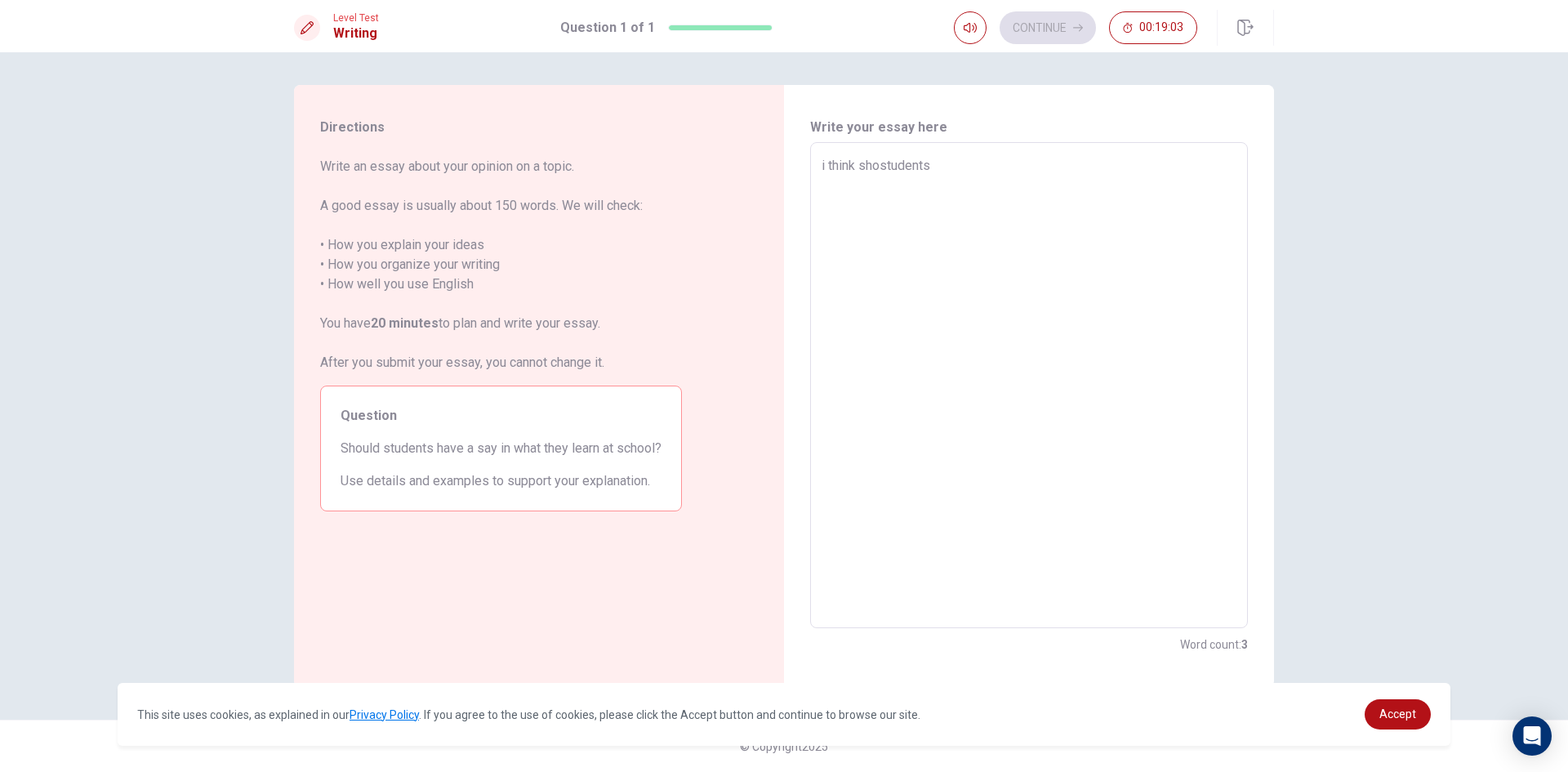
type textarea "i think shoustudents"
type textarea "x"
type textarea "i think shoulstudents"
type textarea "x"
type textarea "i think shouldstudents"
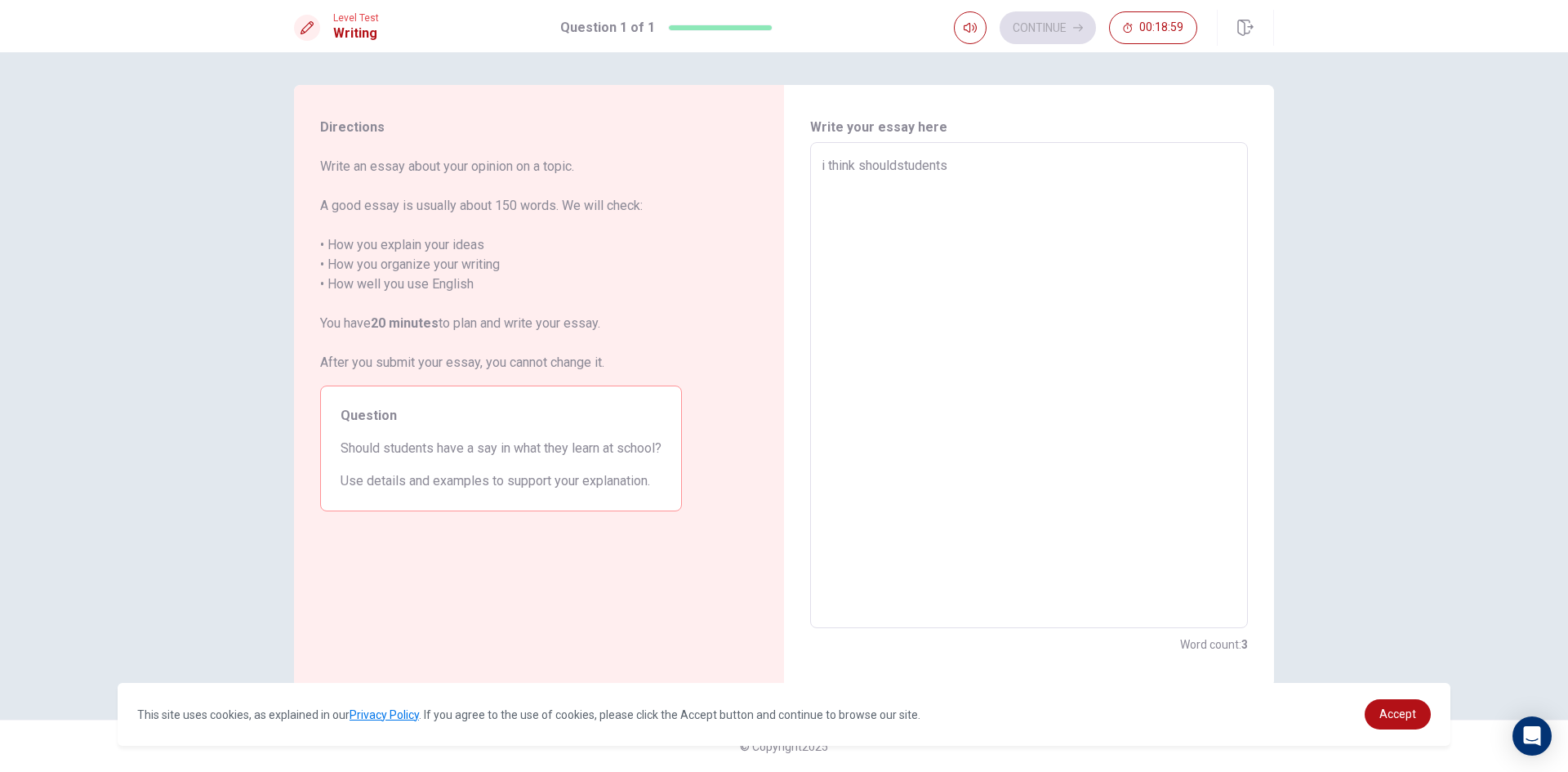
type textarea "x"
type textarea "i think should students"
click at [975, 168] on textarea "i think should students" at bounding box center [1029, 386] width 415 height 458
type textarea "x"
type textarea "i think should students h"
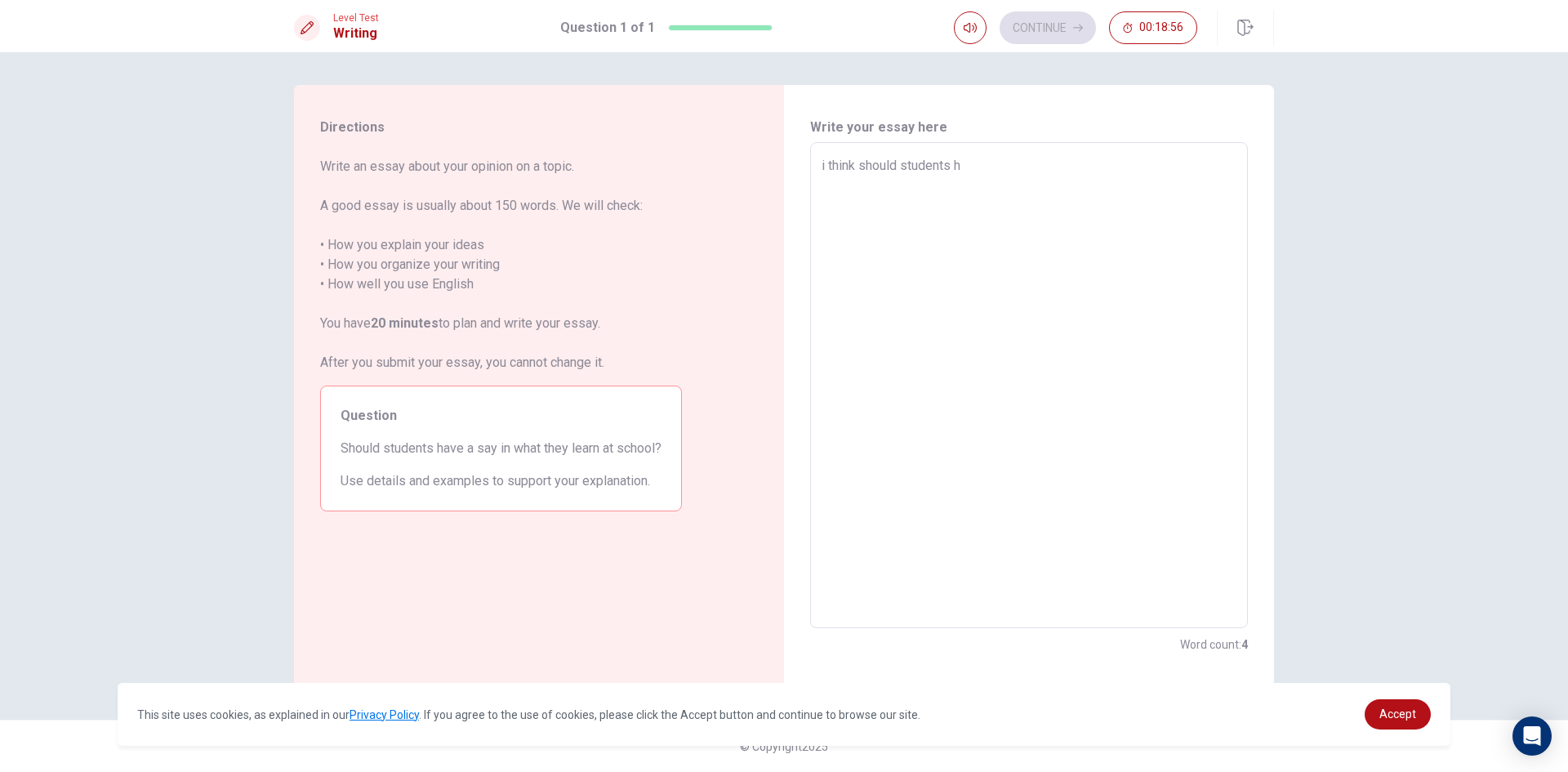
type textarea "x"
type textarea "i think should students ha"
type textarea "x"
type textarea "i think should students hav"
type textarea "x"
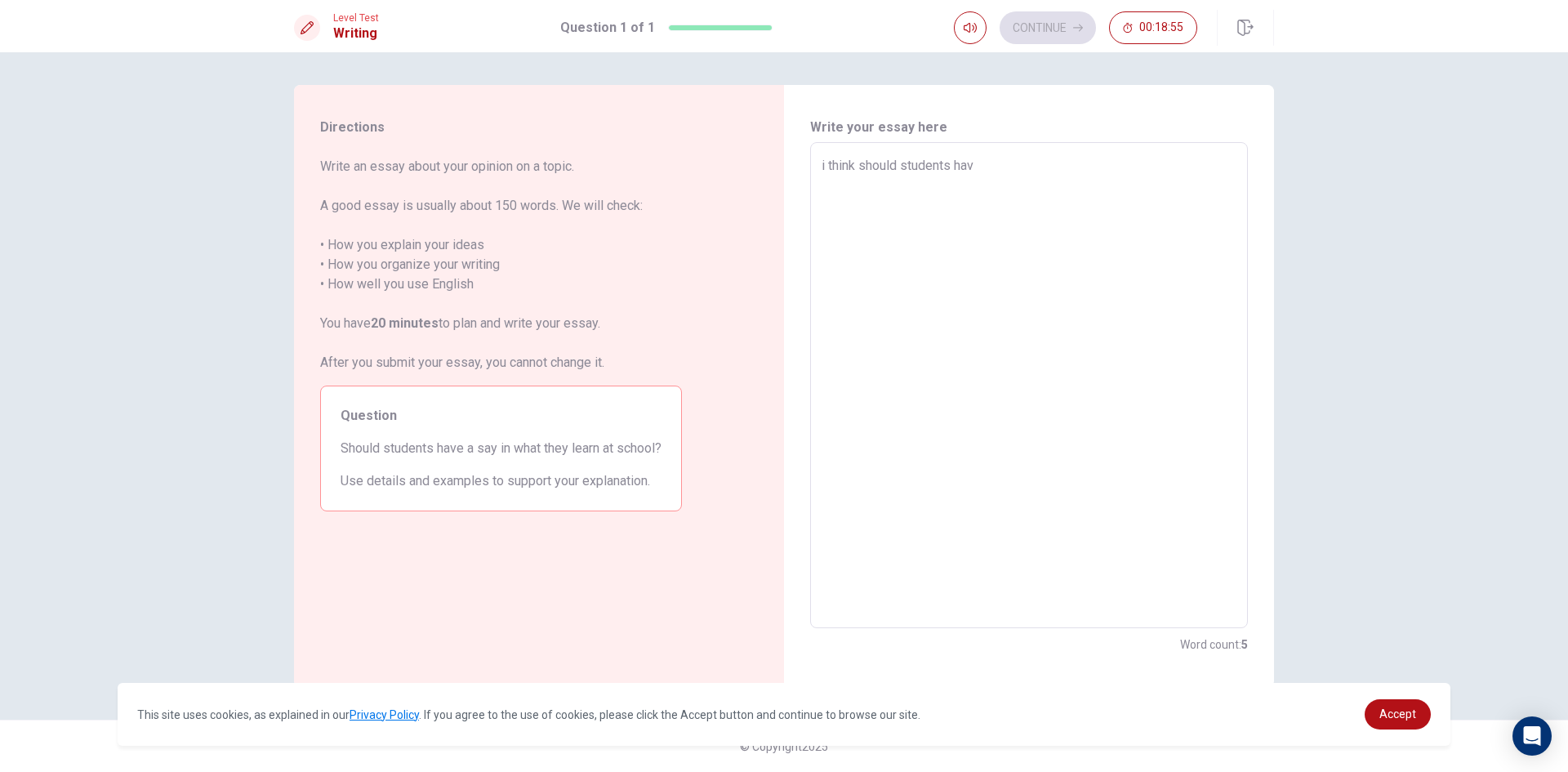
type textarea "i think should students have"
type textarea "x"
type textarea "i think should students have"
type textarea "x"
type textarea "i think should students have a"
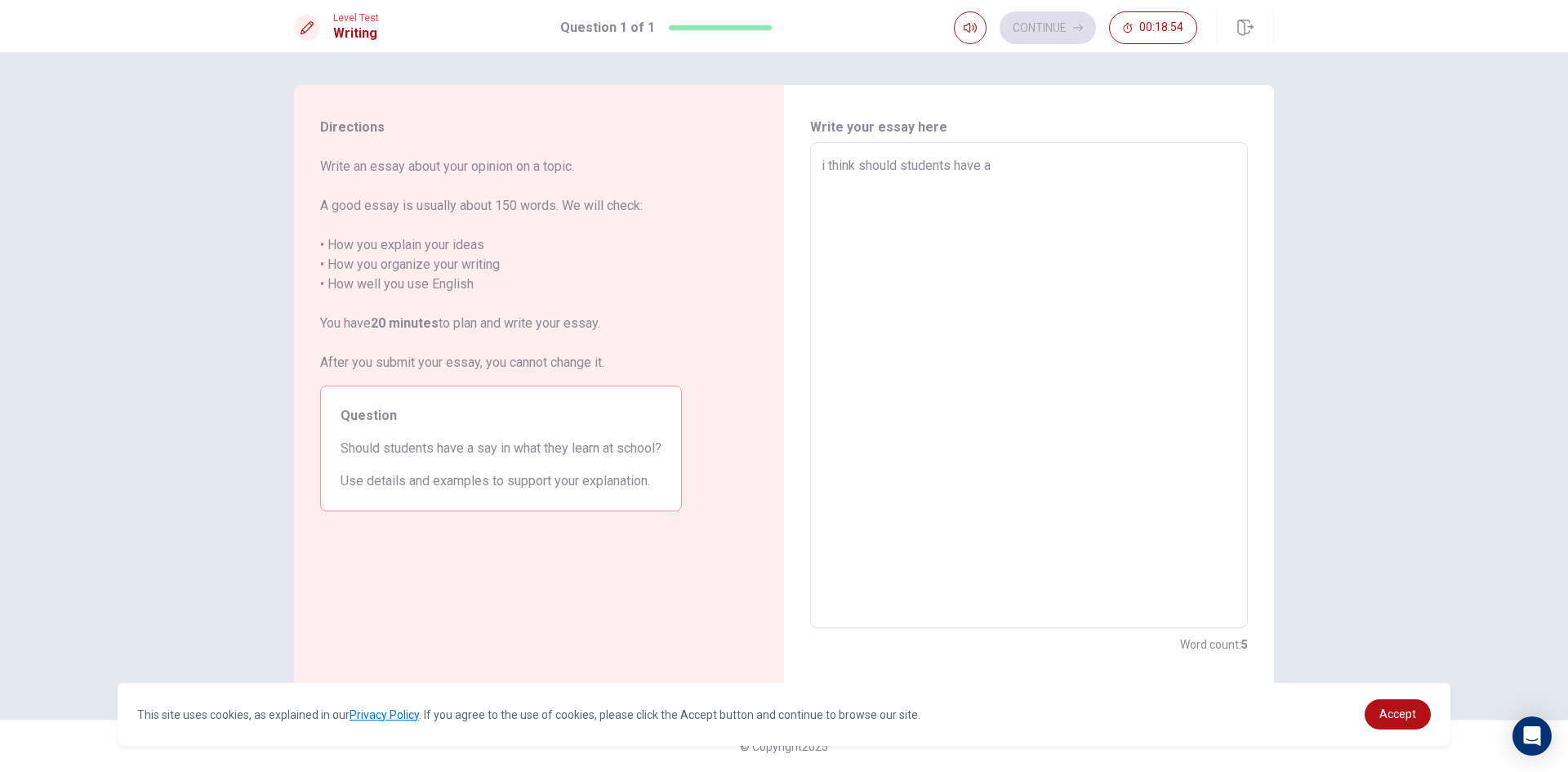
type textarea "x"
type textarea "i think should students have a"
type textarea "x"
type textarea "i think should students have a s"
type textarea "x"
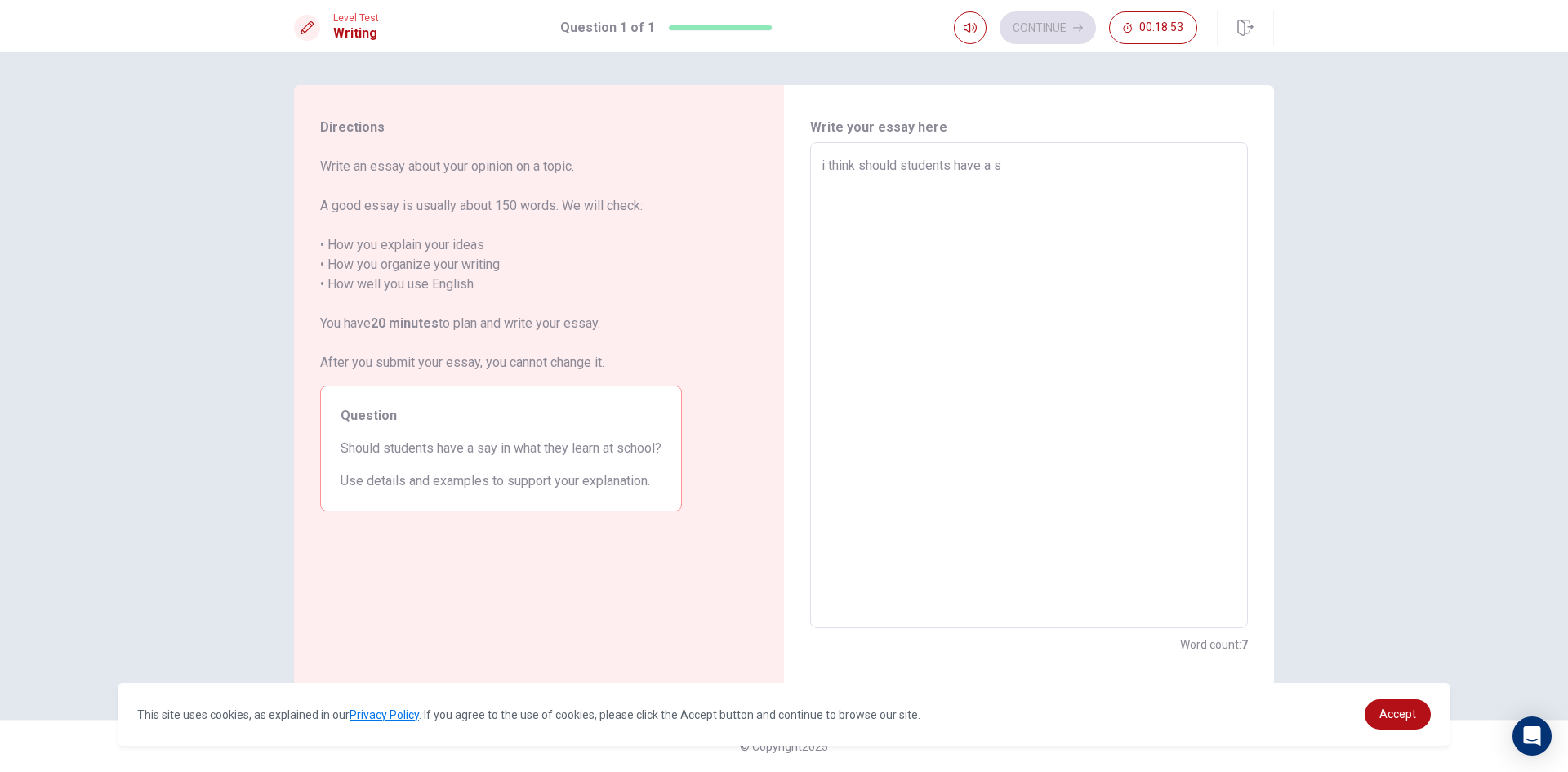
type textarea "i think should students have a sa"
type textarea "x"
type textarea "i think should students have a say"
type textarea "x"
type textarea "i think should students have a say"
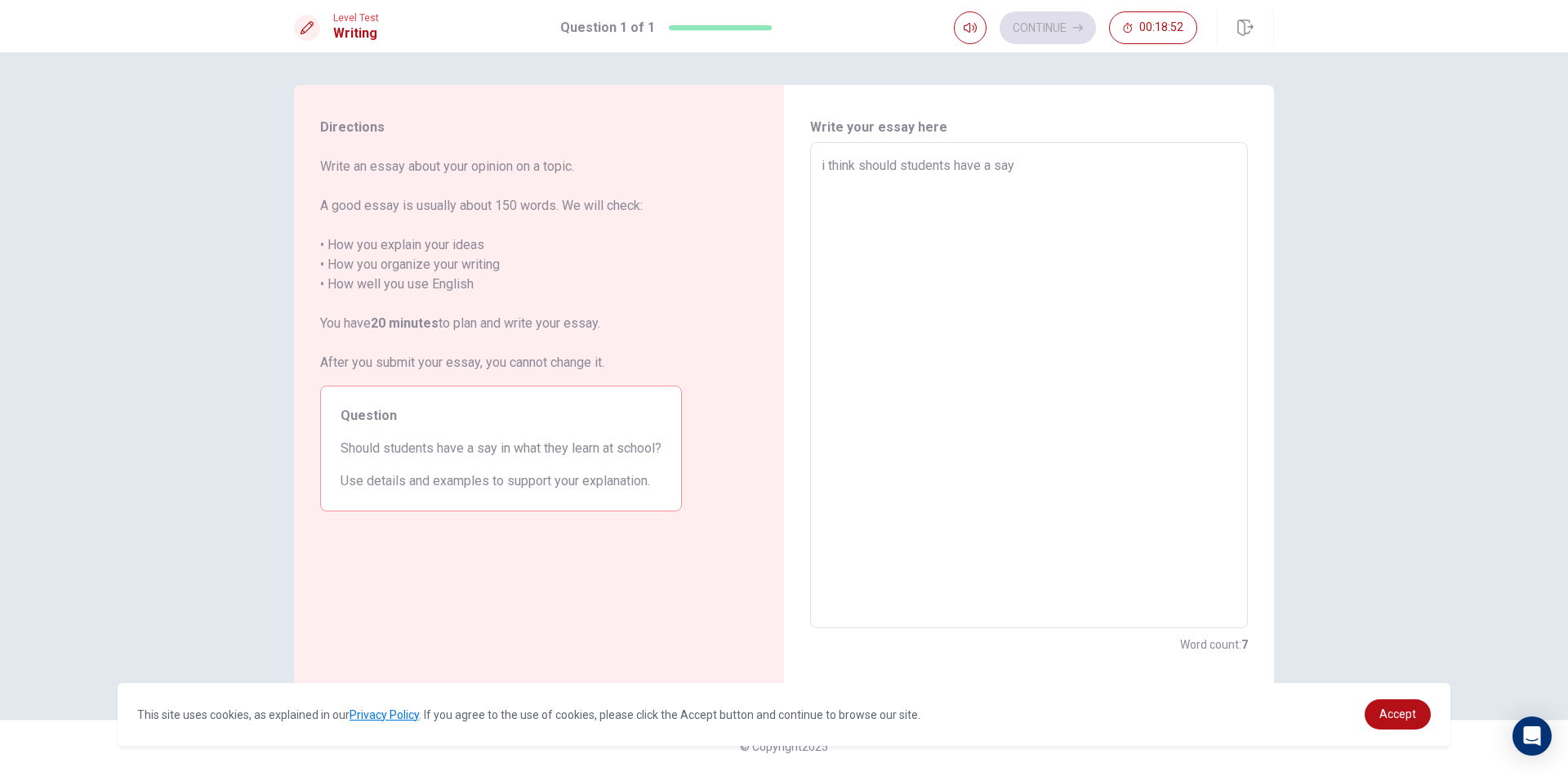
type textarea "x"
type textarea "i think should students have a say i"
type textarea "x"
type textarea "i think should students have a say in"
type textarea "x"
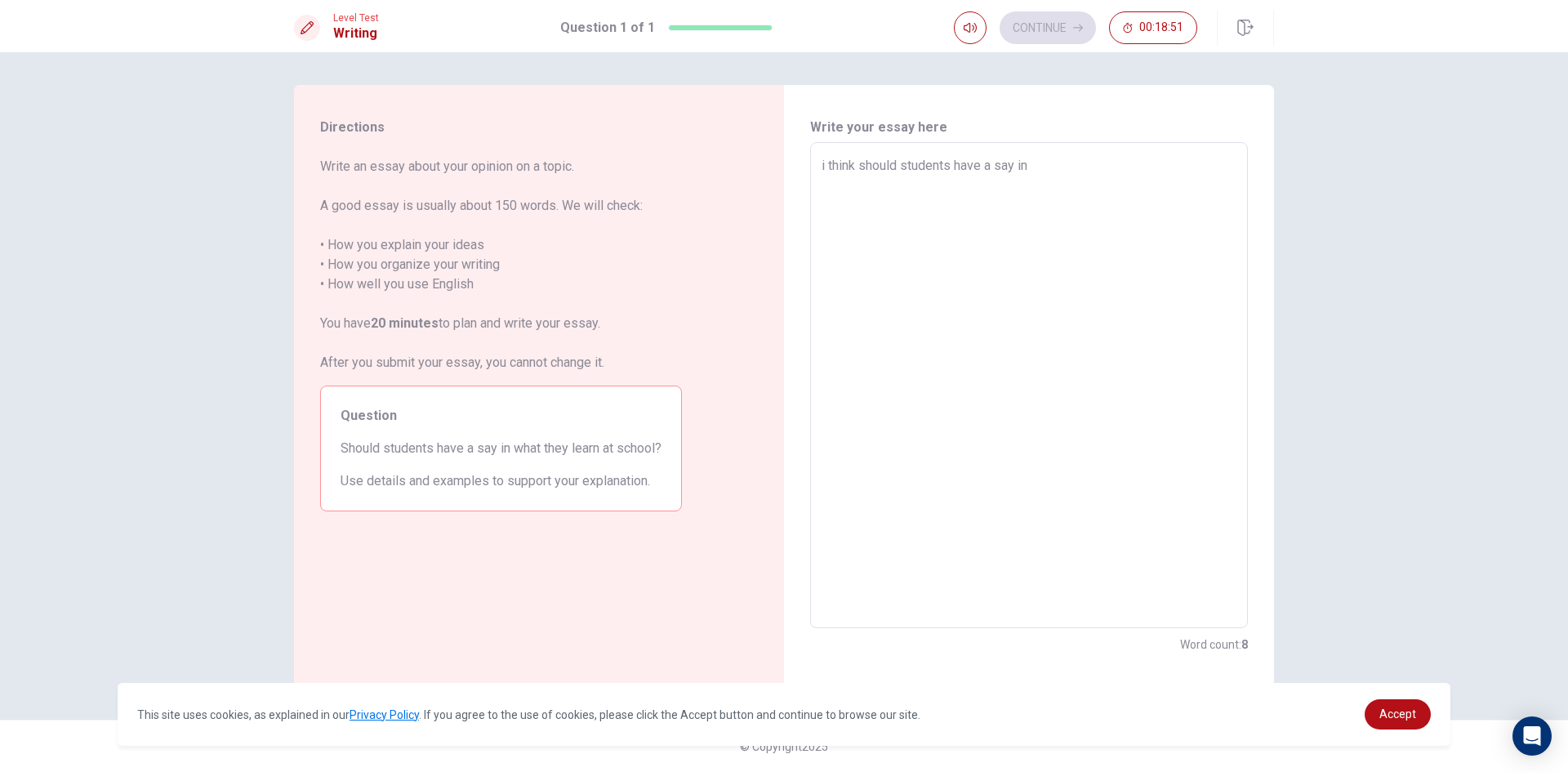
type textarea "i think should students have a say in"
type textarea "x"
type textarea "i think should students have a say in w"
type textarea "x"
type textarea "i think should students have a say in wh"
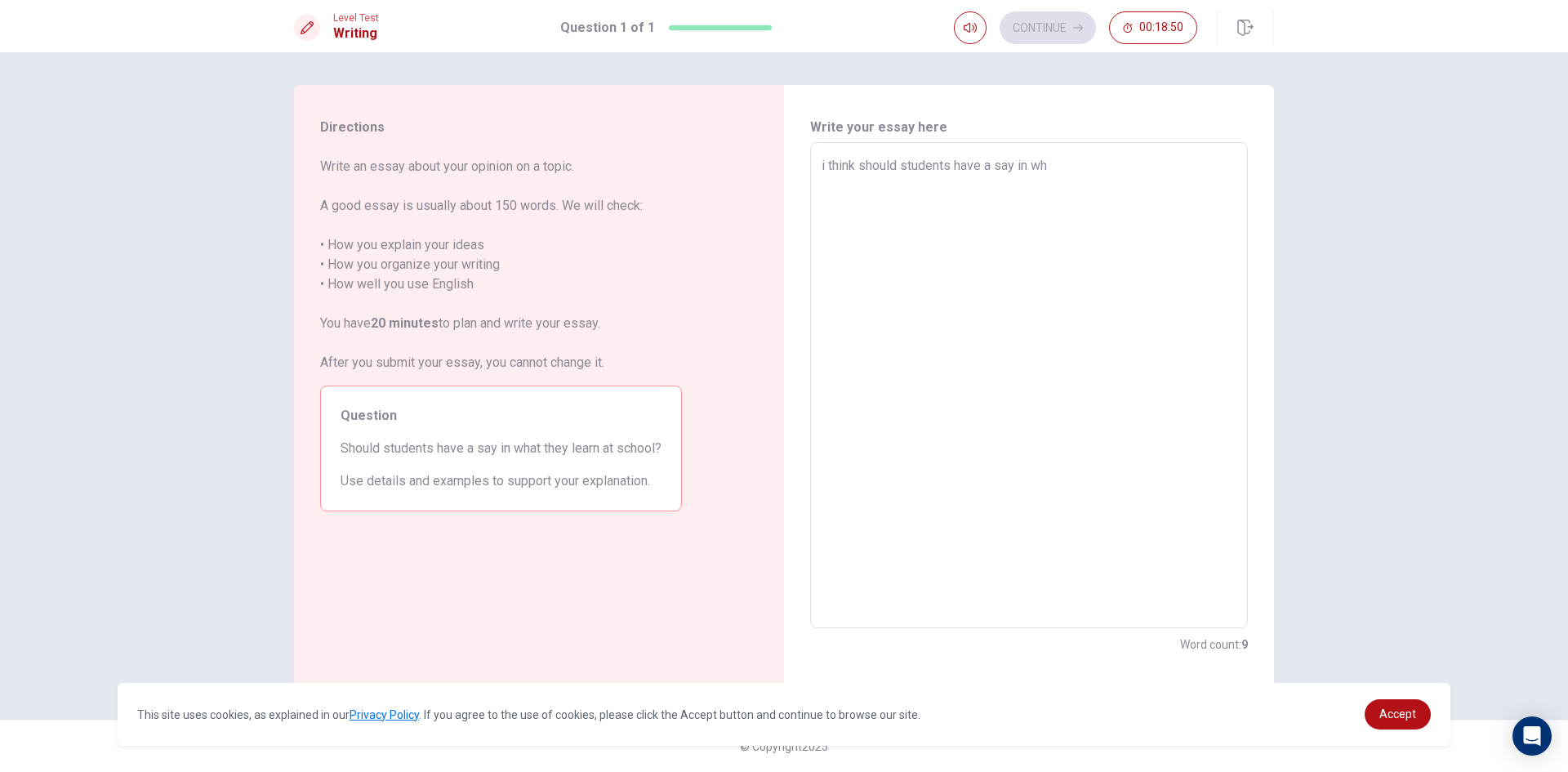
type textarea "x"
type textarea "i think should students have a say in wha"
type textarea "x"
type textarea "i think should students have a say in what"
type textarea "x"
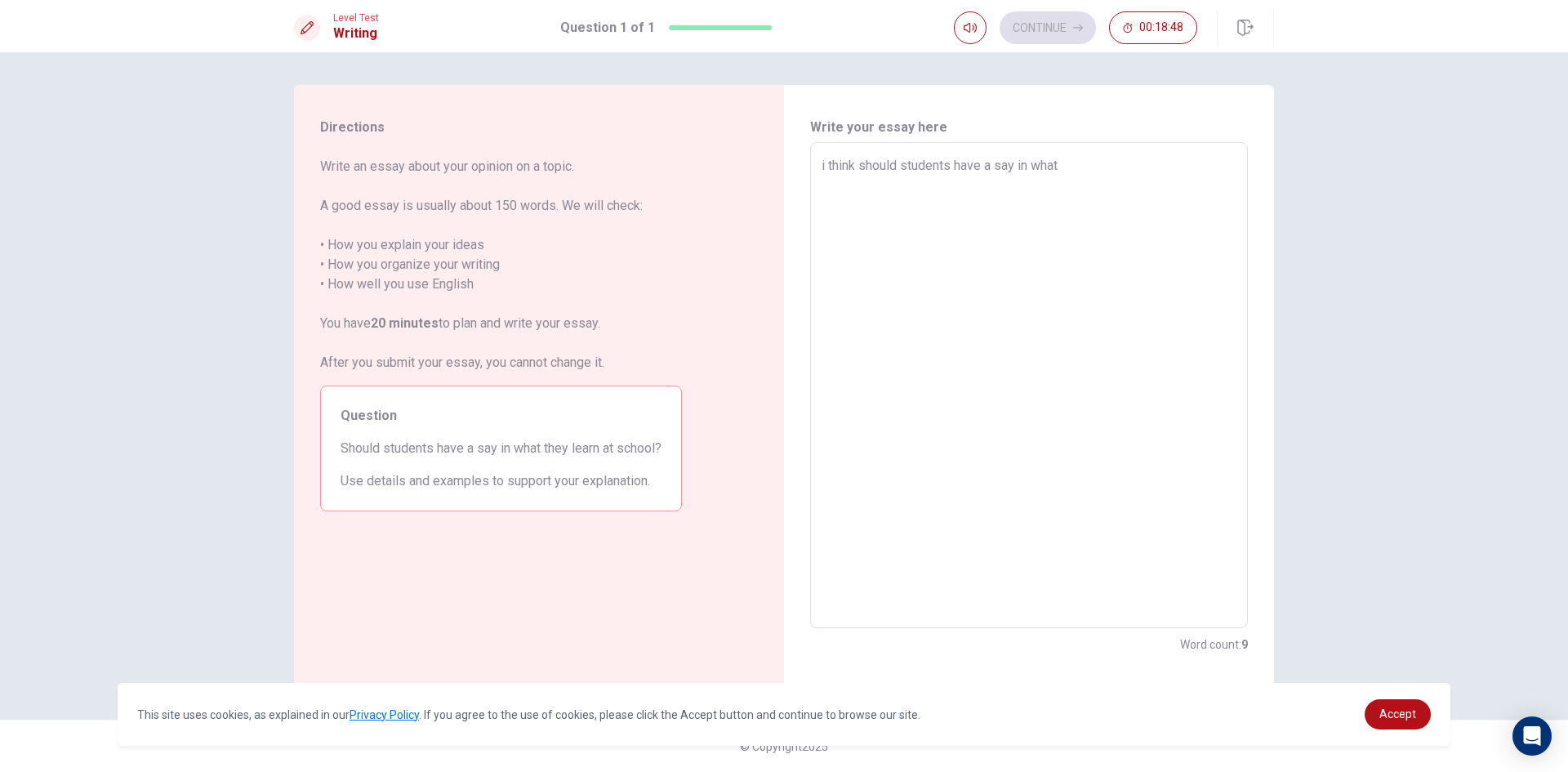
type textarea "i think should students have a say in what"
type textarea "x"
type textarea "i think should students have a say in what t"
type textarea "x"
type textarea "i think should students have a say in what th"
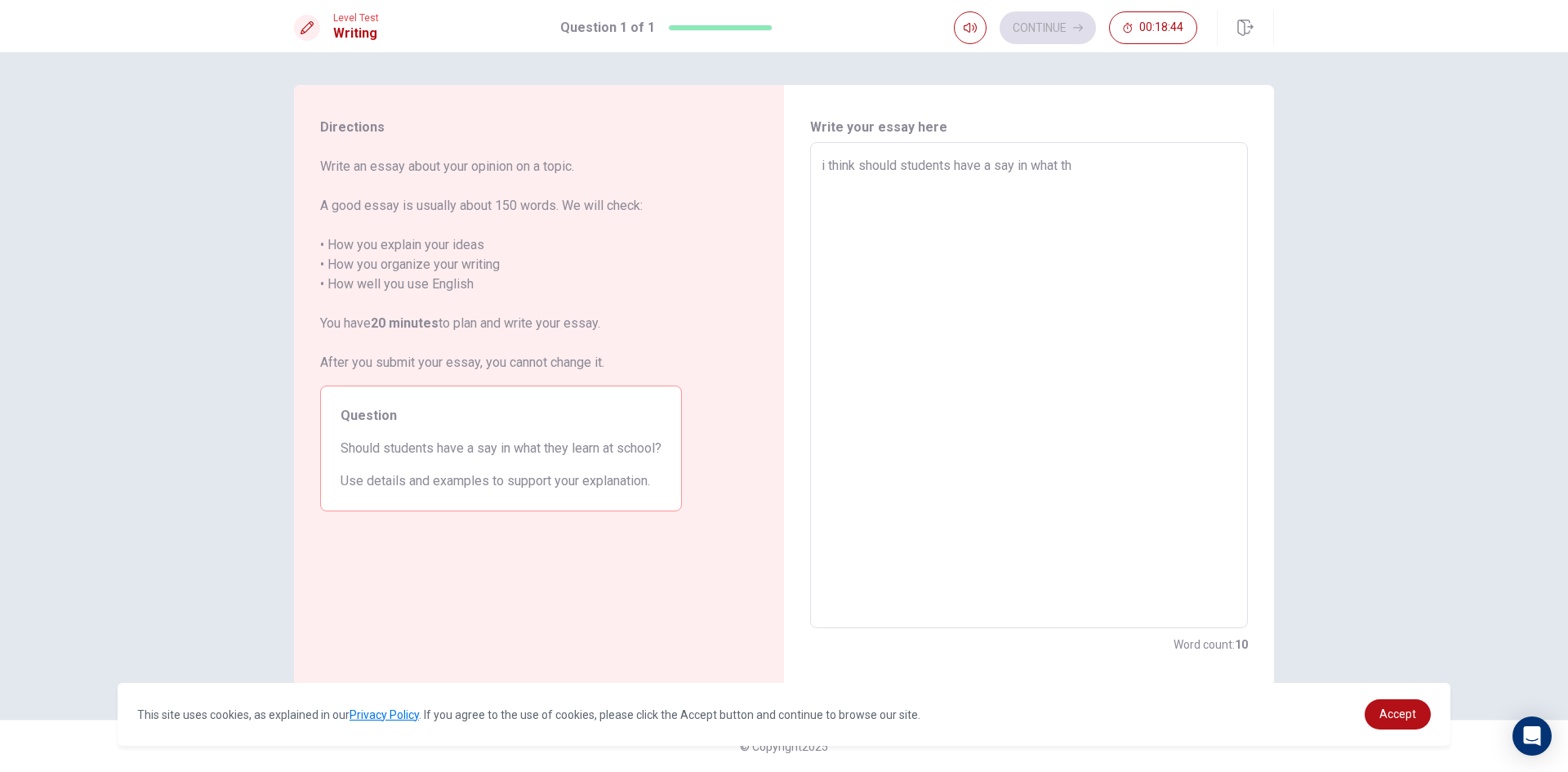
type textarea "x"
type textarea "i think should students have a say in what the"
type textarea "x"
type textarea "i think should students have a say in what they"
type textarea "x"
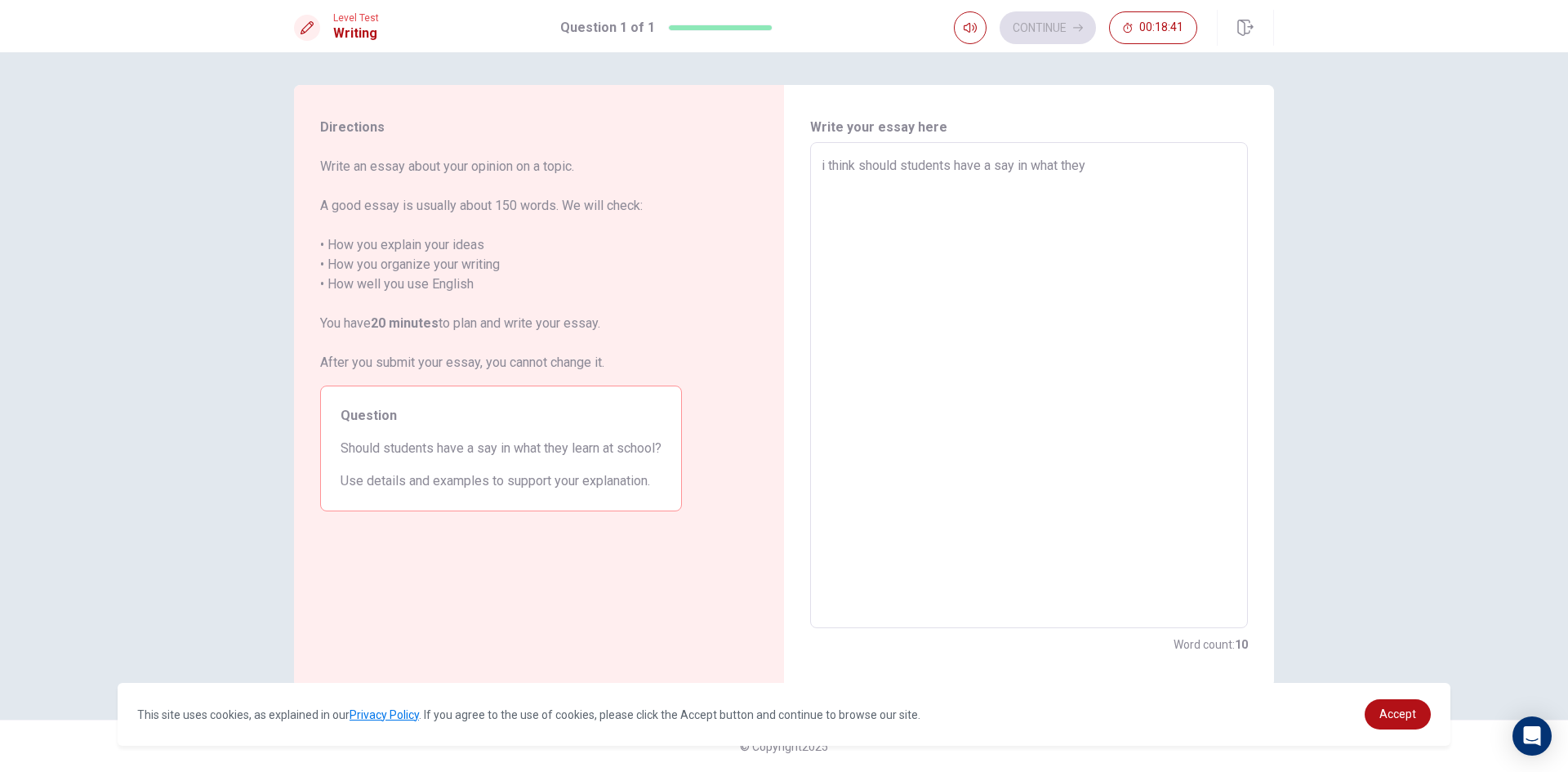
type textarea "i think should students have a say in what they"
type textarea "x"
type textarea "i think should students have a say in what they l"
type textarea "x"
type textarea "i think should students have a say in what they le"
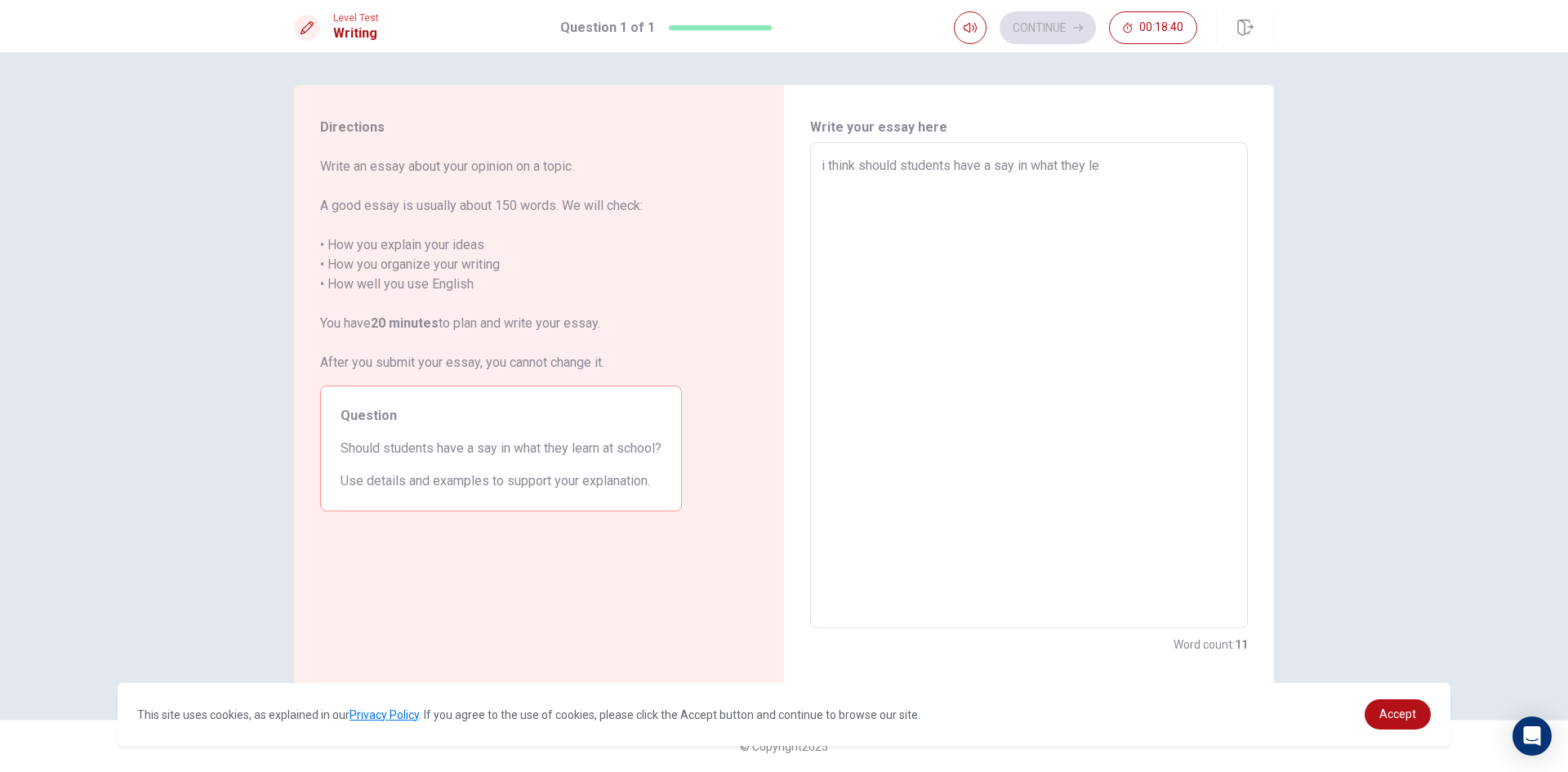
type textarea "x"
type textarea "i think should students have a say in what they lea"
type textarea "x"
type textarea "i think should students have a say in what they [PERSON_NAME]"
type textarea "x"
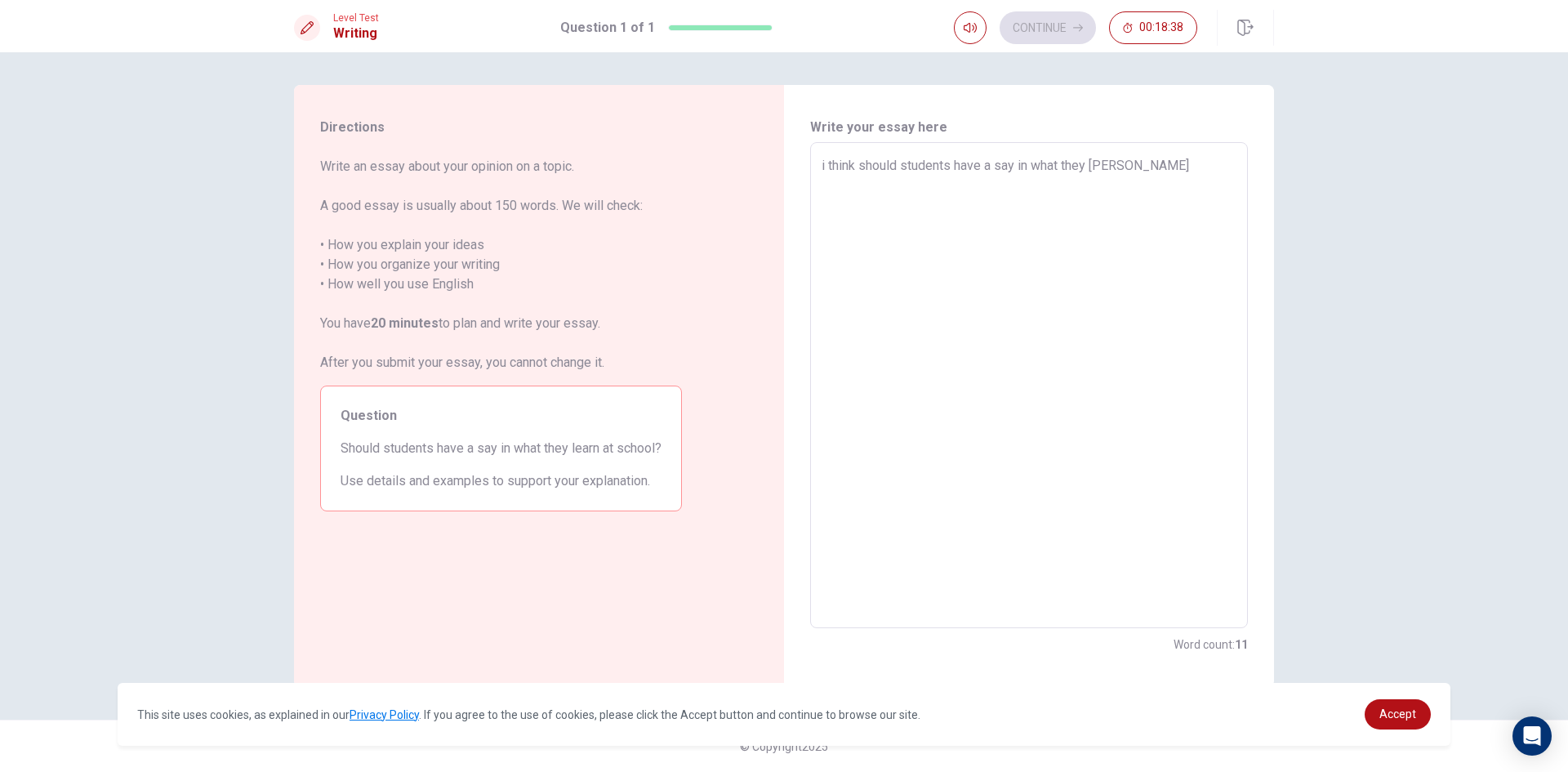
type textarea "i think should students have a say in what they learn"
type textarea "x"
type textarea "i think should students have a say in what they learn"
type textarea "x"
type textarea "i think should students have a say in what they learn a"
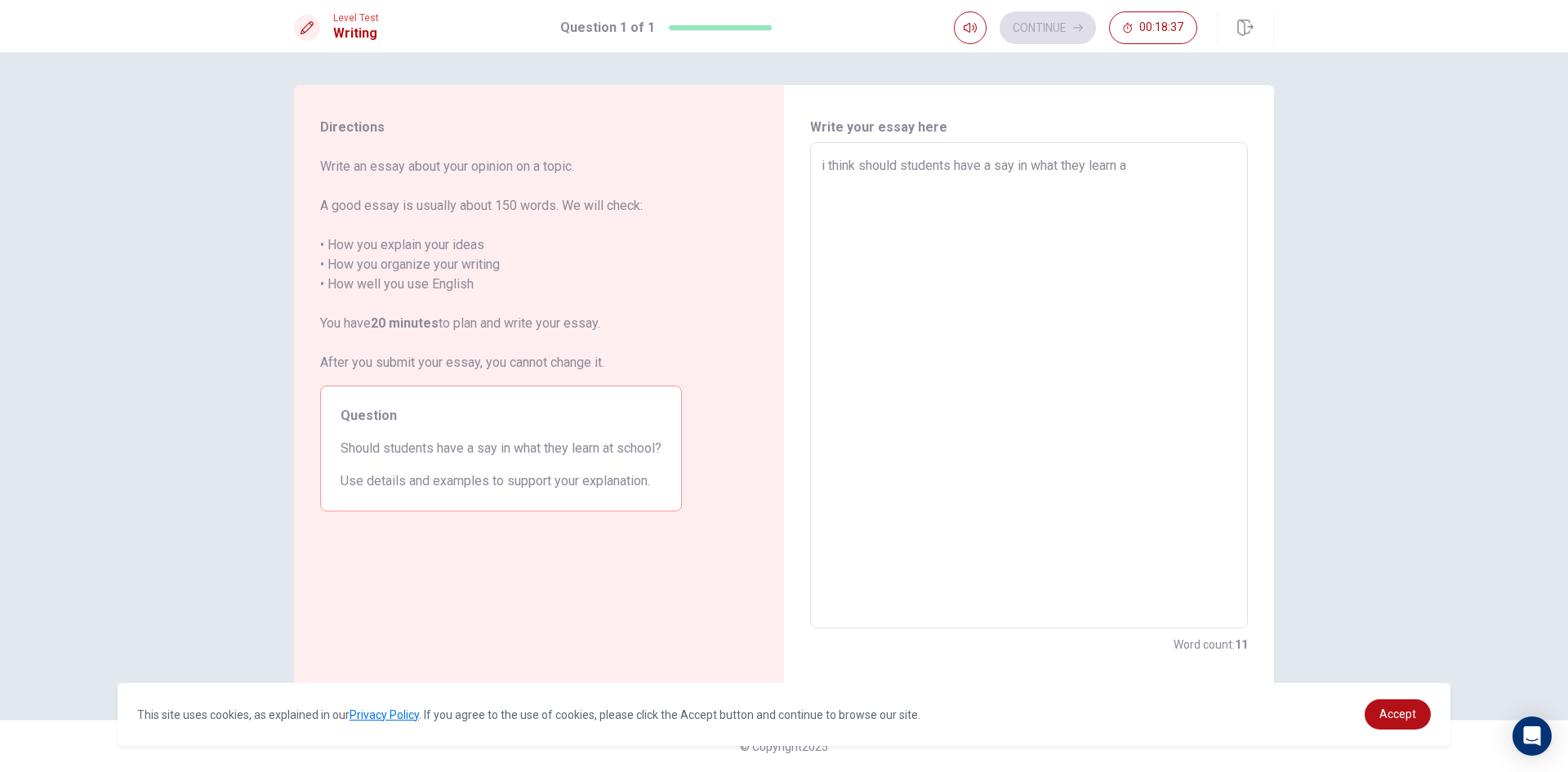
type textarea "x"
type textarea "i think should students have a say in what they learn at"
type textarea "x"
type textarea "i think should students have a say in what they learn at"
type textarea "x"
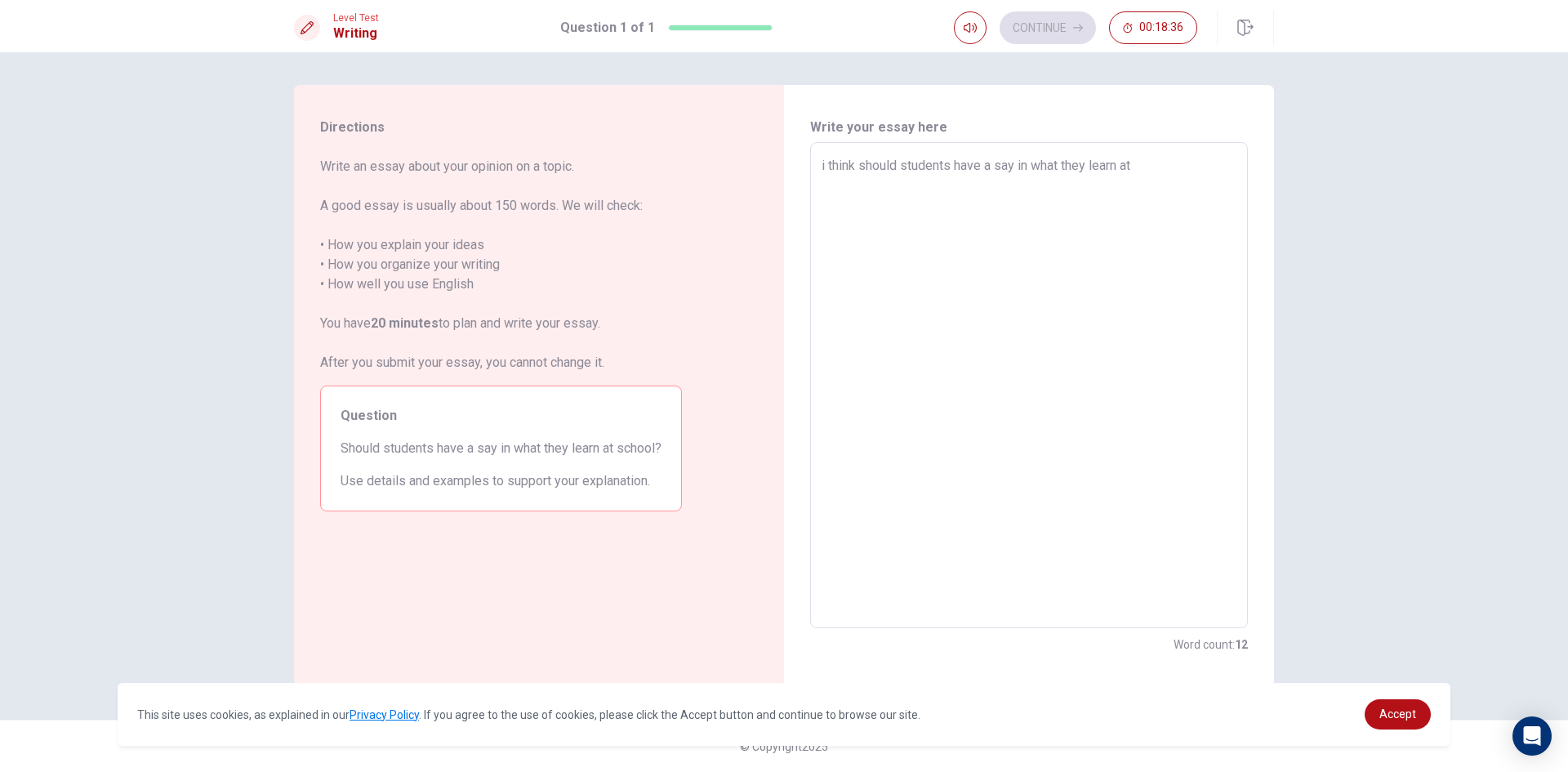
type textarea "i think should students have a say in what they learn at s"
type textarea "x"
type textarea "i think should students have a say in what they learn at sc"
type textarea "x"
type textarea "i think should students have a say in what they learn at sch"
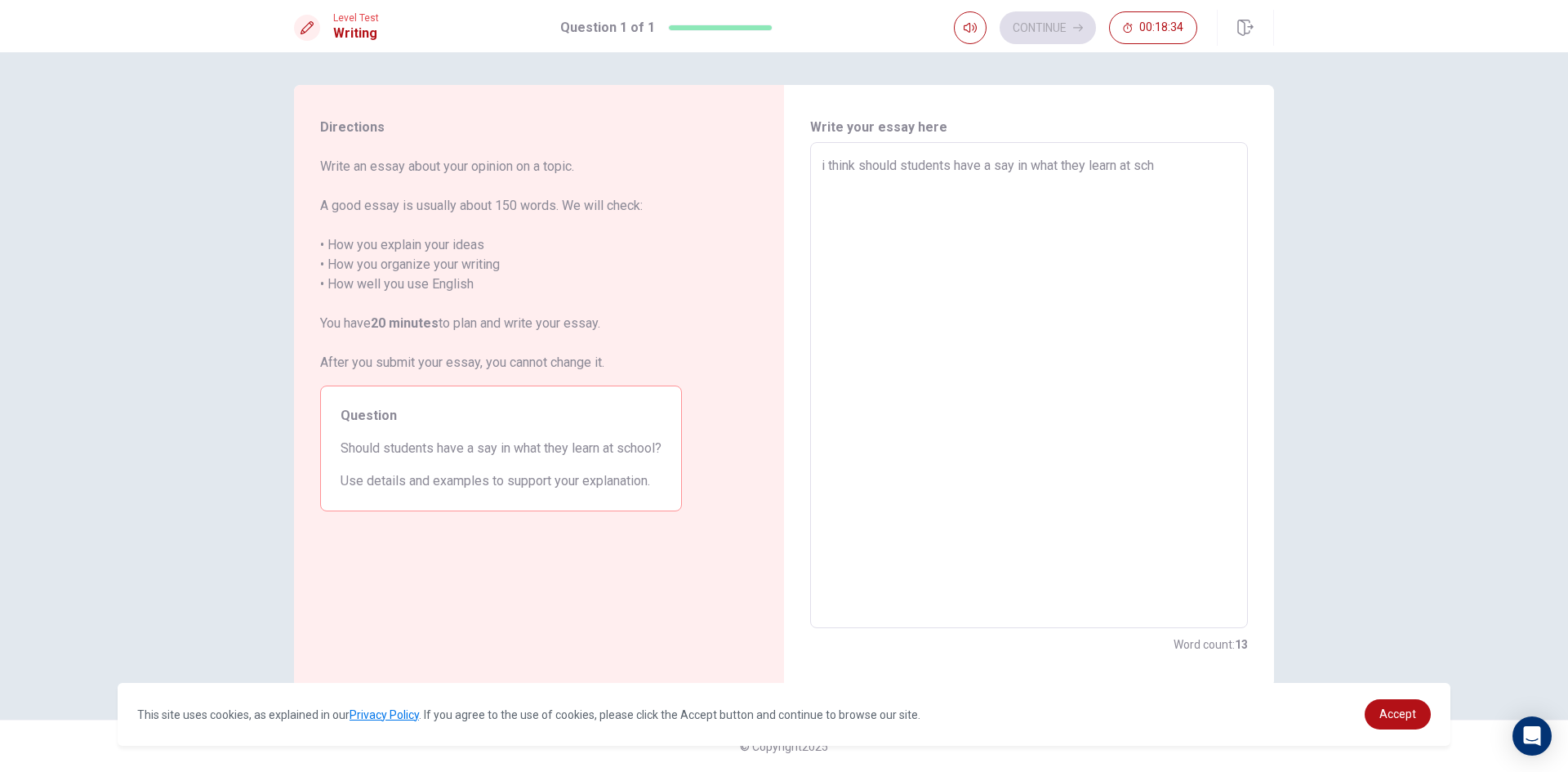
type textarea "x"
type textarea "i think should students have a say in what they learn at scho"
type textarea "x"
type textarea "i think should students have a say in what they learn at [GEOGRAPHIC_DATA]"
type textarea "x"
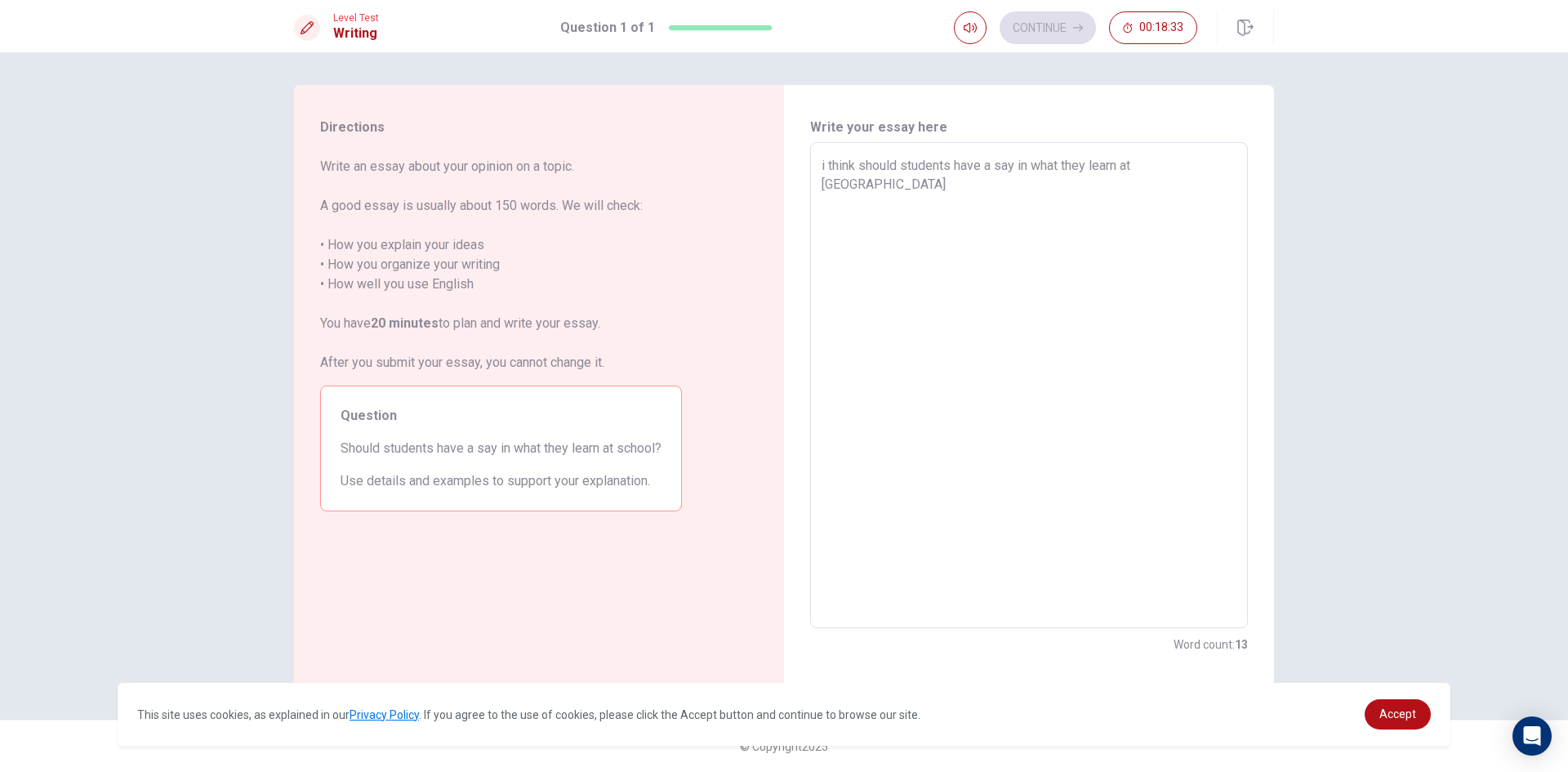
type textarea "i think should students have a say in what they learn at school"
type textarea "x"
type textarea "i think should students have a say in what they learn at school."
type textarea "x"
type textarea "i think should students have a say in what they learn at school."
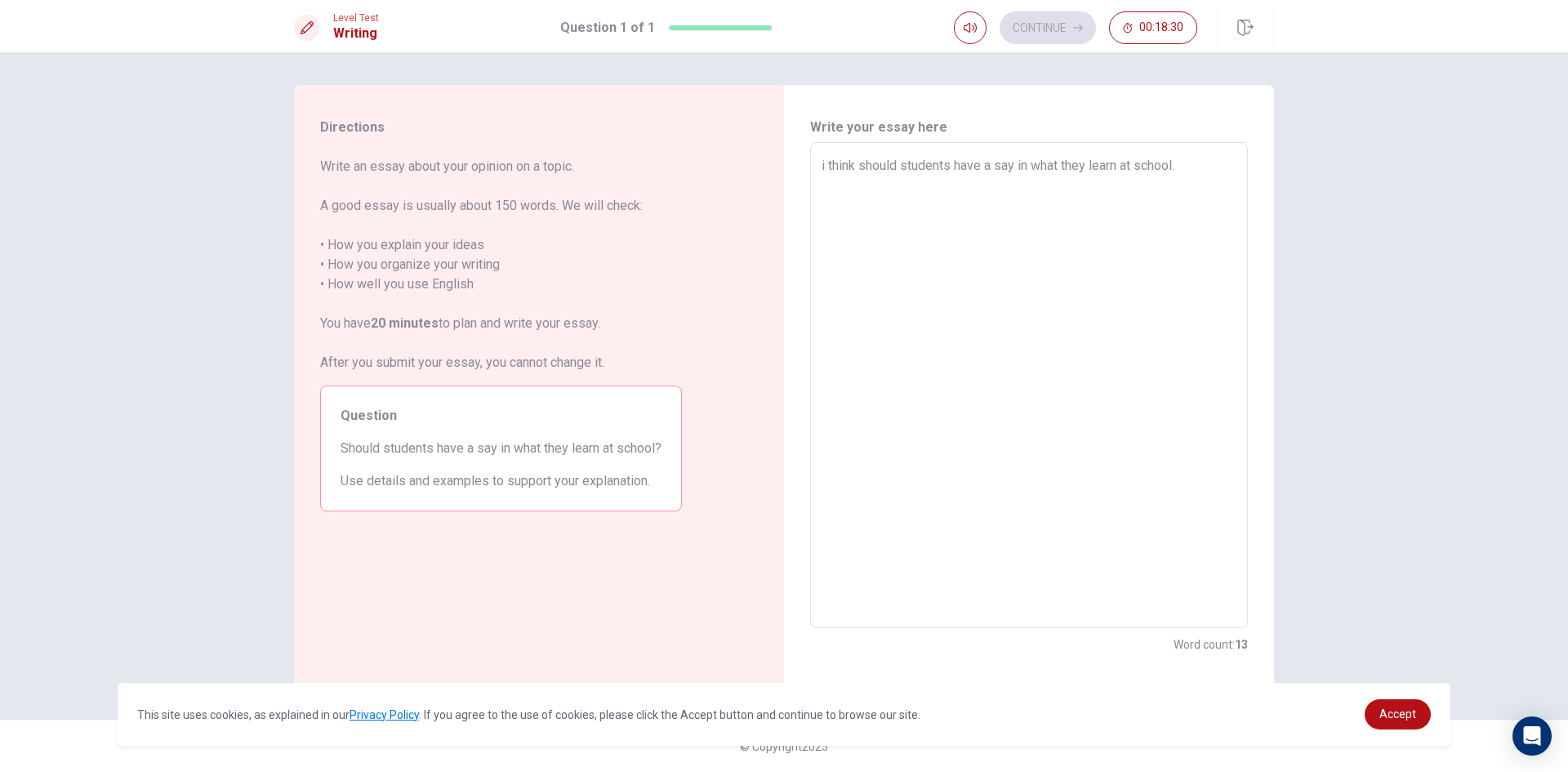
type textarea "x"
type textarea "i think should students have a say in what they learn at school. b"
type textarea "x"
type textarea "i think should students have a say in what they learn at school. be"
type textarea "x"
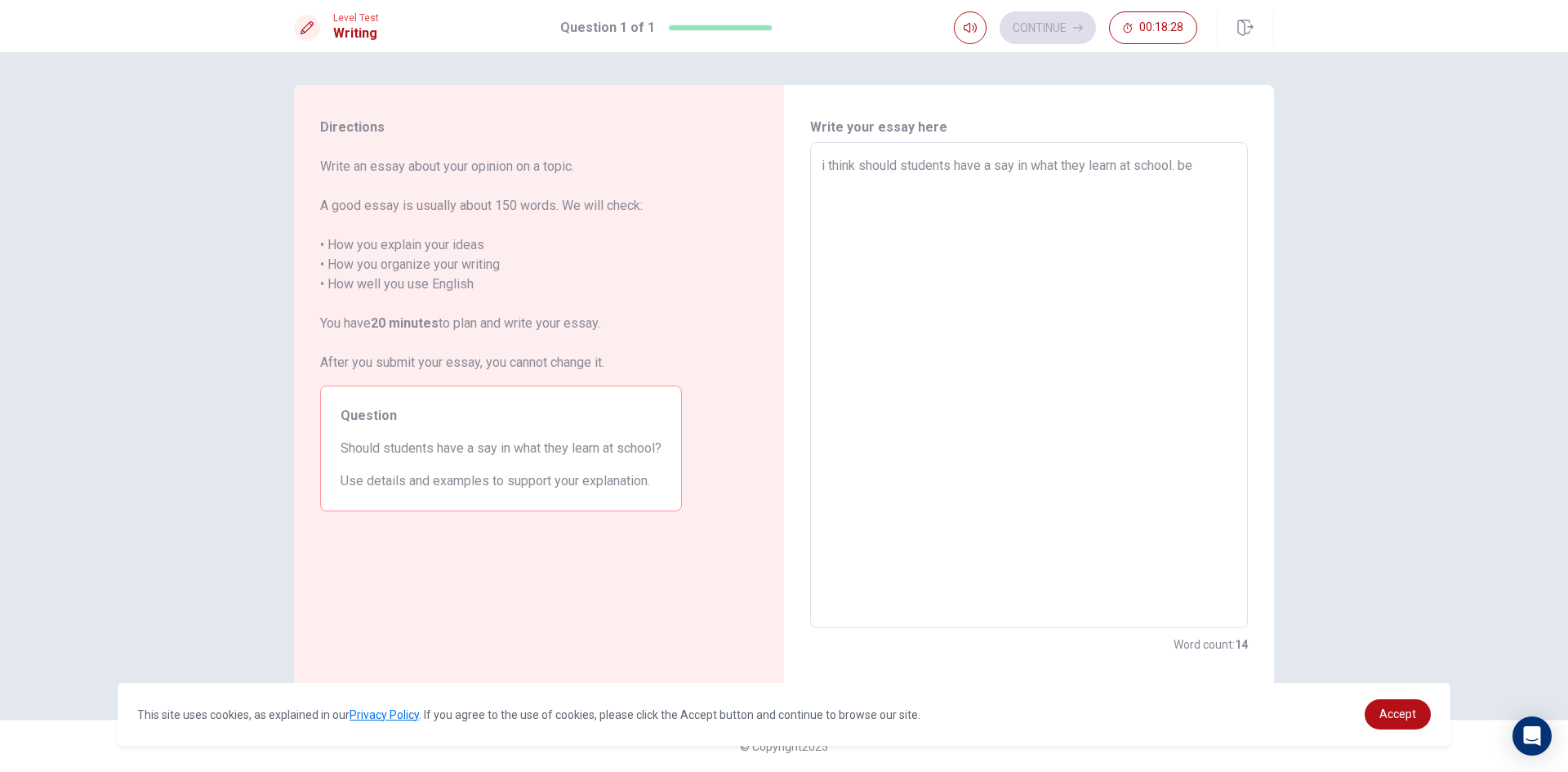
type textarea "i think should students have a say in what they learn at school. bec"
type textarea "x"
type textarea "i think should students have a say in what they learn at school. beca"
type textarea "x"
type textarea "i think should students have a say in what they learn at school. becau"
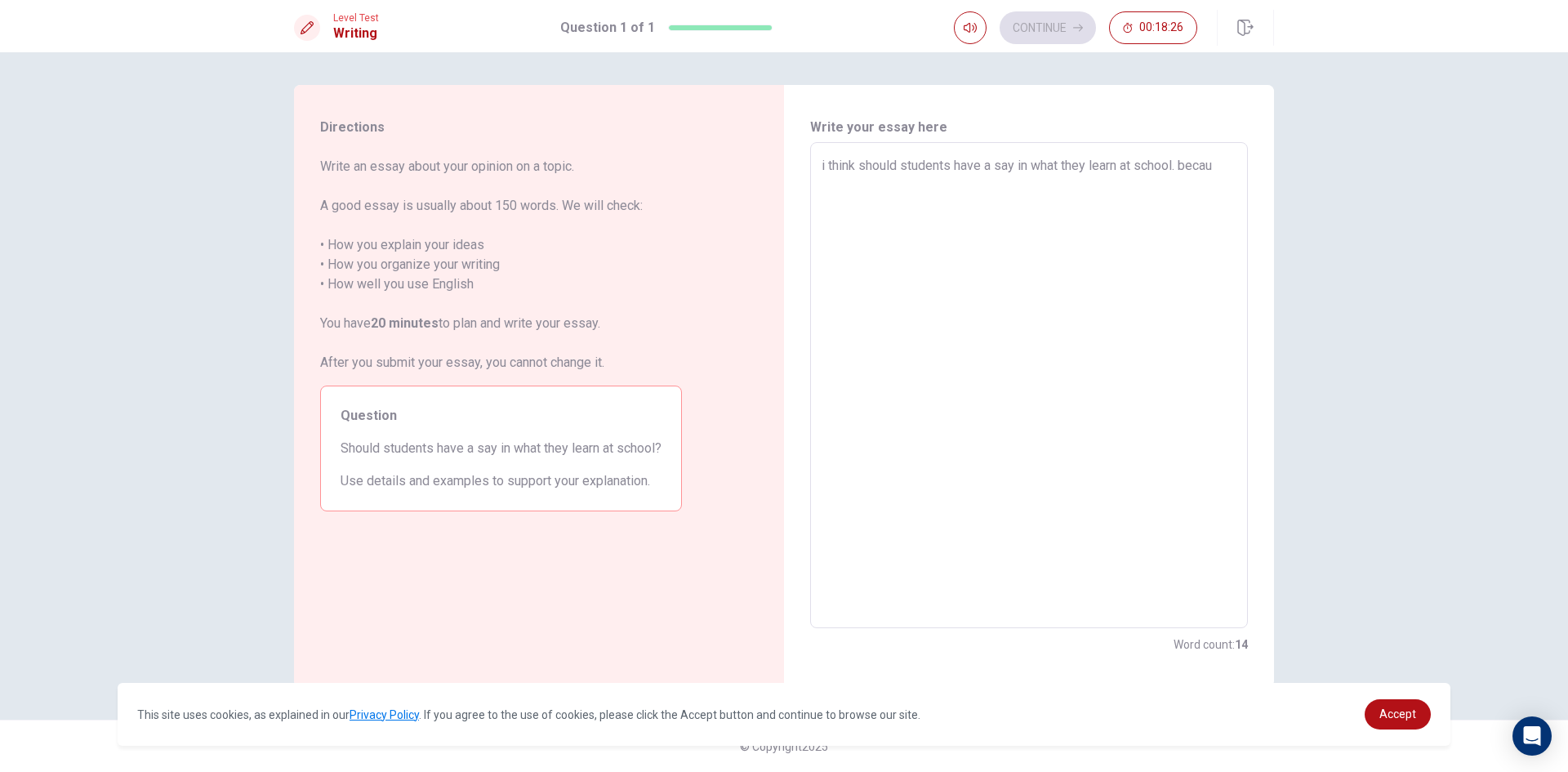
type textarea "x"
type textarea "i think should students have a say in what they learn at school. becaus"
type textarea "x"
type textarea "i think should students have a say in what they learn at school. because"
type textarea "x"
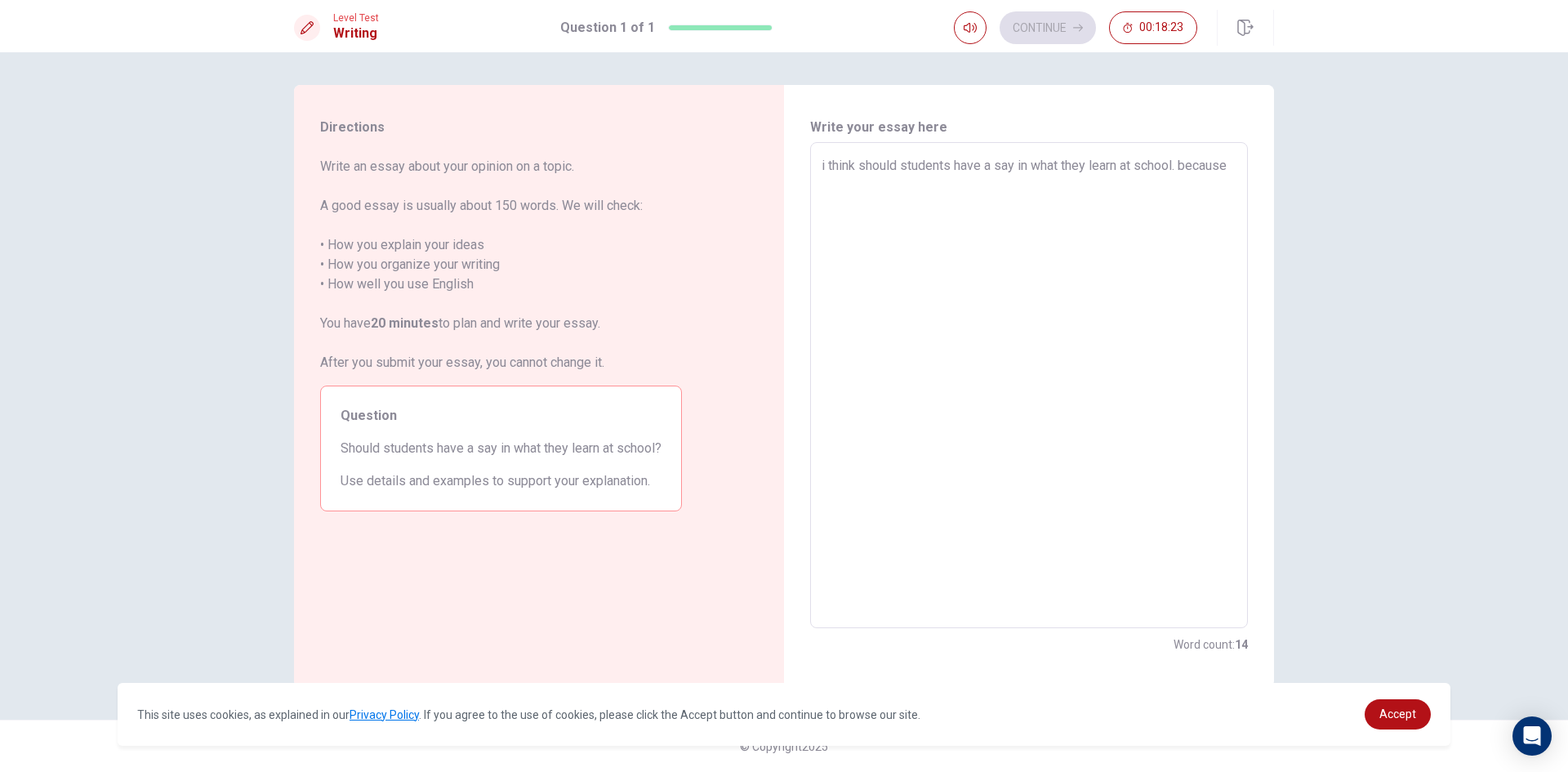
type textarea "i think should students have a say in what they learn at school. because"
type textarea "x"
type textarea "i think should students have a say in what they learn at school. because t"
type textarea "x"
type textarea "i think should students have a say in what they learn at school. because th"
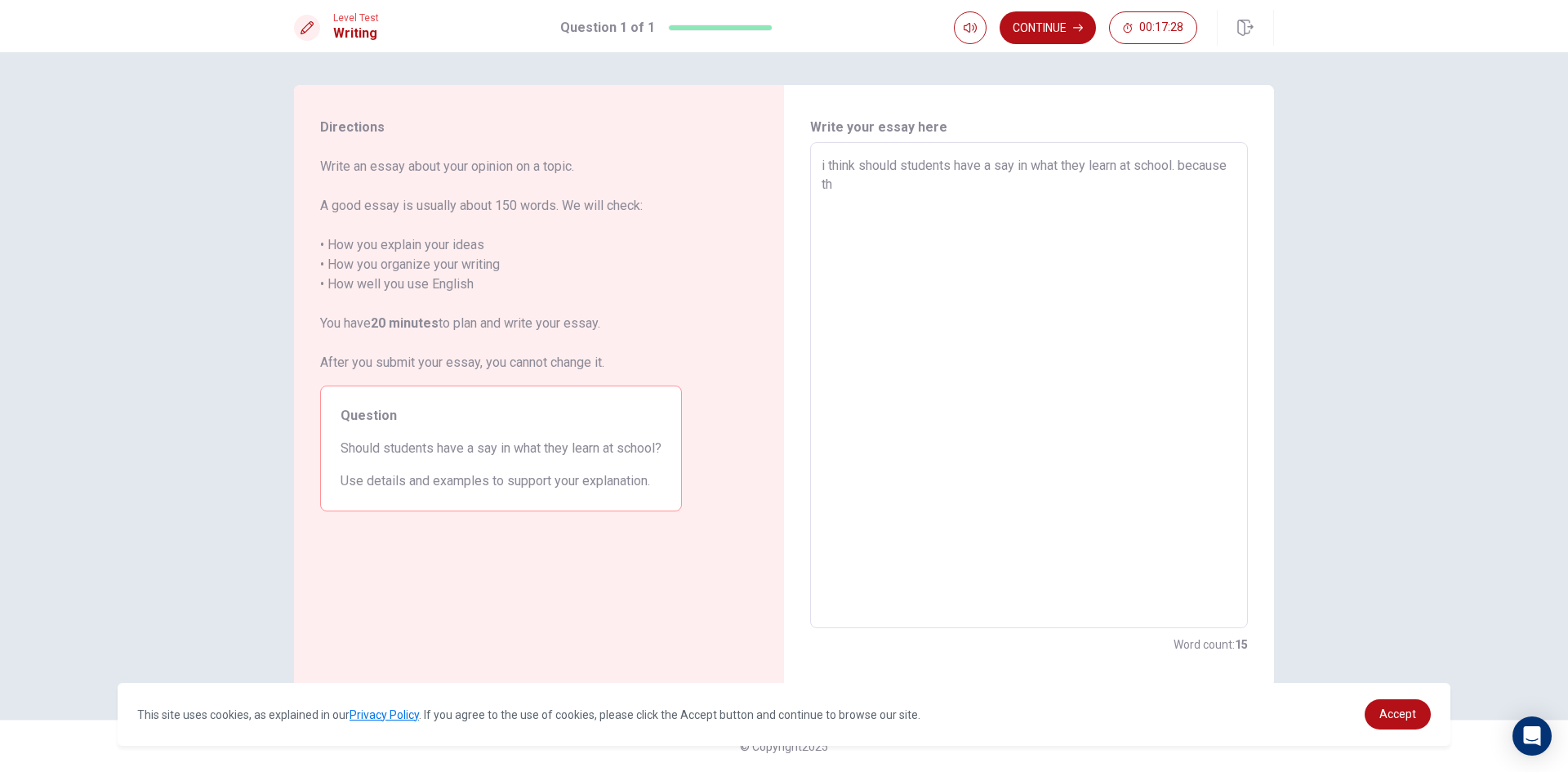
type textarea "x"
type textarea "i think should students have a say in what they learn at school. because tha"
type textarea "x"
type textarea "i think should students have a say in what they learn at school. because thay"
type textarea "x"
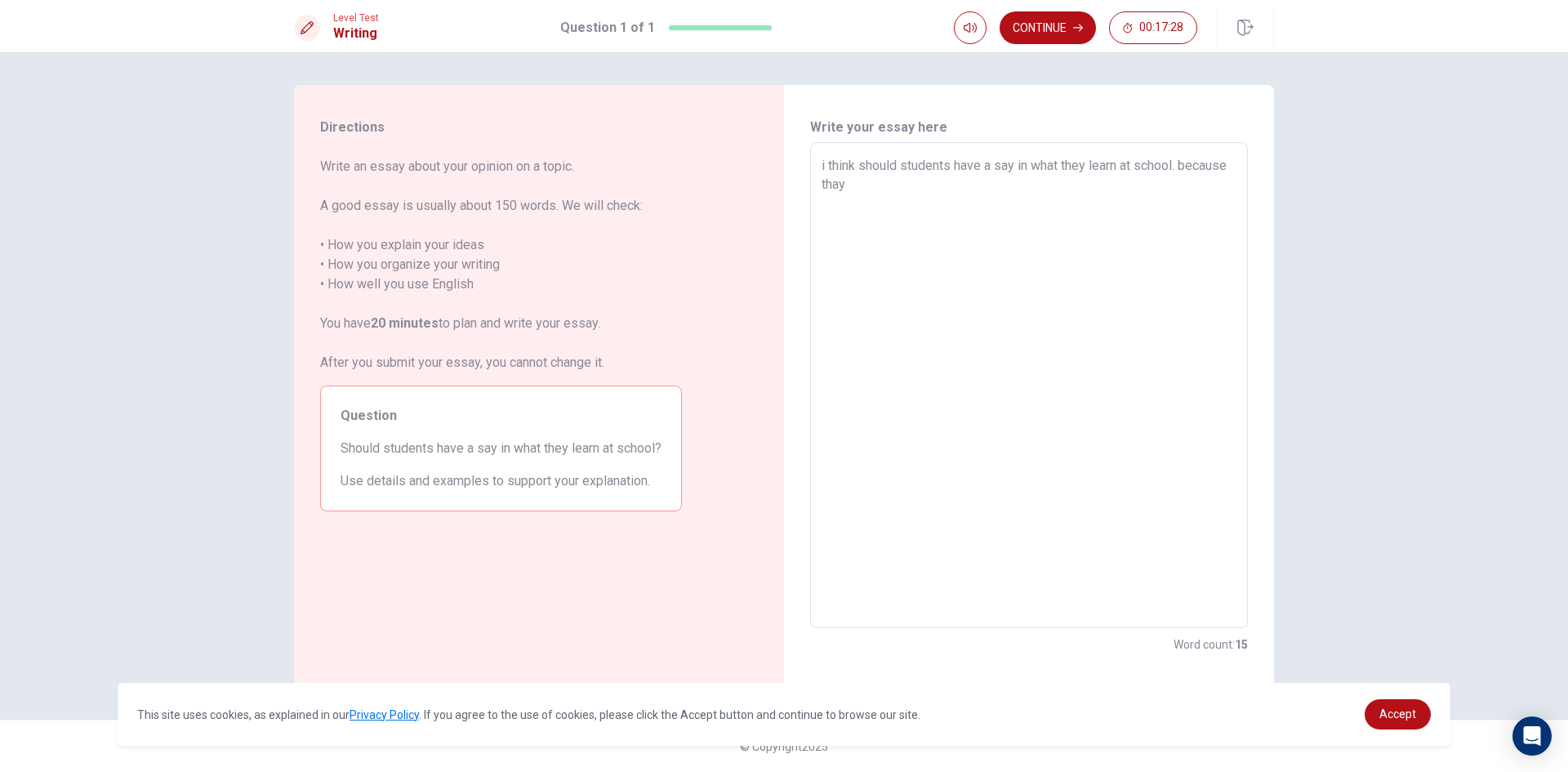
type textarea "i think should students have a say in what they learn at school. because thay"
type textarea "x"
type textarea "i think should students have a say in what they learn at school. because thay m"
type textarea "x"
type textarea "i think should students have a say in what they learn at school. because thay mo"
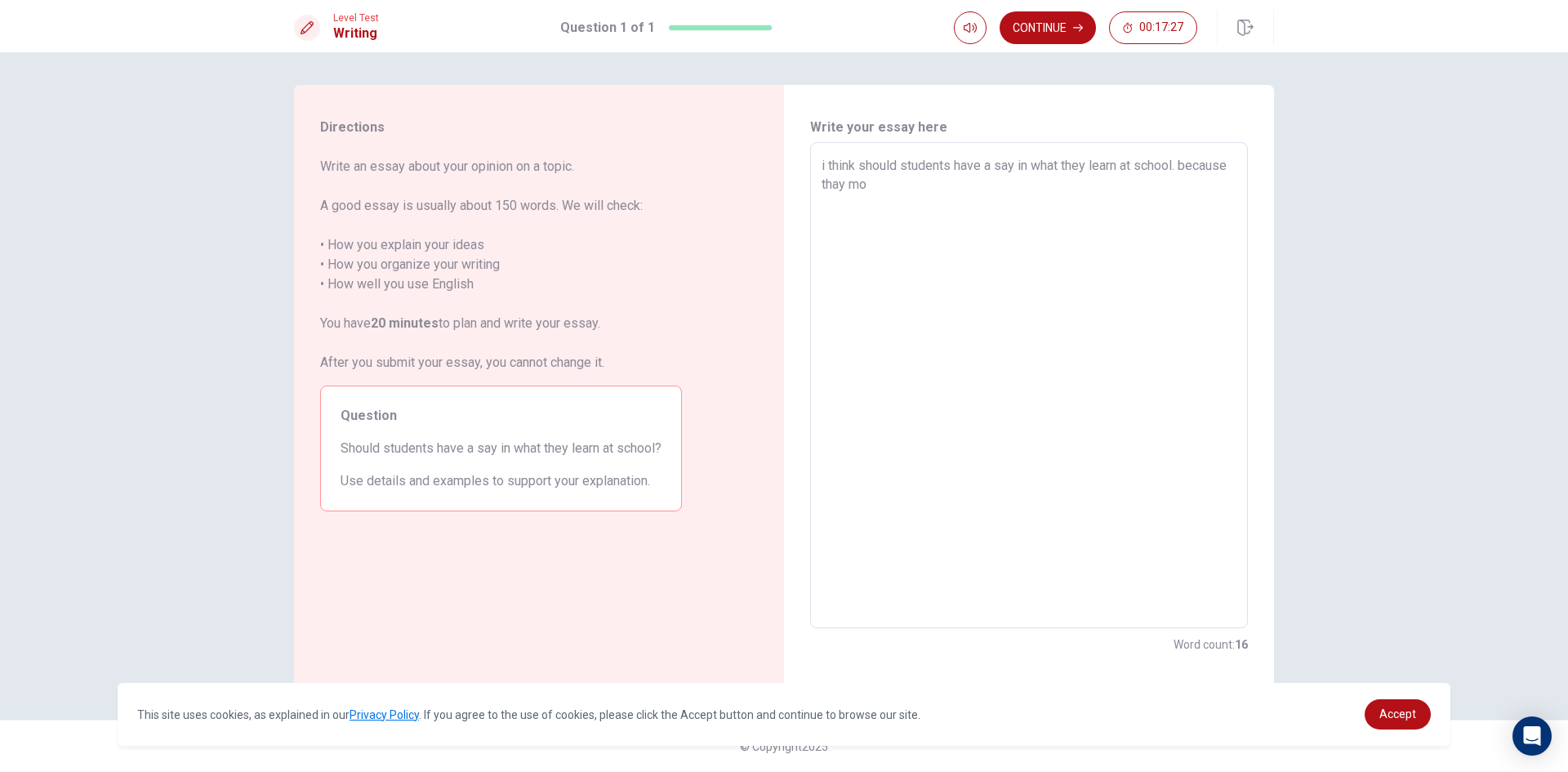
type textarea "x"
type textarea "i think should students have a say in what they learn at school. because thay m…"
type textarea "x"
type textarea "i think should students have a say in what they learn at school. because thay mo"
type textarea "x"
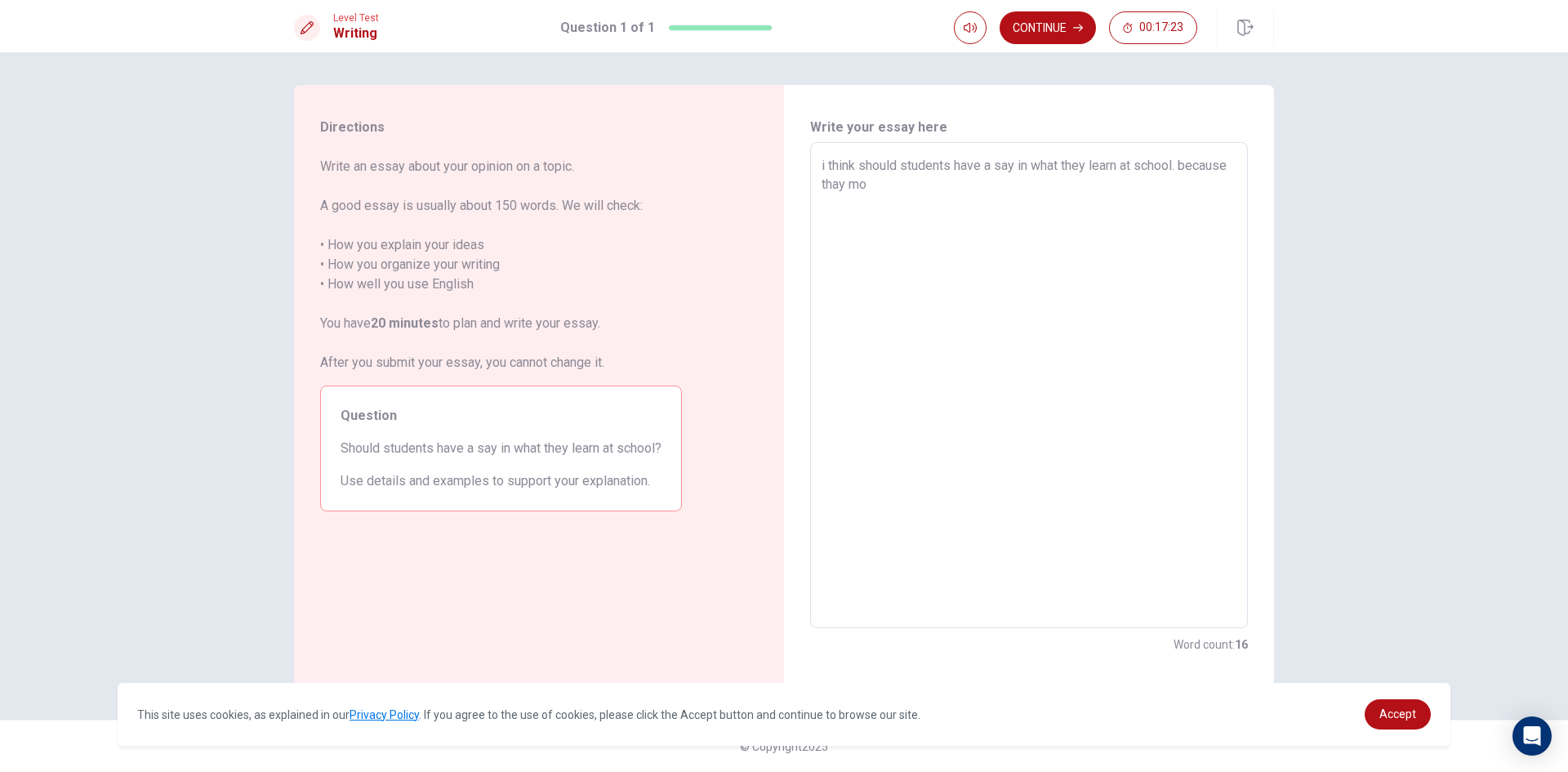
type textarea "i think should students have a say in what they learn at school. because thay m"
type textarea "x"
type textarea "i think should students have a say in what they learn at school. because thay"
type textarea "x"
type textarea "i think should students have a say in what they learn at school. because thay"
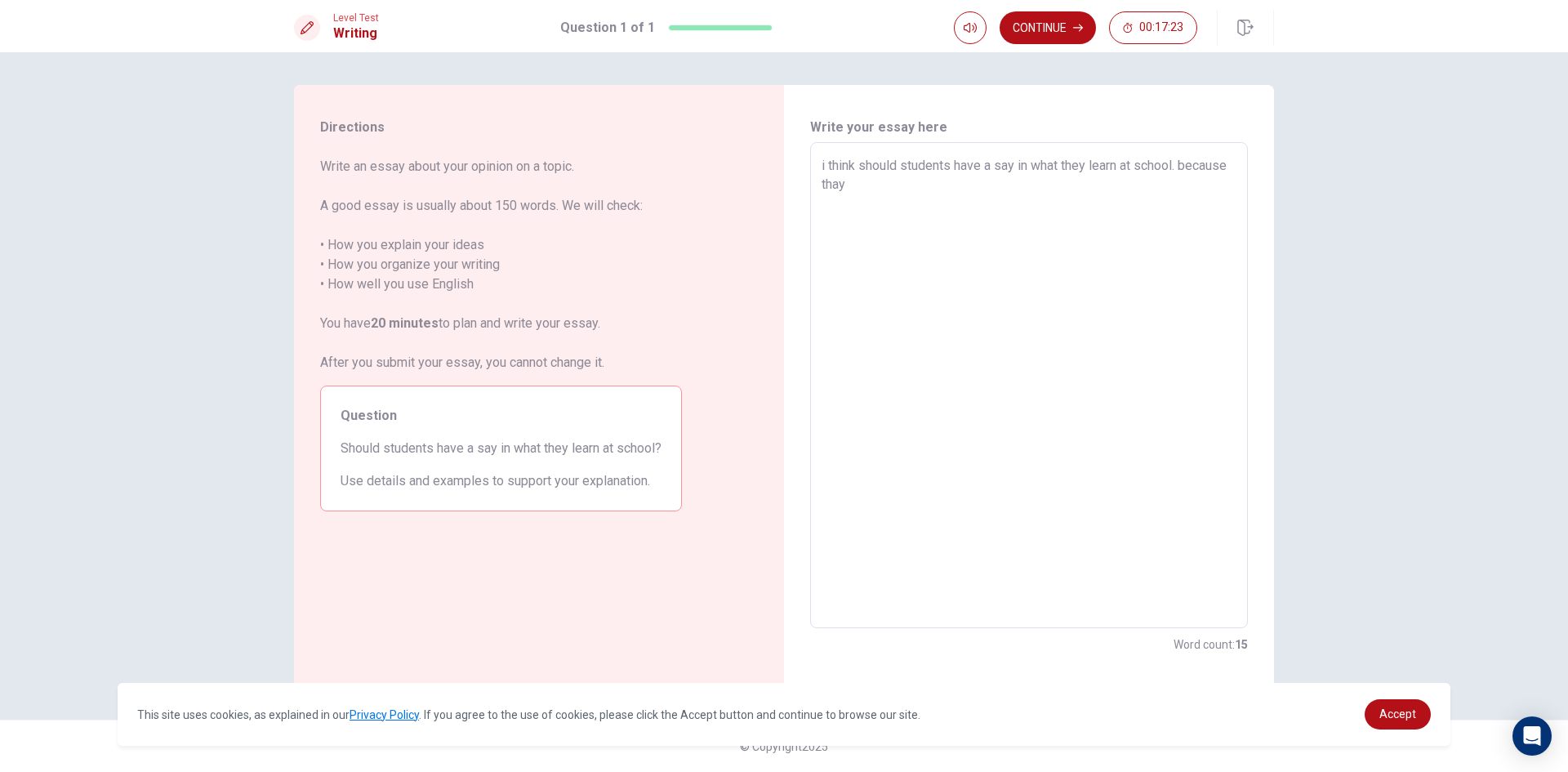
type textarea "x"
type textarea "i think should students have a say in what they learn at school. because tha"
type textarea "x"
type textarea "i think should students have a say in what they learn at school. because th"
type textarea "x"
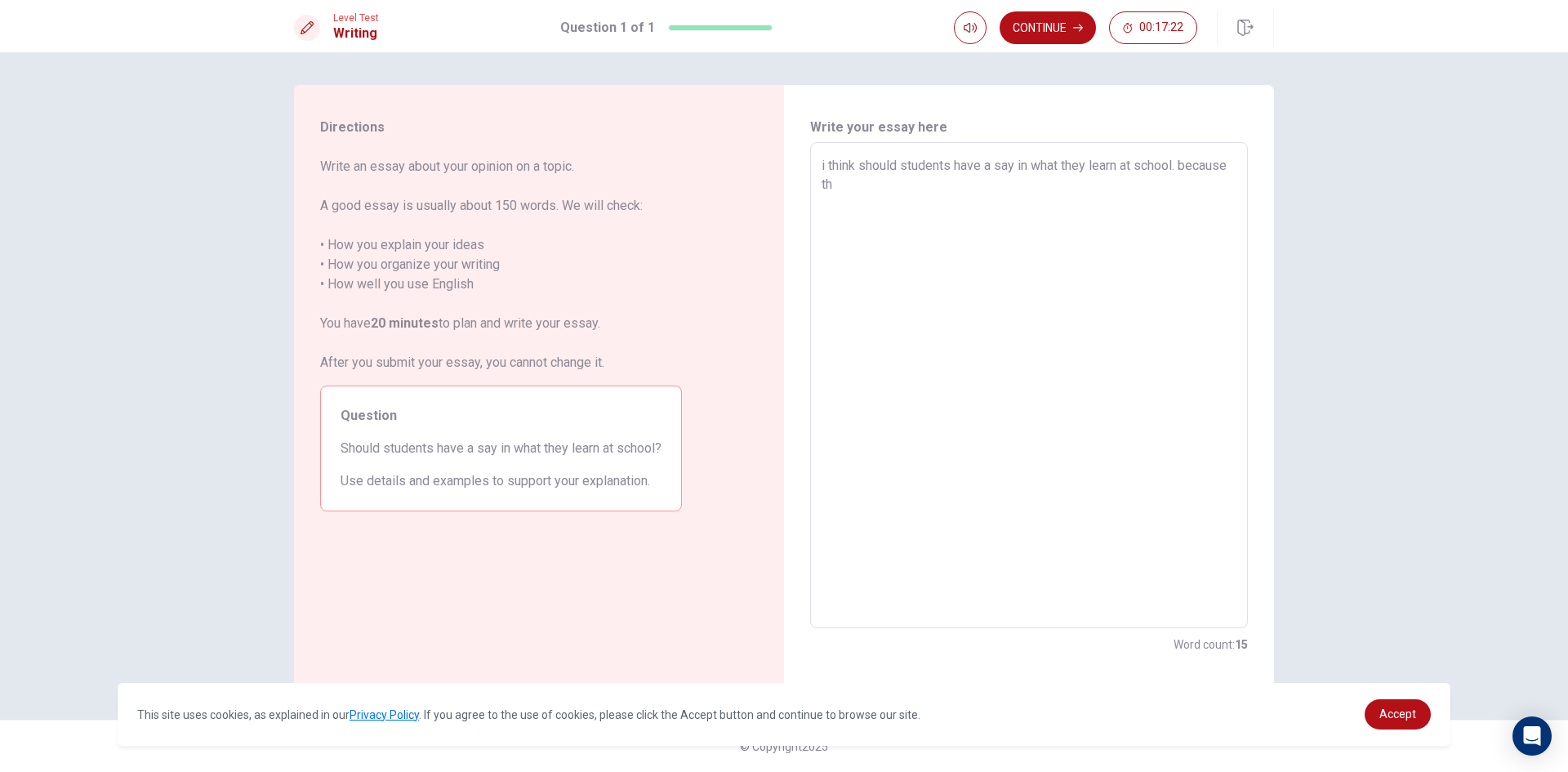
type textarea "i think should students have a say in what they learn at school. because the"
type textarea "x"
type textarea "i think should students have a say in what they learn at school. because they"
type textarea "x"
type textarea "i think should students have a say in what they learn at school. because they"
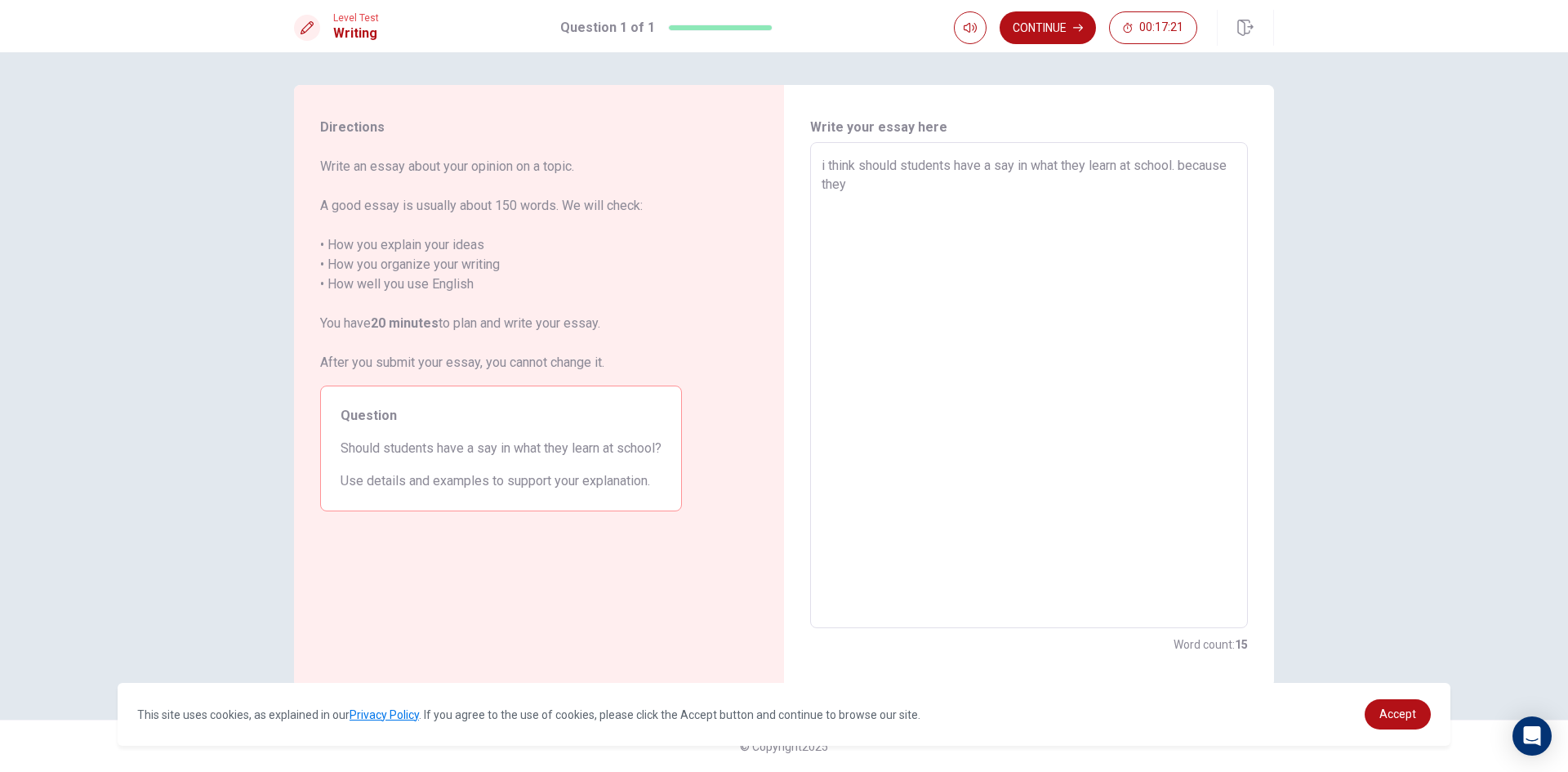
type textarea "x"
type textarea "i think should students have a say in what they learn at school. because they m"
type textarea "x"
type textarea "i think should students have a say in what they learn at school. because they mo"
type textarea "x"
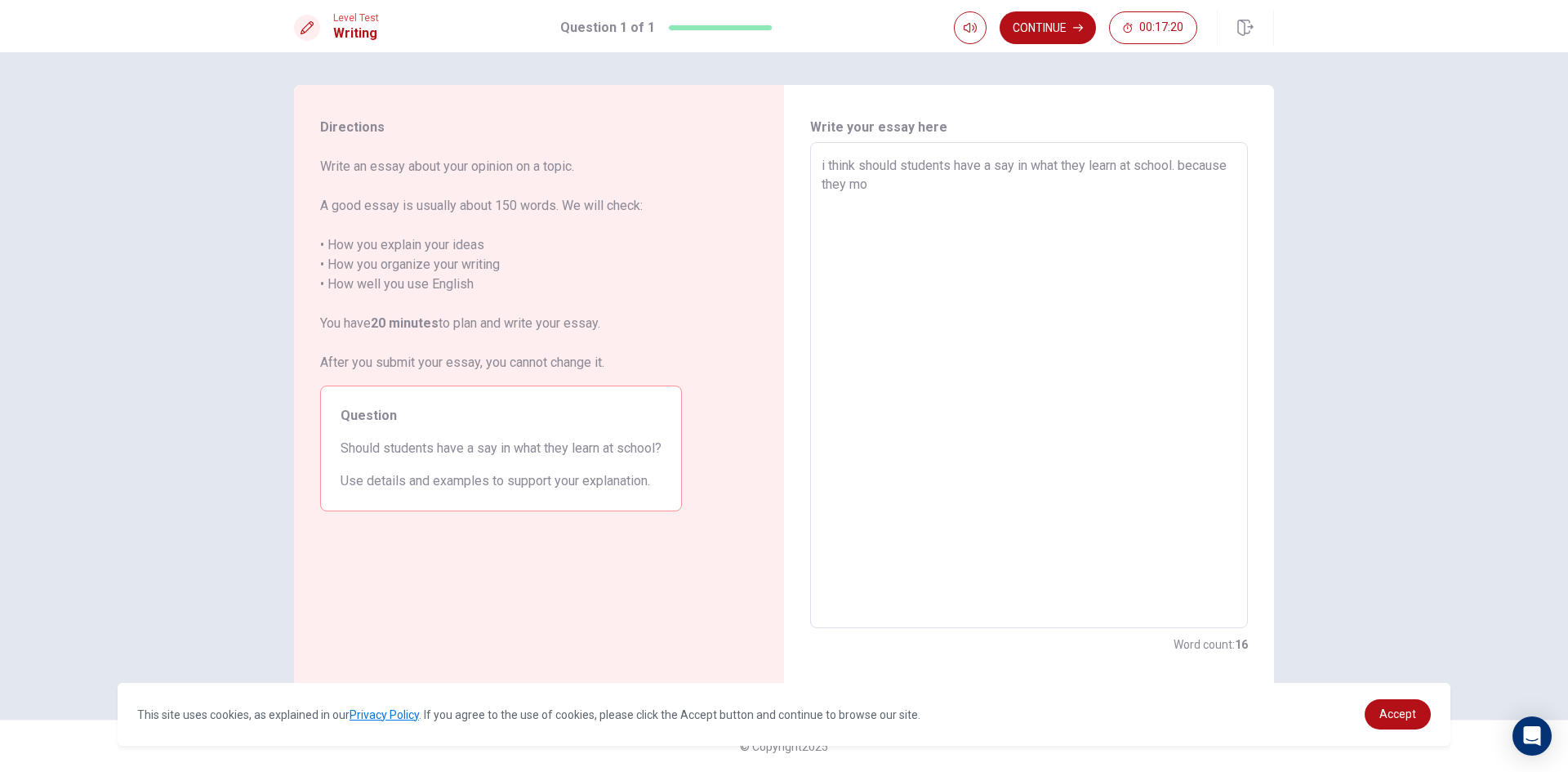
type textarea "i think should students have a say in what they learn at school. because they m…"
type textarea "x"
type textarea "i think should students have a say in what they learn at school. because they m…"
type textarea "x"
click at [902, 186] on textarea "i think should students have a say in what they learn at school. because they m…" at bounding box center [1029, 386] width 415 height 458
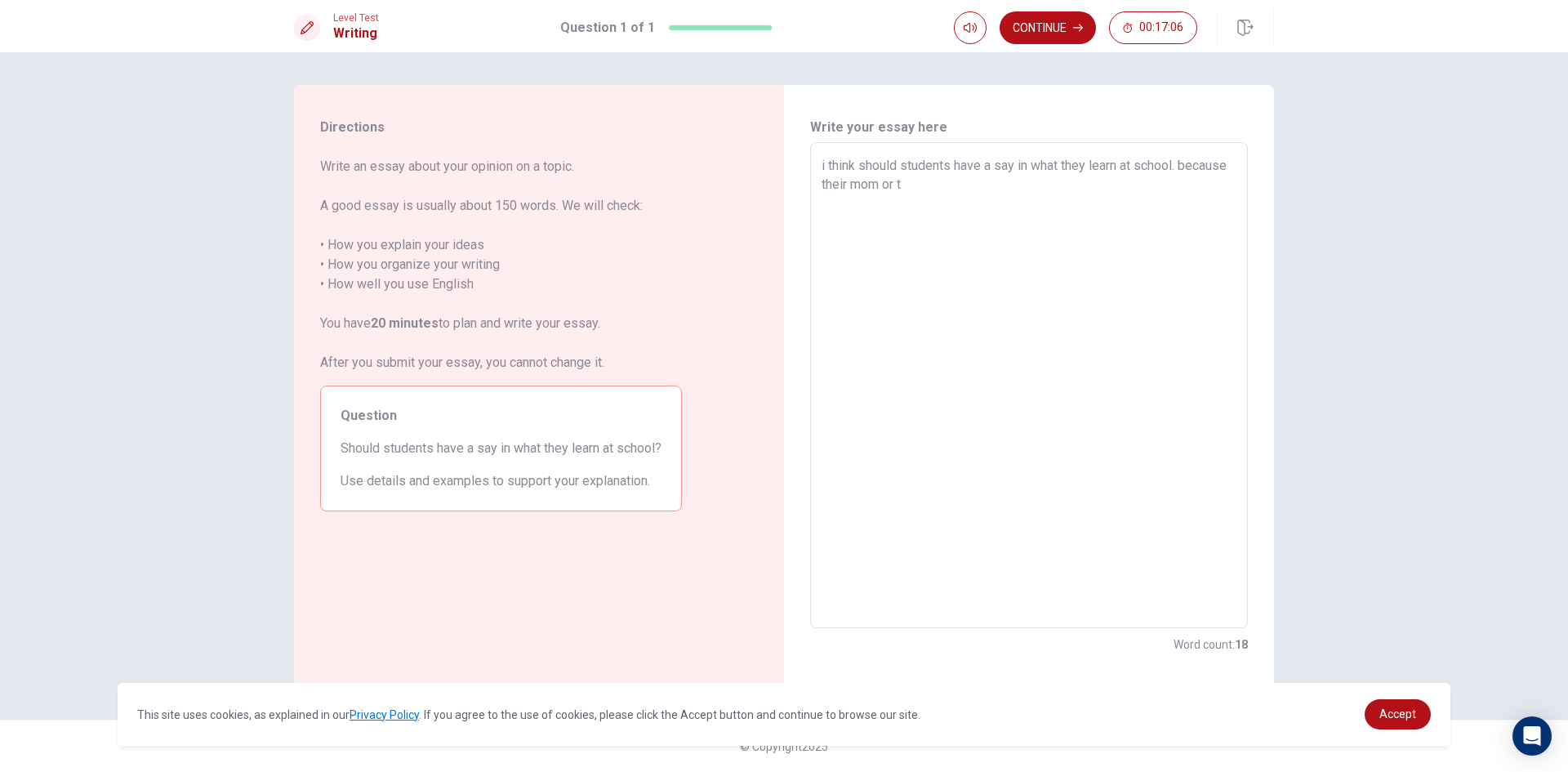
click at [974, 182] on textarea "i think should students have a say in what they learn at school. because their …" at bounding box center [1029, 386] width 415 height 458
click at [928, 182] on textarea "i think should students have a say in what they learn at school. because their …" at bounding box center [1029, 386] width 415 height 458
click at [937, 182] on textarea "i think should students have a say in what they learn at school. because their …" at bounding box center [1029, 386] width 415 height 458
click at [1015, 190] on textarea "i think should students have a say in what they learn at school. because their …" at bounding box center [1029, 386] width 415 height 458
click at [925, 186] on textarea "i think should students have a say in what they learn at school. because their …" at bounding box center [1029, 386] width 415 height 458
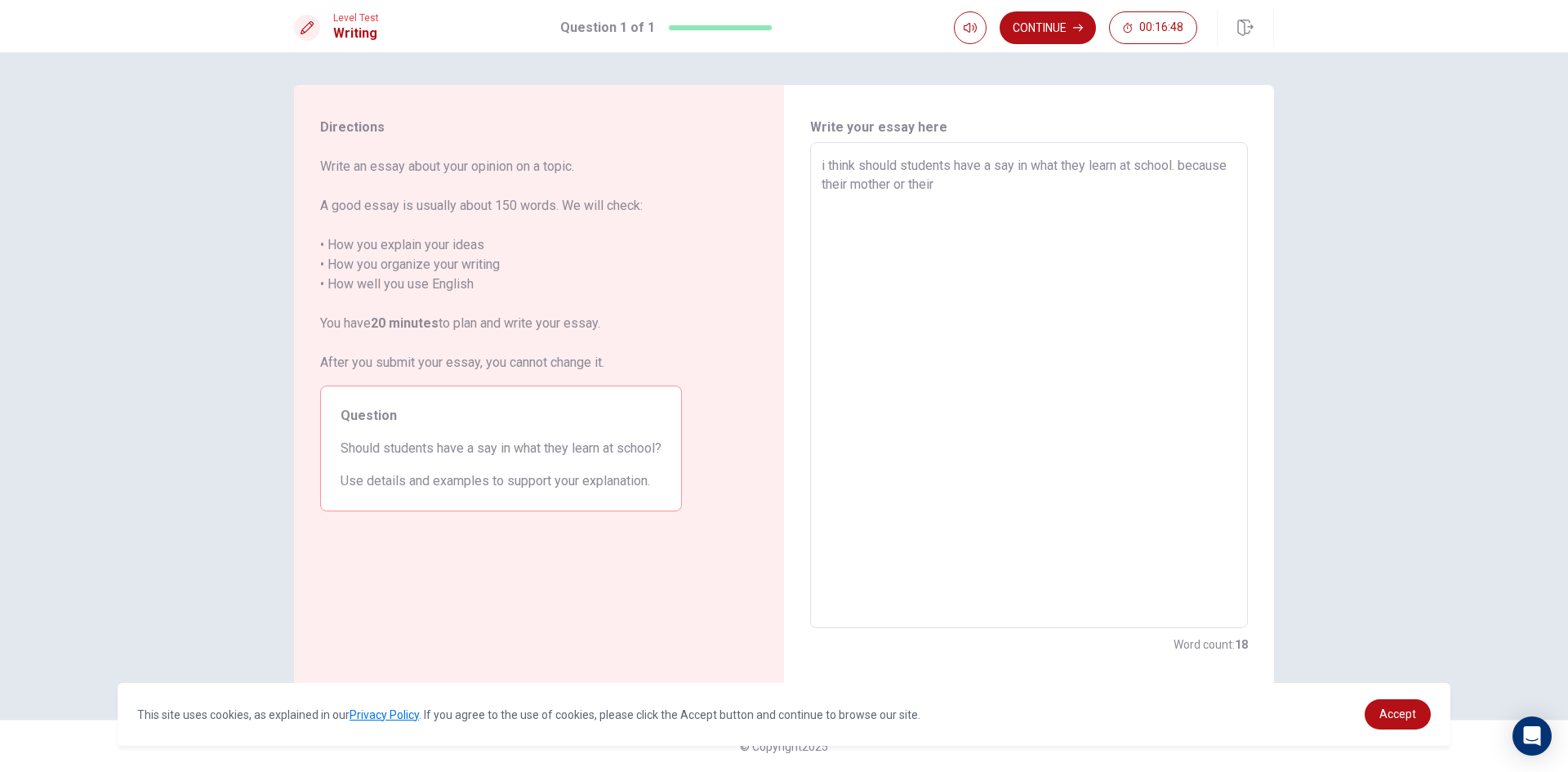
click at [920, 186] on textarea "i think should students have a say in what they learn at school. because their …" at bounding box center [1029, 386] width 415 height 458
click at [1031, 187] on textarea "i think should students have a say in what they learn at school. because their …" at bounding box center [1029, 386] width 415 height 458
drag, startPoint x: 1053, startPoint y: 189, endPoint x: 1032, endPoint y: 197, distance: 22.5
click at [1032, 197] on textarea "i think should students have a say in what they learn at school. because their …" at bounding box center [1029, 386] width 415 height 458
click at [1167, 187] on textarea "i think should students have a say in what they learn at school. because their …" at bounding box center [1029, 386] width 415 height 458
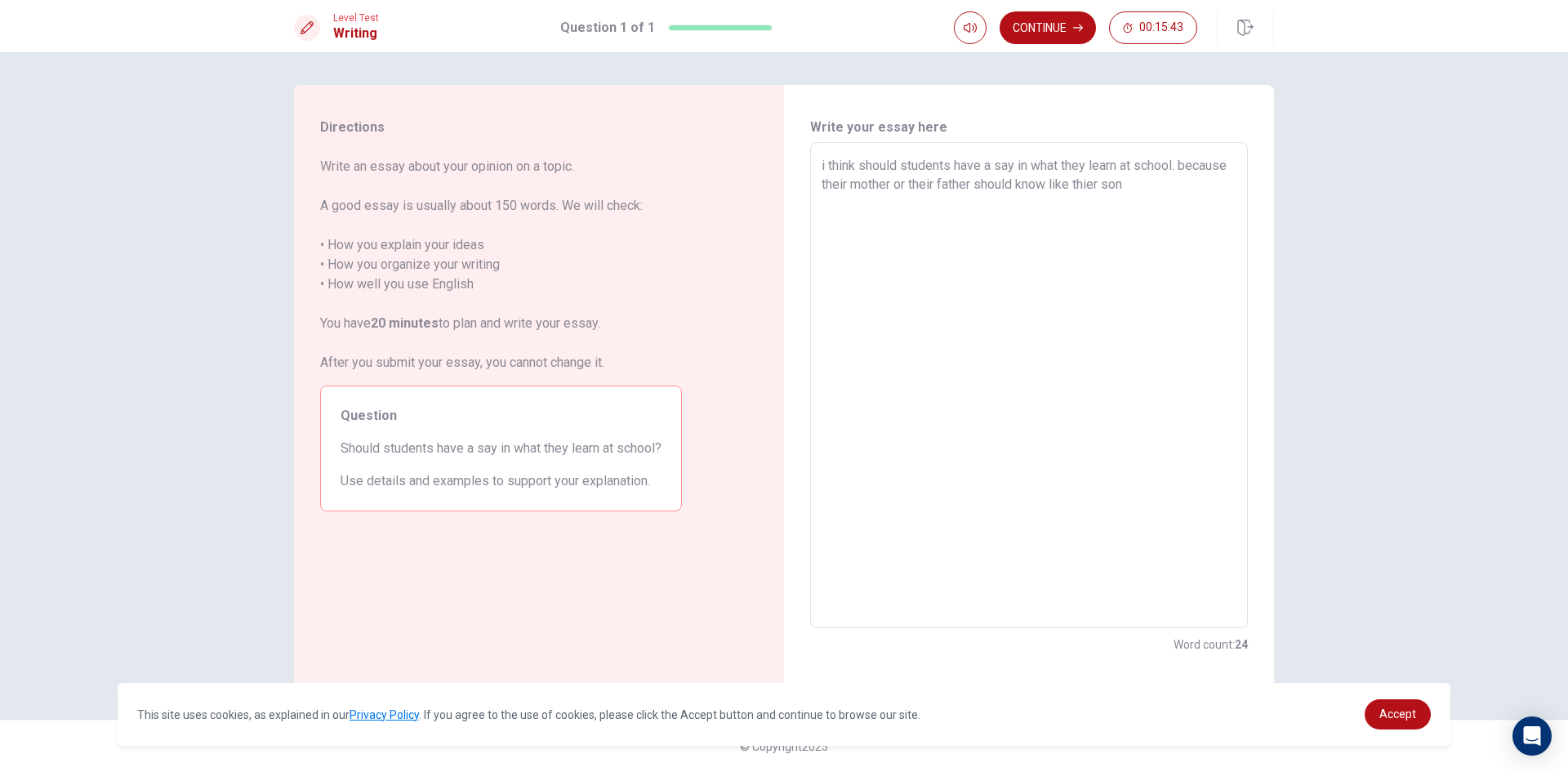
drag, startPoint x: 1126, startPoint y: 182, endPoint x: 1107, endPoint y: 188, distance: 19.9
click at [1107, 188] on textarea "i think should students have a say in what they learn at school. because their …" at bounding box center [1029, 386] width 415 height 458
click at [1198, 183] on textarea "i think should students have a say in what they learn at school. because their …" at bounding box center [1029, 386] width 415 height 458
click at [874, 204] on textarea "i think should students have a say in what they learn at school. because their …" at bounding box center [1029, 386] width 415 height 458
click at [1148, 213] on textarea "i think should students have a say in what they learn at school. because their …" at bounding box center [1029, 386] width 415 height 458
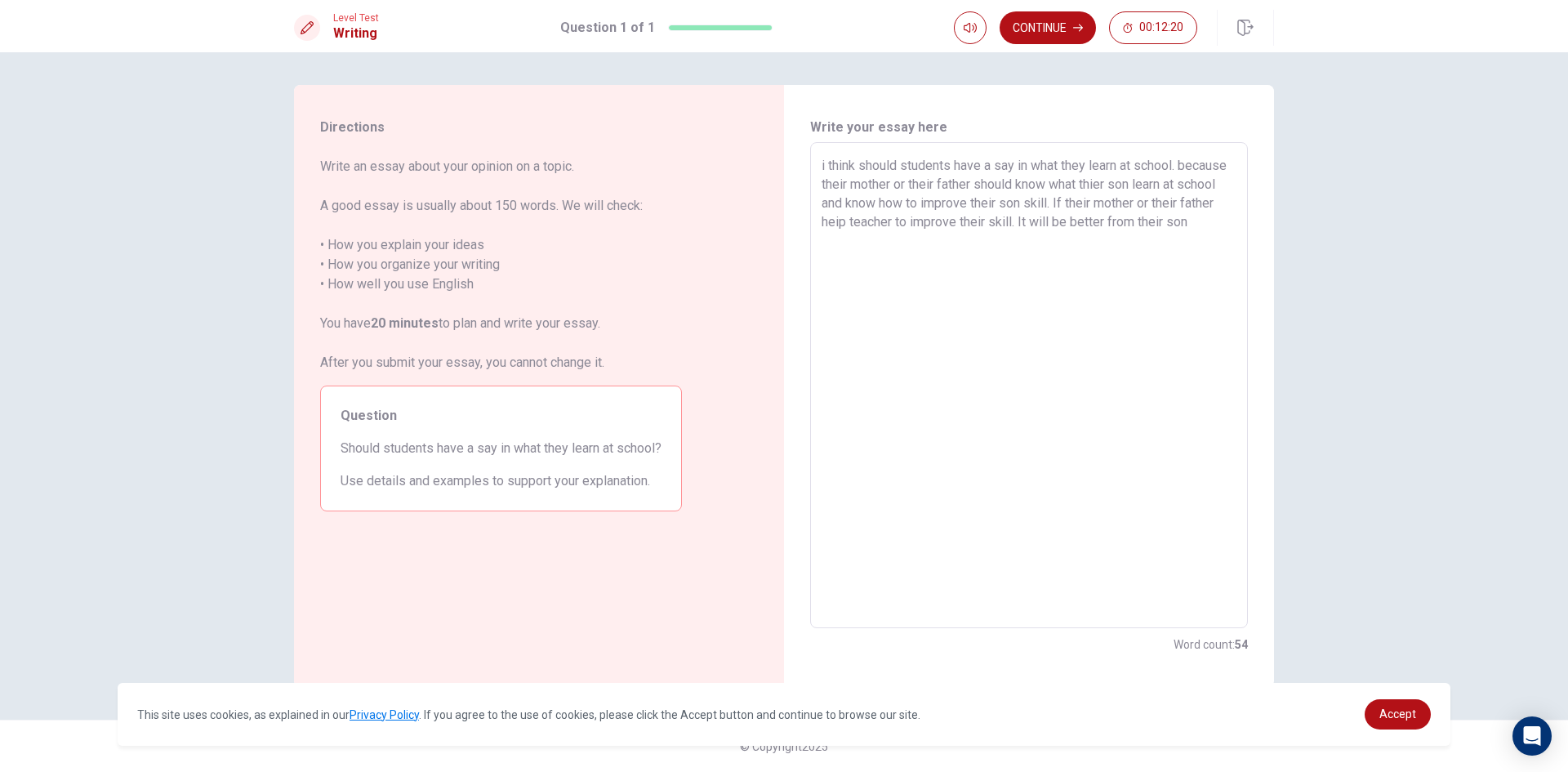
click at [1168, 266] on textarea "i think should students have a say in what they learn at school. because their …" at bounding box center [1029, 386] width 415 height 458
click at [878, 256] on textarea "i think should students have a say in what they learn at school. because their …" at bounding box center [1029, 386] width 415 height 458
drag, startPoint x: 917, startPoint y: 258, endPoint x: 816, endPoint y: 264, distance: 101.2
click at [816, 264] on div "i think should students have a say in what they learn at school. because their …" at bounding box center [1029, 385] width 438 height 486
click at [1133, 260] on textarea "i think should students have a say in what they learn at school. because their …" at bounding box center [1029, 386] width 415 height 458
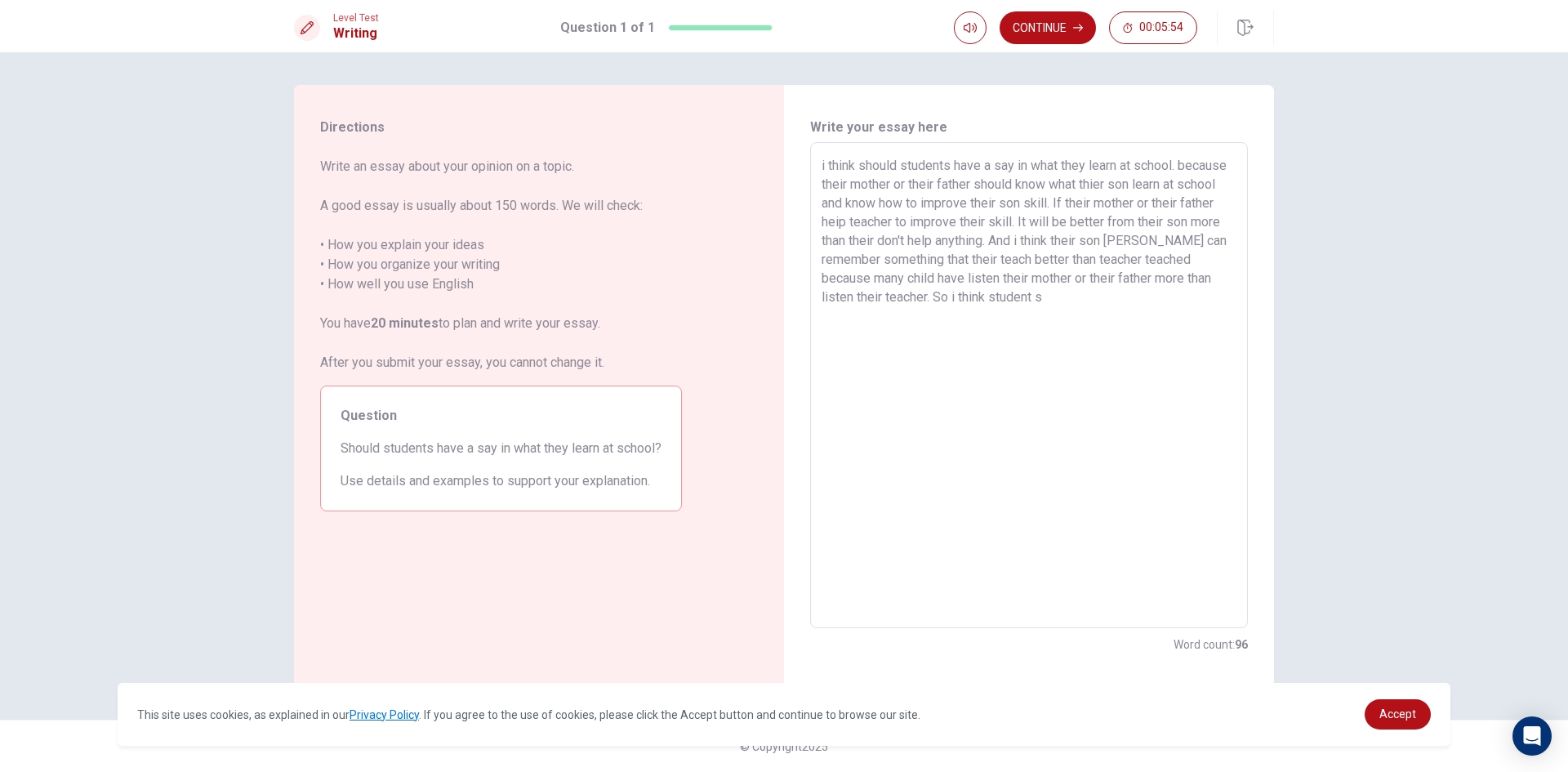
drag, startPoint x: 860, startPoint y: 168, endPoint x: 898, endPoint y: 171, distance: 38.1
click at [898, 171] on textarea "i think should students have a say in what they learn at school. because their …" at bounding box center [1029, 386] width 415 height 458
click at [911, 164] on textarea "i think students have a say in what they learn at school. because their mother …" at bounding box center [1029, 386] width 415 height 458
click at [988, 299] on textarea "i think students have a say in what they learn at school. because their mother …" at bounding box center [1029, 386] width 415 height 458
drag, startPoint x: 975, startPoint y: 301, endPoint x: 1038, endPoint y: 309, distance: 63.5
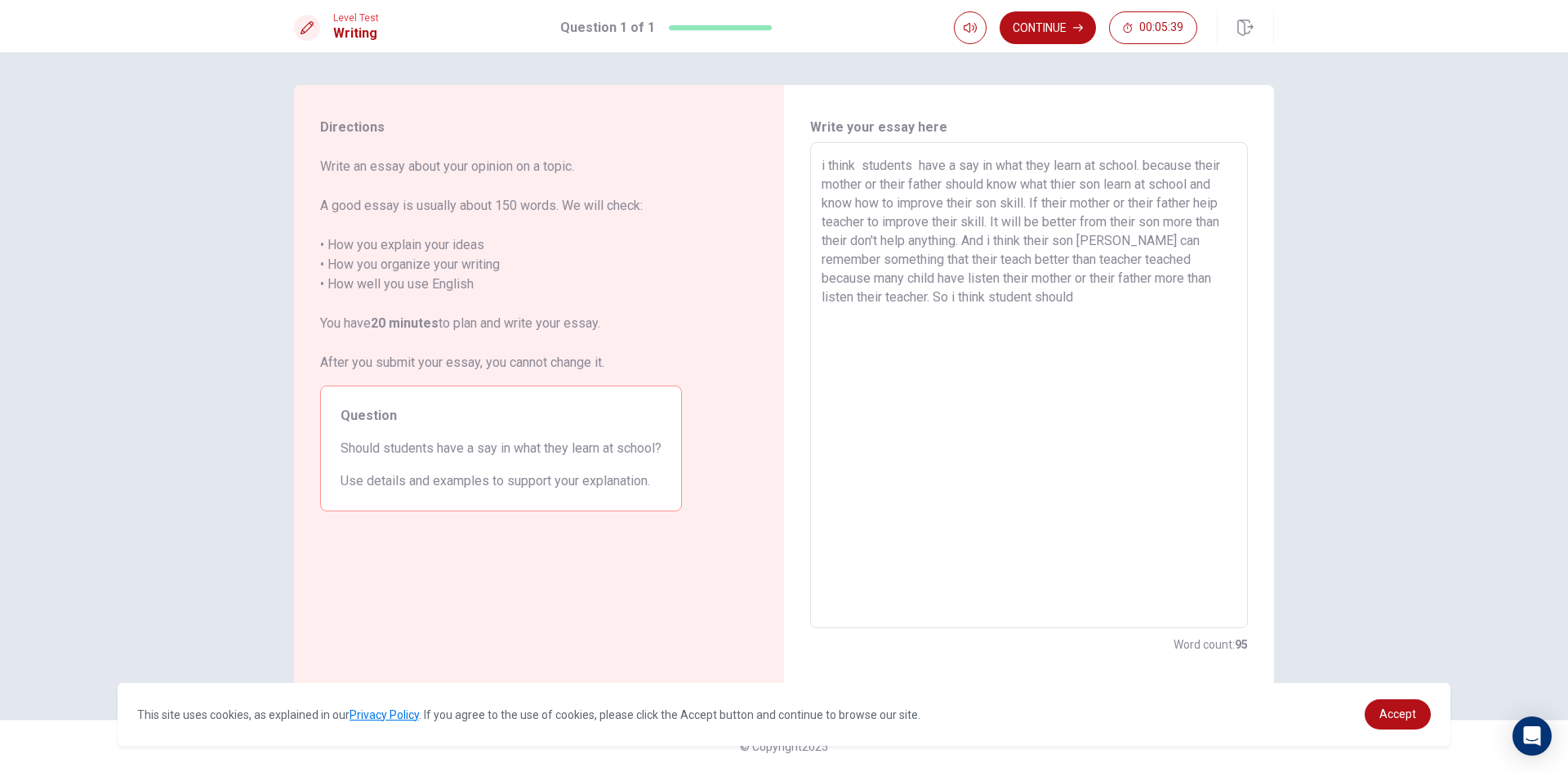
click at [1038, 309] on textarea "i think students have a say in what they learn at school. because their mother …" at bounding box center [1029, 386] width 415 height 458
click at [913, 167] on textarea "i think students have a say in what they learn at school. because their mother …" at bounding box center [1029, 386] width 415 height 458
drag, startPoint x: 978, startPoint y: 297, endPoint x: 1025, endPoint y: 298, distance: 47.0
click at [1025, 298] on textarea "i think students have a say in what they learn at school. because their mother …" at bounding box center [1029, 386] width 415 height 458
drag, startPoint x: 916, startPoint y: 163, endPoint x: 927, endPoint y: 164, distance: 11.0
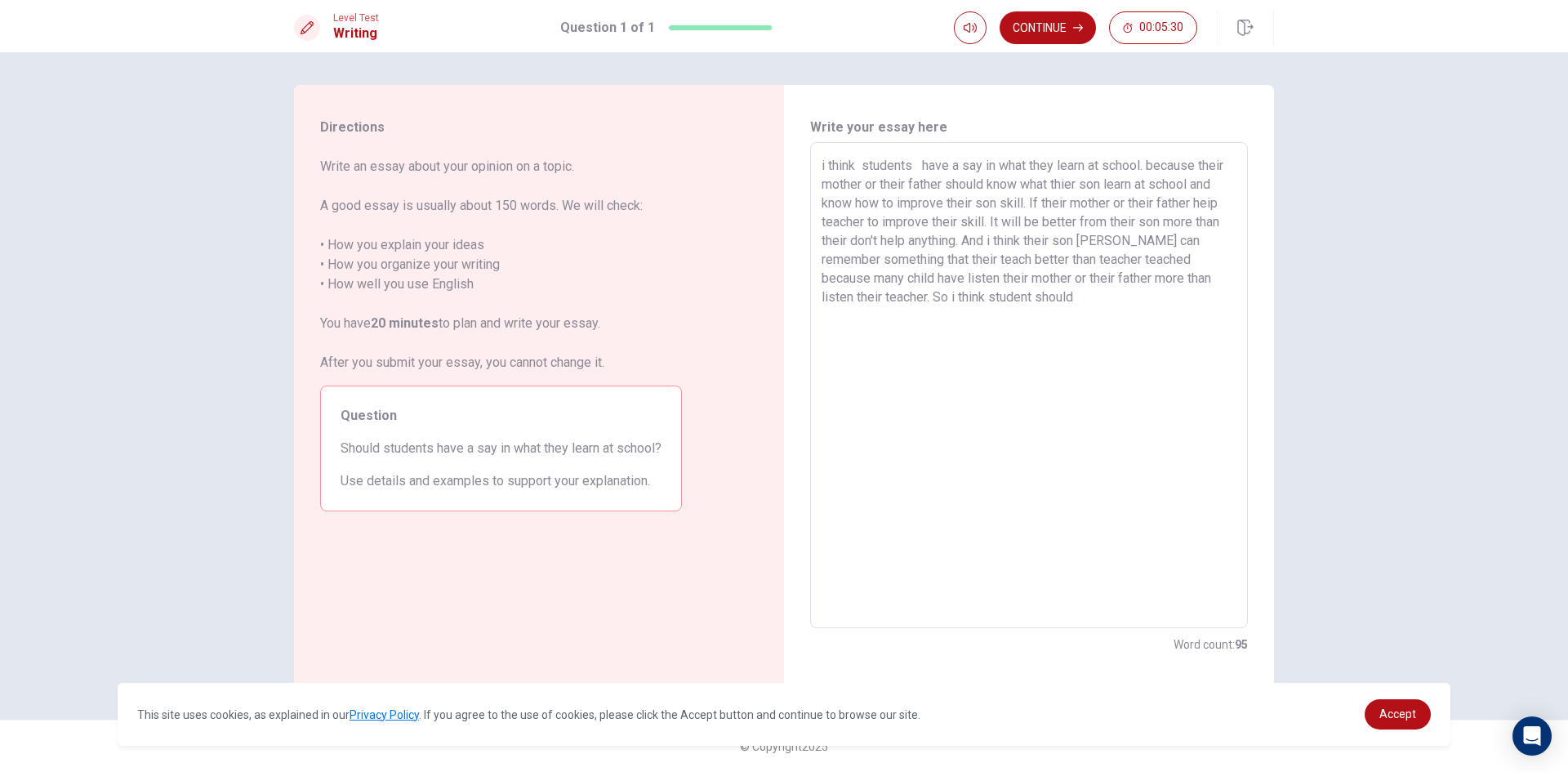
click at [917, 163] on textarea "i think students have a say in what they learn at school. because their mother …" at bounding box center [1029, 386] width 415 height 458
paste textarea
click at [918, 166] on textarea "i think students have a say in what they learn at school. because their mother …" at bounding box center [1029, 386] width 415 height 458
click at [1102, 305] on textarea "i think students should have a say in what they learn at school. because their …" at bounding box center [1029, 386] width 415 height 458
click at [907, 316] on textarea "i think students should have a say in what they learn at school. because their …" at bounding box center [1029, 386] width 415 height 458
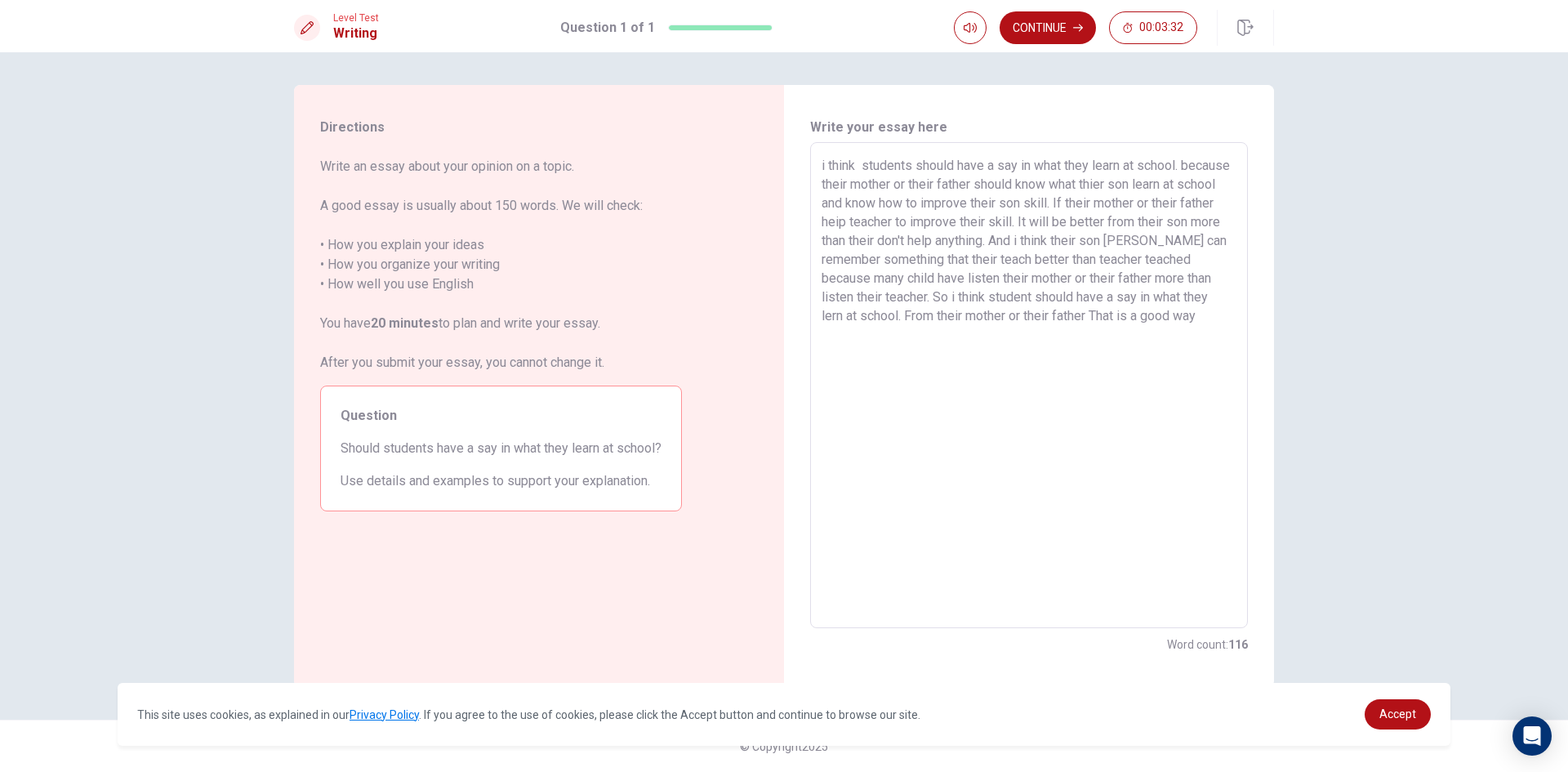
click at [1102, 314] on textarea "i think students should have a say in what they learn at school. because their …" at bounding box center [1029, 386] width 415 height 458
click at [1217, 315] on textarea "i think students should have a say in what they learn at school. because their …" at bounding box center [1029, 386] width 415 height 458
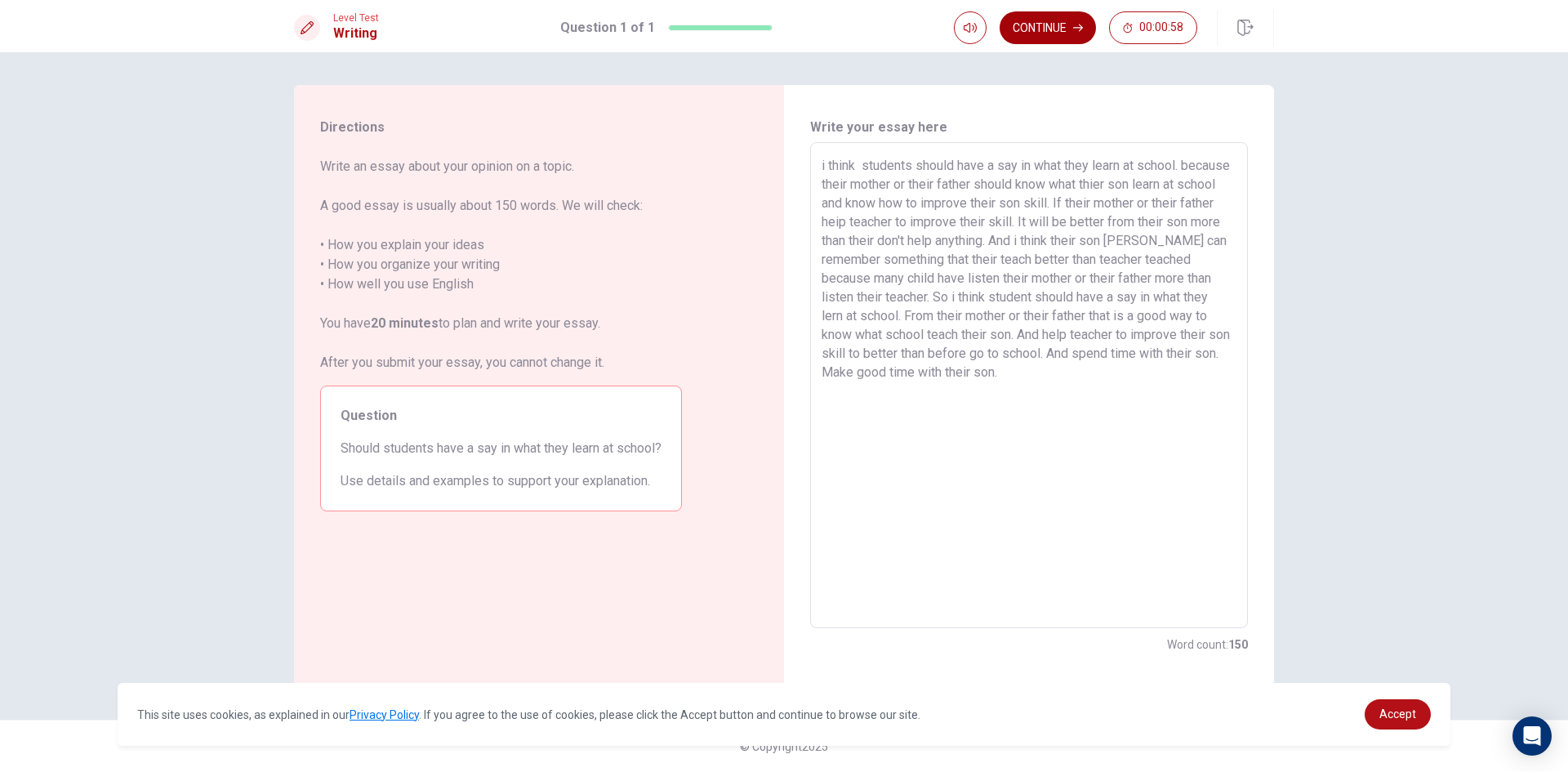
click at [1041, 36] on button "Continue" at bounding box center [1048, 27] width 97 height 32
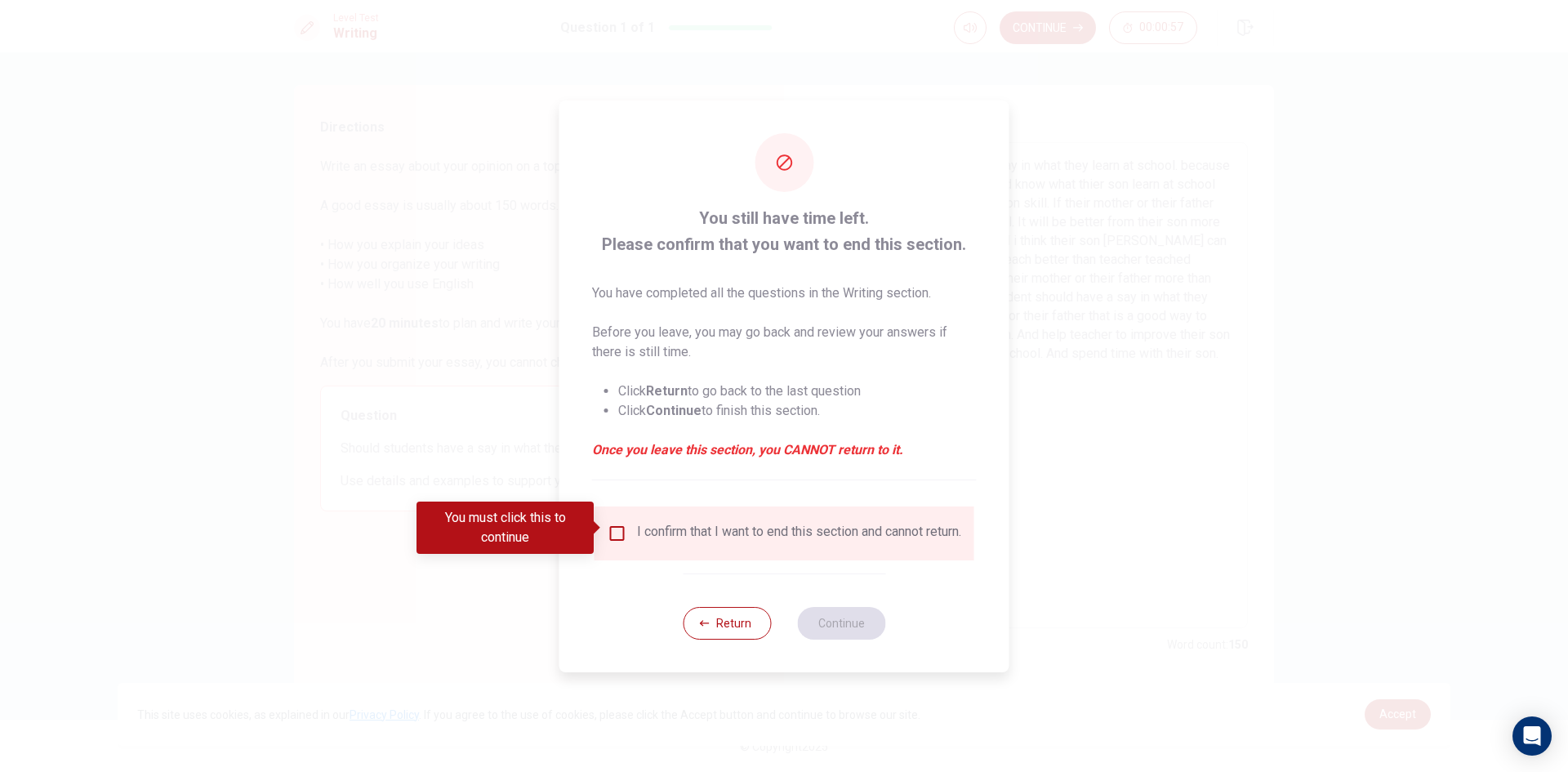
click at [612, 524] on input "You must click this to continue" at bounding box center [617, 533] width 20 height 20
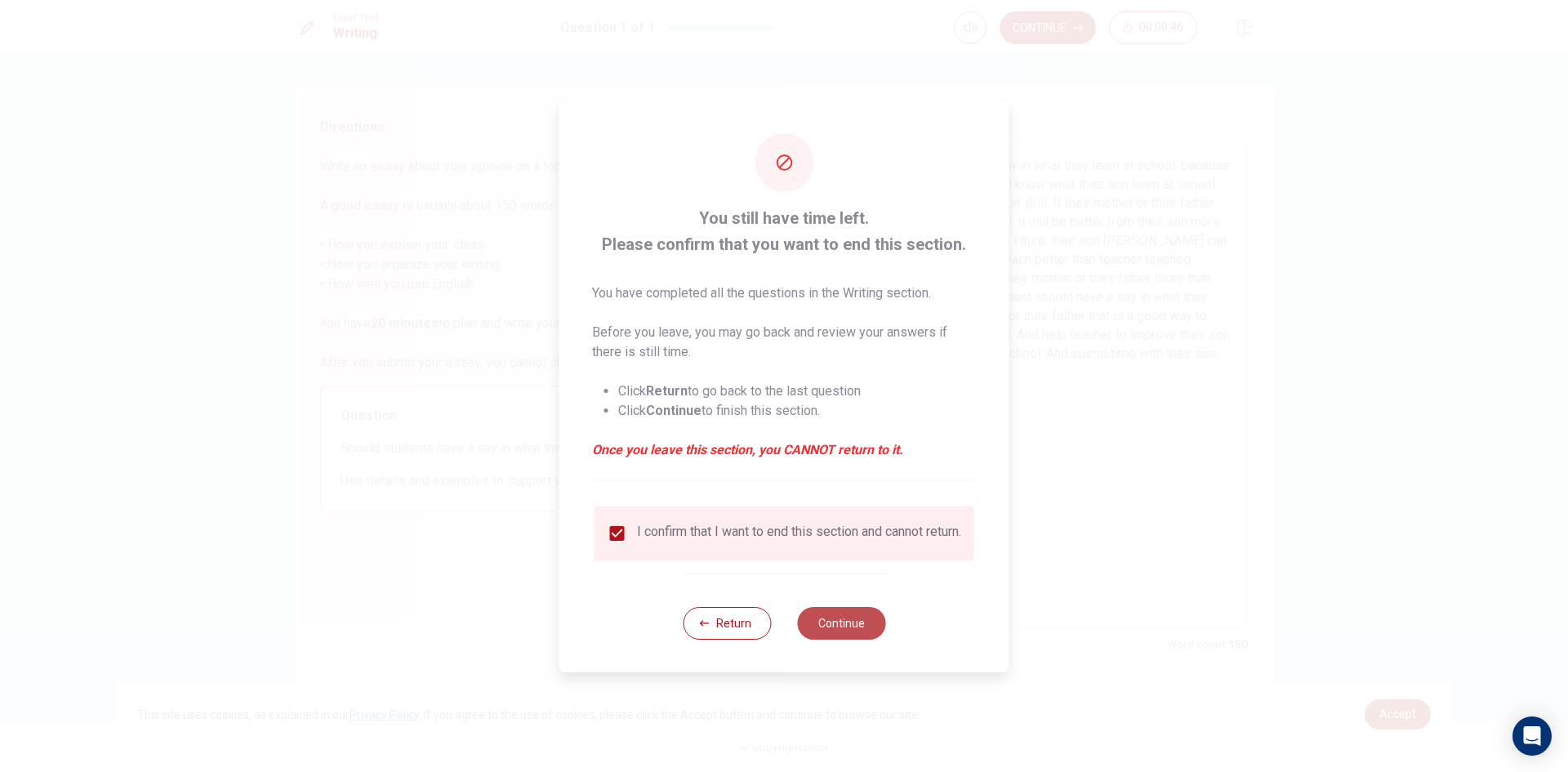
click at [855, 626] on button "Continue" at bounding box center [840, 622] width 88 height 32
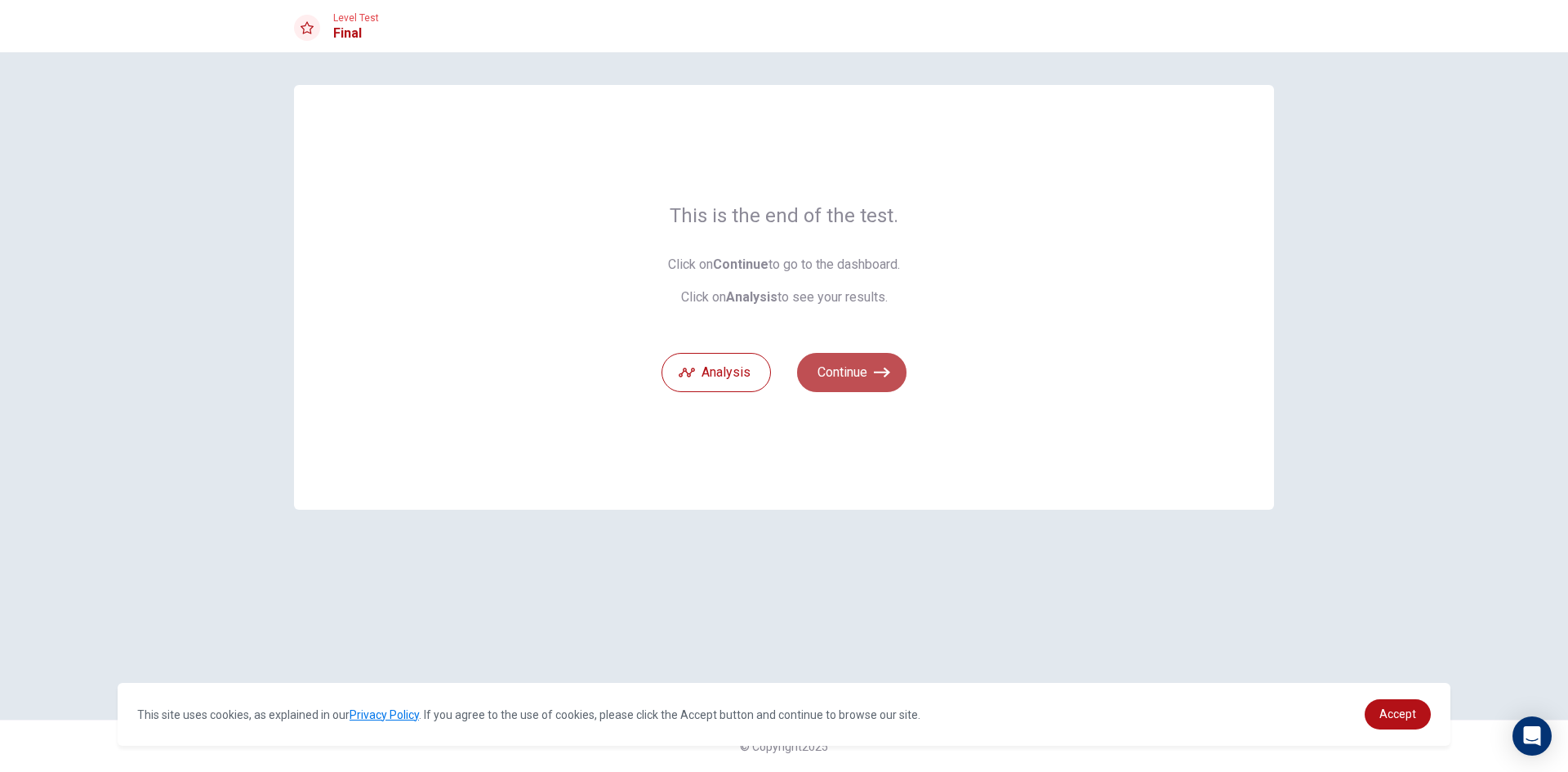
click at [877, 377] on icon "button" at bounding box center [881, 371] width 16 height 16
